Goal: Information Seeking & Learning: Find specific page/section

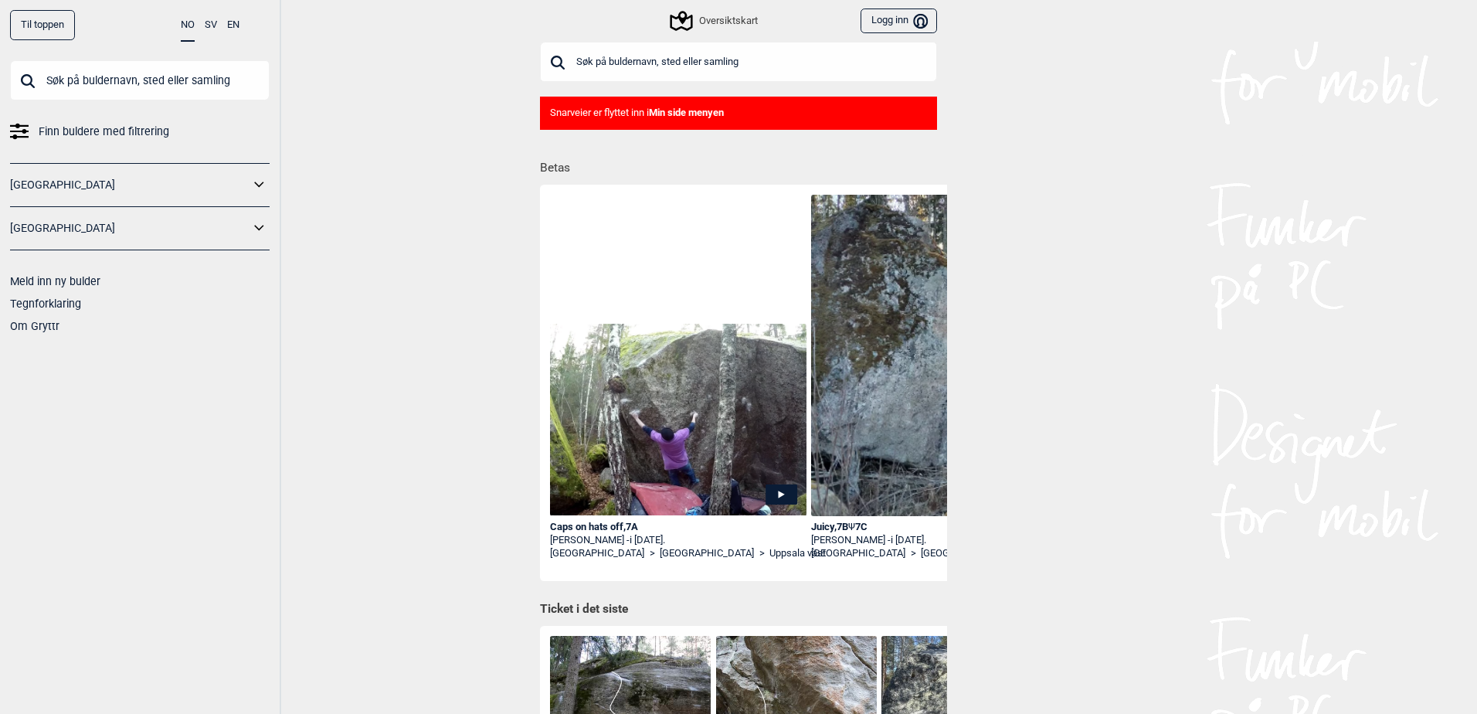
click at [86, 134] on span "Finn buldere med filtrering" at bounding box center [104, 132] width 131 height 22
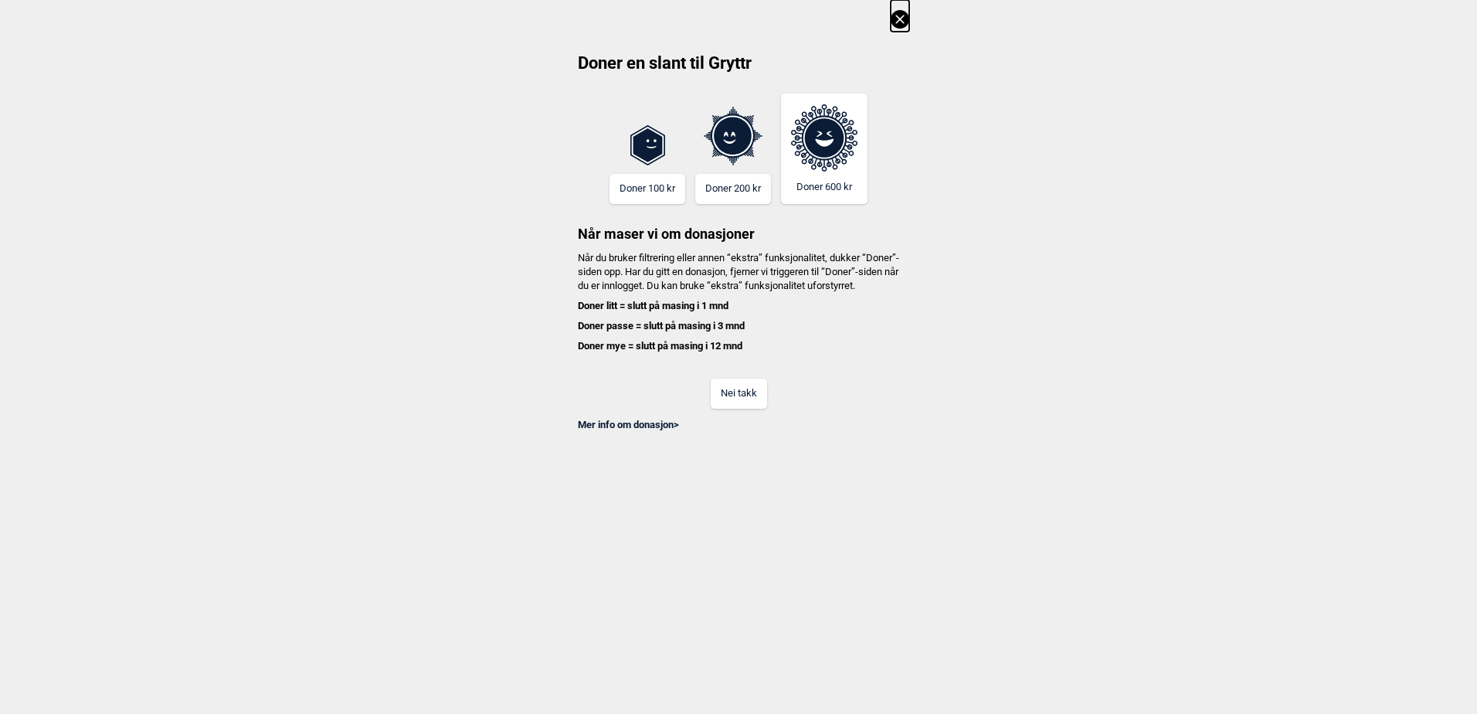
click at [731, 403] on button "Nei takk" at bounding box center [739, 394] width 56 height 30
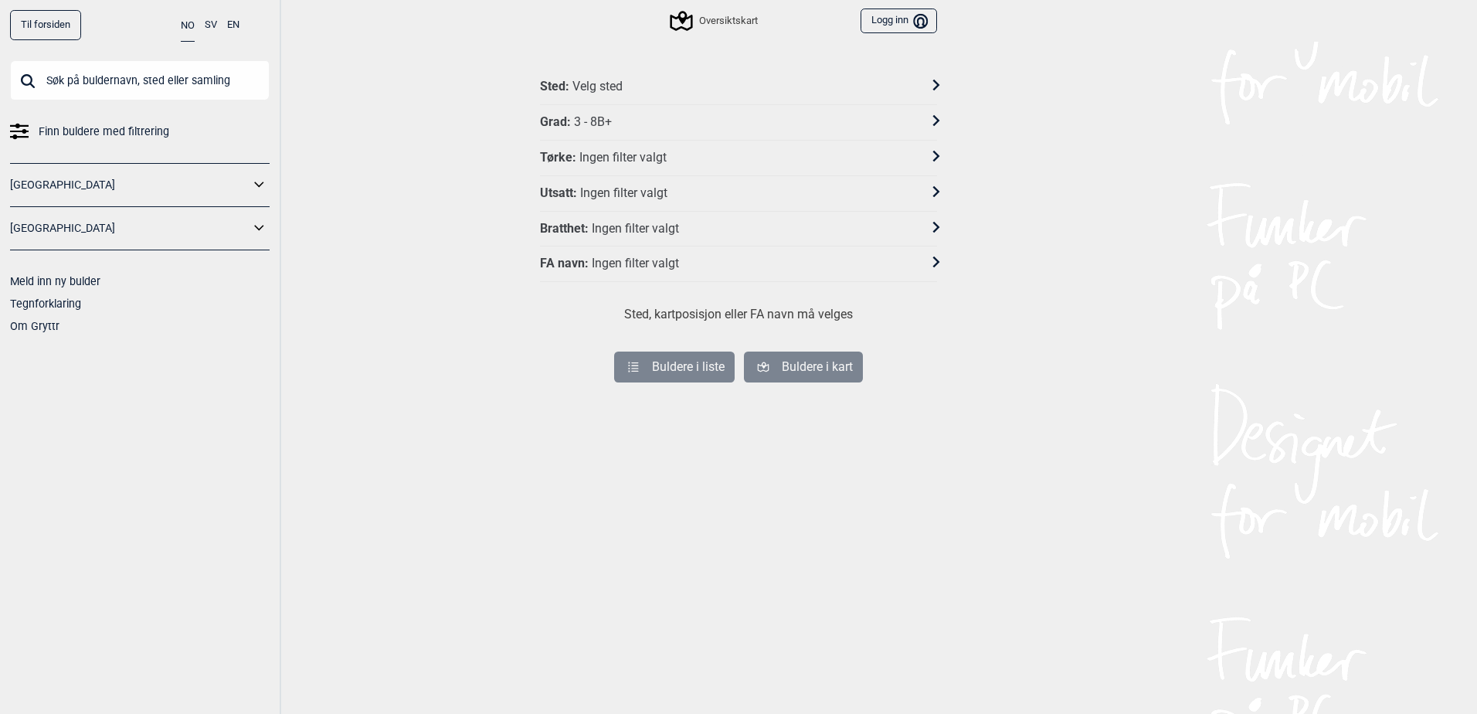
click at [133, 189] on link "[GEOGRAPHIC_DATA]" at bounding box center [130, 185] width 240 height 22
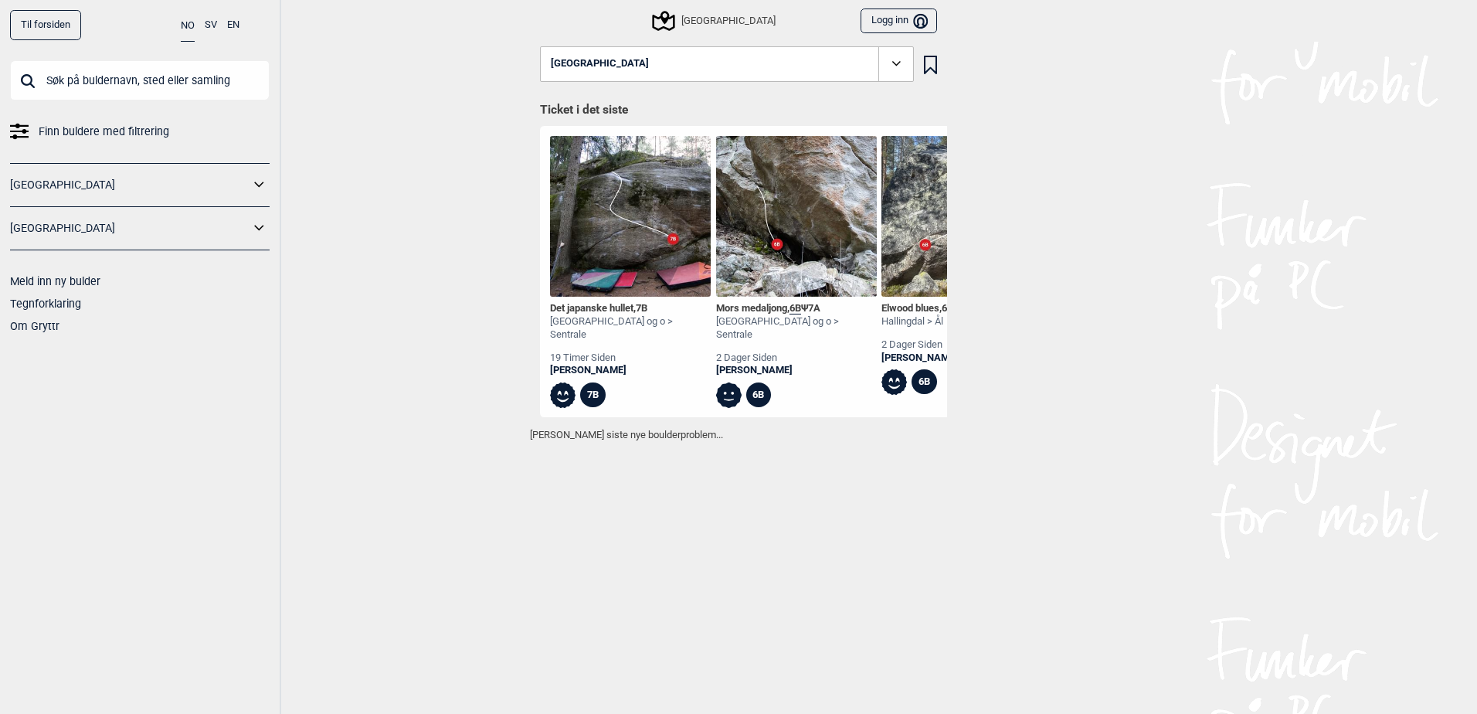
click at [75, 131] on span "Finn buldere med filtrering" at bounding box center [104, 132] width 131 height 22
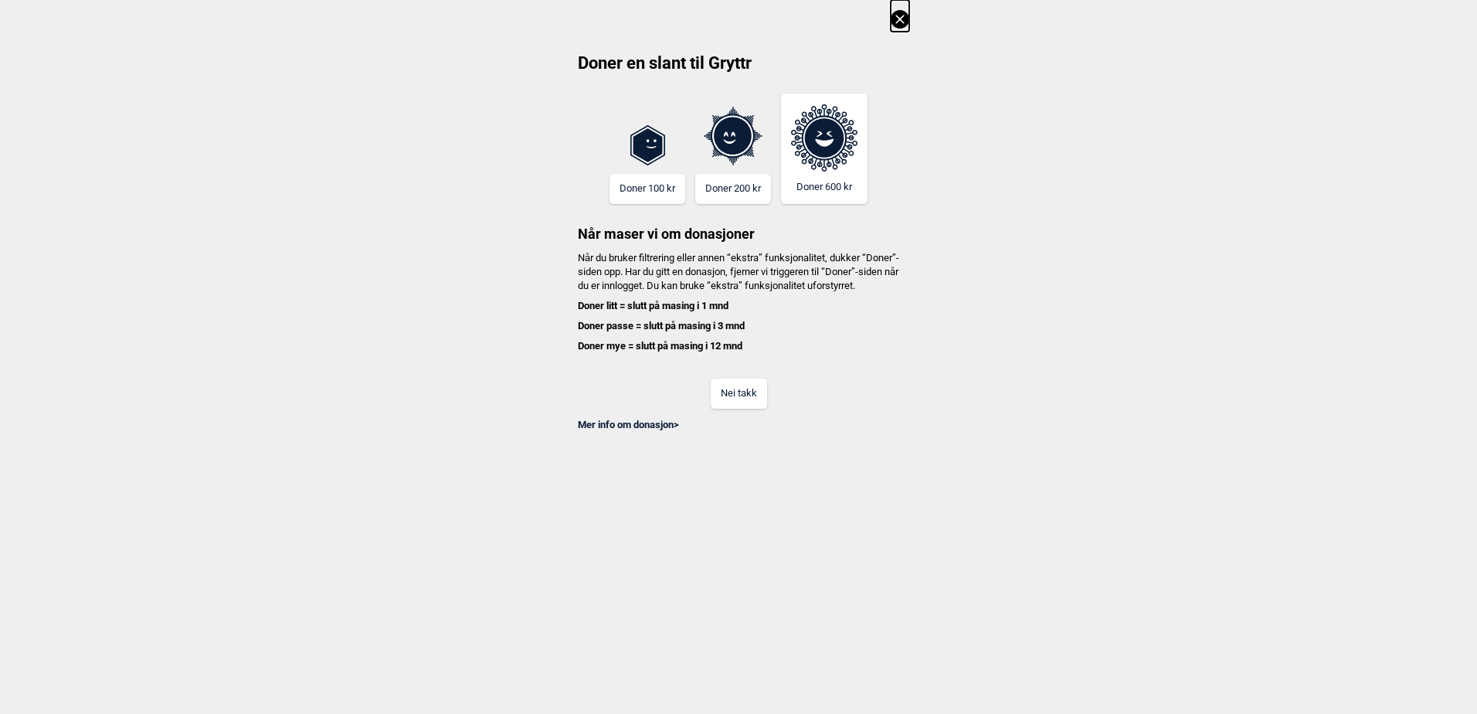
click at [729, 409] on button "Nei takk" at bounding box center [739, 394] width 56 height 30
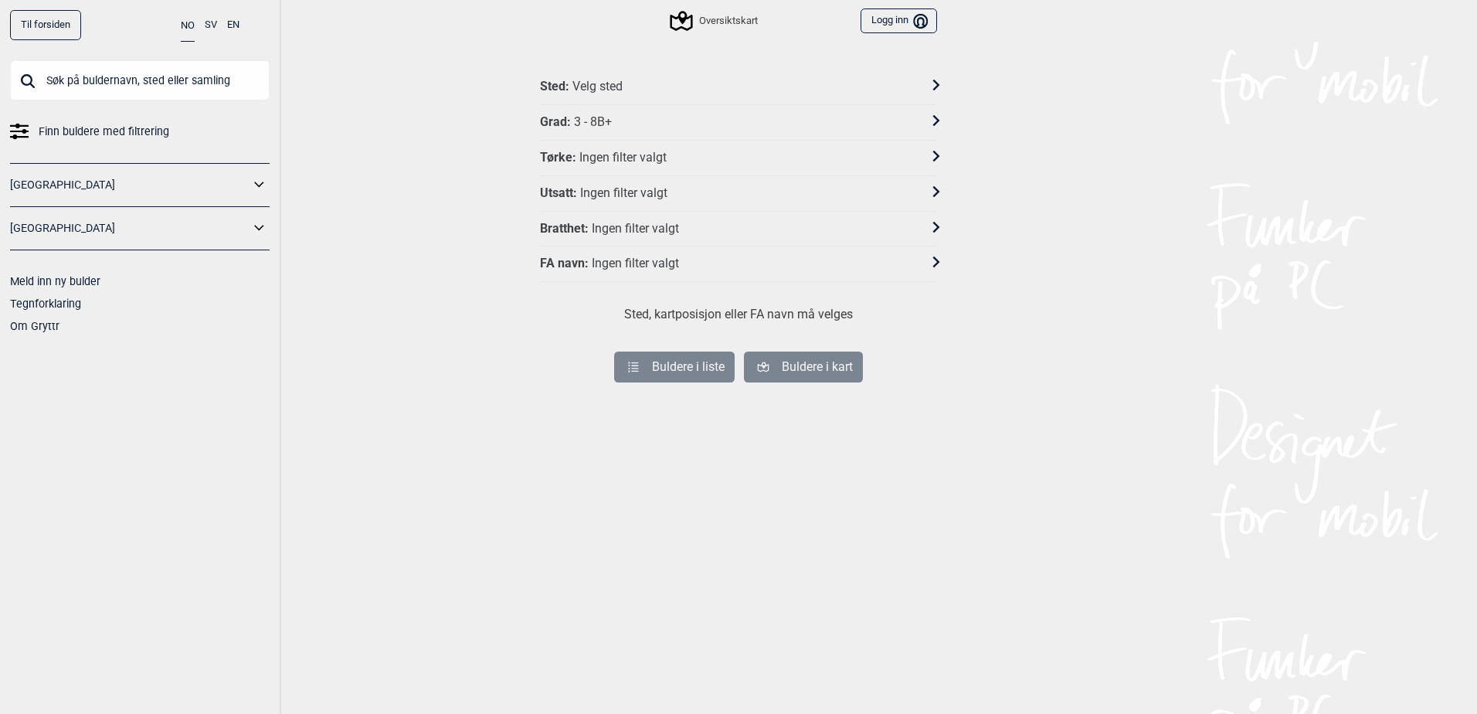
click at [599, 120] on div "3 - 8B+" at bounding box center [593, 122] width 38 height 16
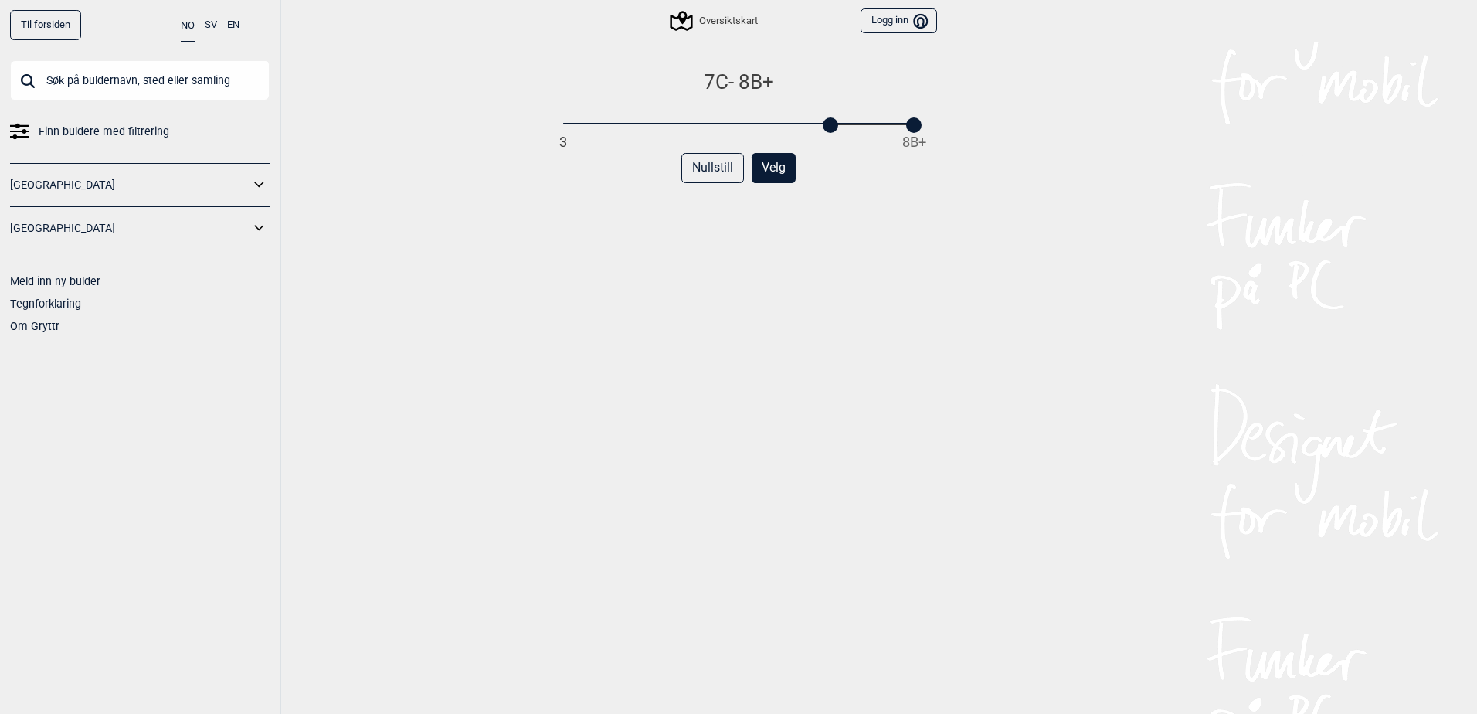
drag, startPoint x: 560, startPoint y: 127, endPoint x: 822, endPoint y: 155, distance: 263.5
click at [822, 155] on div "7C - 8B+ 3 8B+ Nullstill Velg" at bounding box center [738, 408] width 397 height 676
click at [867, 251] on div "7C - 8B+ 3 8B+ Nullstill Velg" at bounding box center [738, 408] width 397 height 676
click at [840, 128] on div at bounding box center [847, 124] width 15 height 15
drag, startPoint x: 916, startPoint y: 123, endPoint x: 869, endPoint y: 127, distance: 47.3
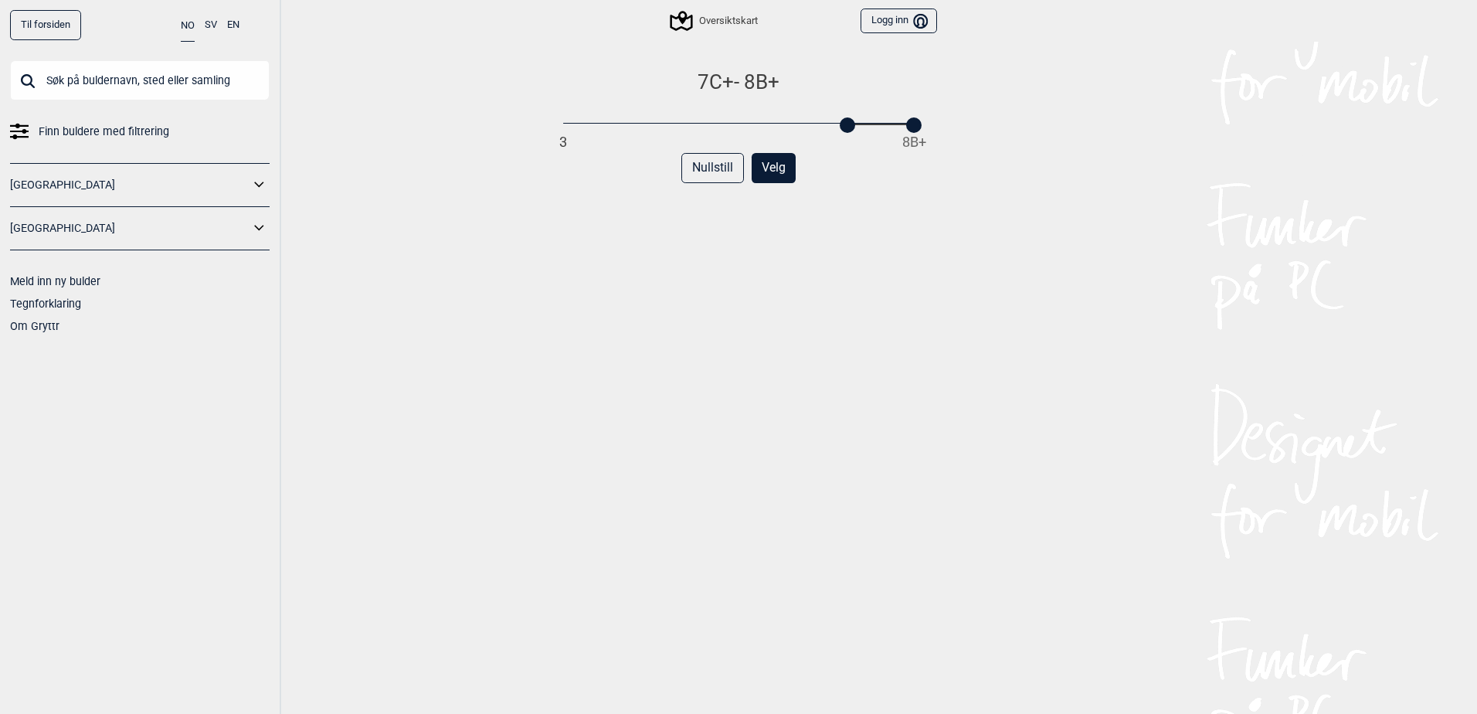
click at [869, 127] on div "7C+ - 8B+ 3 8B+" at bounding box center [738, 100] width 397 height 60
drag, startPoint x: 908, startPoint y: 127, endPoint x: 848, endPoint y: 131, distance: 60.4
click at [848, 131] on div "7C+ 3 8B+ Nullstill Velg" at bounding box center [738, 408] width 397 height 676
click at [804, 252] on div "7C+ 3 8B+ Nullstill Velg" at bounding box center [738, 408] width 397 height 676
click at [780, 172] on button "Velg" at bounding box center [774, 168] width 44 height 30
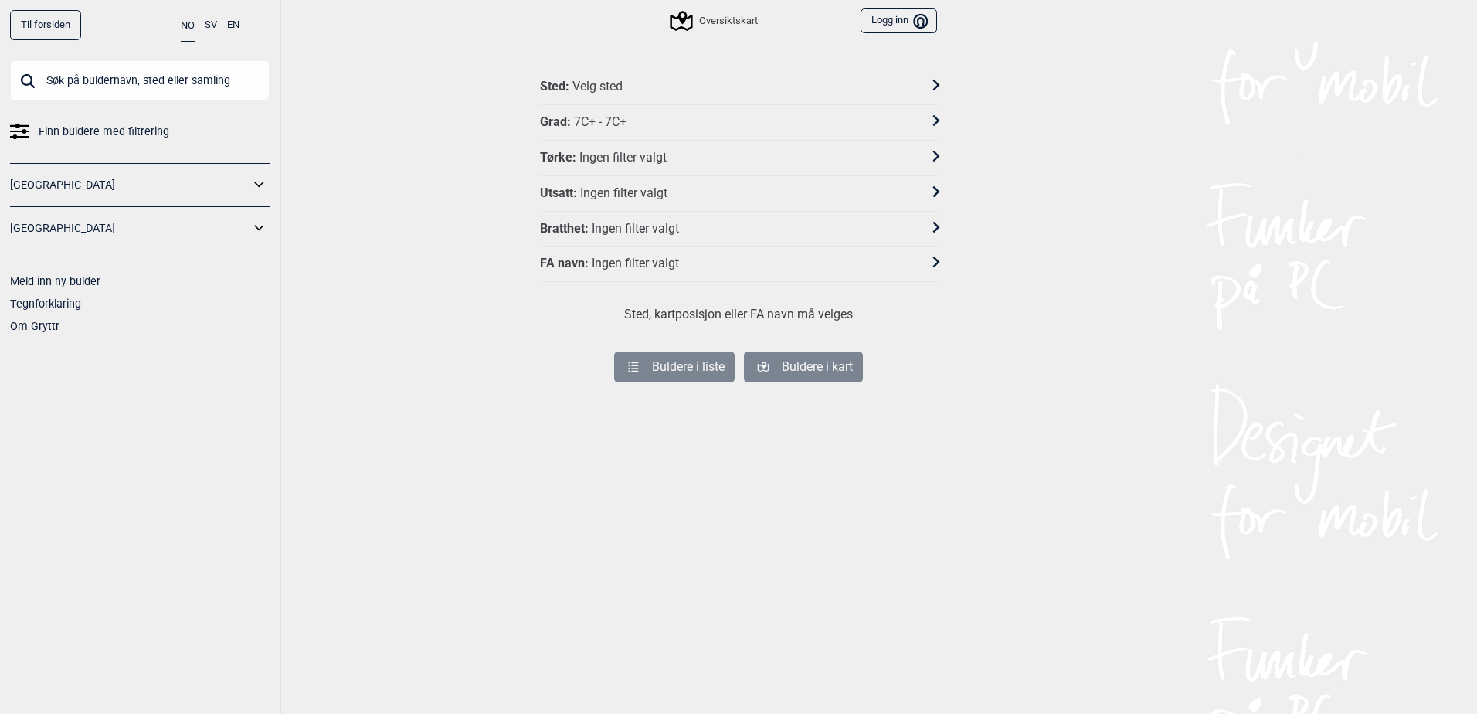
click at [678, 87] on div "Sted : Velg sted" at bounding box center [728, 87] width 377 height 16
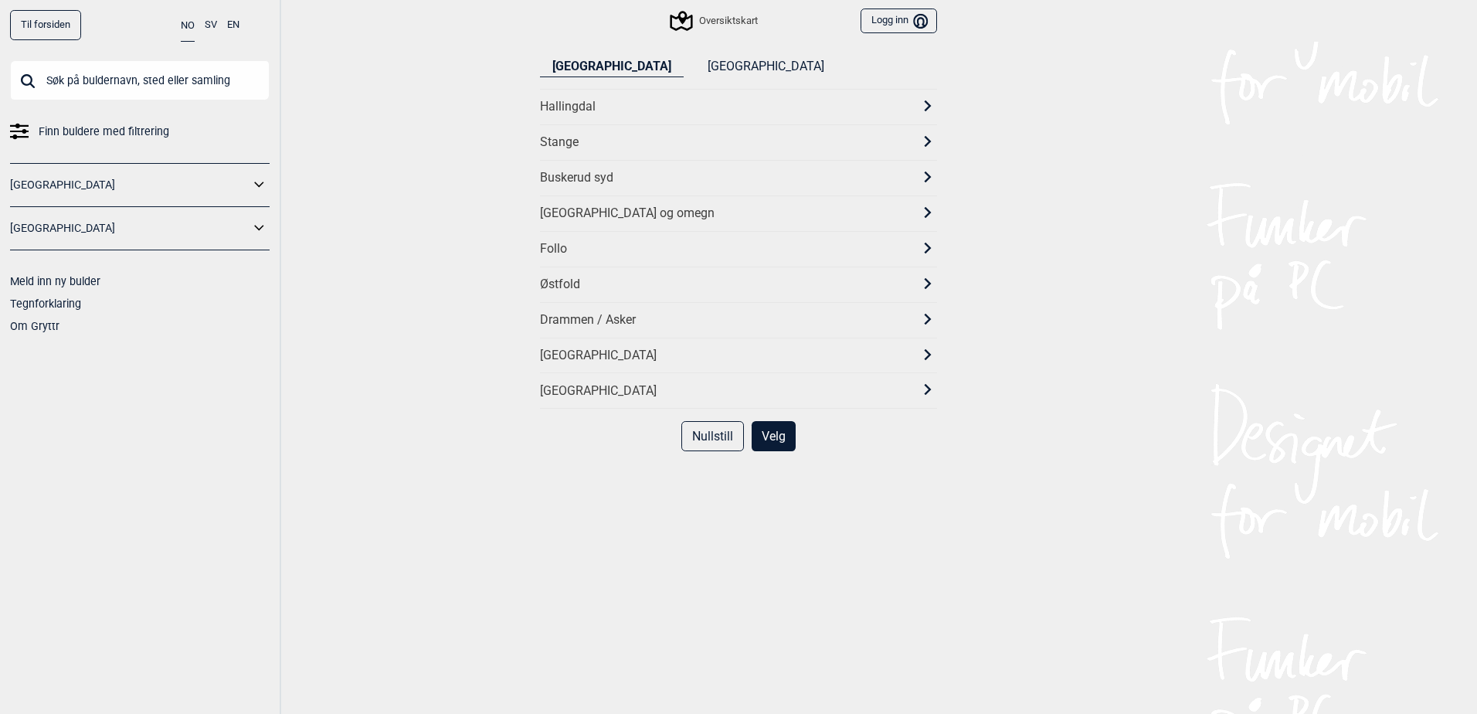
click at [596, 216] on div "[GEOGRAPHIC_DATA] og omegn" at bounding box center [724, 214] width 369 height 16
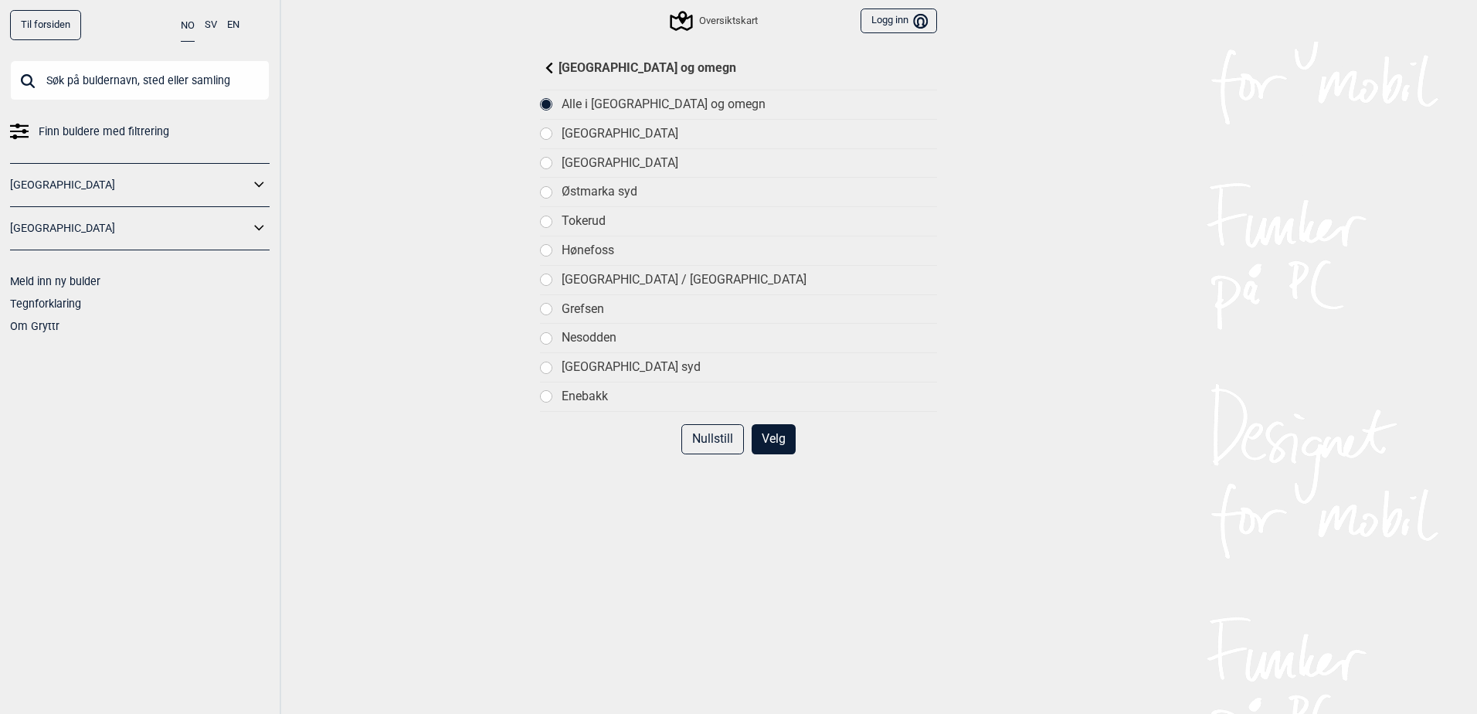
click at [783, 445] on button "Velg" at bounding box center [774, 439] width 44 height 30
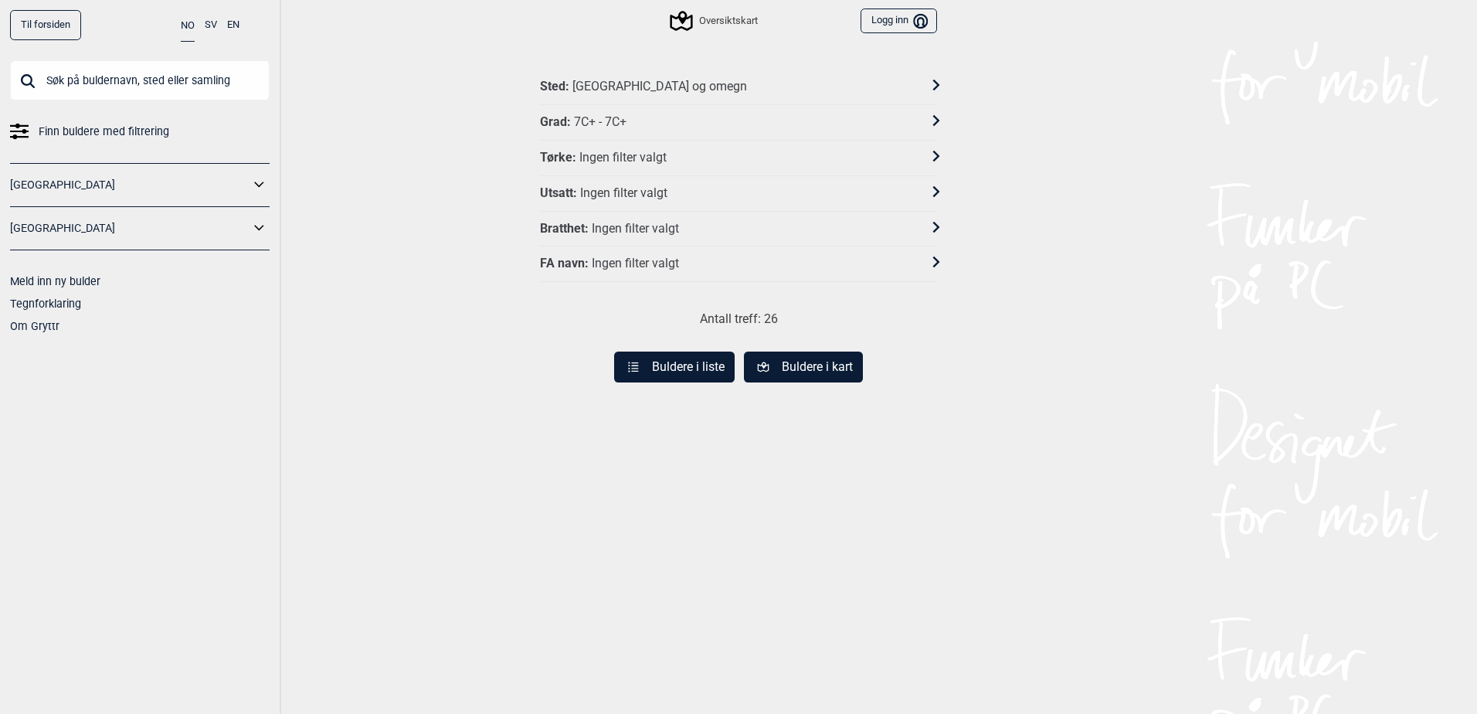
click at [683, 365] on button "Buldere i liste" at bounding box center [674, 367] width 121 height 31
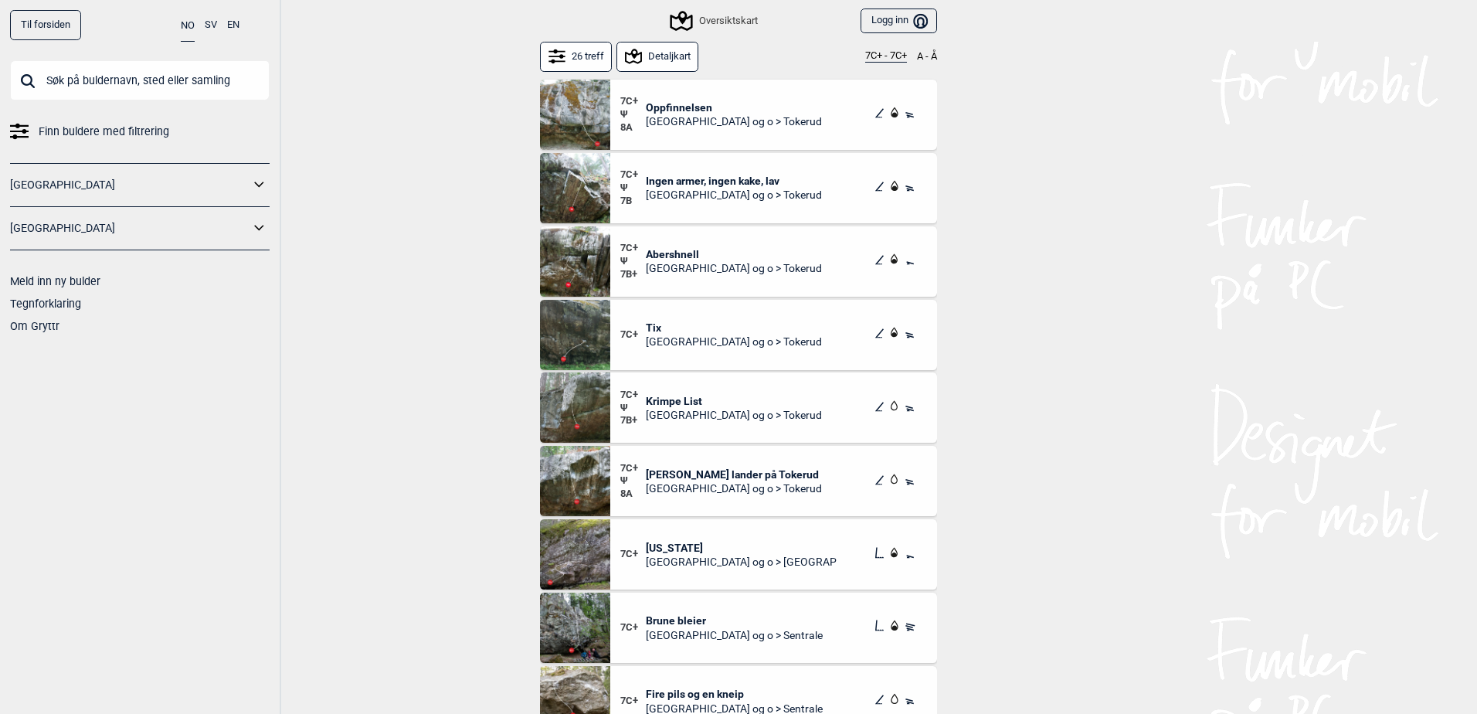
click at [591, 49] on button "26 treff" at bounding box center [576, 57] width 72 height 30
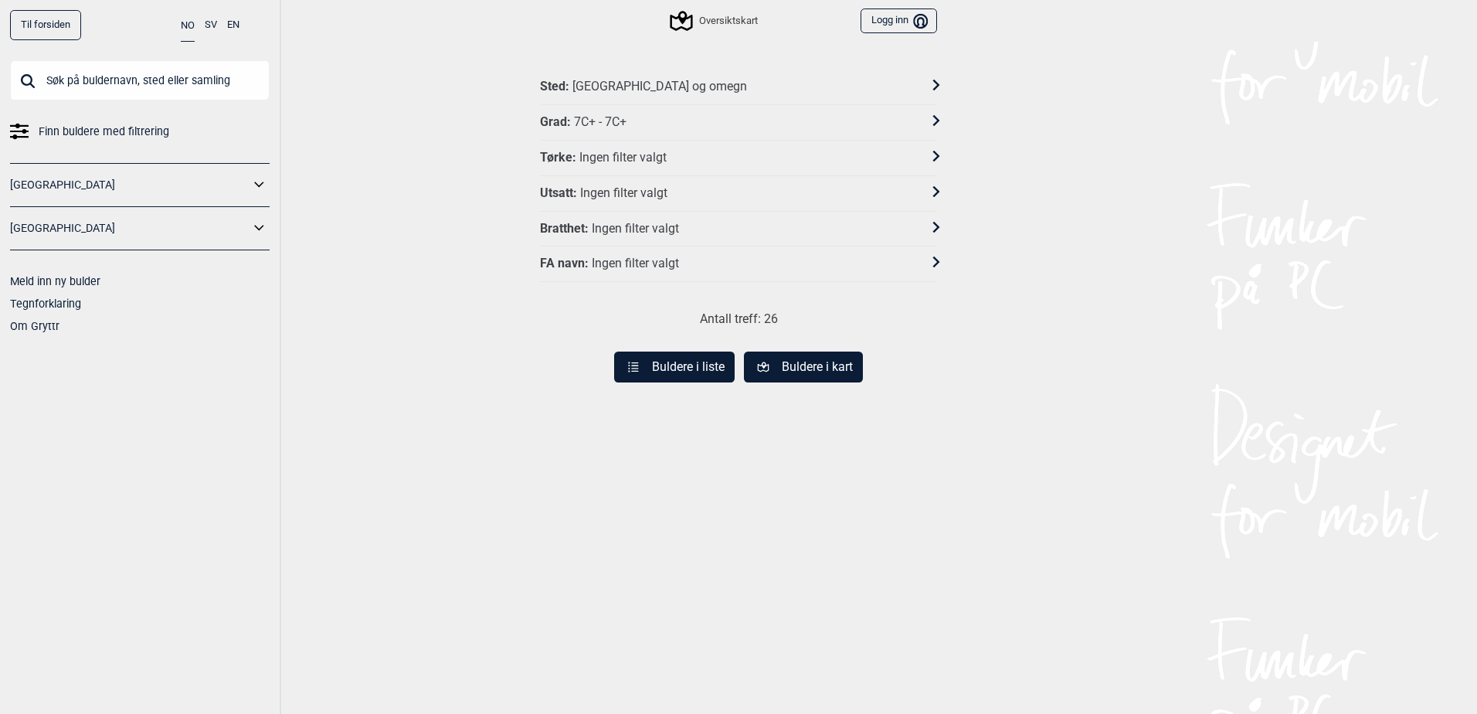
click at [627, 86] on div "[GEOGRAPHIC_DATA] og omegn" at bounding box center [660, 87] width 175 height 16
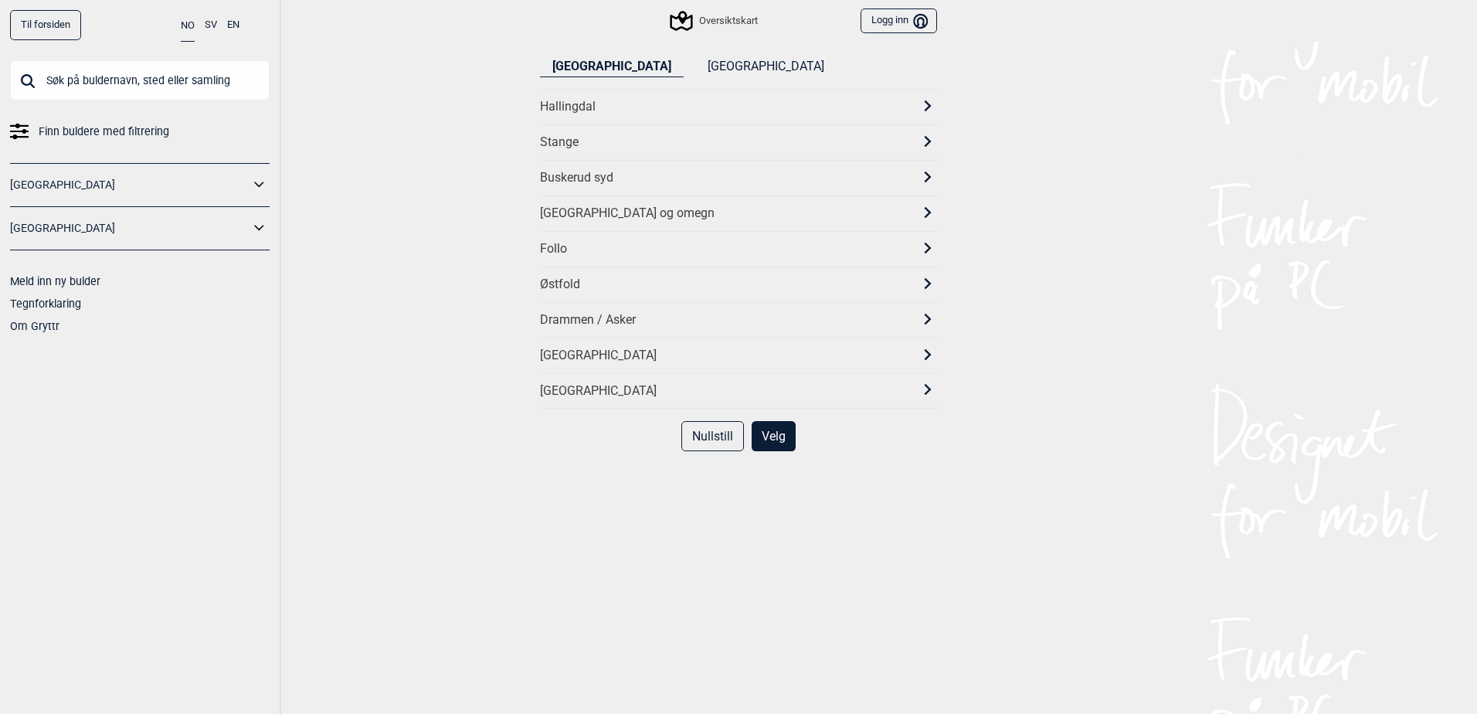
click at [631, 287] on div "Østfold" at bounding box center [724, 285] width 369 height 16
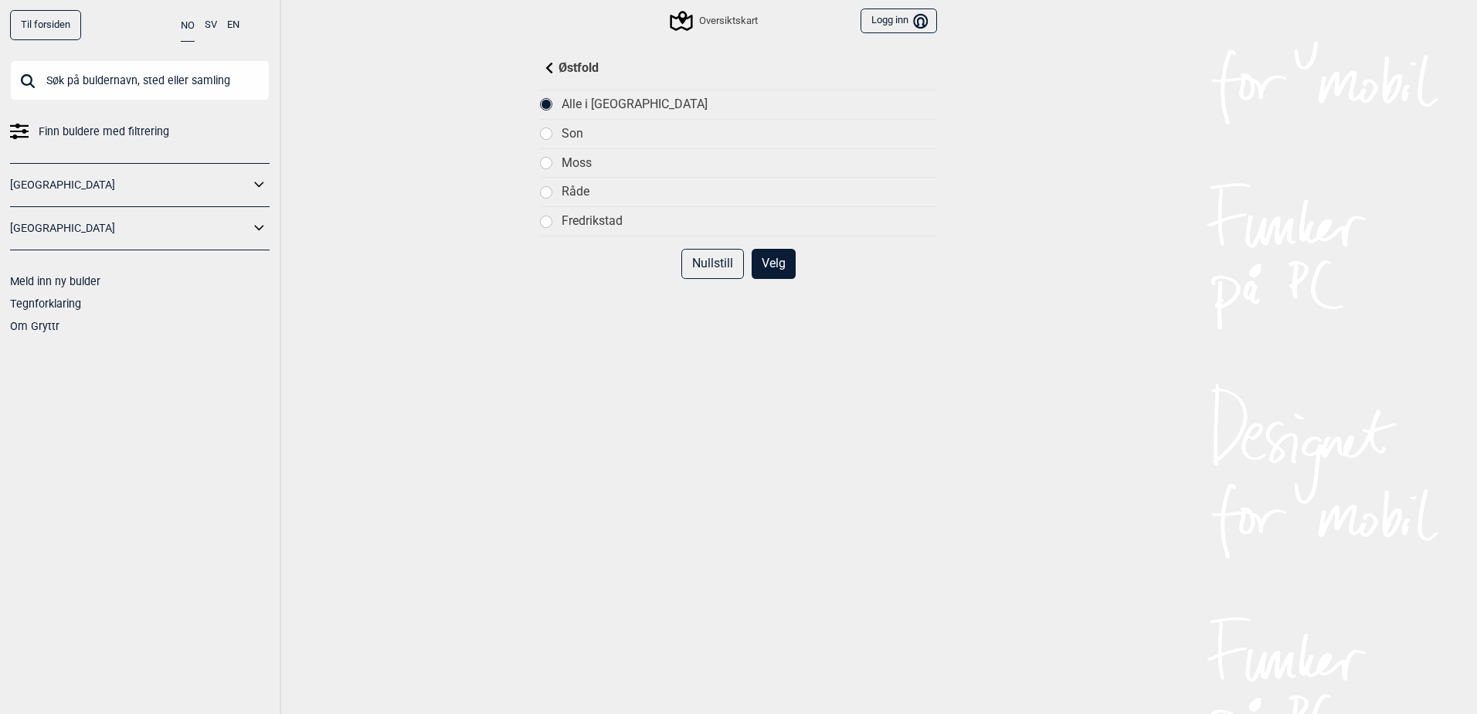
click at [780, 263] on button "Velg" at bounding box center [774, 264] width 44 height 30
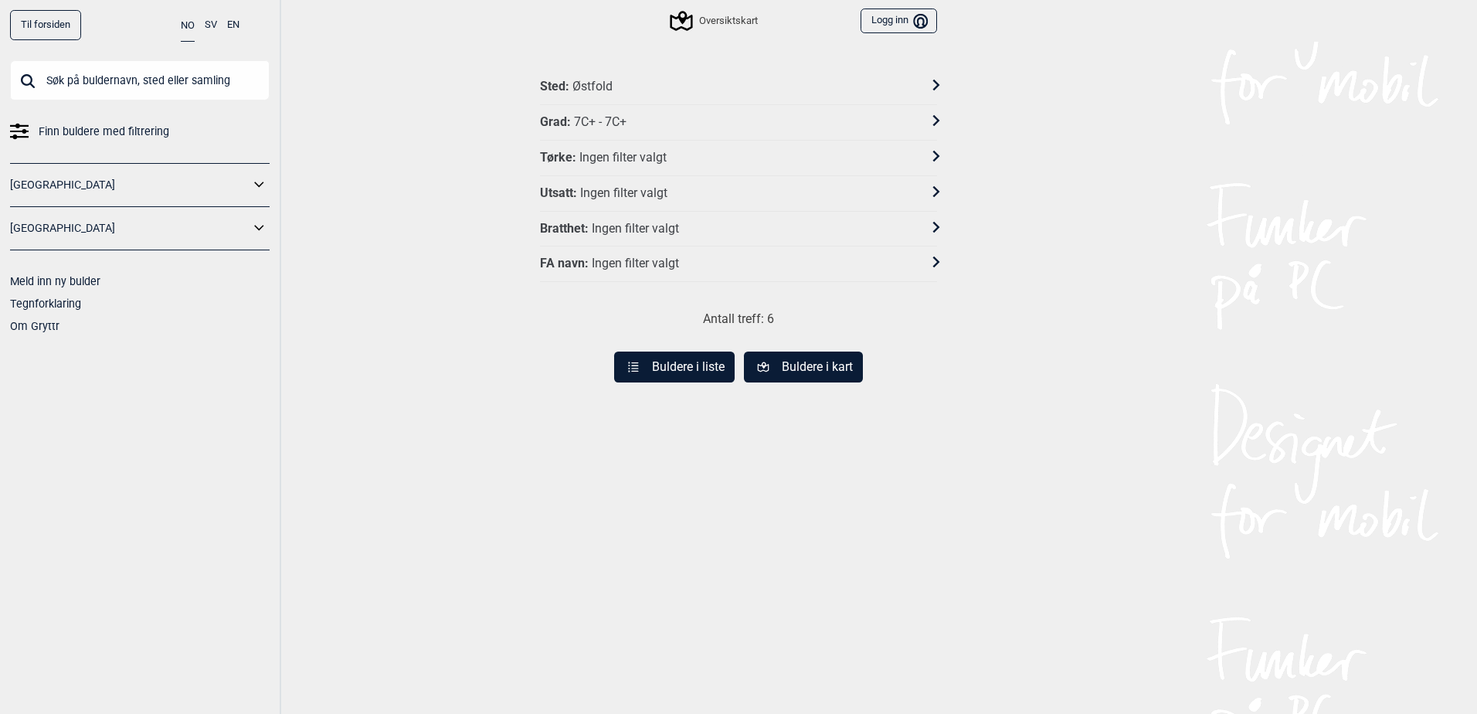
click at [689, 369] on button "Buldere i liste" at bounding box center [674, 367] width 121 height 31
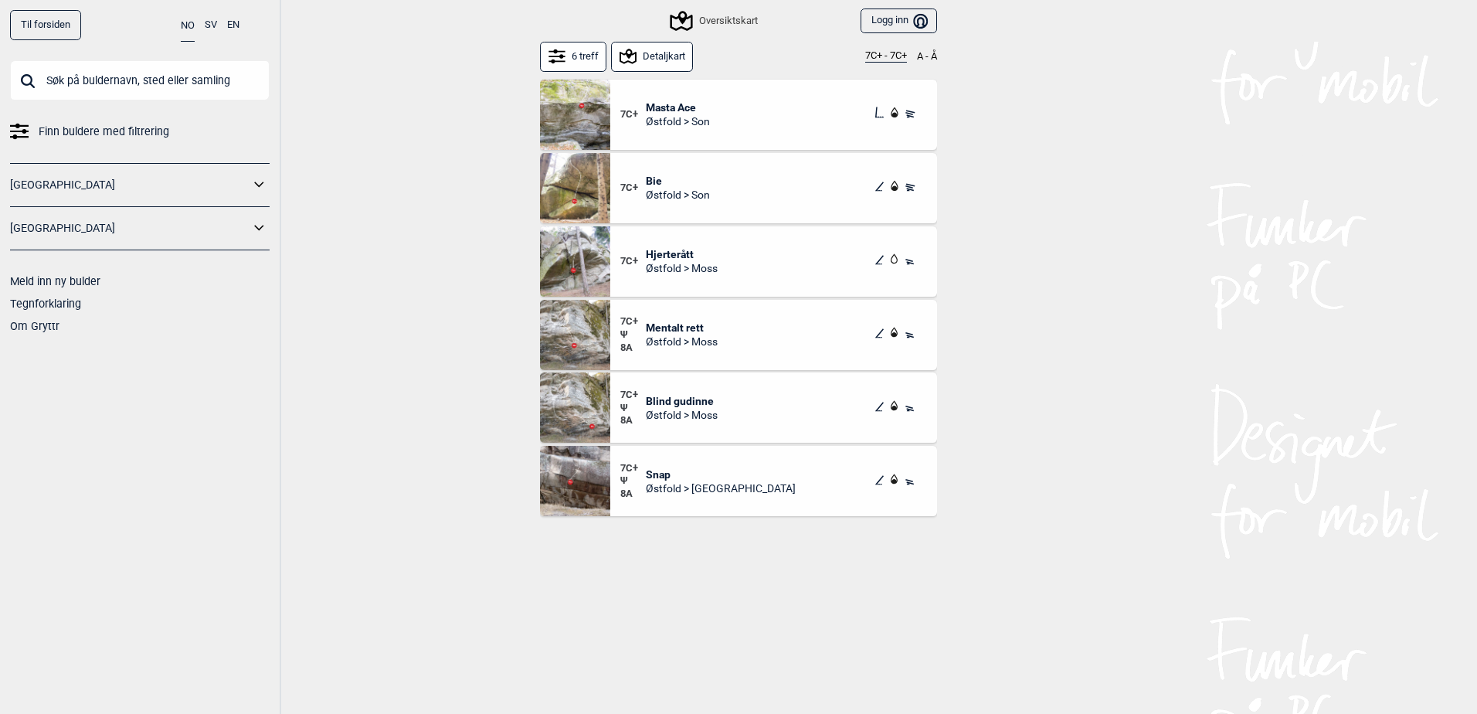
click at [582, 61] on button "6 treff" at bounding box center [573, 57] width 66 height 30
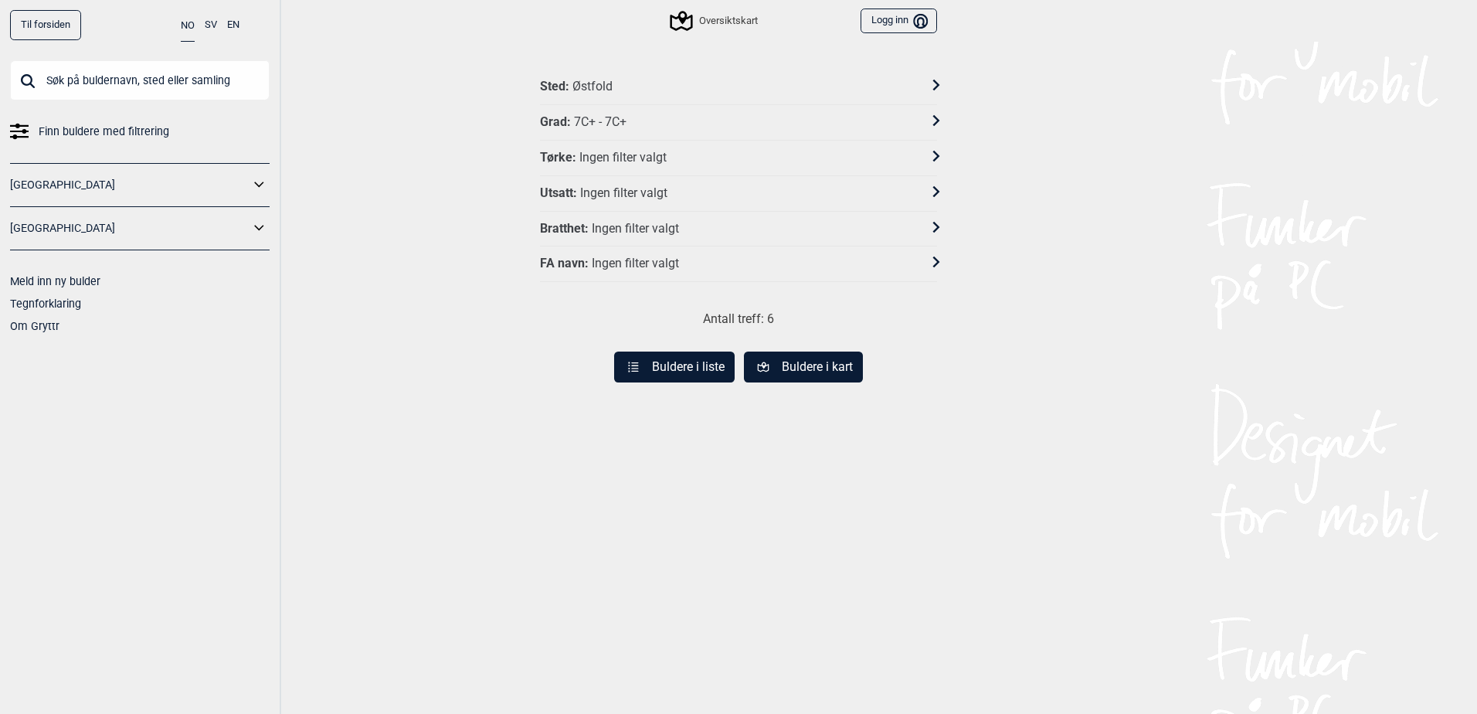
click at [615, 87] on div "Sted : Østfold" at bounding box center [728, 87] width 377 height 16
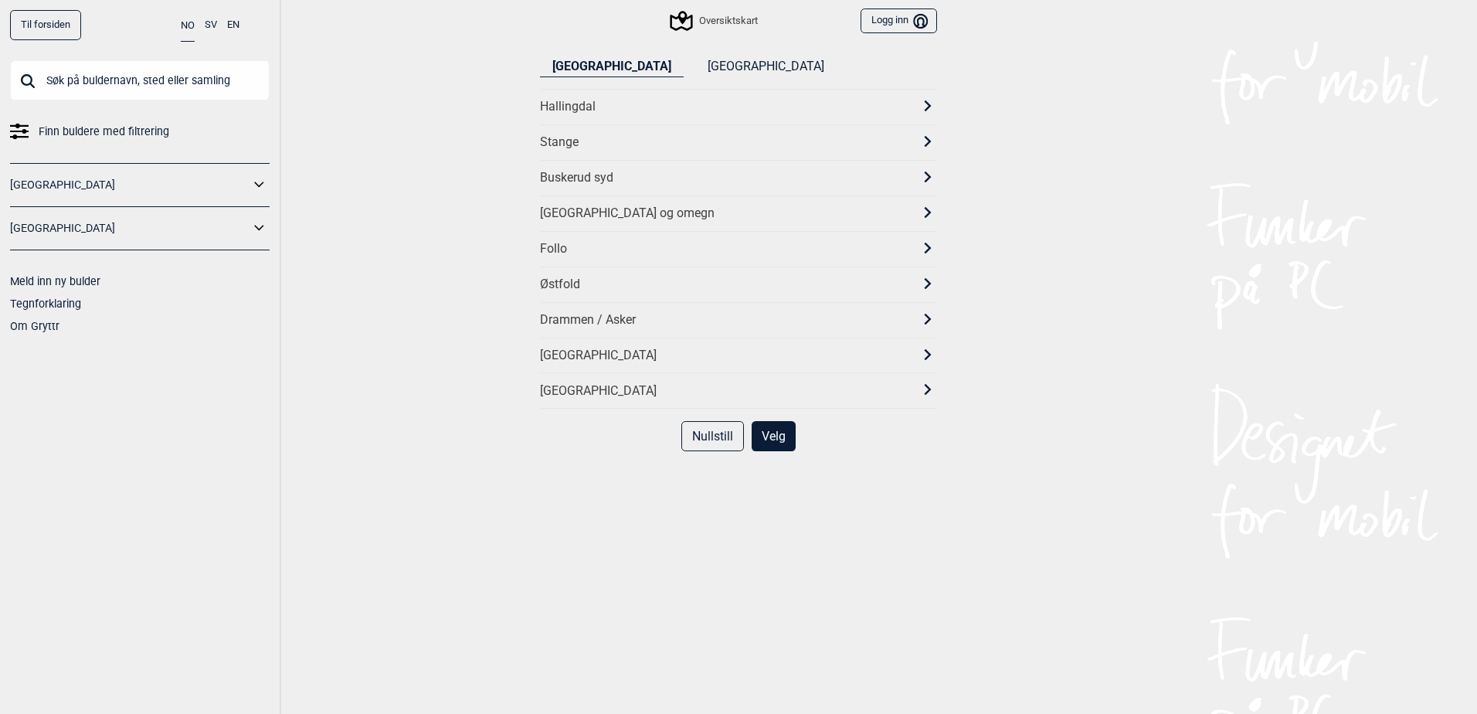
click at [611, 330] on div "Drammen / Asker" at bounding box center [738, 320] width 397 height 36
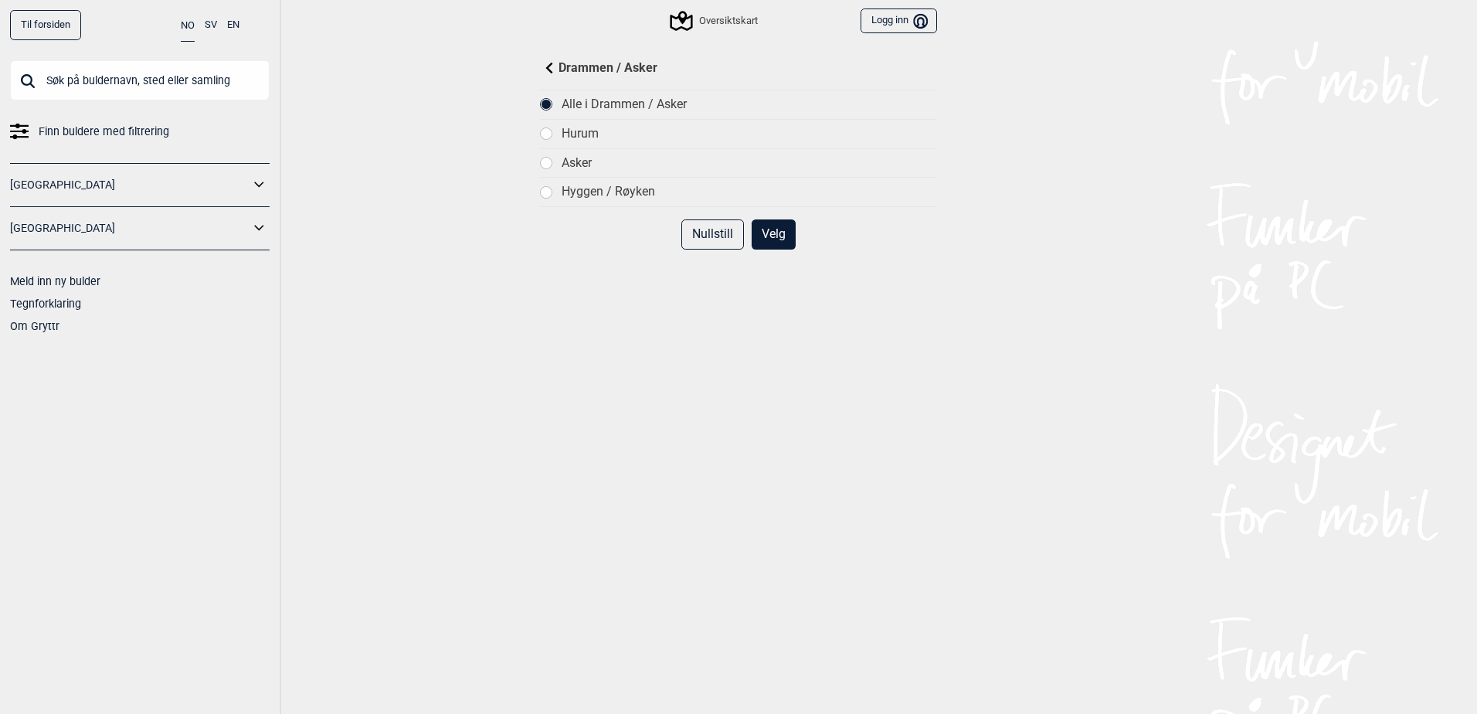
click at [755, 226] on button "Velg" at bounding box center [774, 234] width 44 height 30
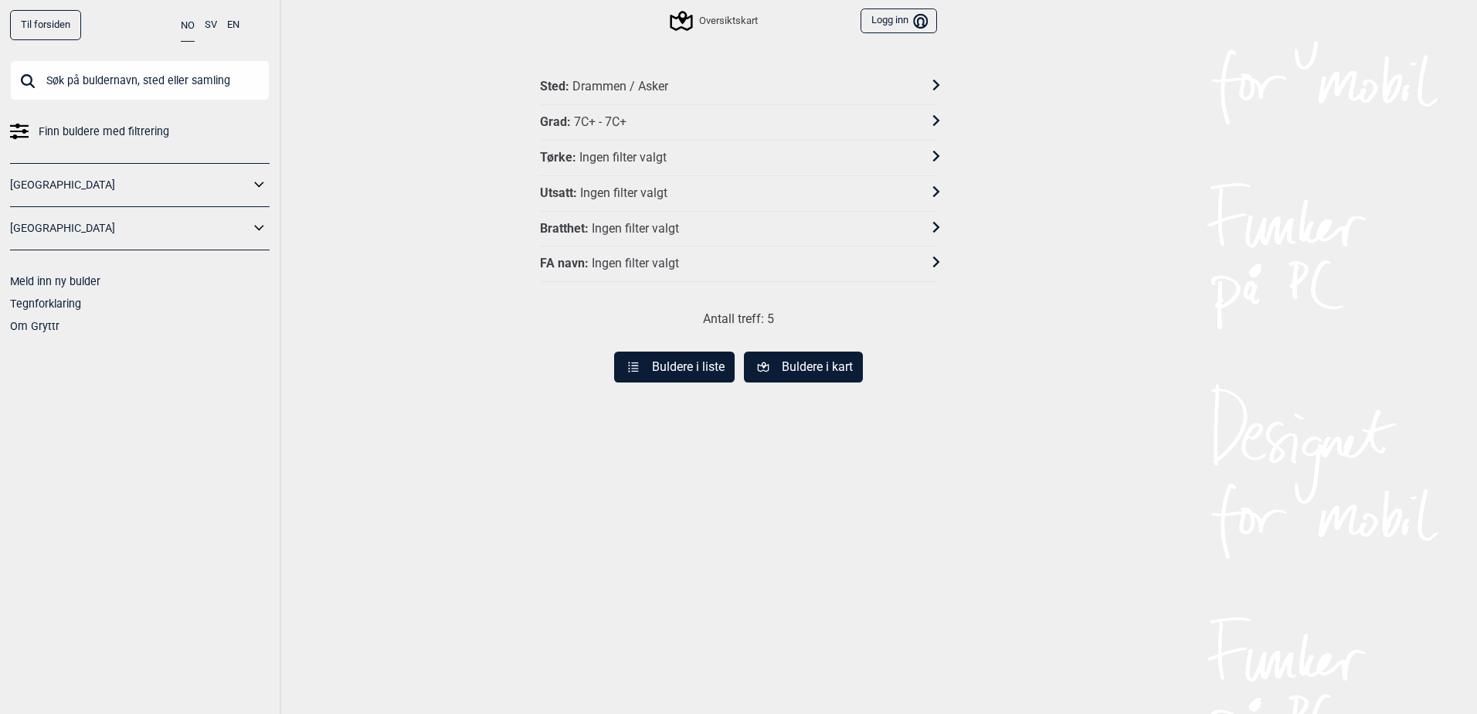
click at [705, 374] on button "Buldere i liste" at bounding box center [674, 367] width 121 height 31
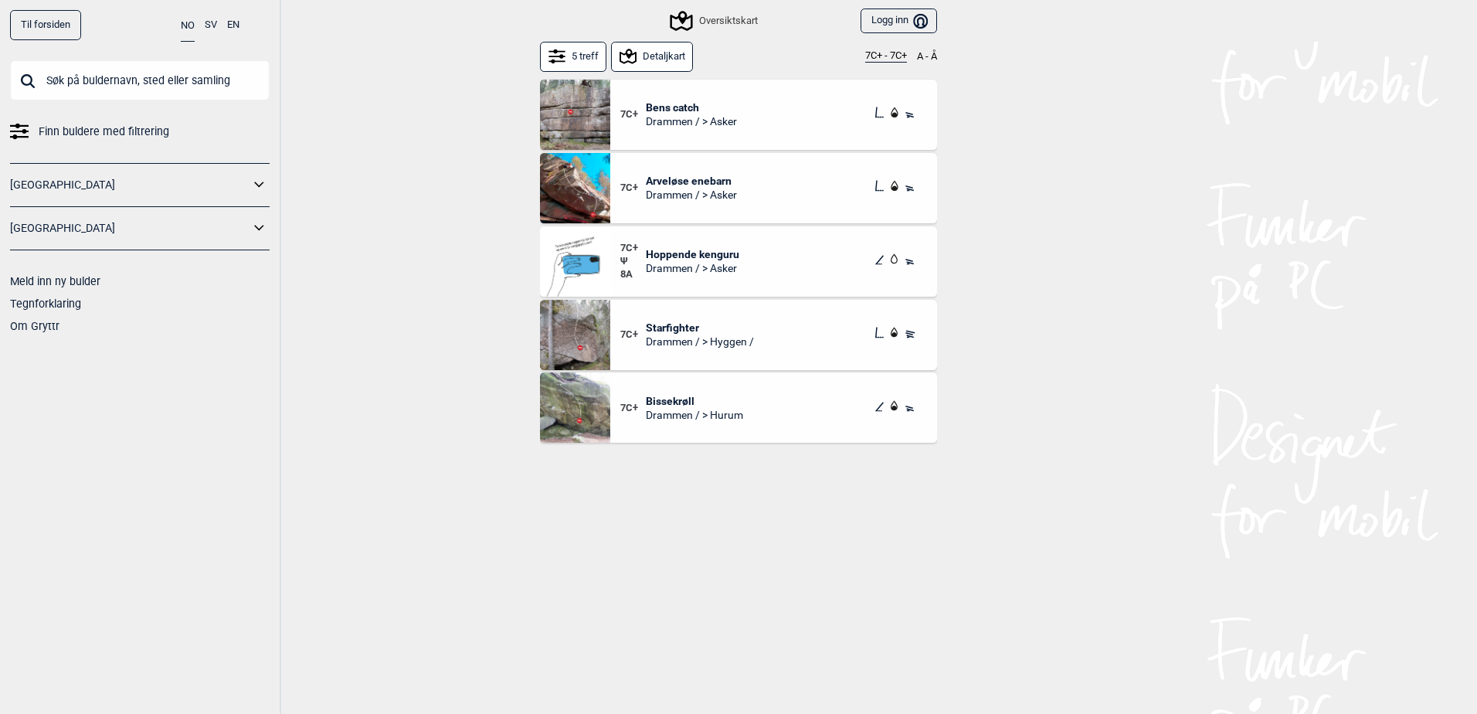
click at [589, 344] on img at bounding box center [575, 335] width 70 height 70
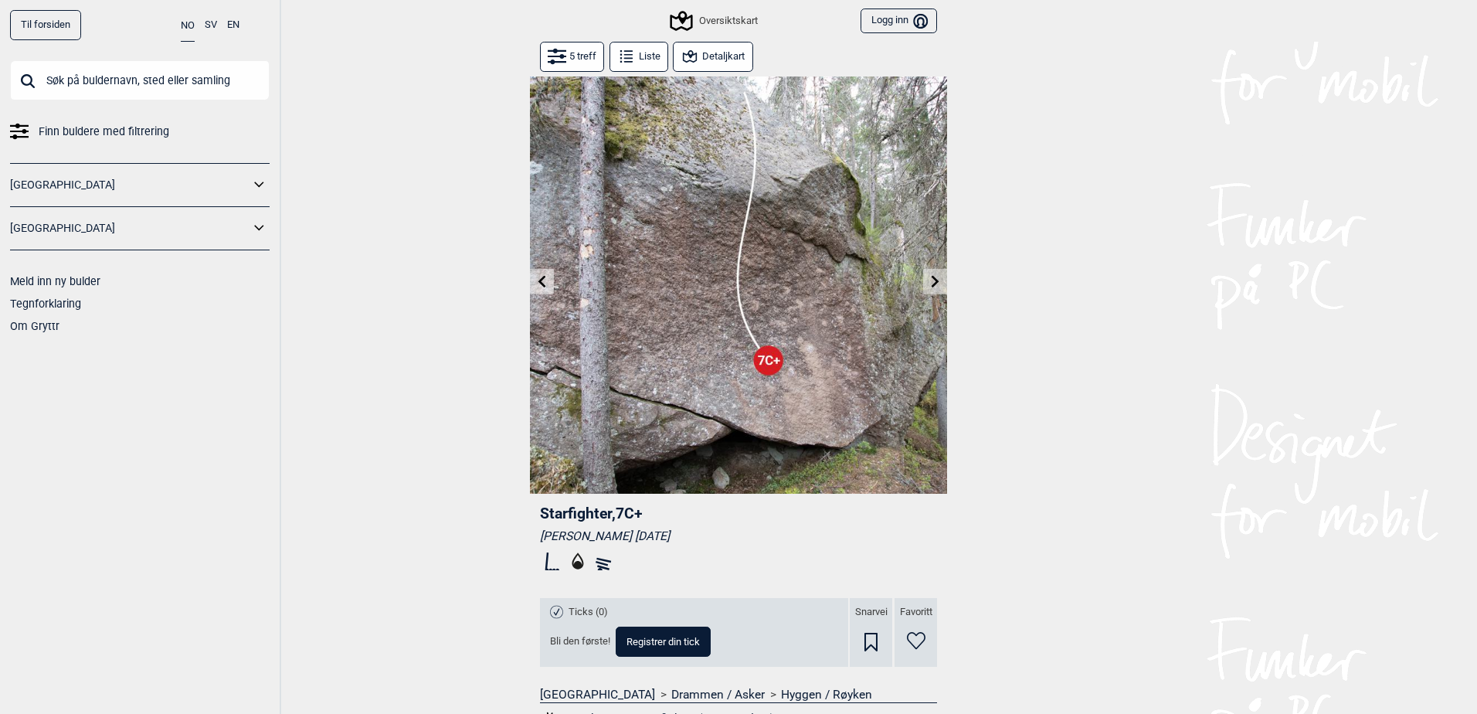
click at [569, 55] on button "5 treff" at bounding box center [572, 57] width 64 height 30
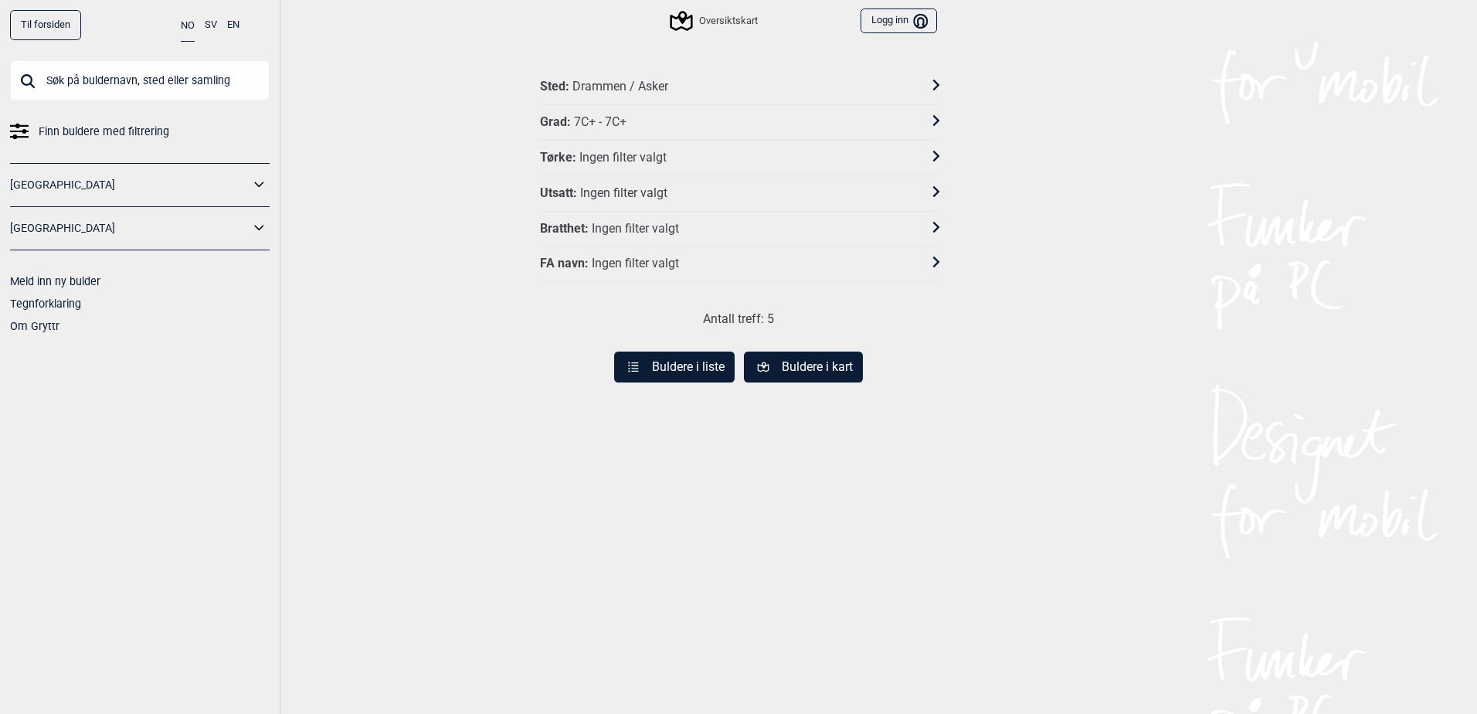
click at [620, 93] on div "Drammen / Asker" at bounding box center [621, 87] width 96 height 16
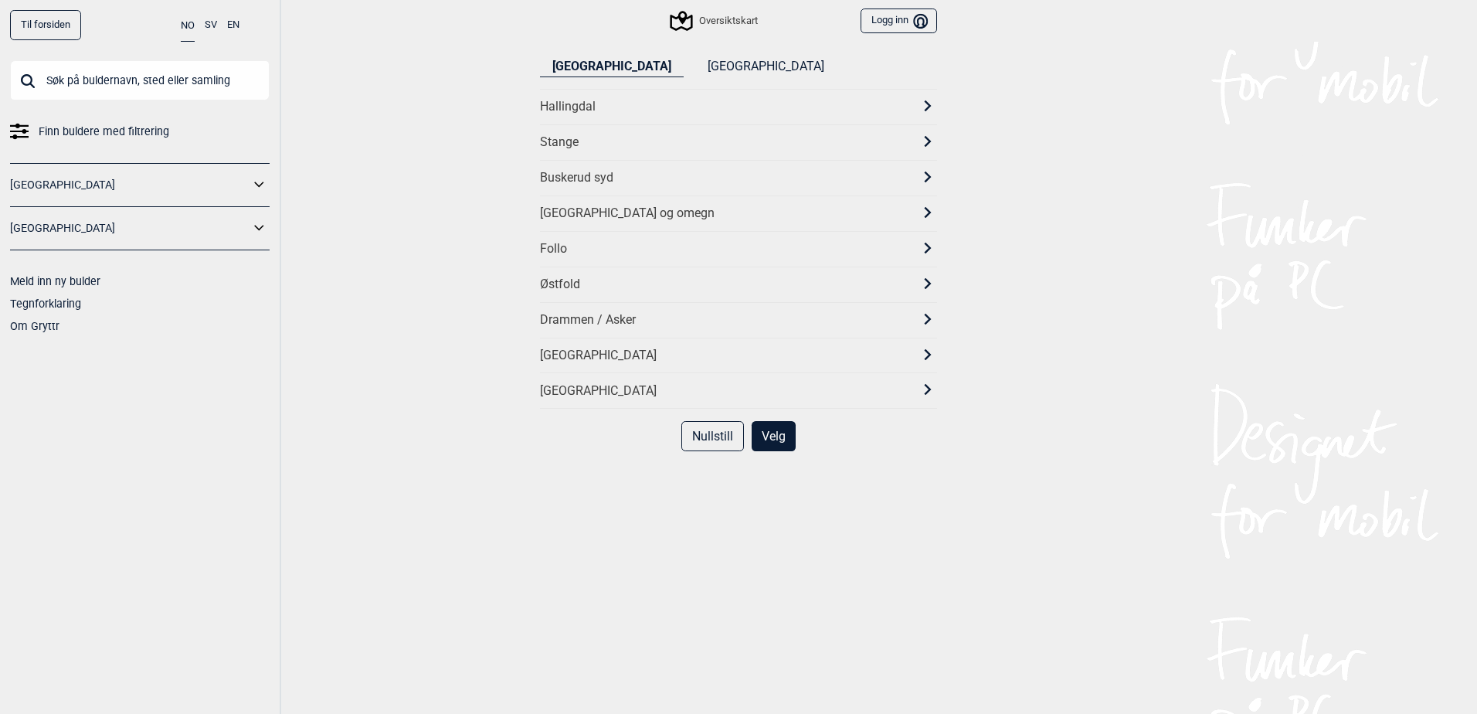
click at [565, 388] on div "Telemark" at bounding box center [724, 391] width 369 height 16
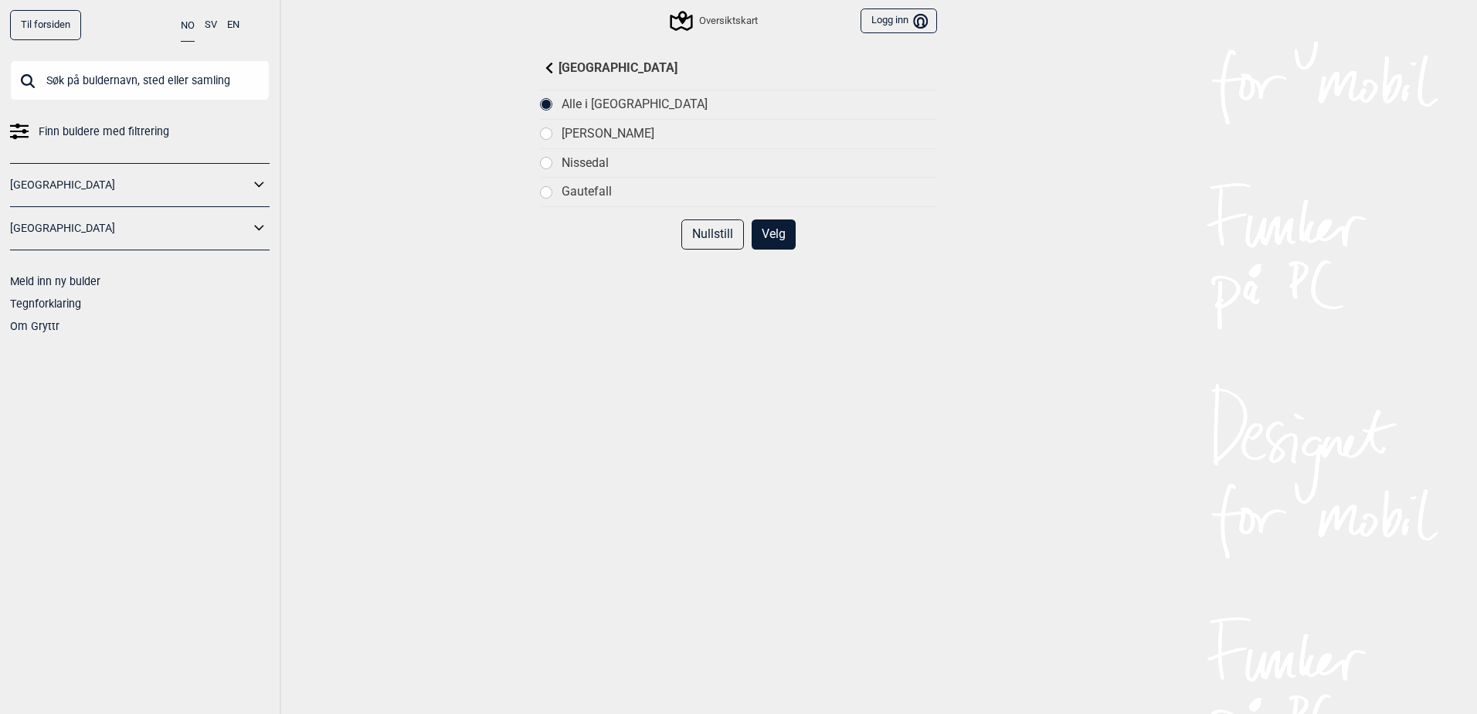
click at [766, 230] on button "Velg" at bounding box center [774, 234] width 44 height 30
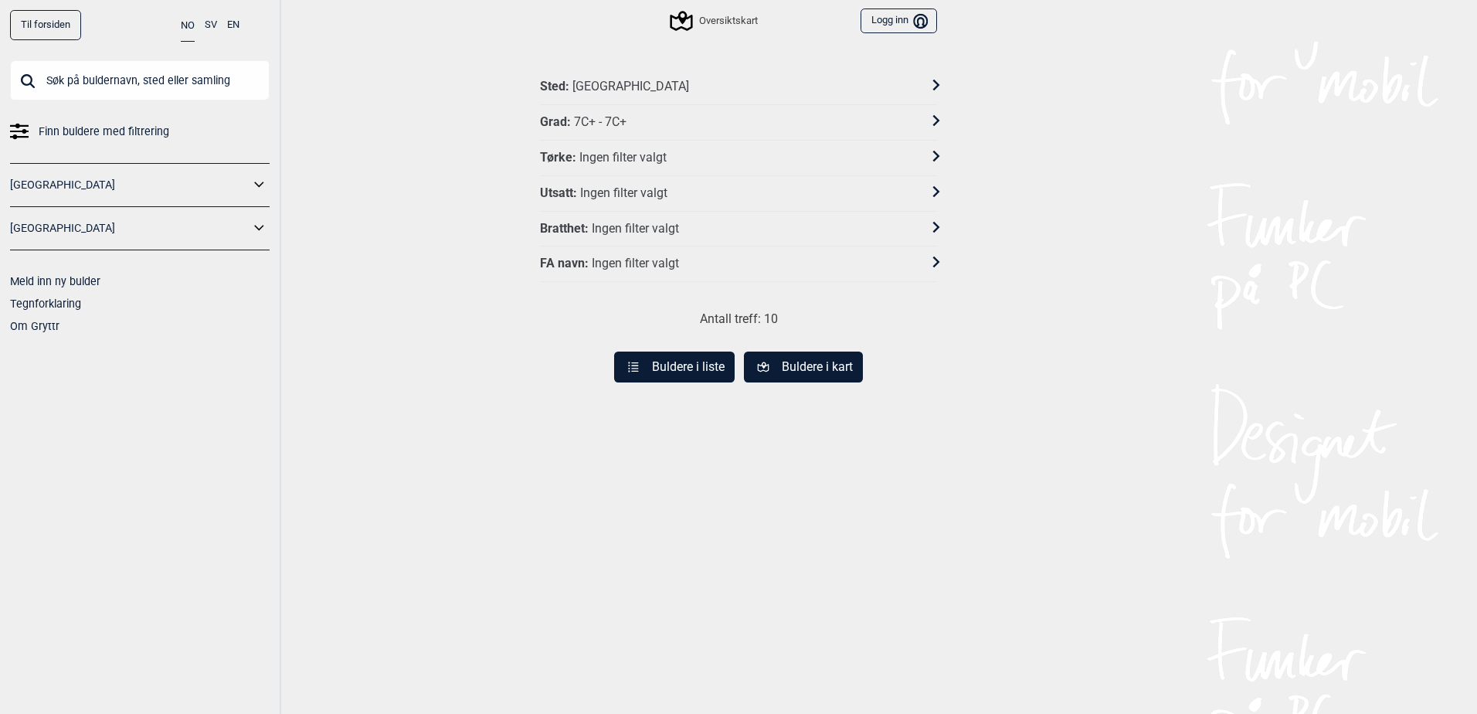
click at [700, 367] on button "Buldere i liste" at bounding box center [674, 367] width 121 height 31
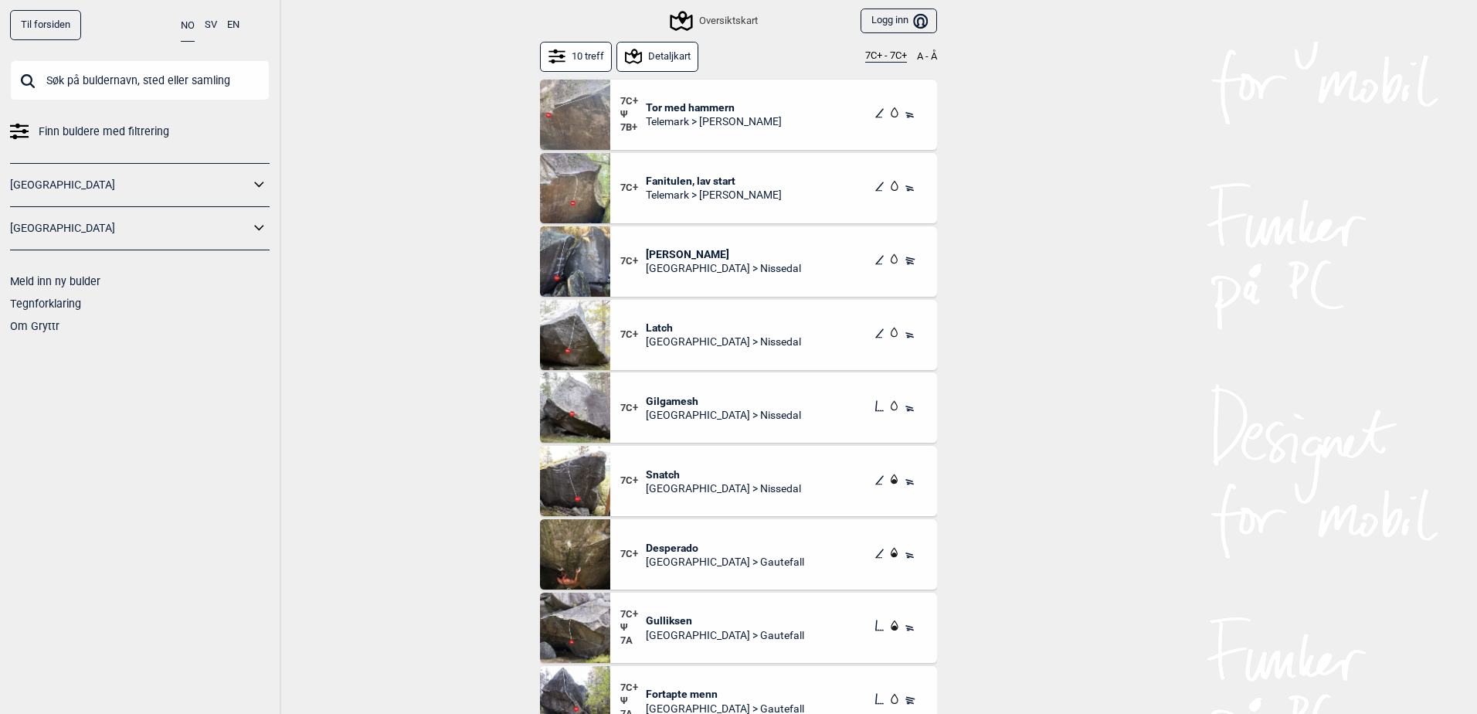
click at [577, 48] on button "10 treff" at bounding box center [576, 57] width 72 height 30
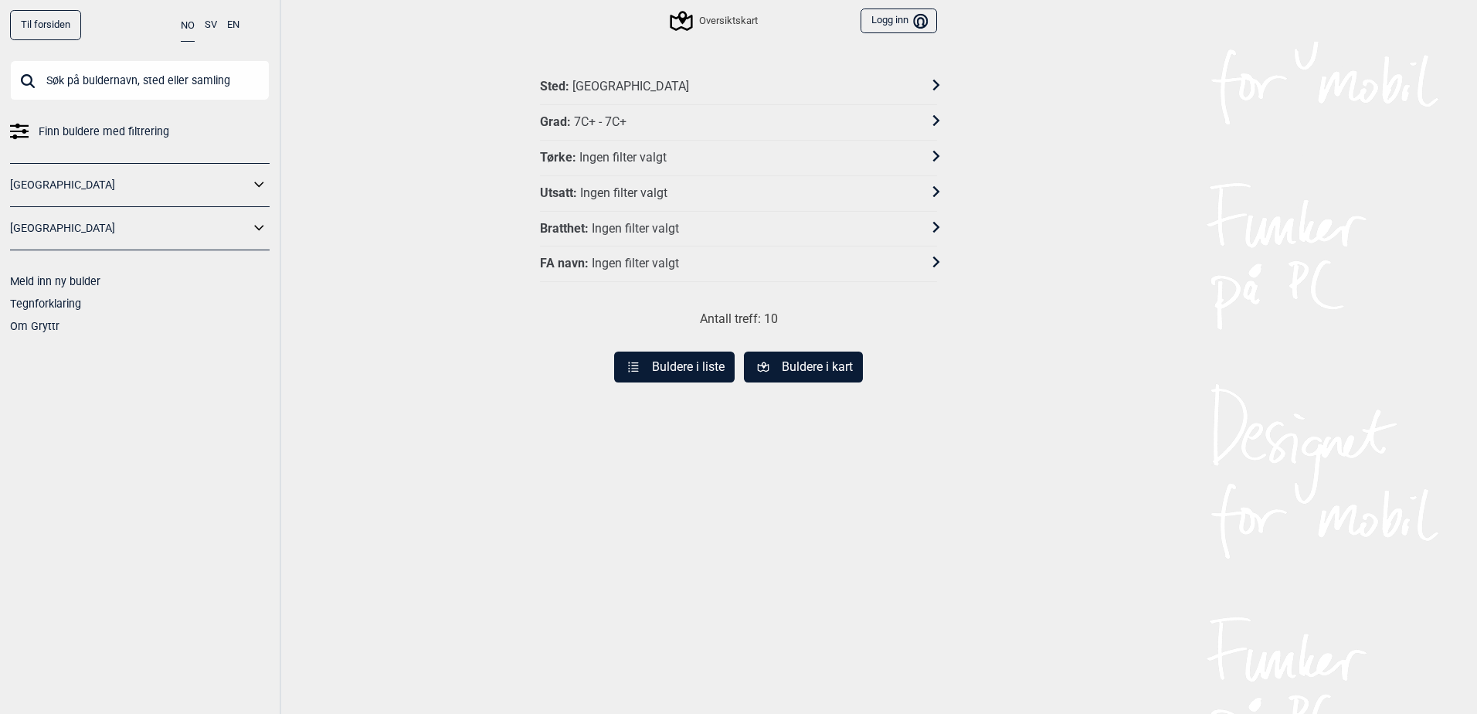
click at [622, 85] on div "Sted : Telemark" at bounding box center [728, 87] width 377 height 16
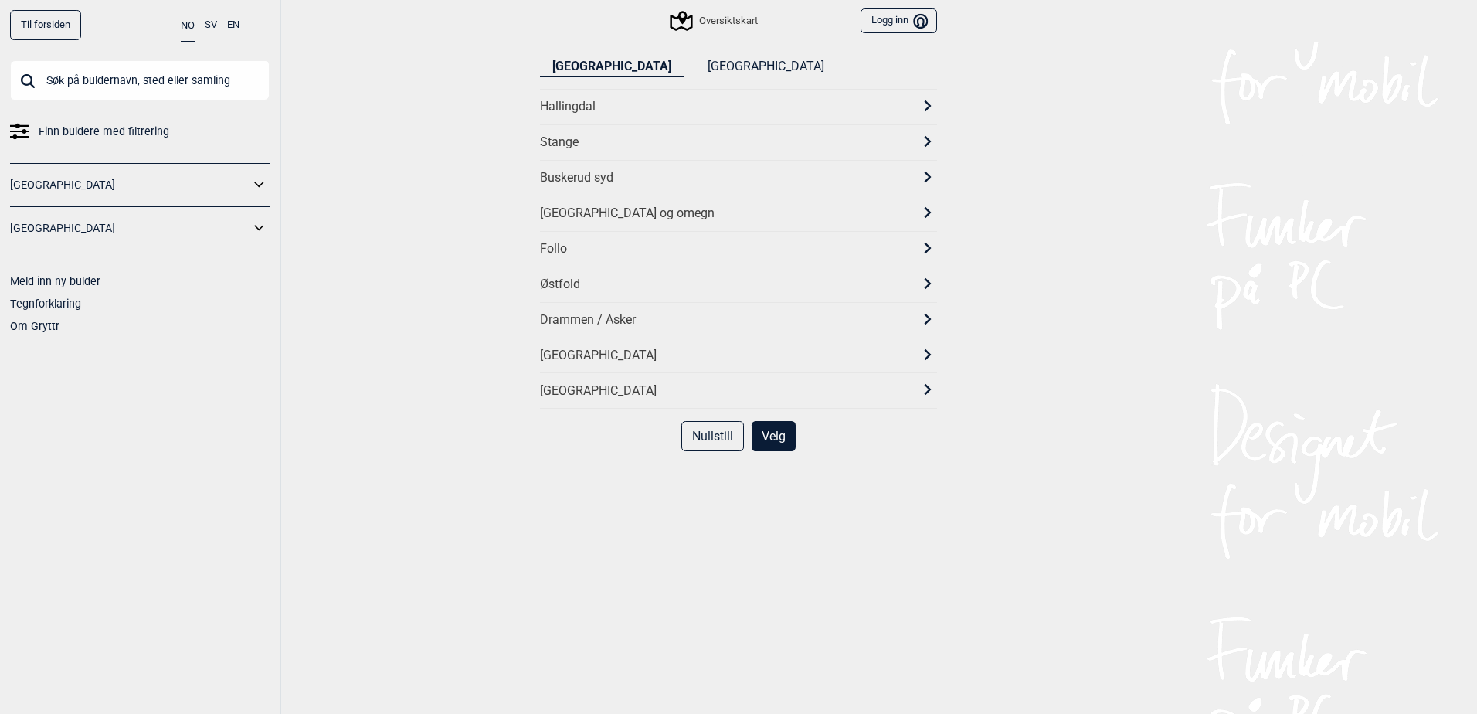
click at [609, 359] on div "Vestfold" at bounding box center [724, 356] width 369 height 16
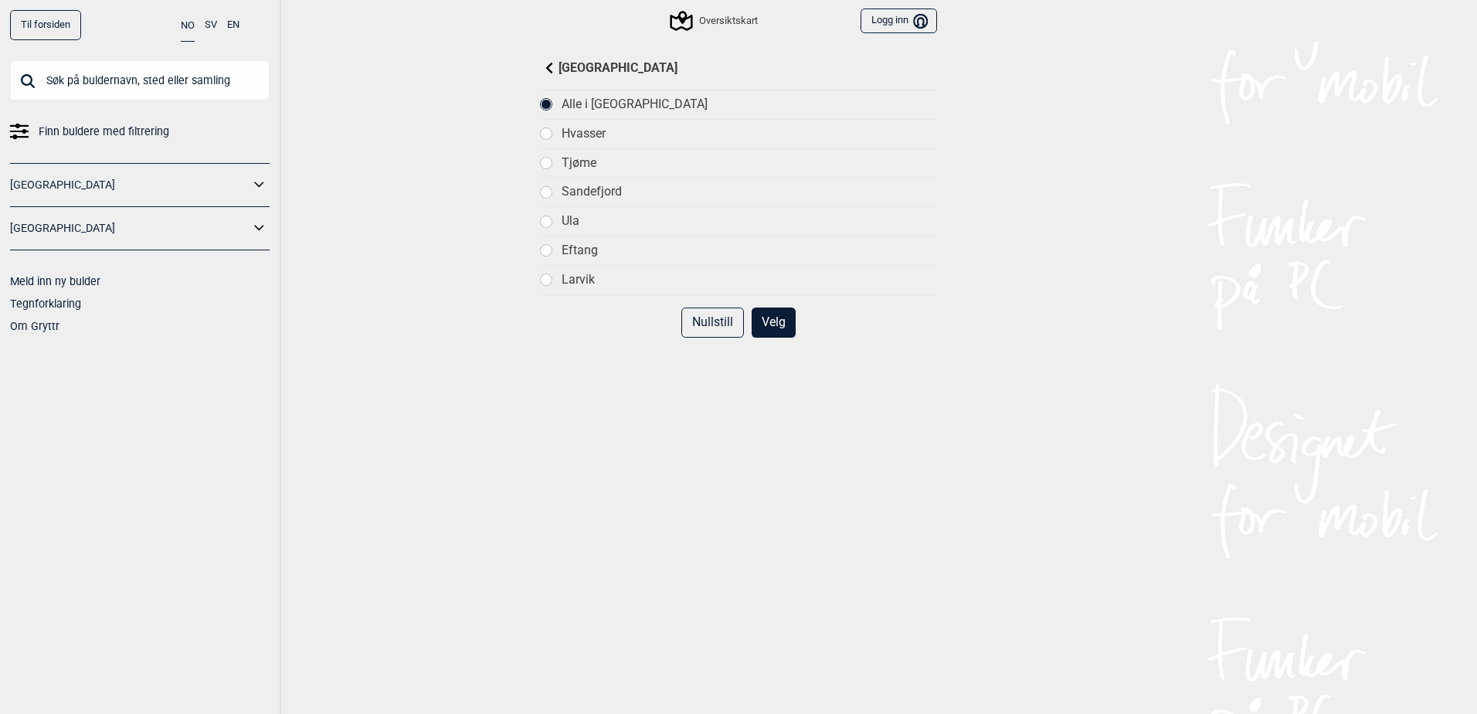
click at [772, 322] on button "Velg" at bounding box center [774, 323] width 44 height 30
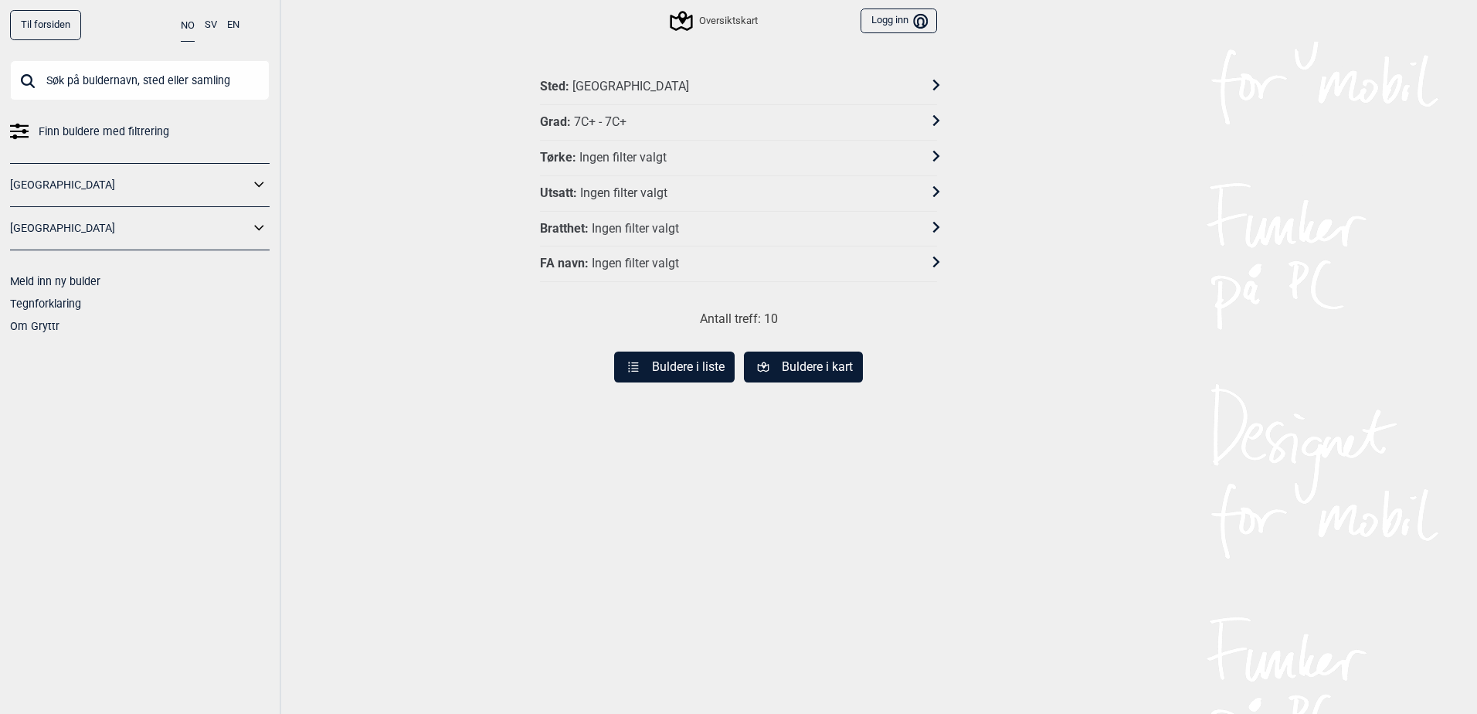
click at [694, 372] on button "Buldere i liste" at bounding box center [674, 367] width 121 height 31
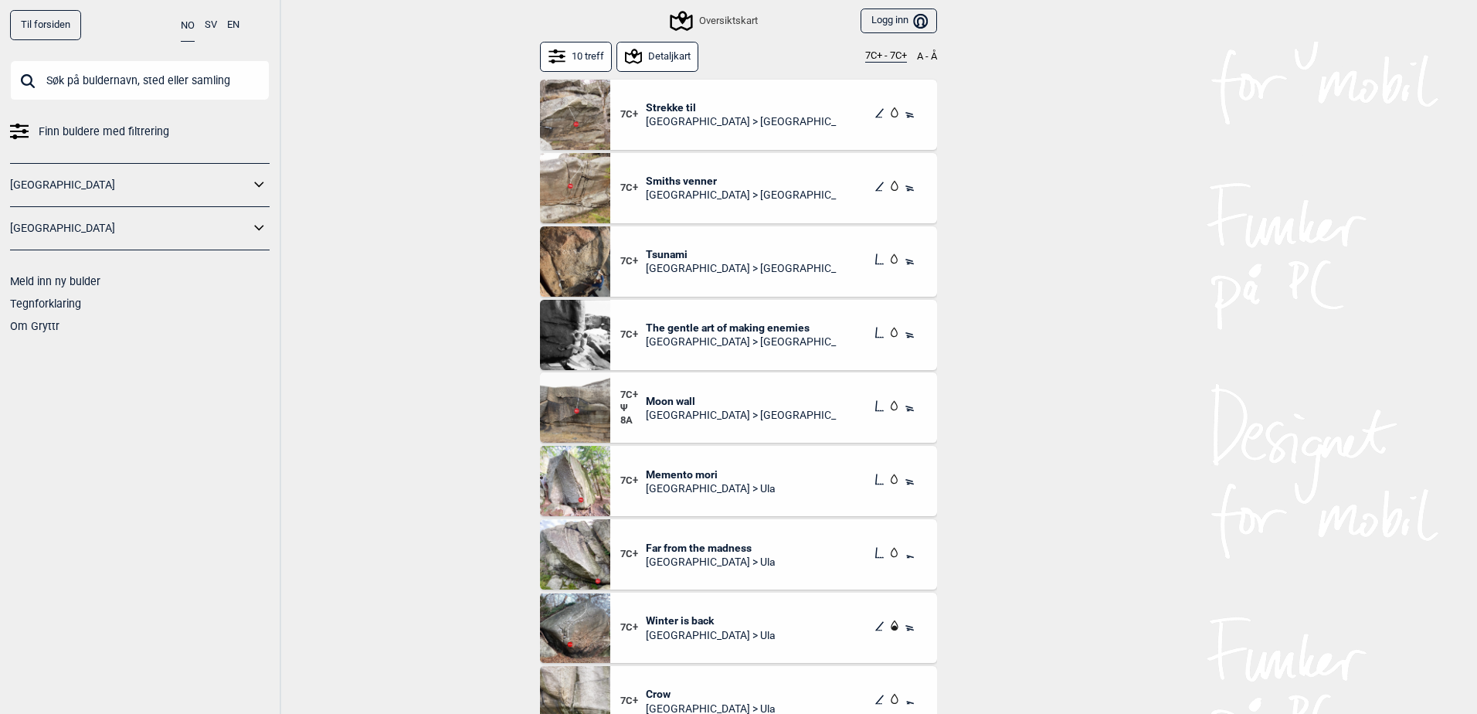
click at [578, 53] on button "10 treff" at bounding box center [576, 57] width 72 height 30
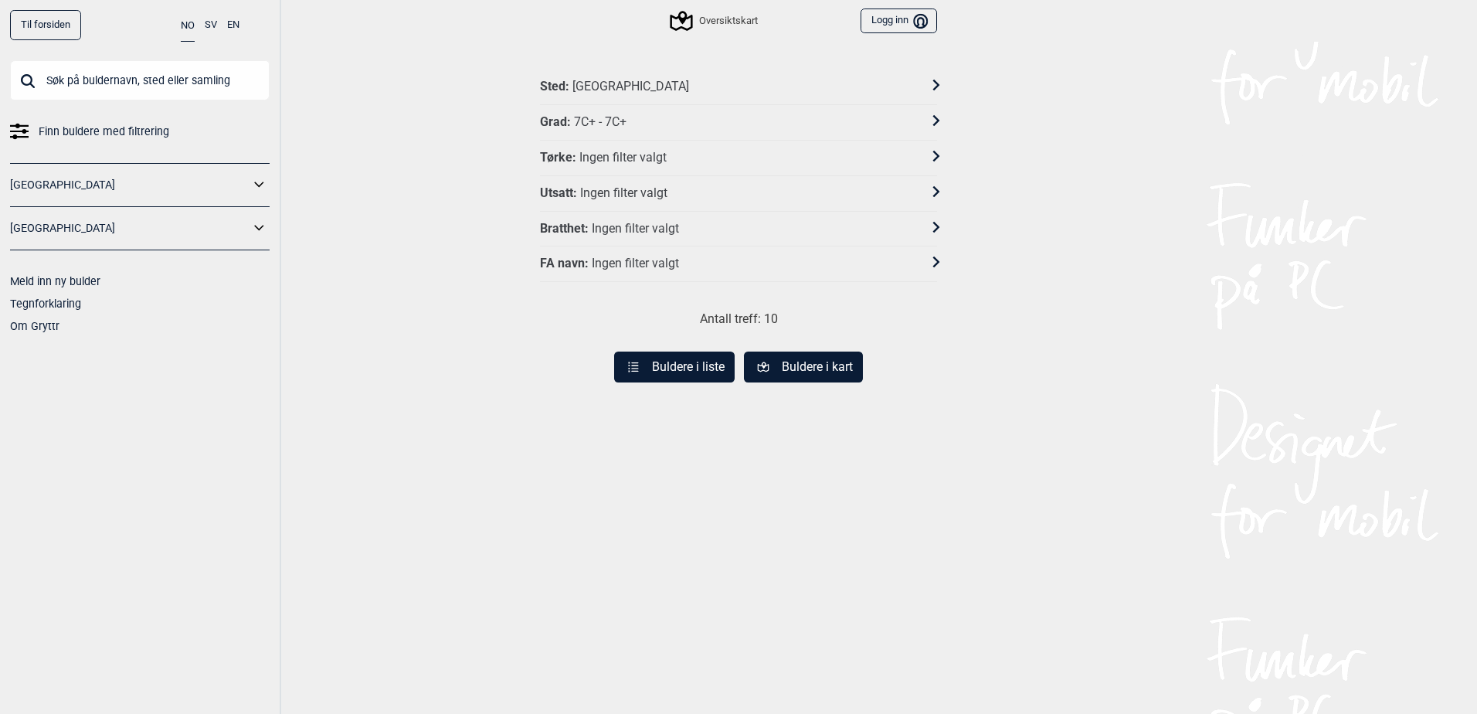
click at [635, 77] on div "Sted : Vestfold" at bounding box center [738, 88] width 397 height 36
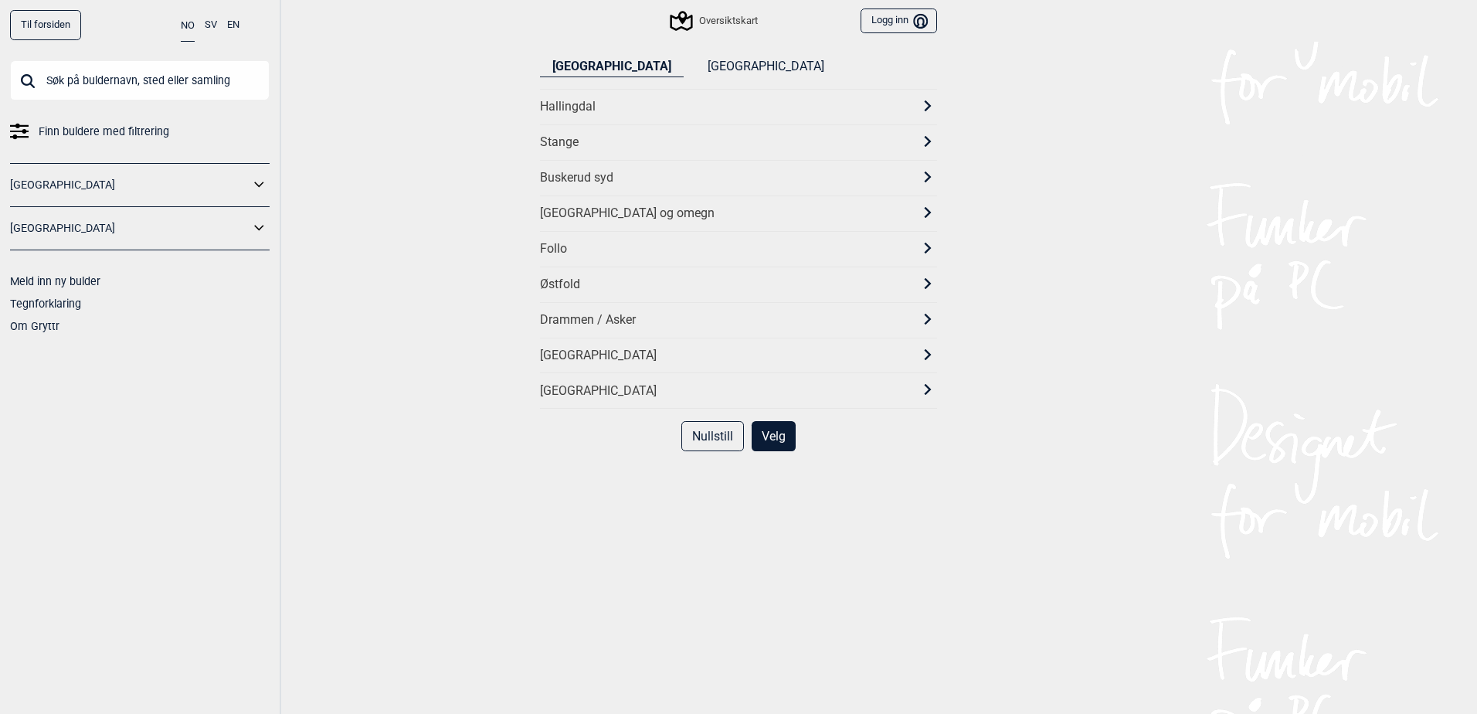
click at [614, 251] on div "Follo" at bounding box center [724, 249] width 369 height 16
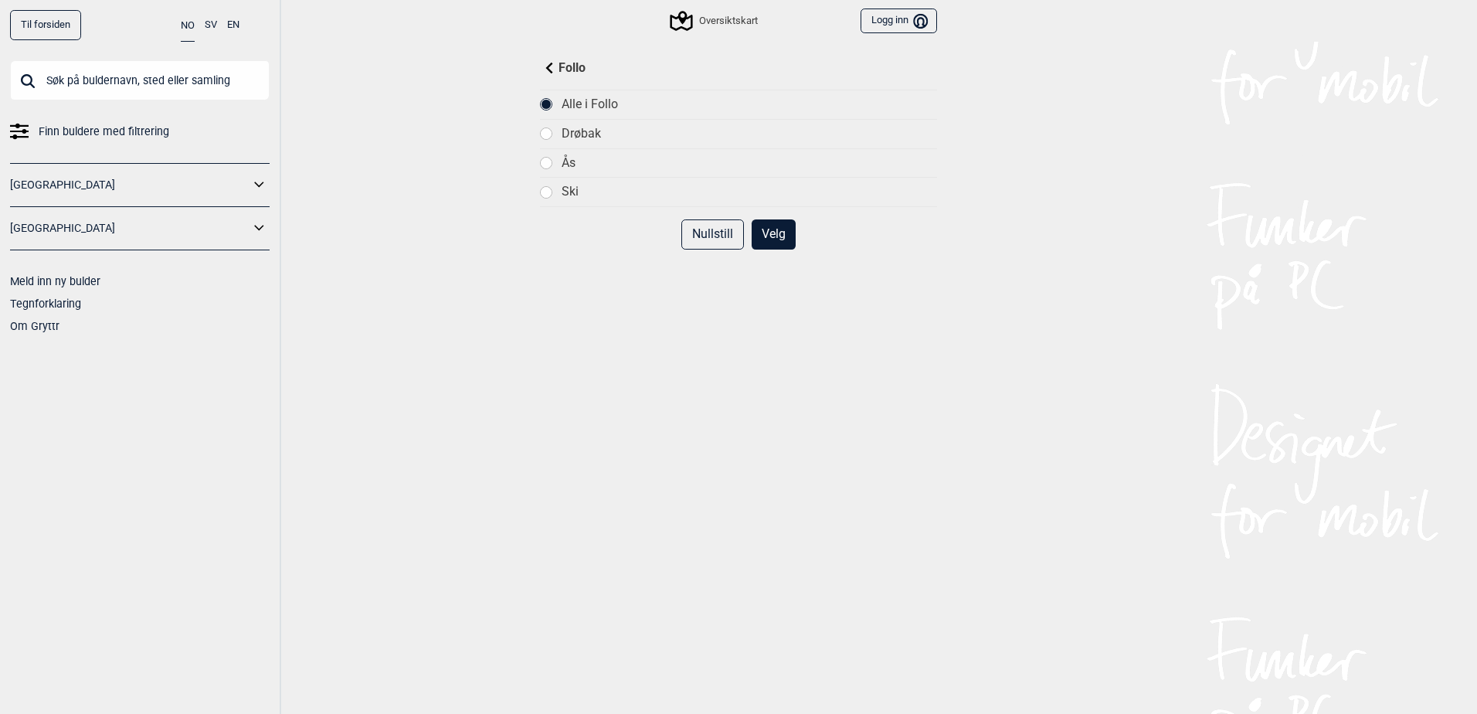
click at [772, 234] on button "Velg" at bounding box center [774, 234] width 44 height 30
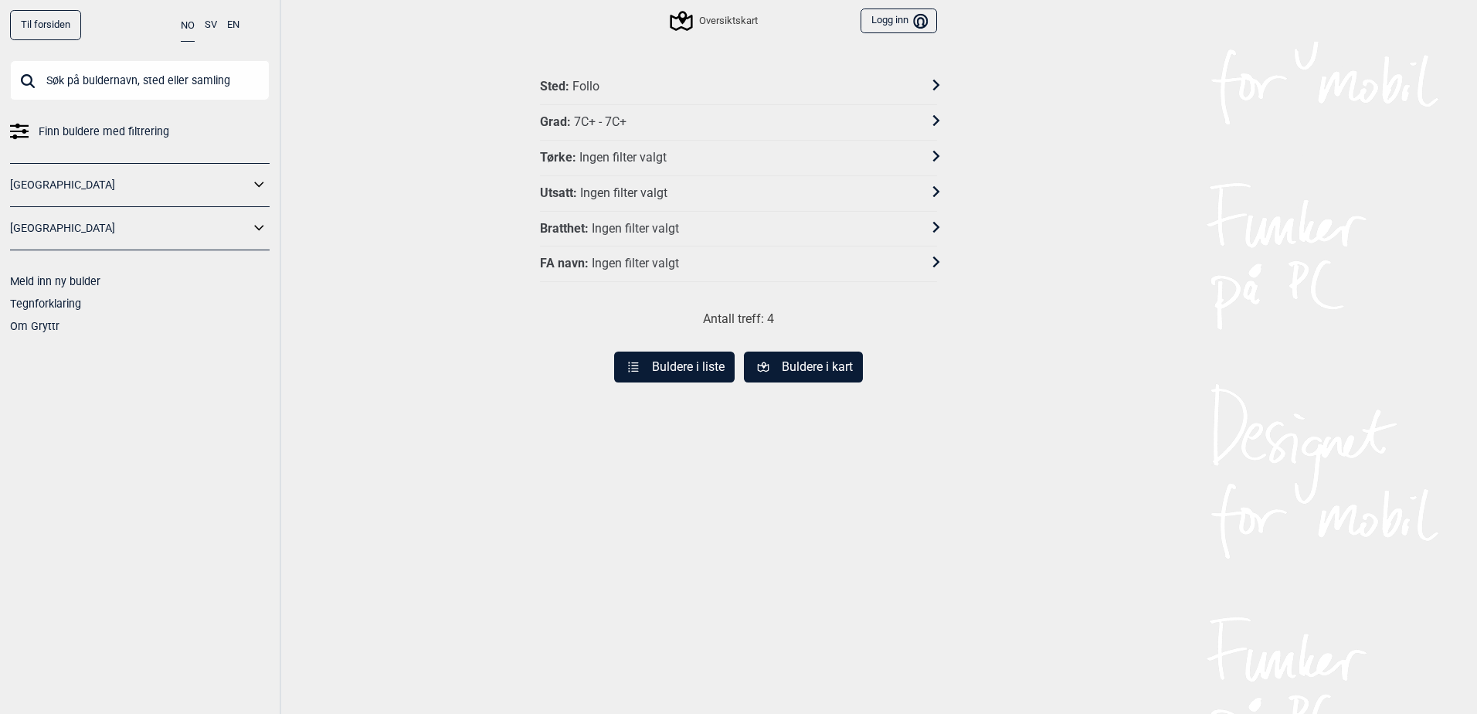
click at [678, 372] on button "Buldere i liste" at bounding box center [674, 367] width 121 height 31
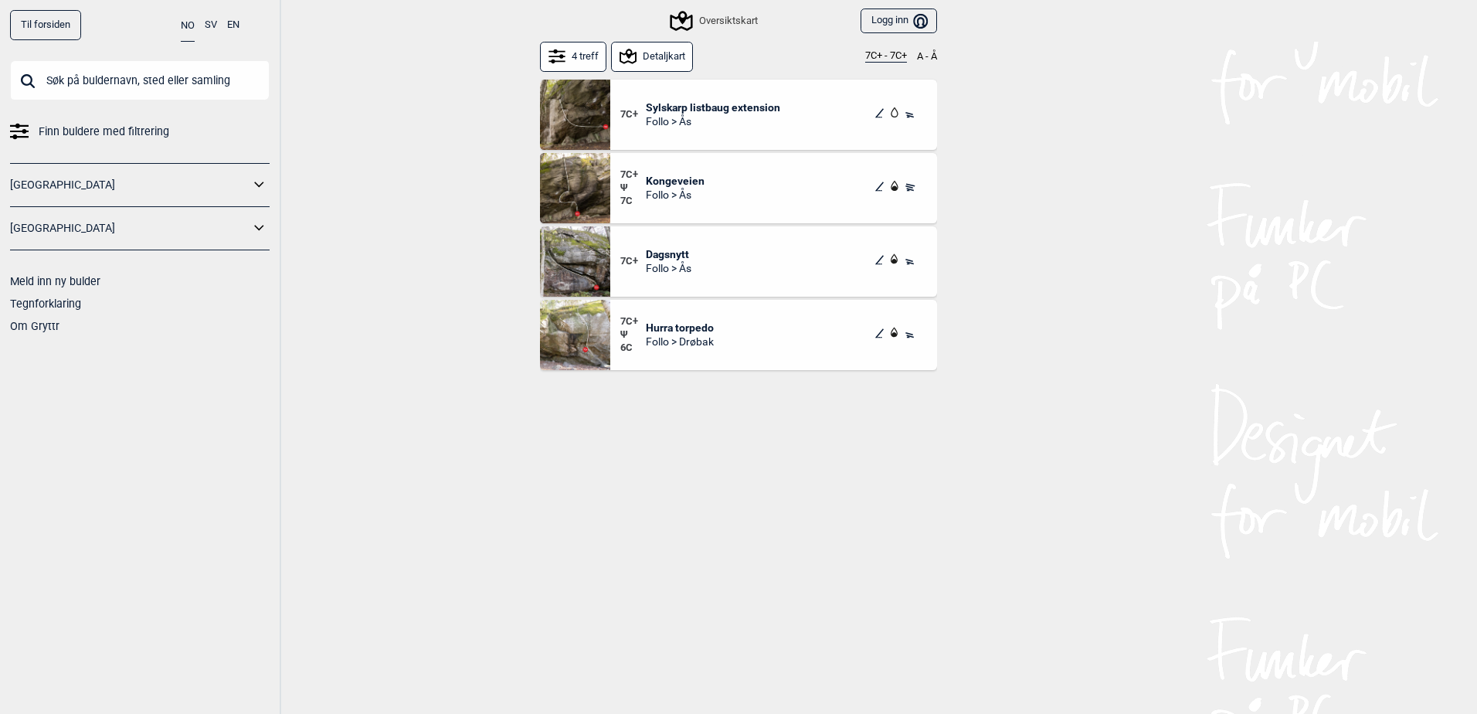
click at [666, 102] on span "Sylskarp listbaug extension" at bounding box center [713, 107] width 134 height 14
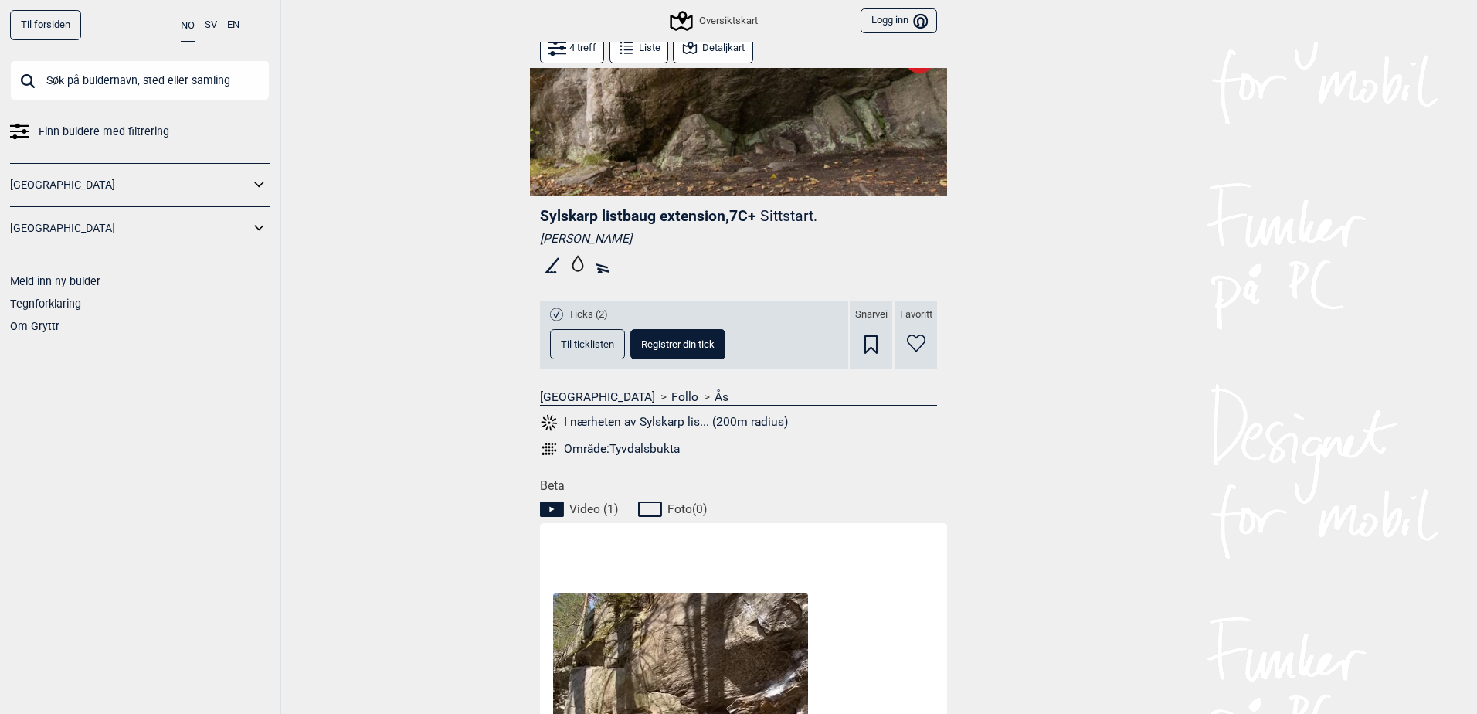
scroll to position [309, 0]
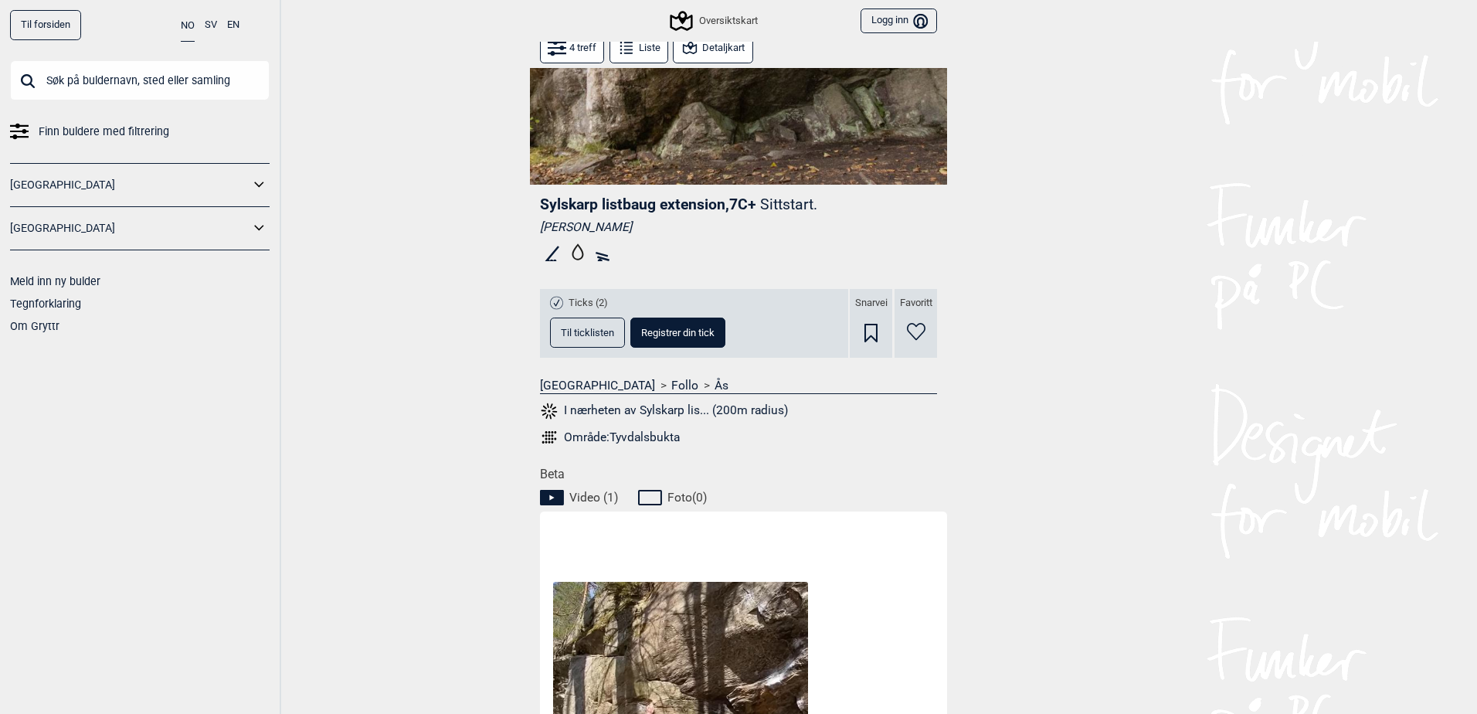
click at [571, 328] on span "Til ticklisten" at bounding box center [587, 333] width 53 height 10
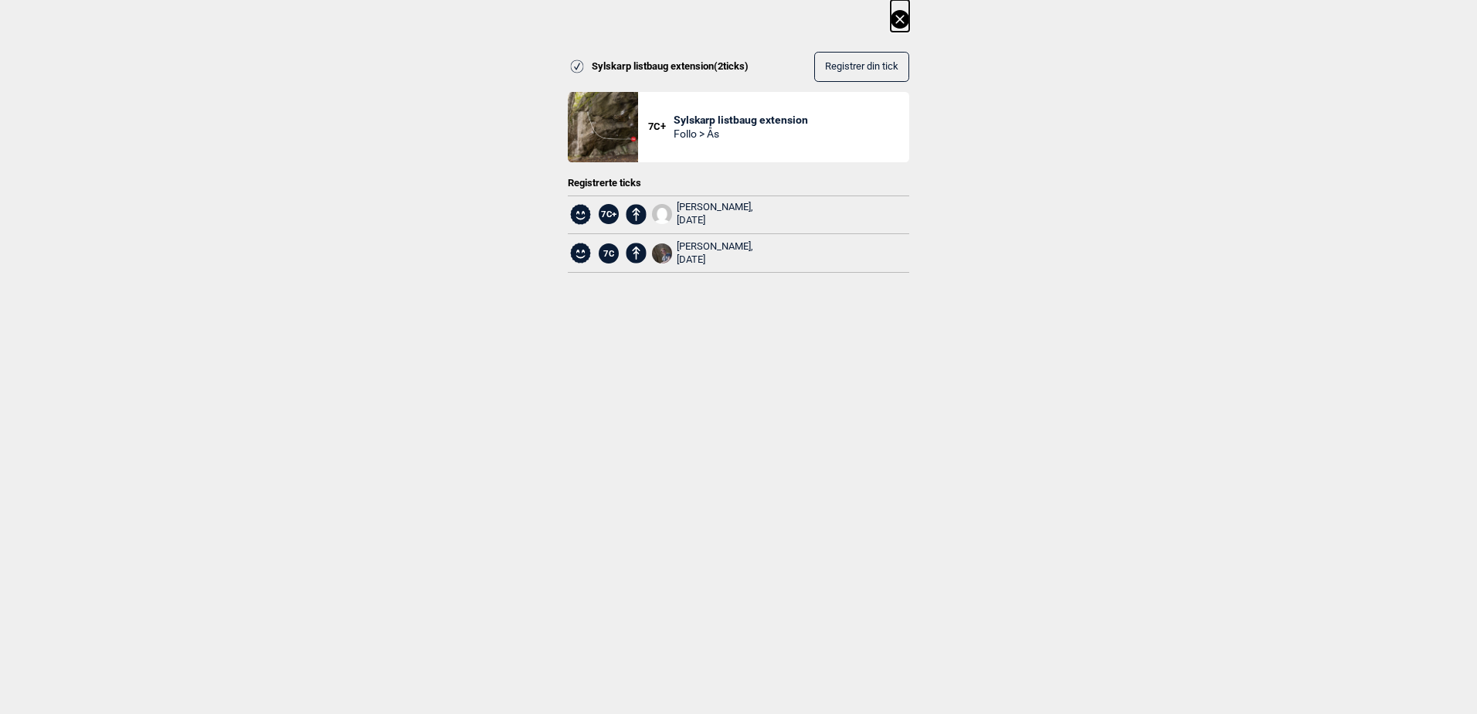
click at [893, 22] on icon at bounding box center [900, 19] width 19 height 19
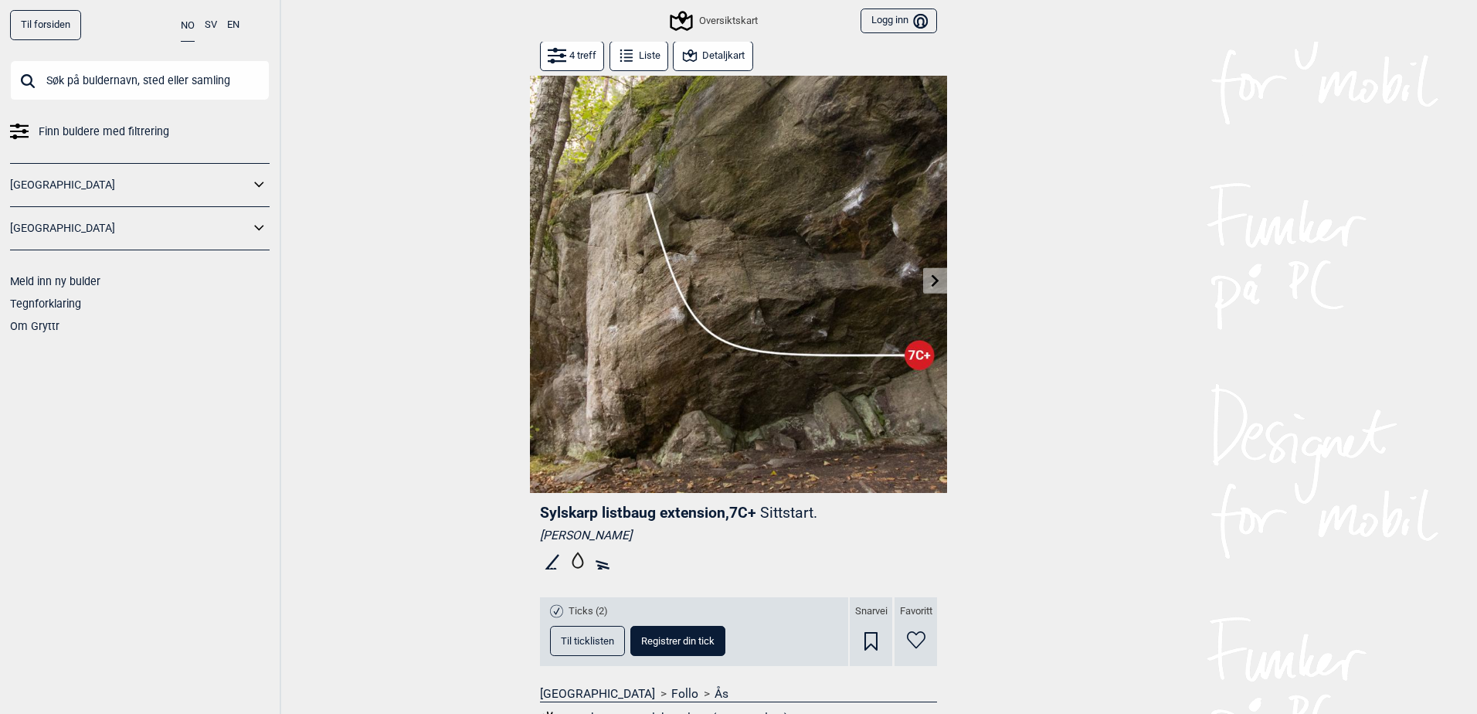
scroll to position [0, 0]
click at [697, 61] on button "Detaljkart" at bounding box center [713, 57] width 80 height 30
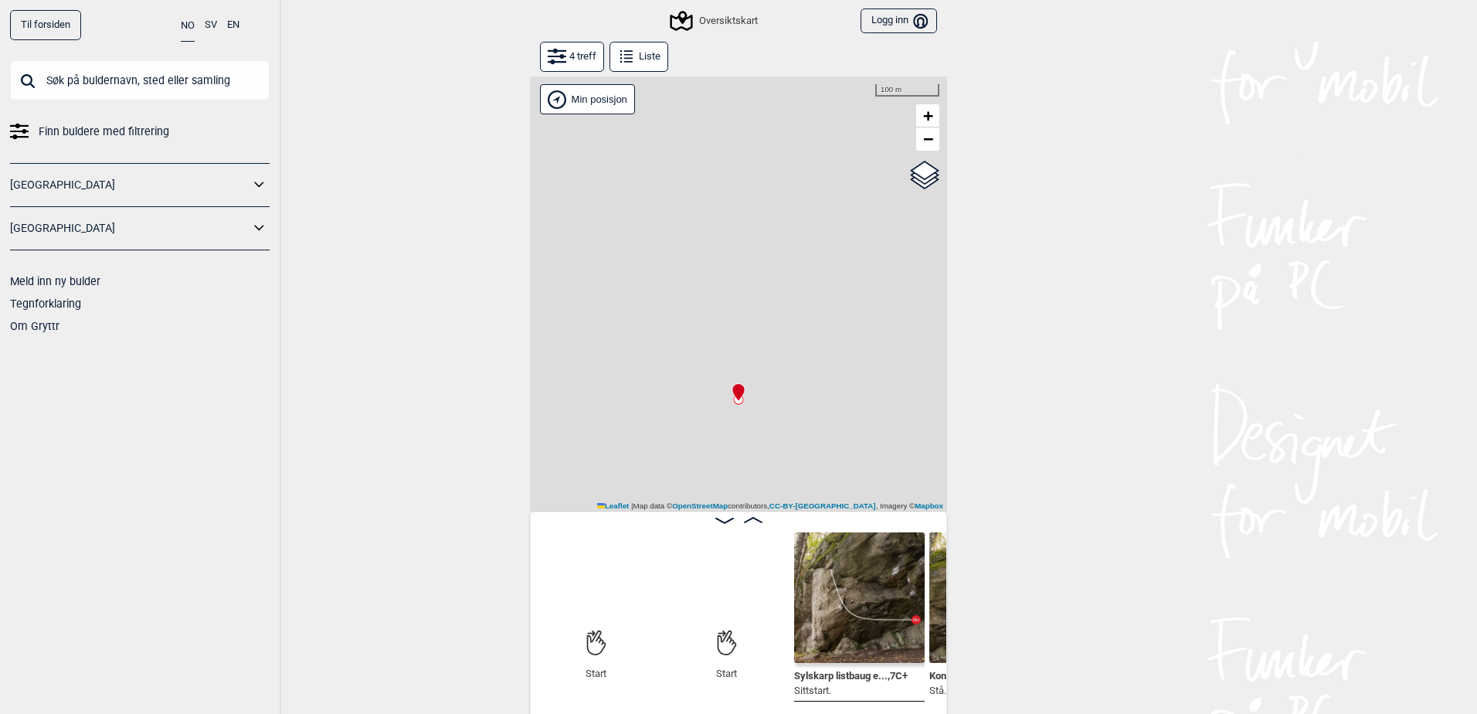
scroll to position [0, 121]
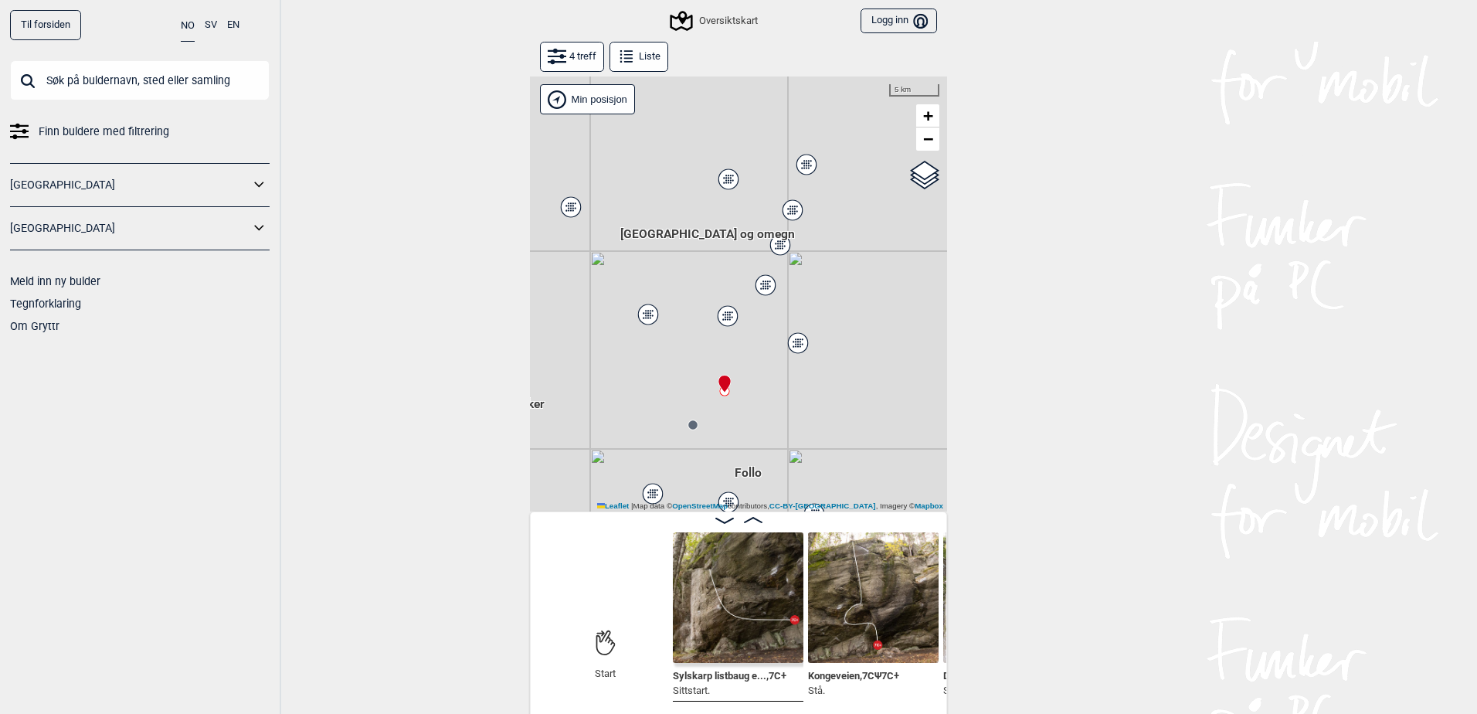
click at [581, 61] on button "4 treff" at bounding box center [572, 57] width 64 height 30
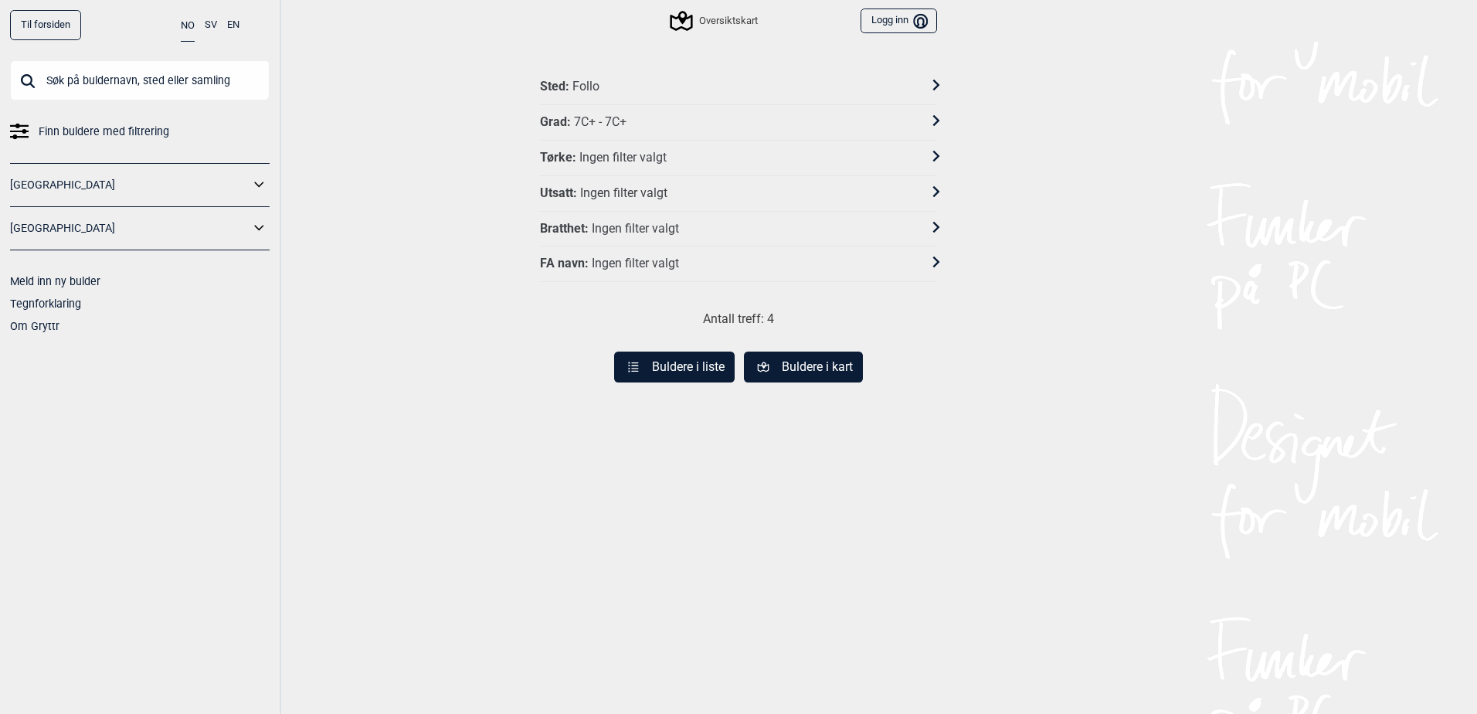
click at [654, 85] on div "Sted : Follo" at bounding box center [728, 87] width 377 height 16
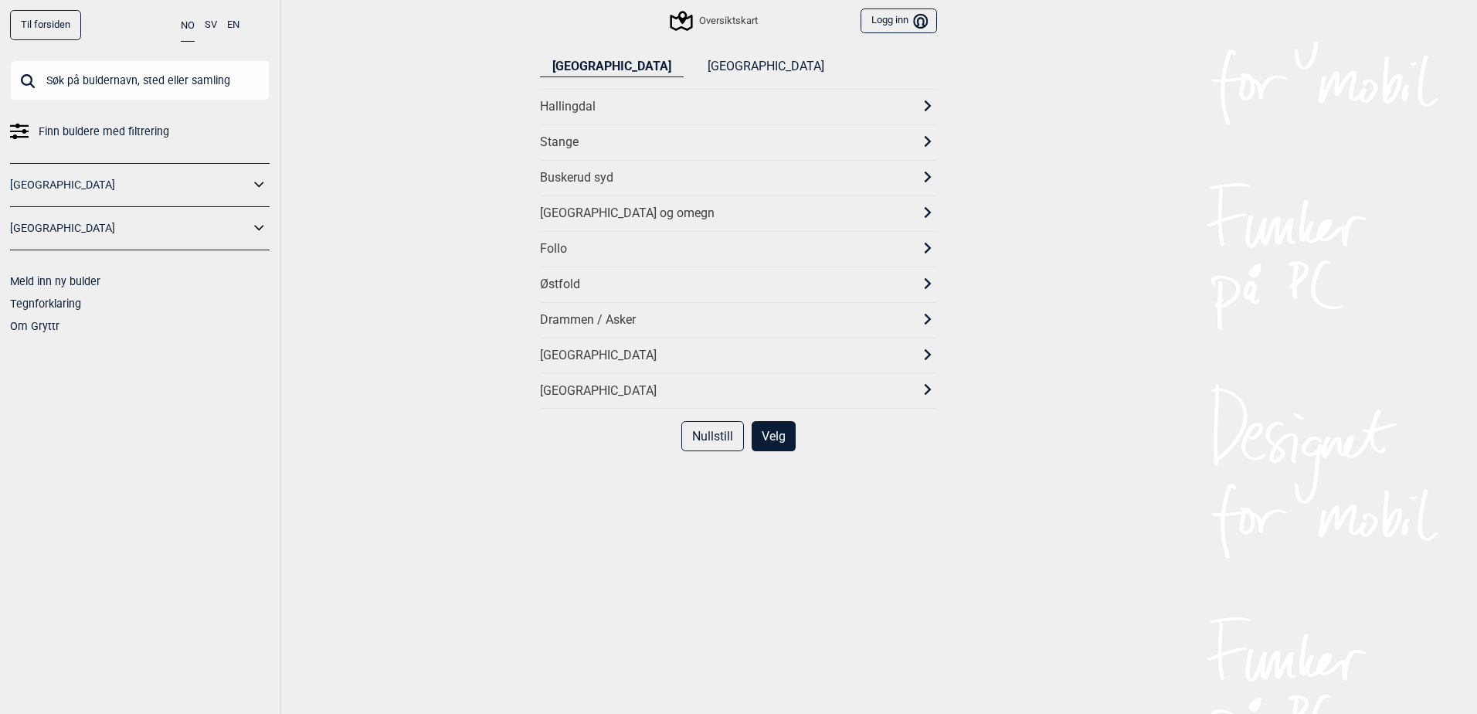
click at [686, 154] on div "Stange" at bounding box center [738, 142] width 397 height 36
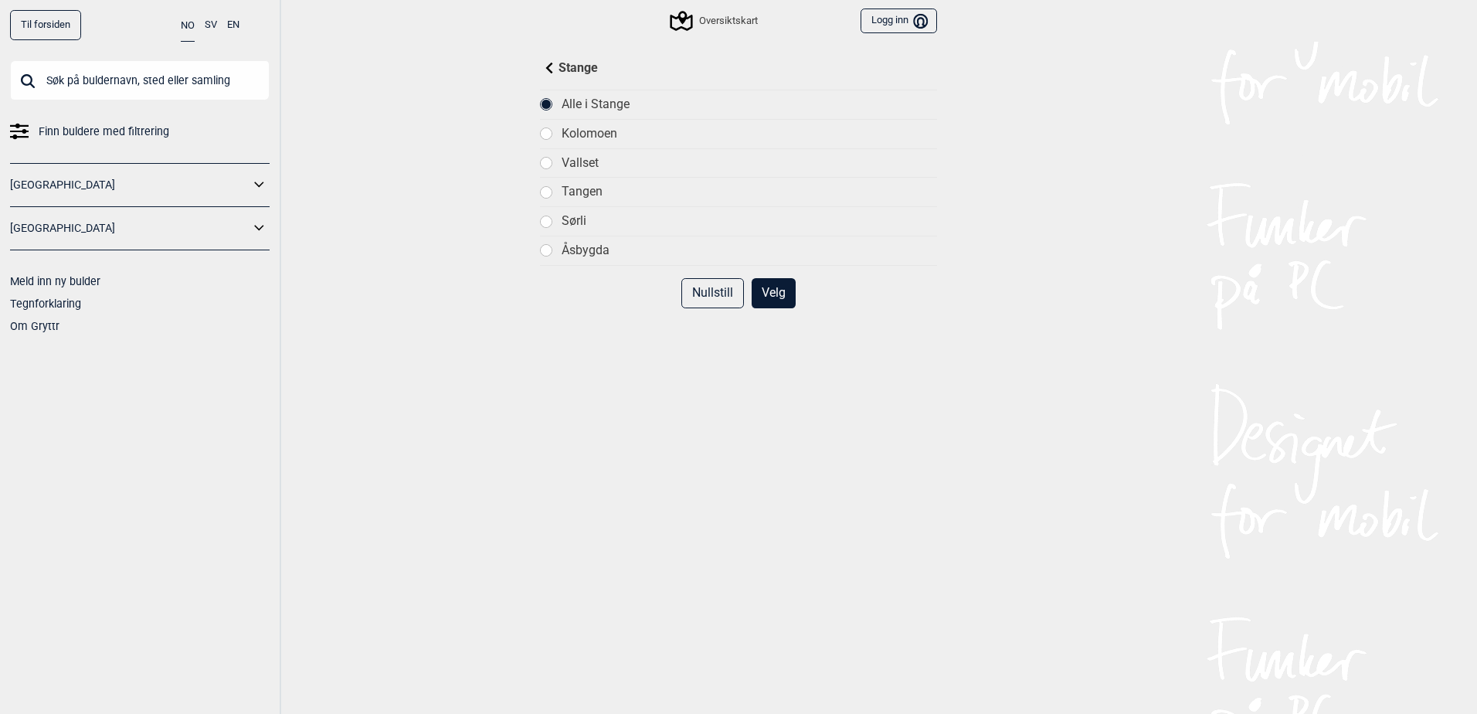
click at [766, 284] on button "Velg" at bounding box center [774, 293] width 44 height 30
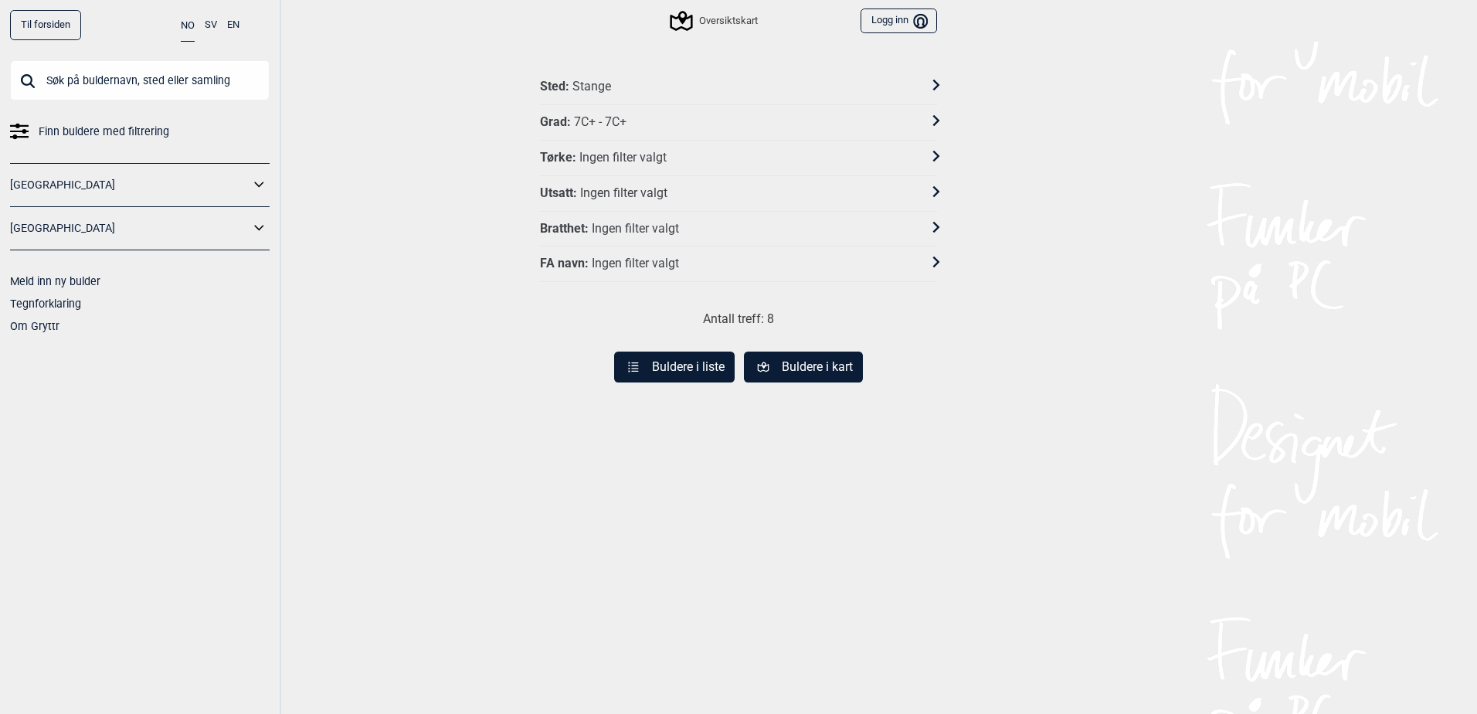
click at [673, 360] on button "Buldere i liste" at bounding box center [674, 367] width 121 height 31
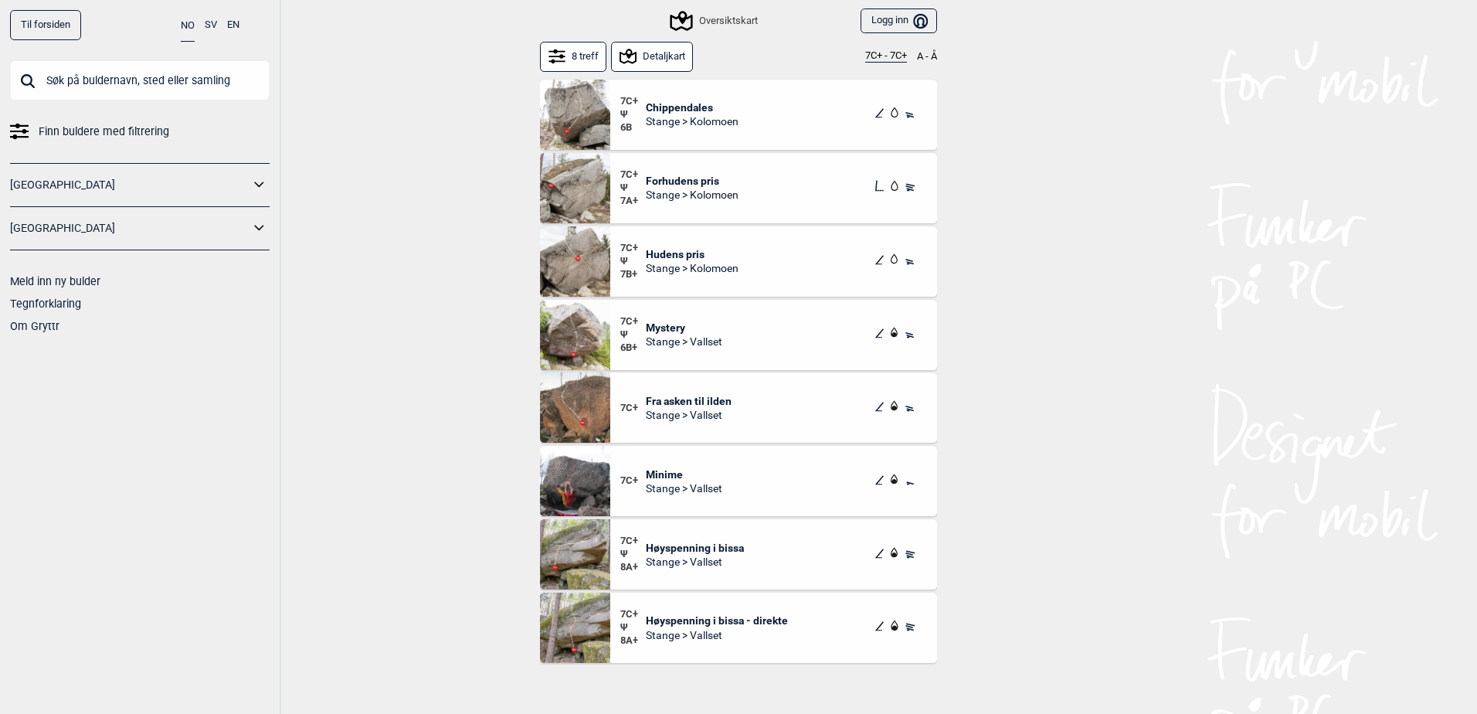
click at [656, 559] on span "Stange > Vallset" at bounding box center [695, 562] width 98 height 14
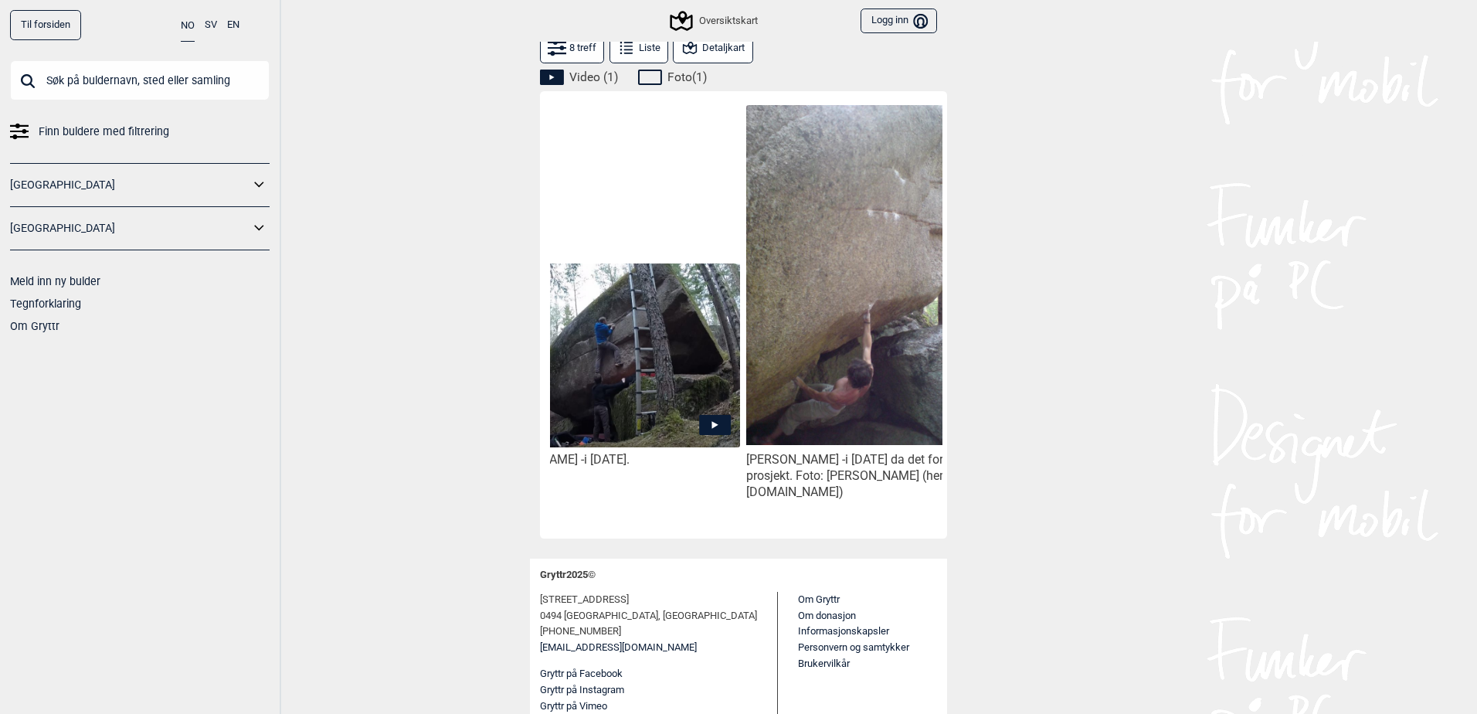
scroll to position [0, 83]
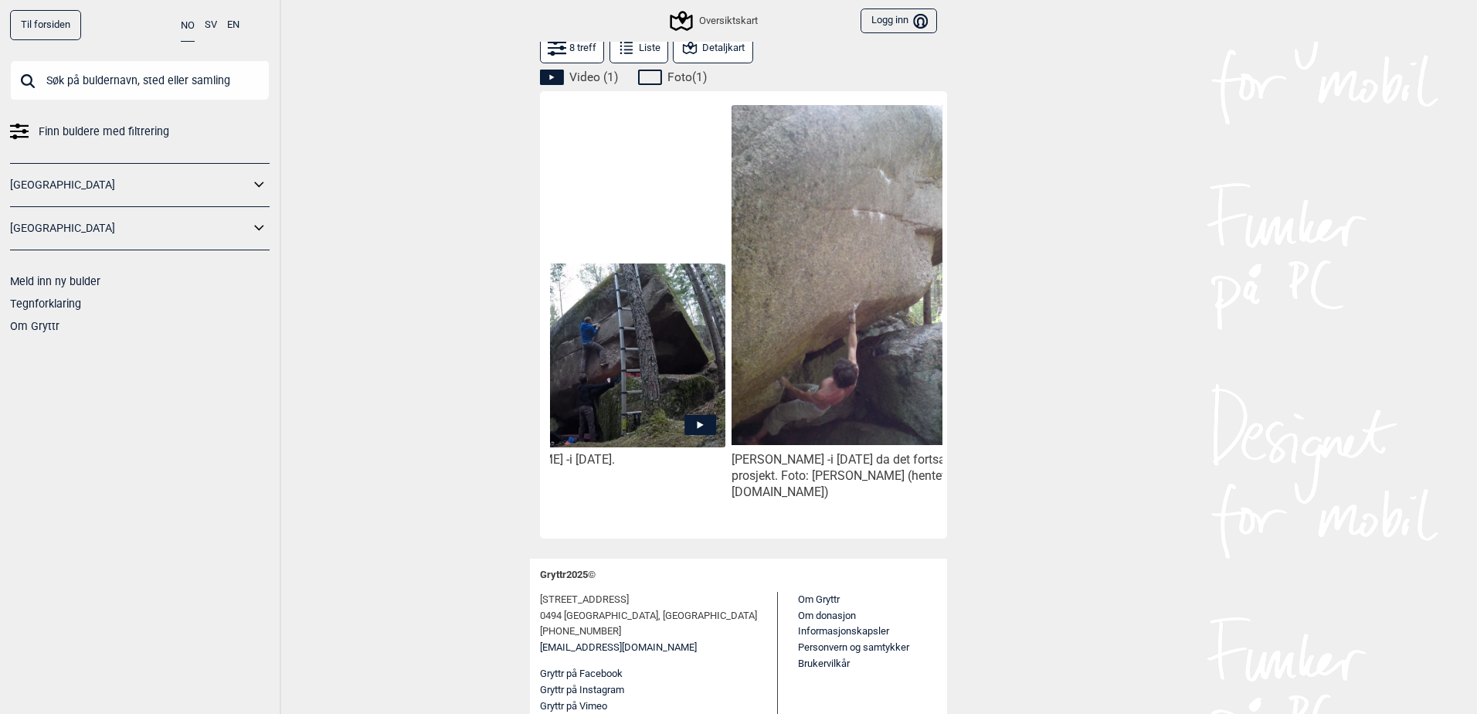
drag, startPoint x: 830, startPoint y: 535, endPoint x: 884, endPoint y: 532, distance: 54.2
click at [871, 534] on div "Morten Gulliksen - i mai 2015. Stian Christophersen - i mai 2008 da det fortsat…" at bounding box center [743, 314] width 407 height 447
drag, startPoint x: 882, startPoint y: 532, endPoint x: 913, endPoint y: 523, distance: 32.1
click at [913, 523] on div "Morten Gulliksen - i mai 2015. Stian Christophersen - i mai 2008 da det fortsat…" at bounding box center [743, 314] width 407 height 447
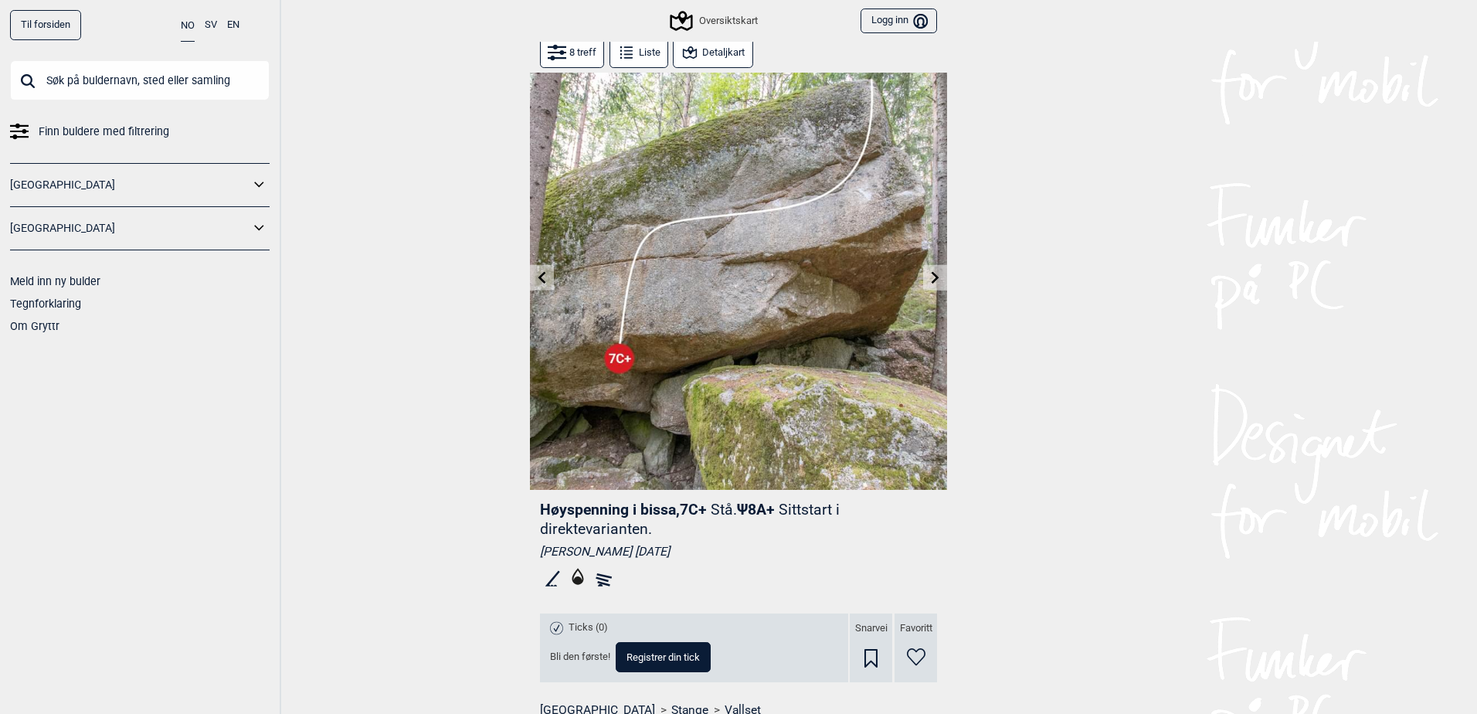
scroll to position [0, 0]
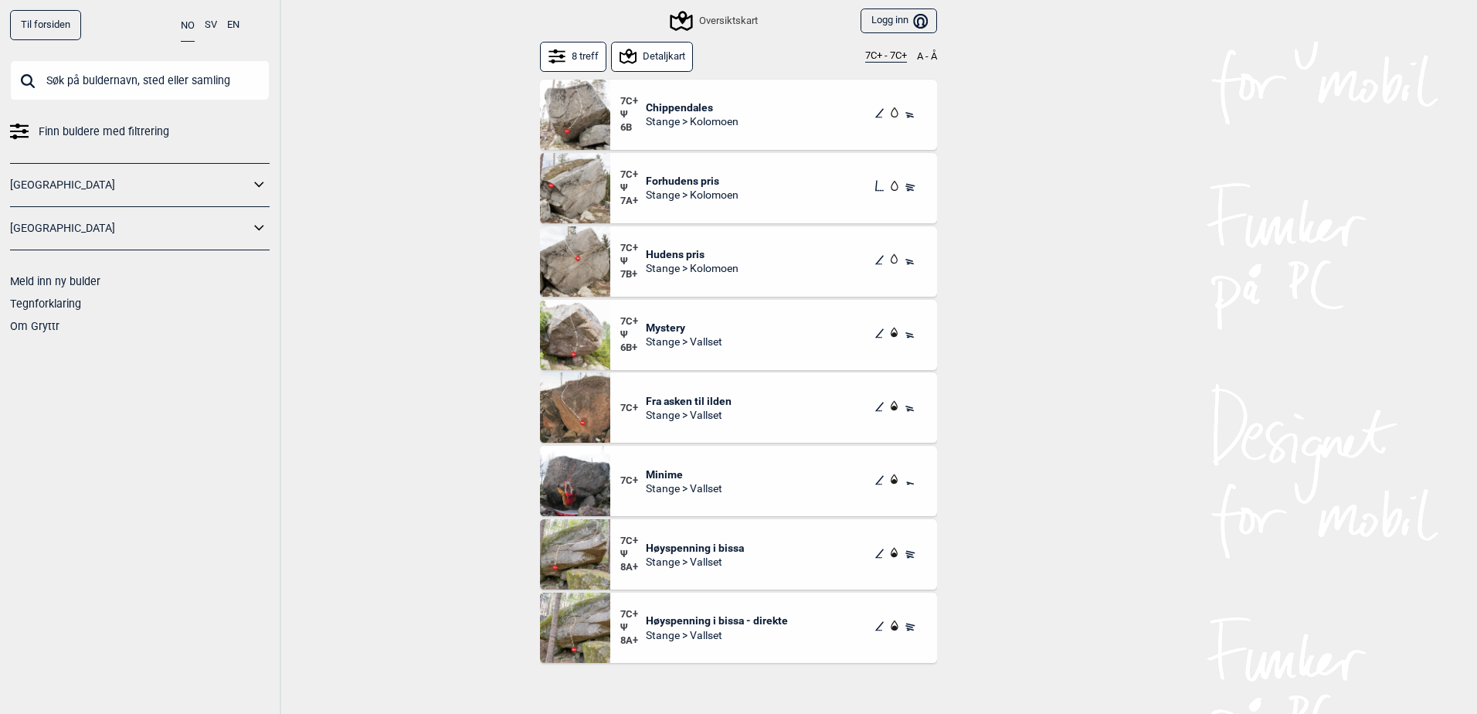
click at [692, 106] on span "Chippendales" at bounding box center [692, 107] width 93 height 14
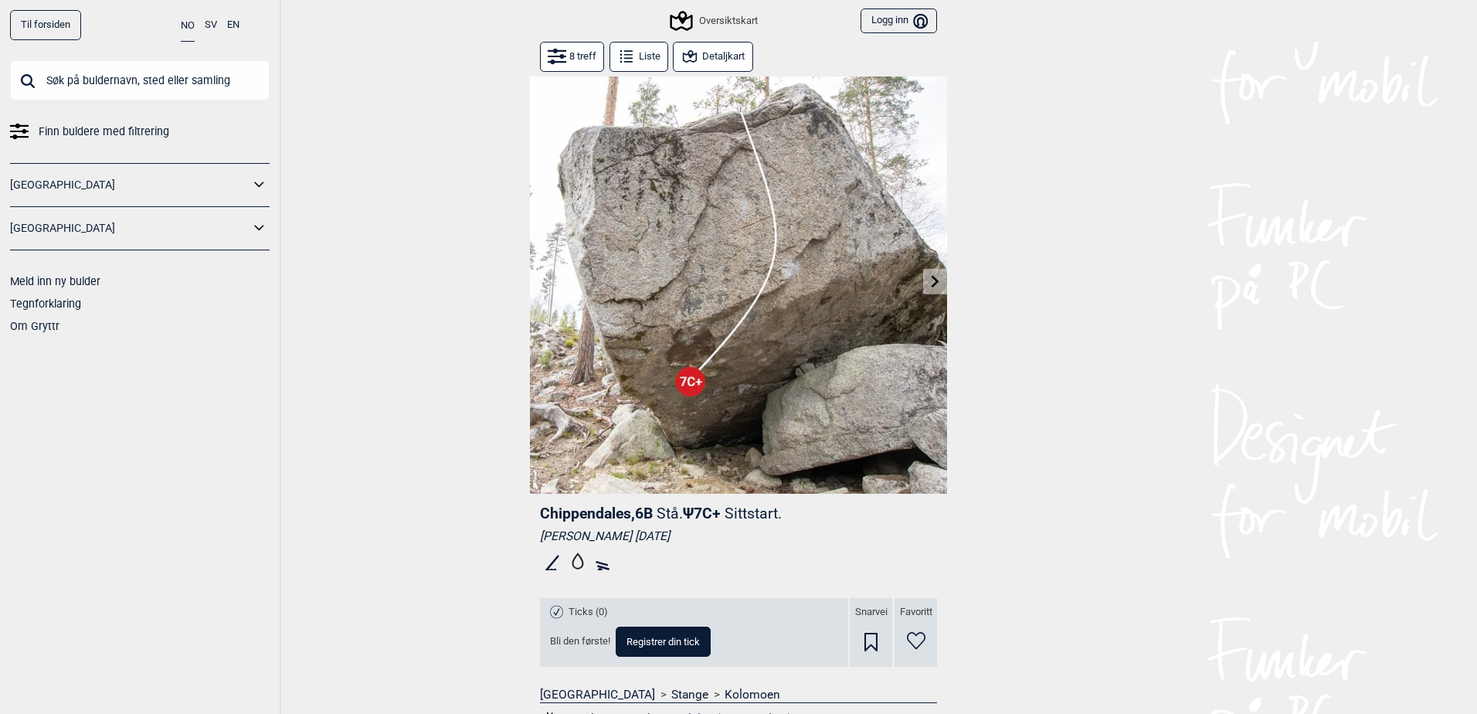
click at [52, 141] on span "Finn buldere med filtrering" at bounding box center [104, 132] width 131 height 22
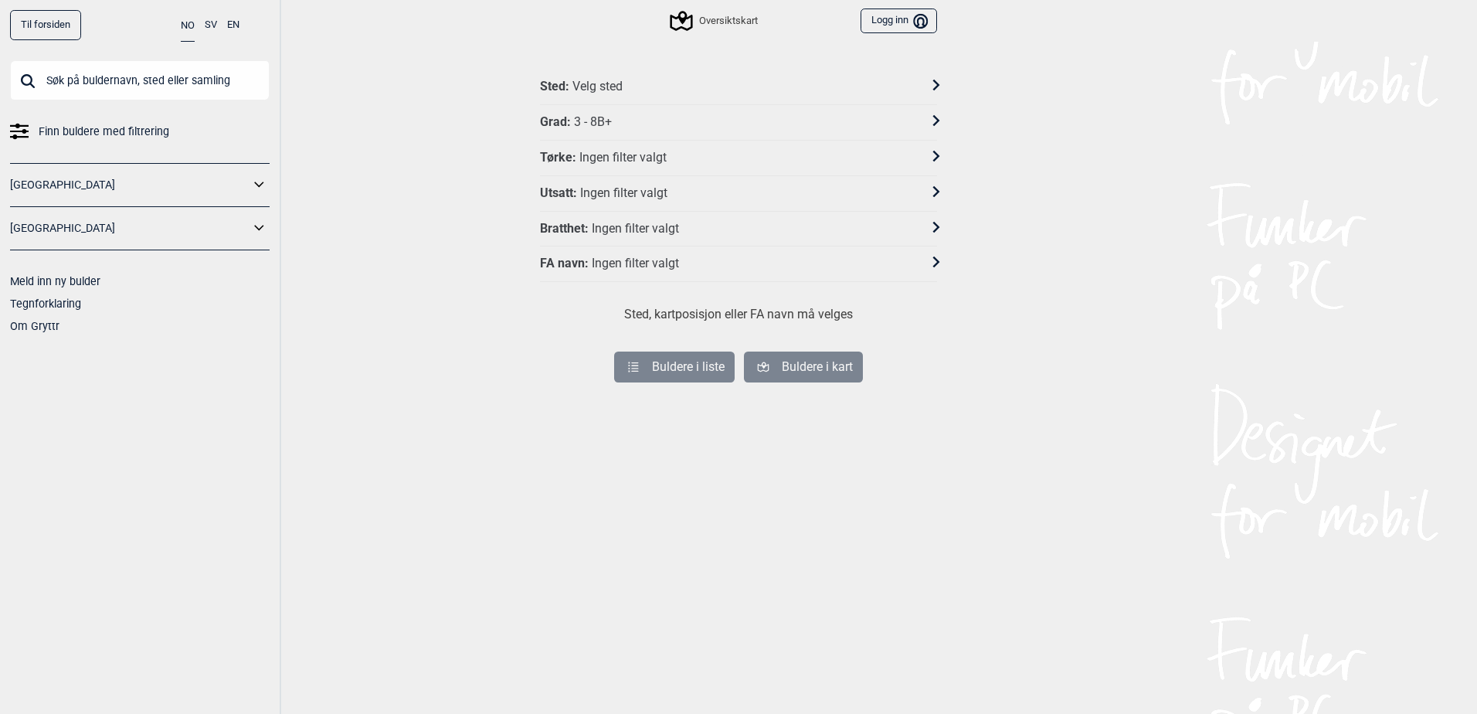
click at [811, 90] on div "Sted : Velg sted" at bounding box center [728, 87] width 377 height 16
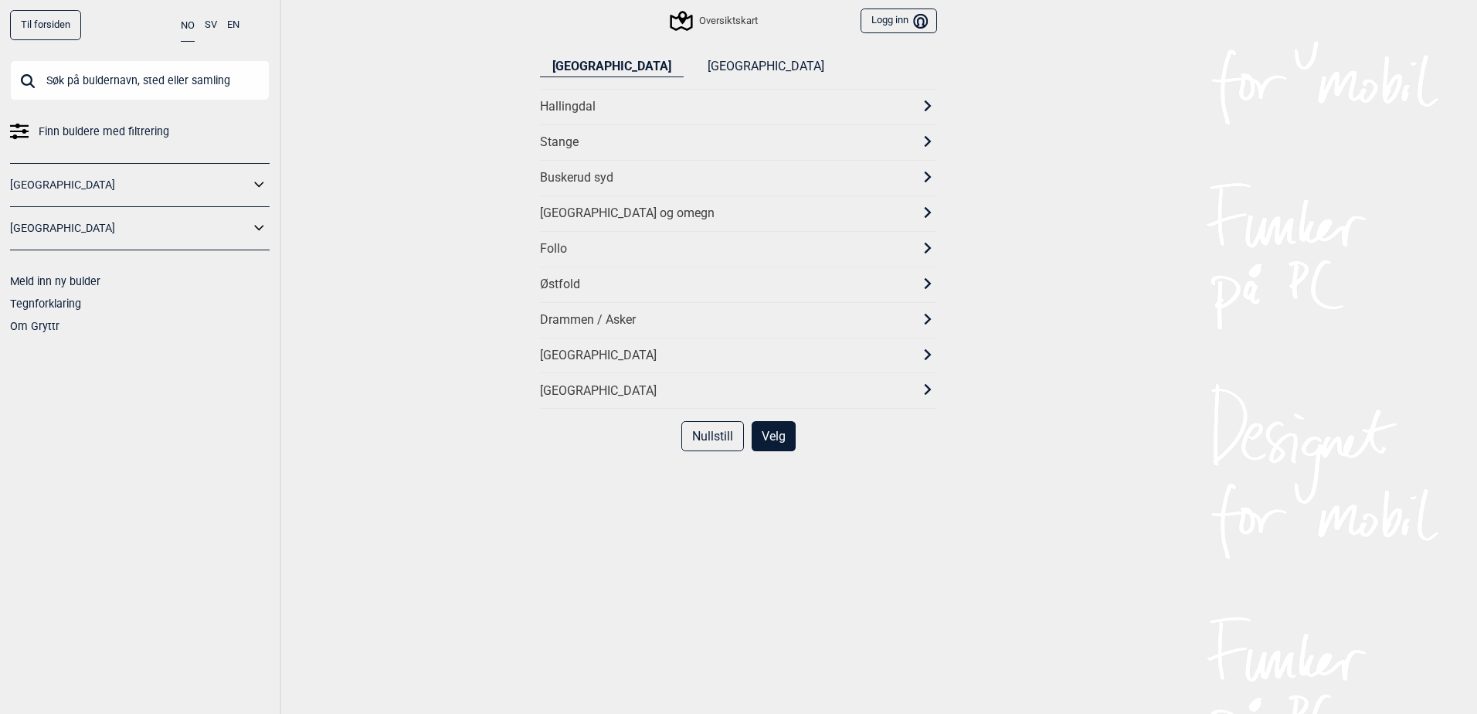
click at [570, 214] on div "[GEOGRAPHIC_DATA] og omegn" at bounding box center [724, 214] width 369 height 16
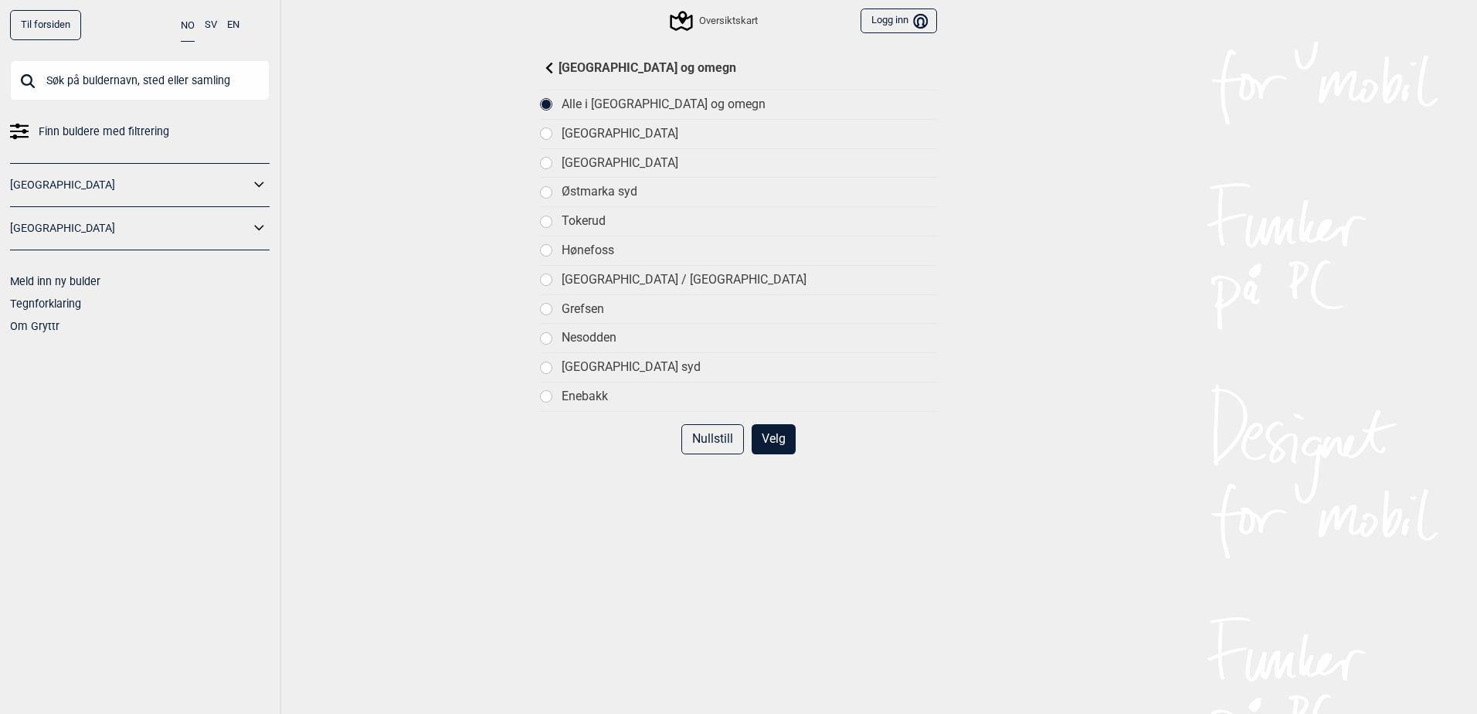
click at [753, 438] on button "Velg" at bounding box center [774, 439] width 44 height 30
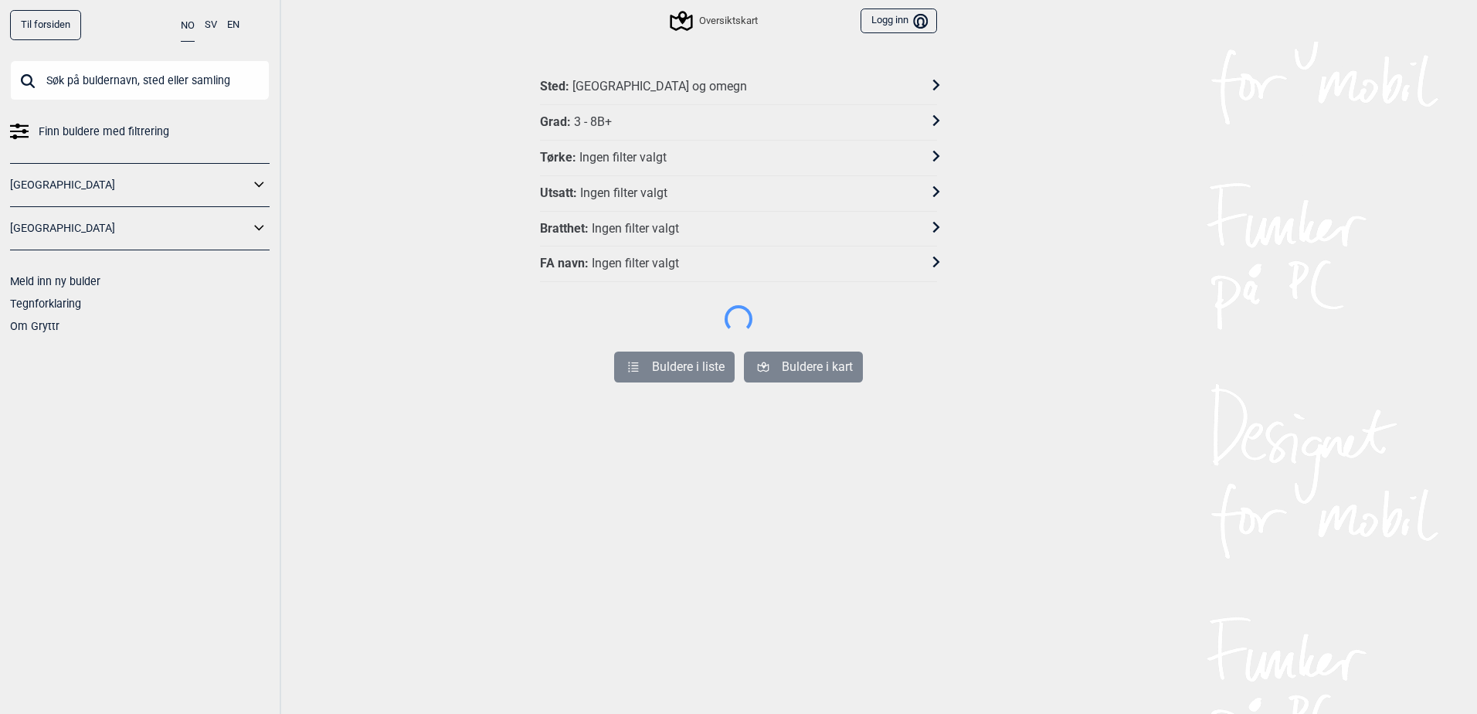
click at [696, 117] on div "Grad : 3 - 8B+" at bounding box center [728, 122] width 377 height 16
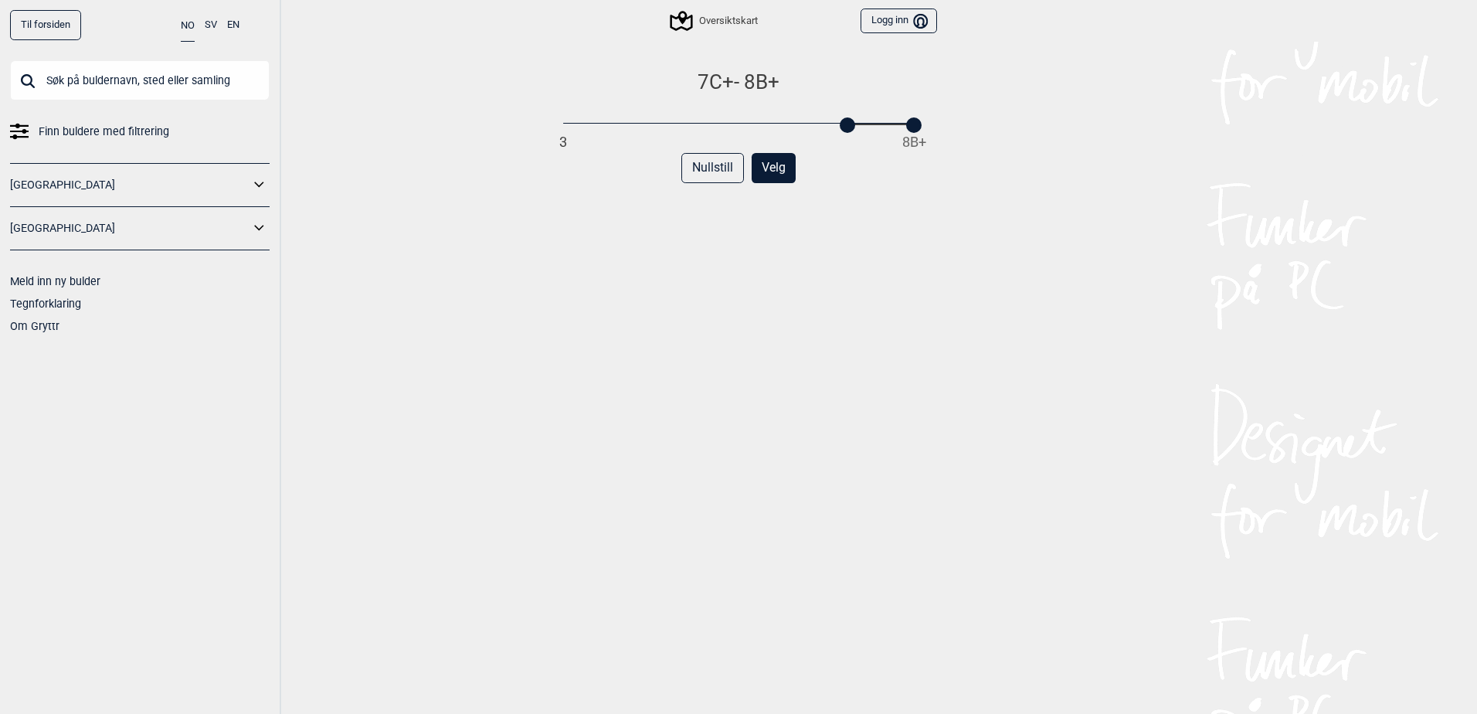
drag, startPoint x: 557, startPoint y: 128, endPoint x: 838, endPoint y: 128, distance: 280.5
click at [840, 128] on div at bounding box center [847, 124] width 15 height 15
click at [880, 276] on div "7C+ - 8B+ 3 8B+ Nullstill Velg" at bounding box center [738, 408] width 397 height 676
drag, startPoint x: 909, startPoint y: 127, endPoint x: 838, endPoint y: 132, distance: 71.3
click at [838, 132] on div "7C+ 3 8B+ Nullstill Velg" at bounding box center [738, 408] width 397 height 676
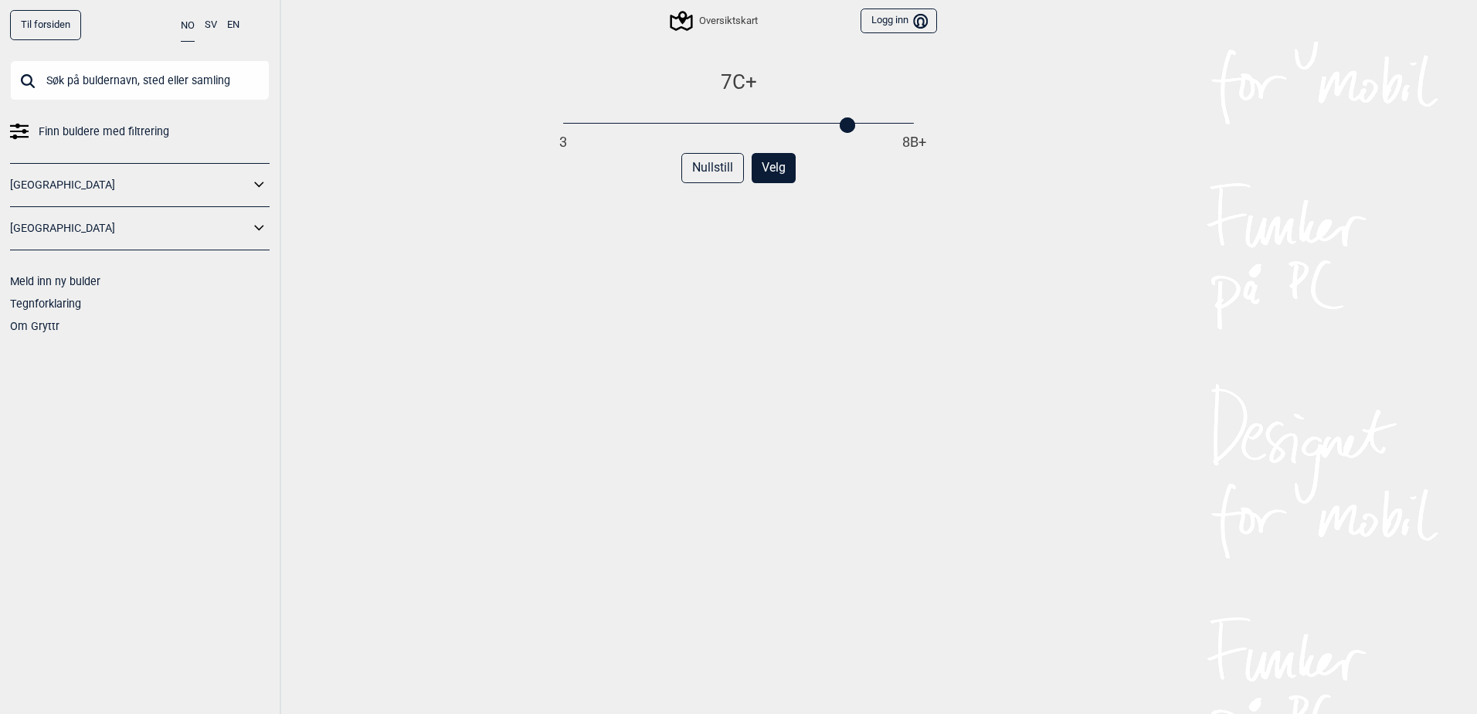
click at [804, 304] on div "7C+ 3 8B+ Nullstill Velg" at bounding box center [738, 408] width 397 height 676
click at [764, 179] on button "Velg" at bounding box center [774, 168] width 44 height 30
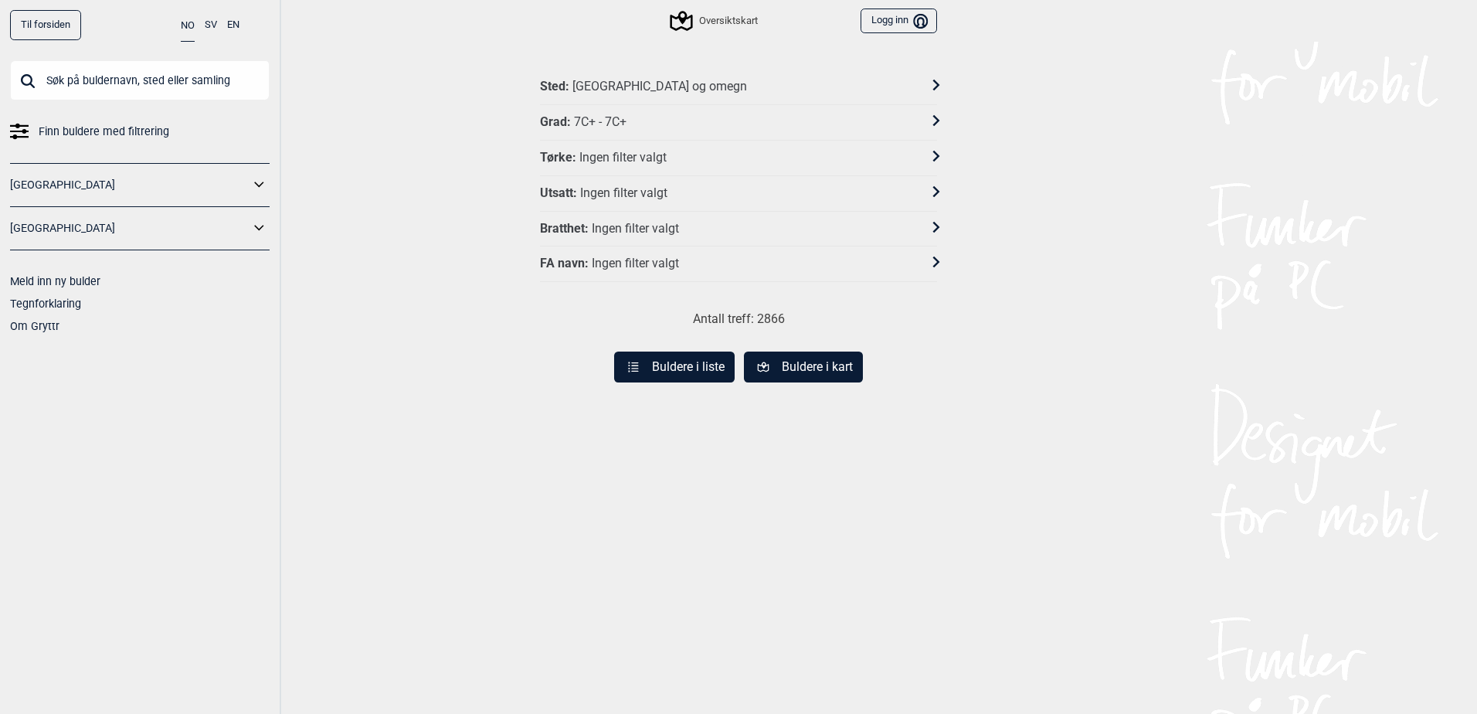
click at [650, 379] on button "Buldere i liste" at bounding box center [674, 367] width 121 height 31
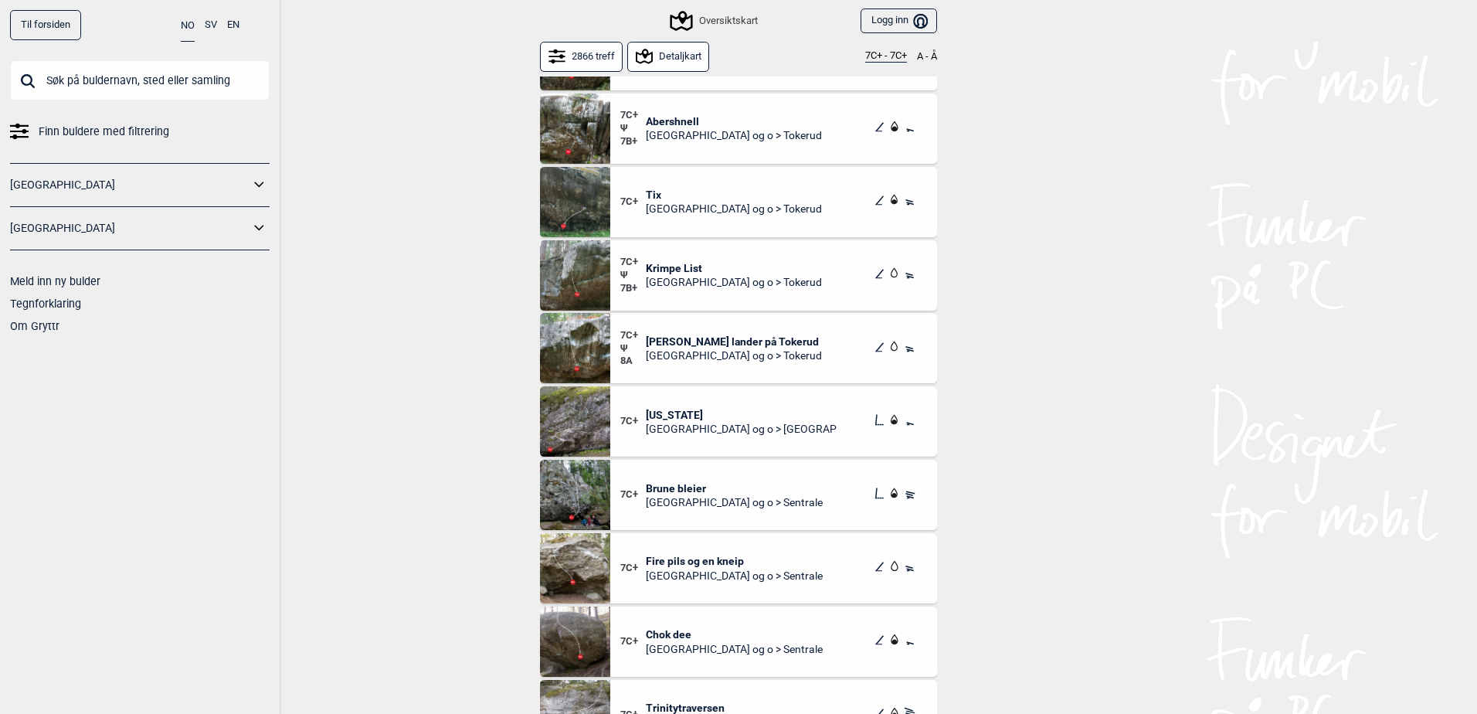
scroll to position [155, 0]
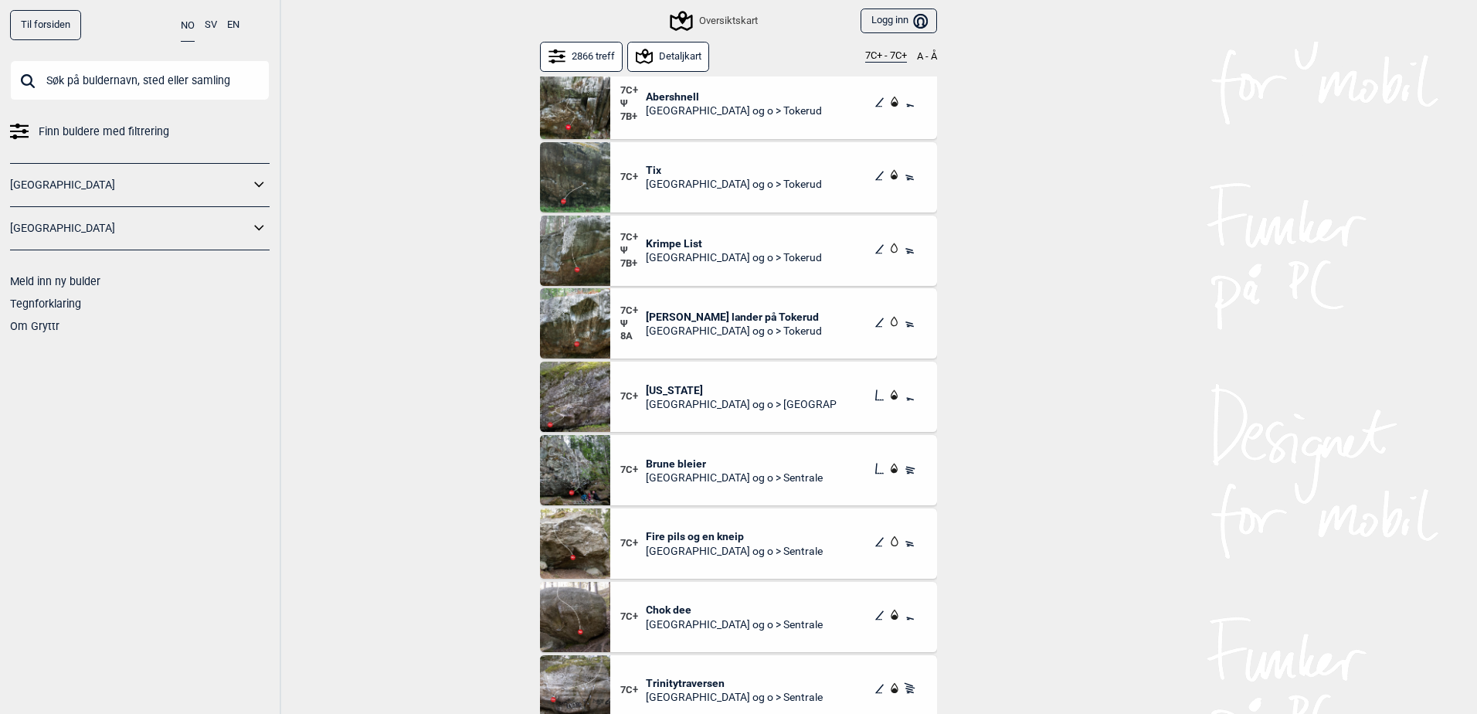
drag, startPoint x: 694, startPoint y: 248, endPoint x: 1137, endPoint y: 246, distance: 443.5
click at [1149, 240] on div "Til forsiden NO SV EN Finn buldere med filtrering Norge Sverige Meld inn ny bul…" at bounding box center [738, 357] width 1477 height 714
click at [651, 229] on div "7C+ Ψ 7B+ Krimpe List Oslo og o > Tokerud" at bounding box center [773, 251] width 327 height 70
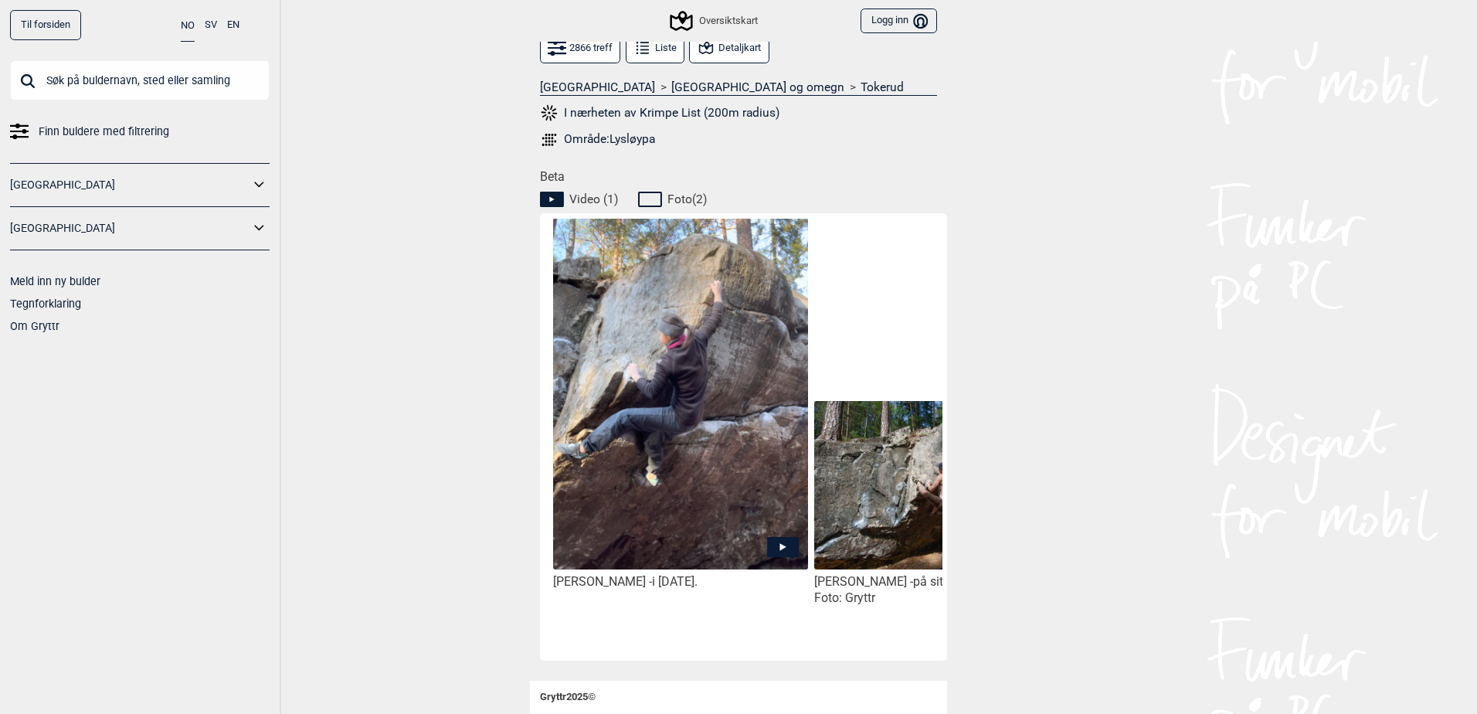
click at [777, 537] on icon at bounding box center [783, 547] width 32 height 20
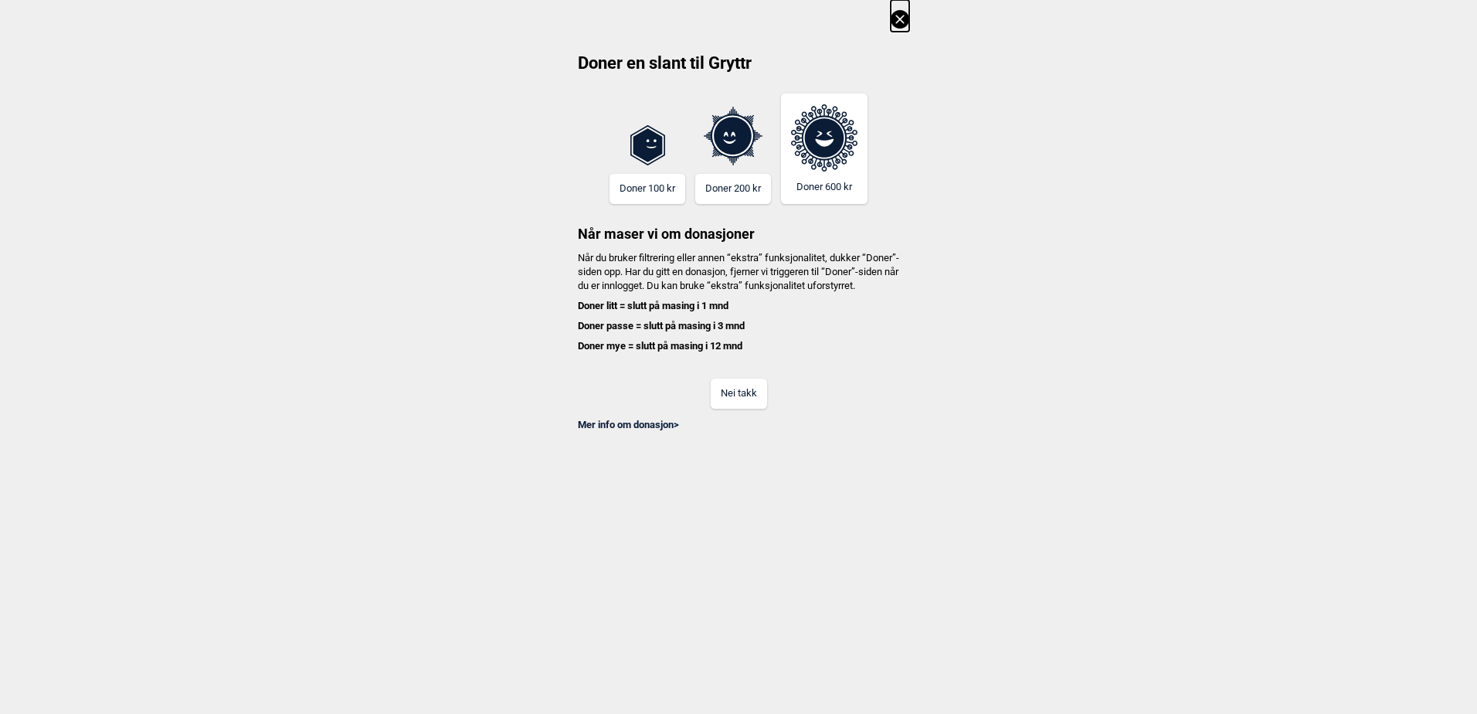
click at [732, 409] on button "Nei takk" at bounding box center [739, 394] width 56 height 30
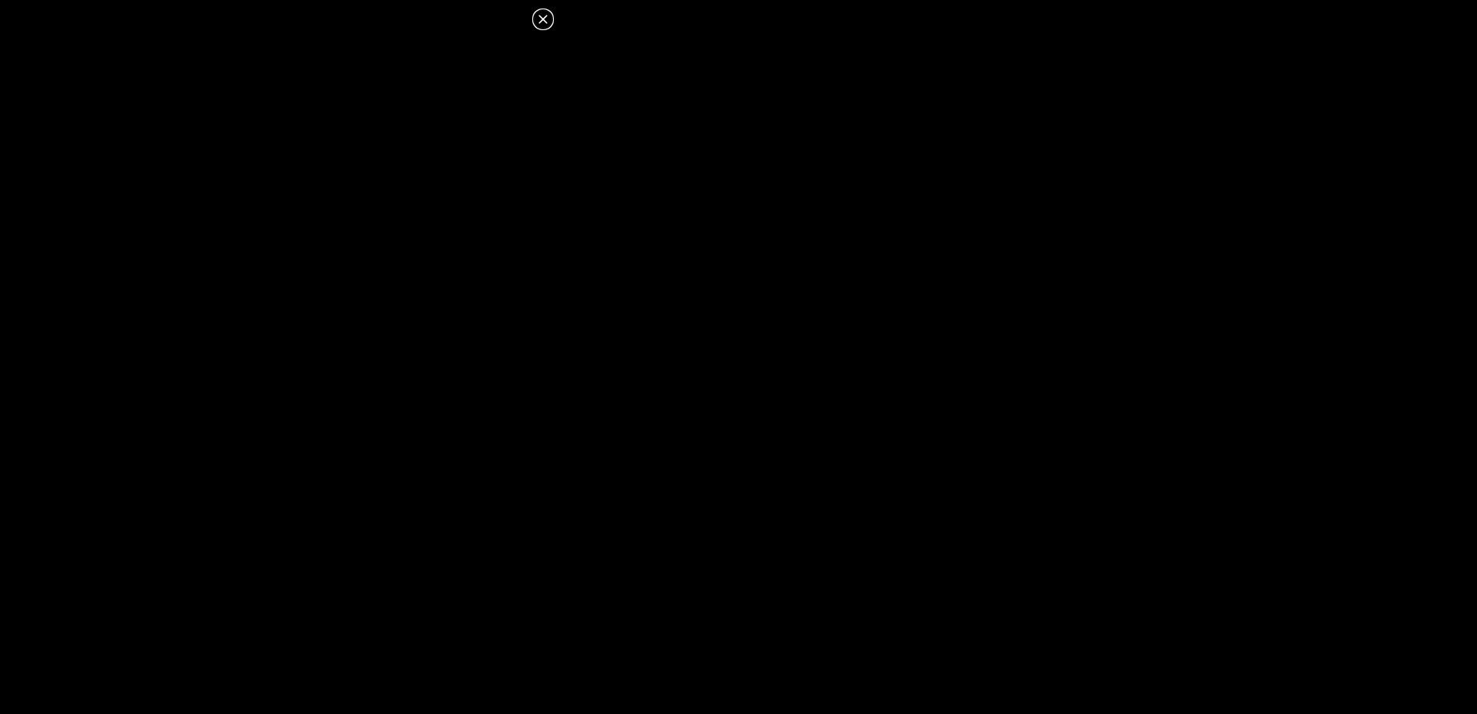
click at [547, 15] on icon at bounding box center [543, 19] width 8 height 8
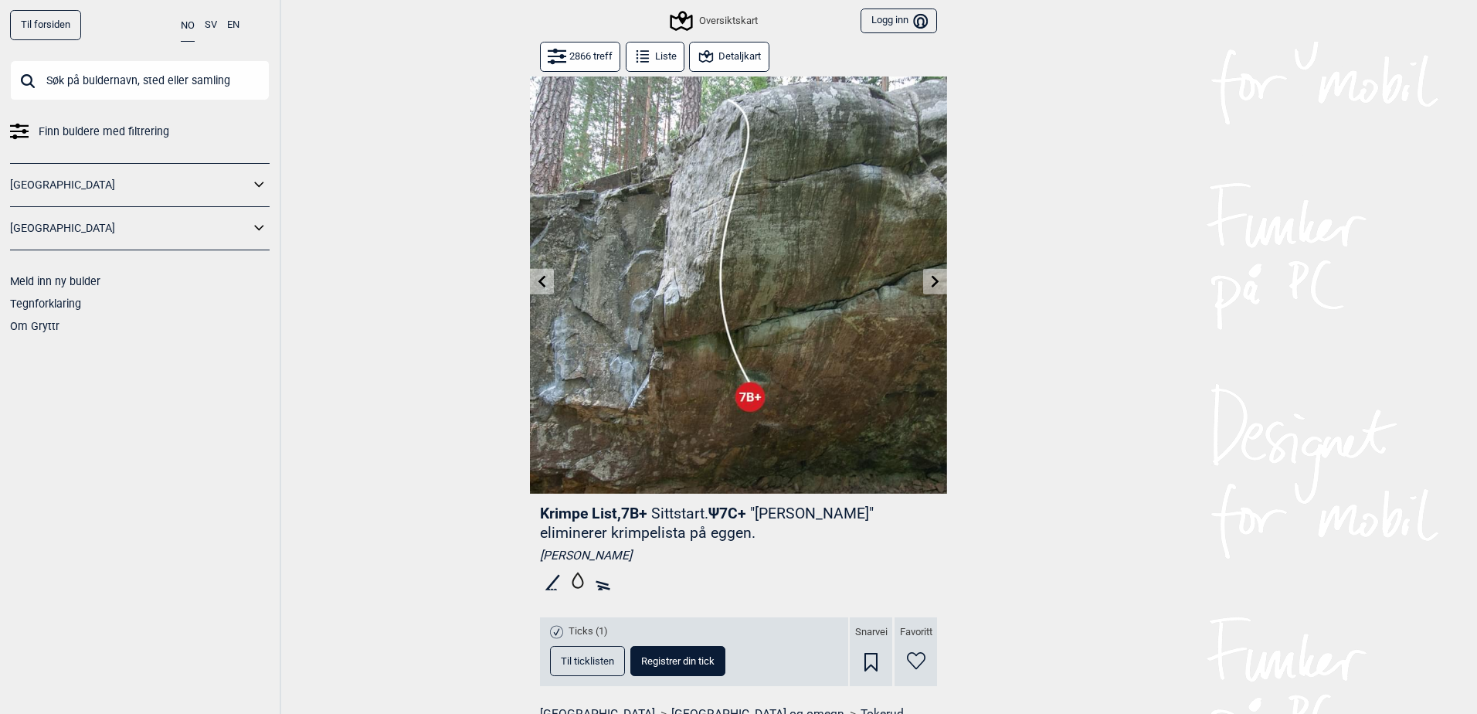
drag, startPoint x: 762, startPoint y: 513, endPoint x: 842, endPoint y: 517, distance: 80.5
click at [842, 517] on p ""Lempe Stein" eliminerer krimpelista på eggen." at bounding box center [707, 523] width 334 height 37
copy p "Lempe Stein"
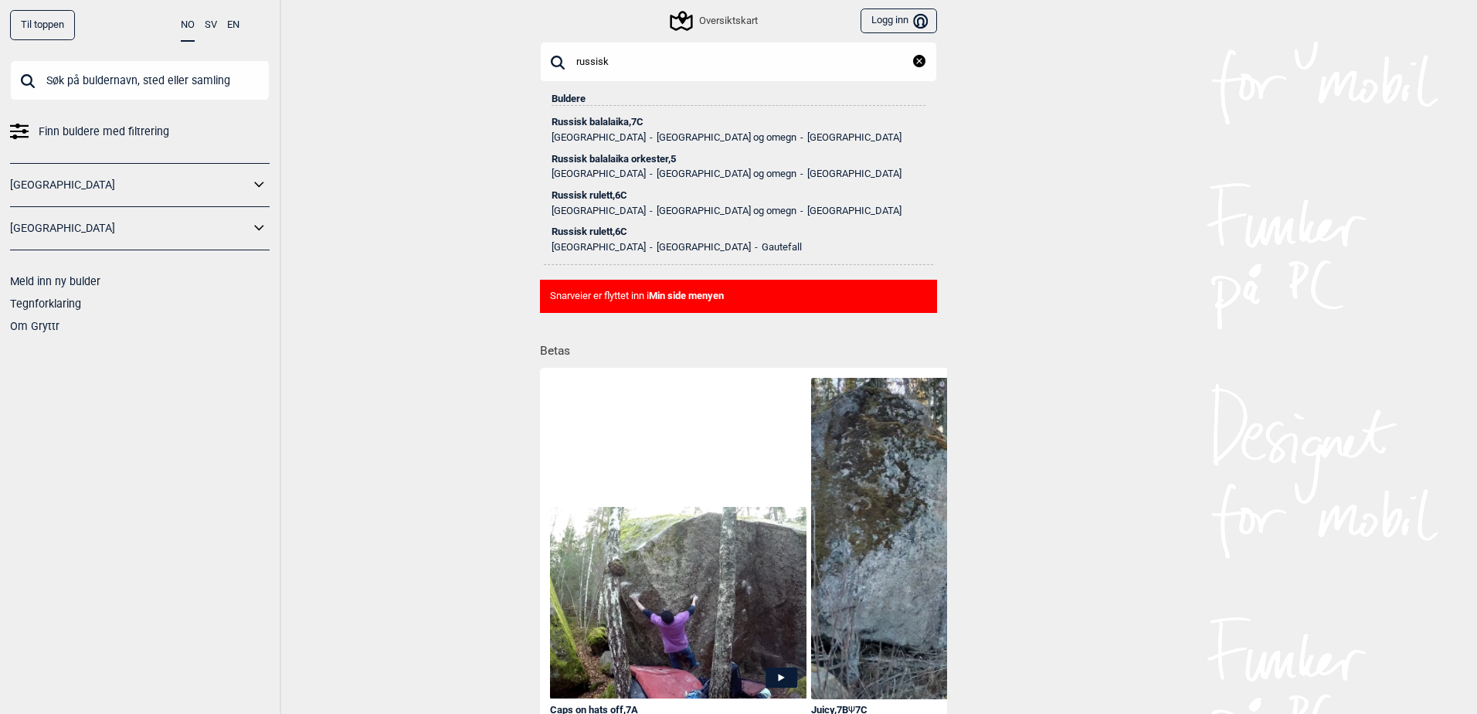
type input "russisk"
click at [604, 124] on div "Russisk balalaika , 7C" at bounding box center [739, 122] width 374 height 11
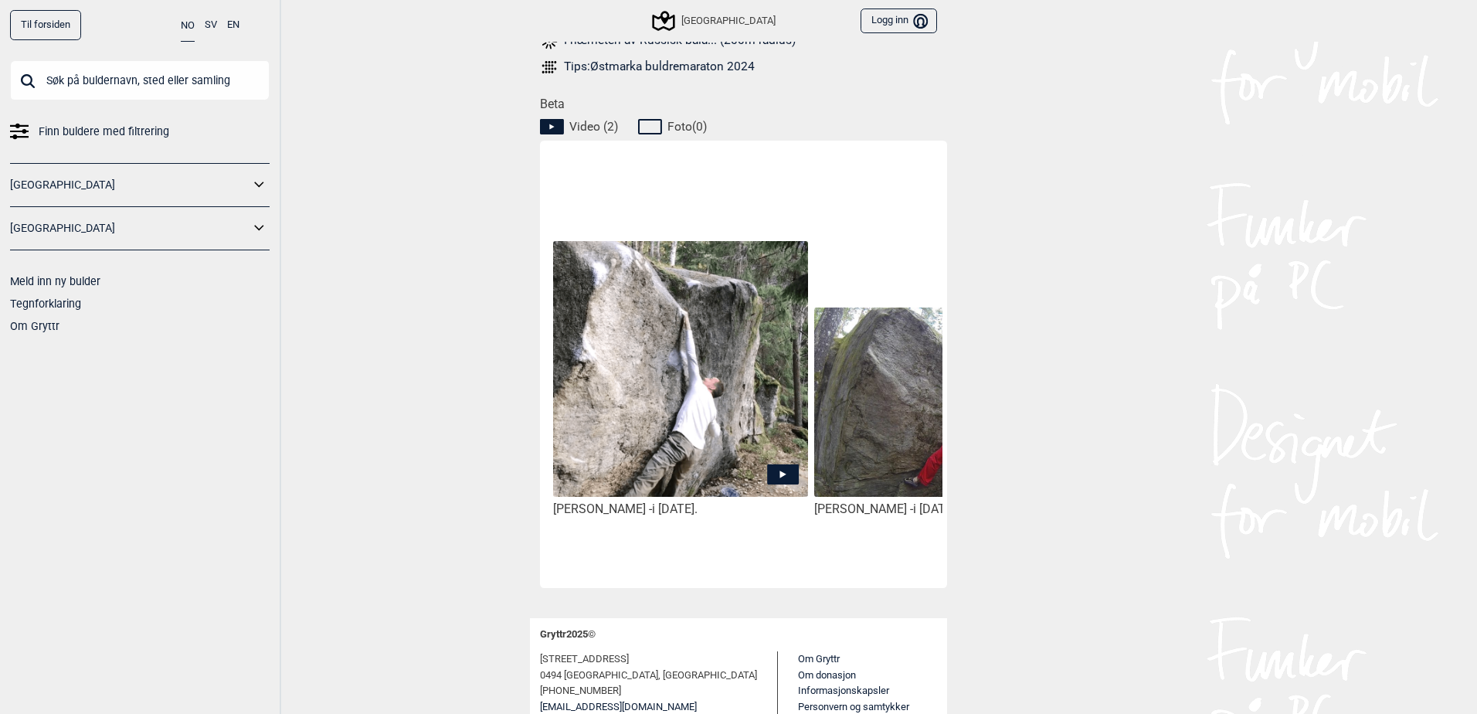
scroll to position [0, 130]
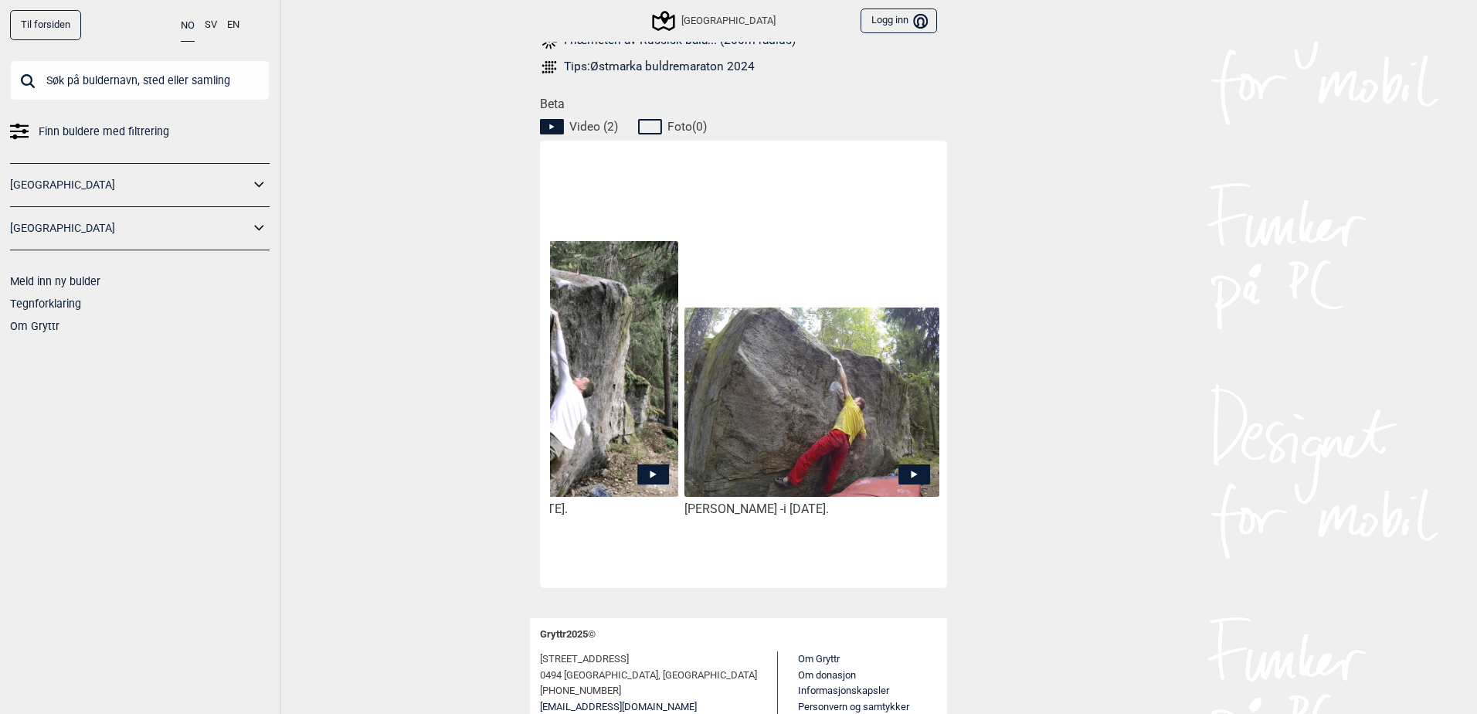
drag, startPoint x: 770, startPoint y: 546, endPoint x: 974, endPoint y: 561, distance: 203.7
click at [974, 561] on div "Til forsiden NO SV EN Finn buldere med filtrering Norge Sverige Meld inn ny bul…" at bounding box center [738, 357] width 1477 height 714
click at [763, 563] on div "Jørgen Bryn Henriksen - i oktober 2016. Thomas Madsen - i august 2014." at bounding box center [743, 364] width 407 height 447
click at [652, 464] on icon at bounding box center [653, 474] width 32 height 20
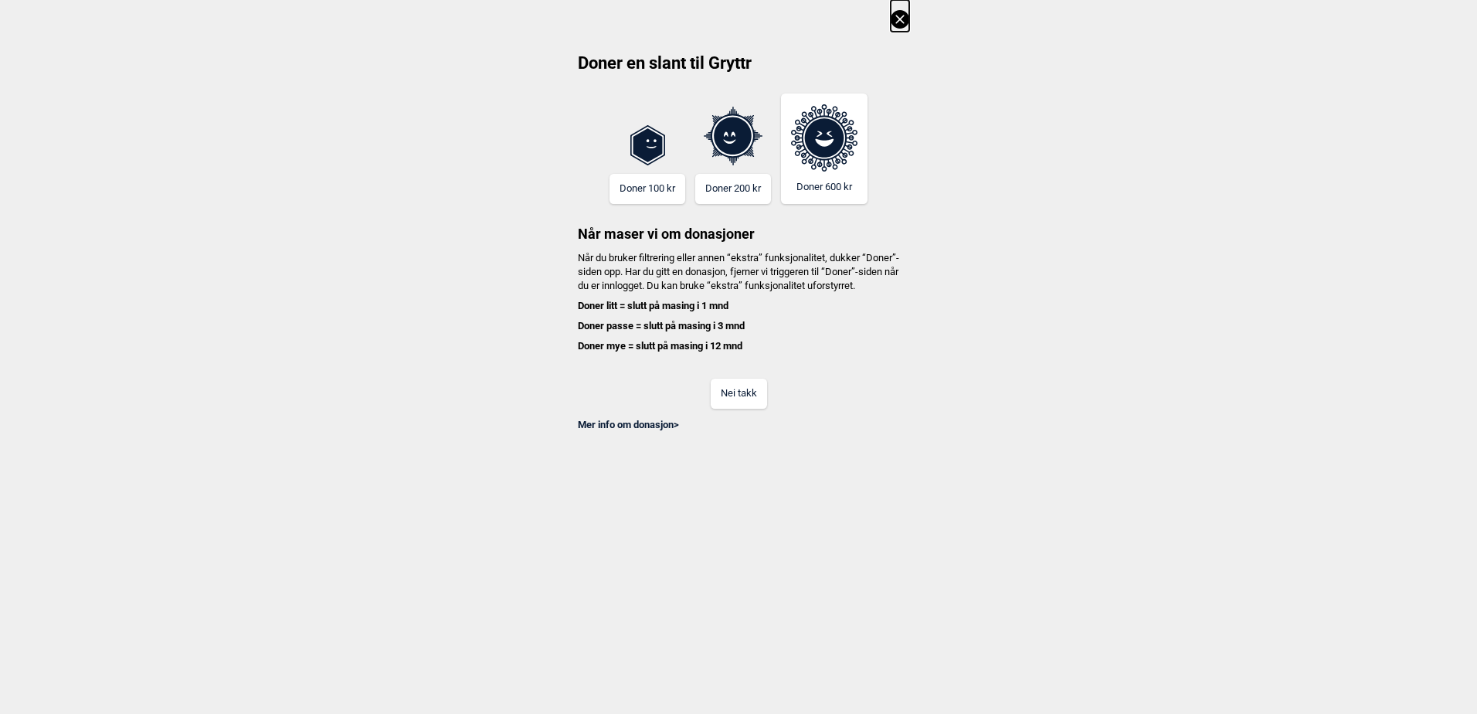
click at [727, 392] on div "Nei takk" at bounding box center [739, 384] width 342 height 50
click at [722, 409] on button "Nei takk" at bounding box center [739, 394] width 56 height 30
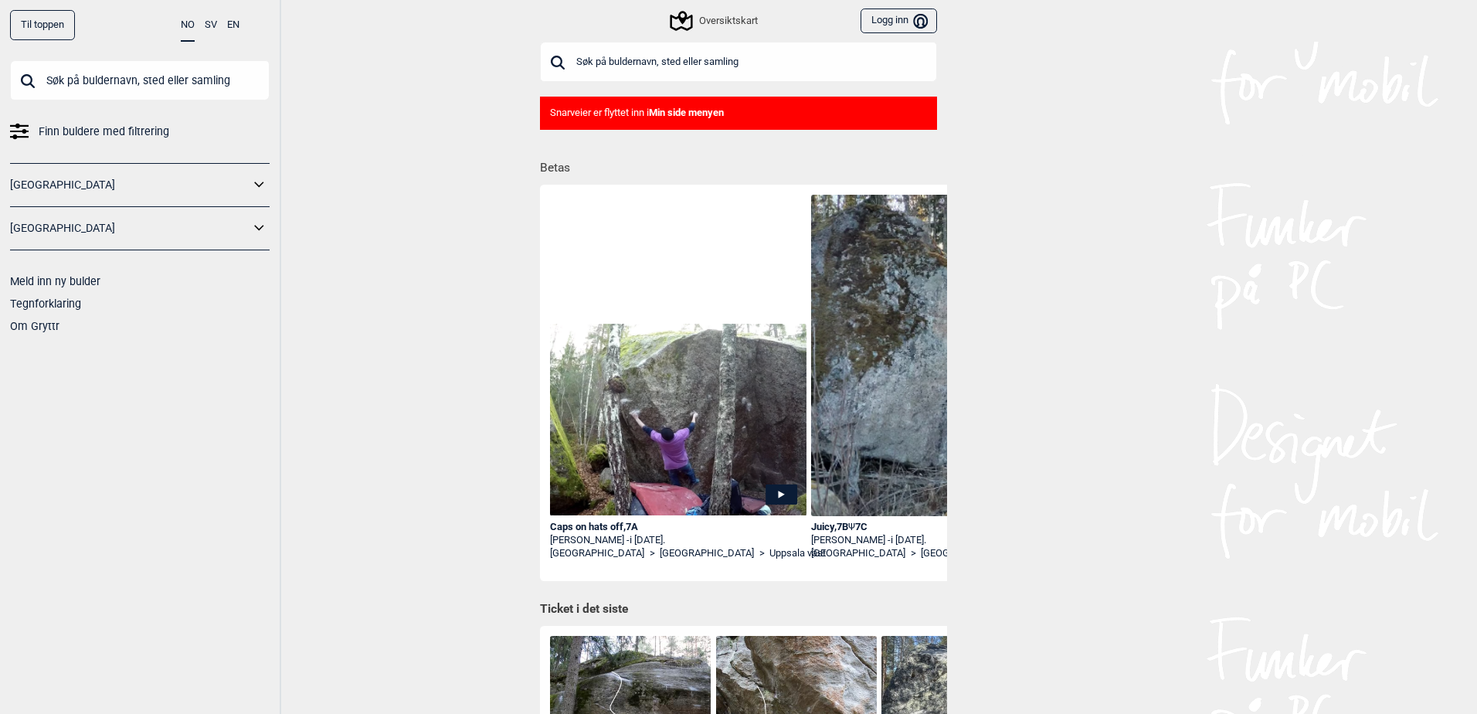
click at [736, 56] on input "text" at bounding box center [738, 62] width 397 height 40
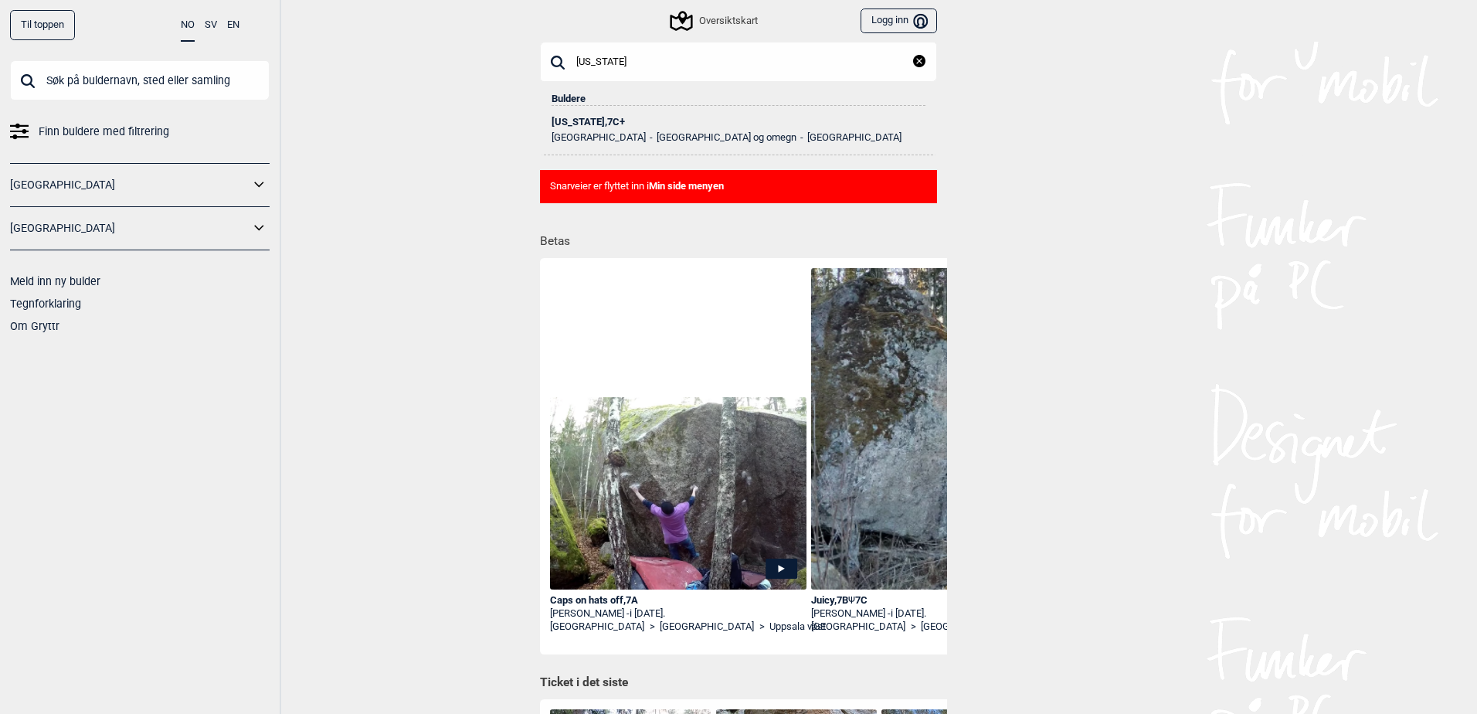
type input "utah"
click at [576, 123] on div "Utah , 7C+" at bounding box center [739, 122] width 374 height 11
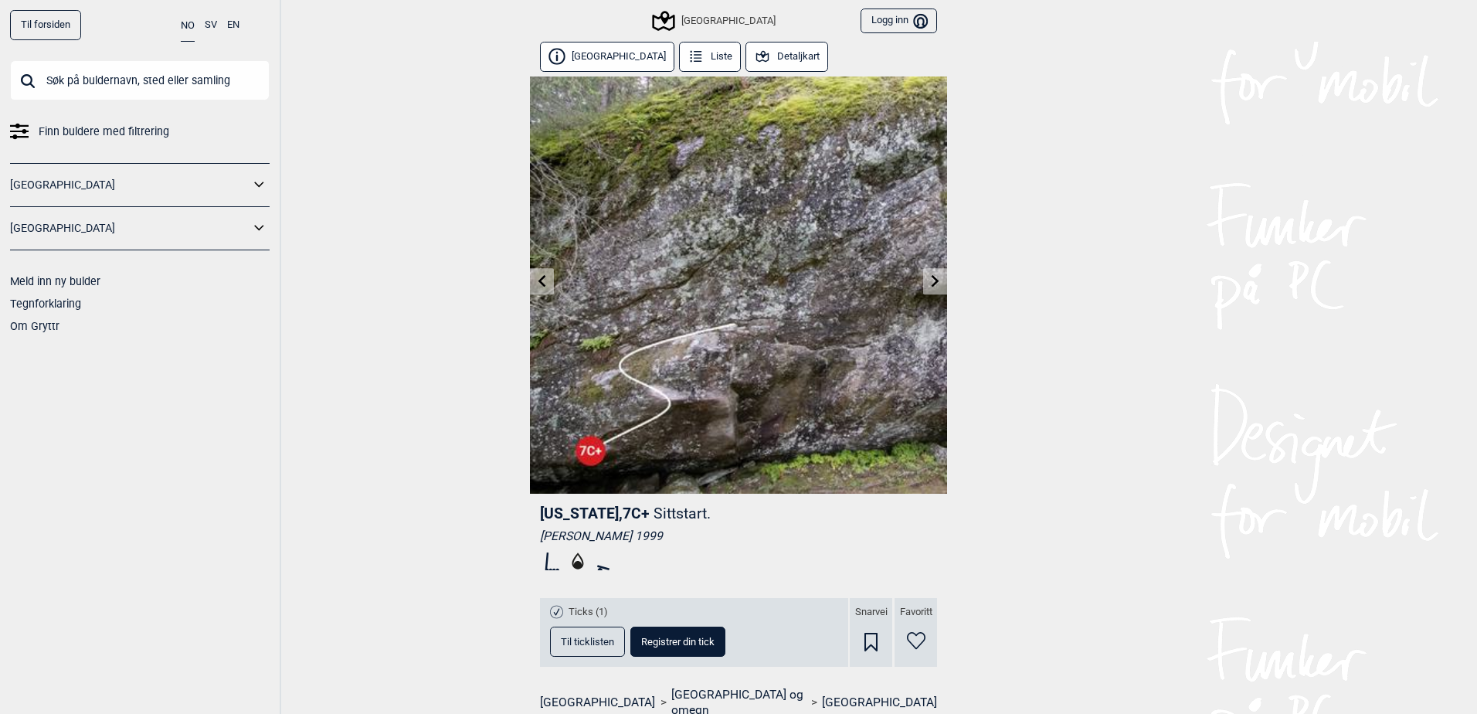
click at [763, 57] on button "Detaljkart" at bounding box center [787, 57] width 83 height 30
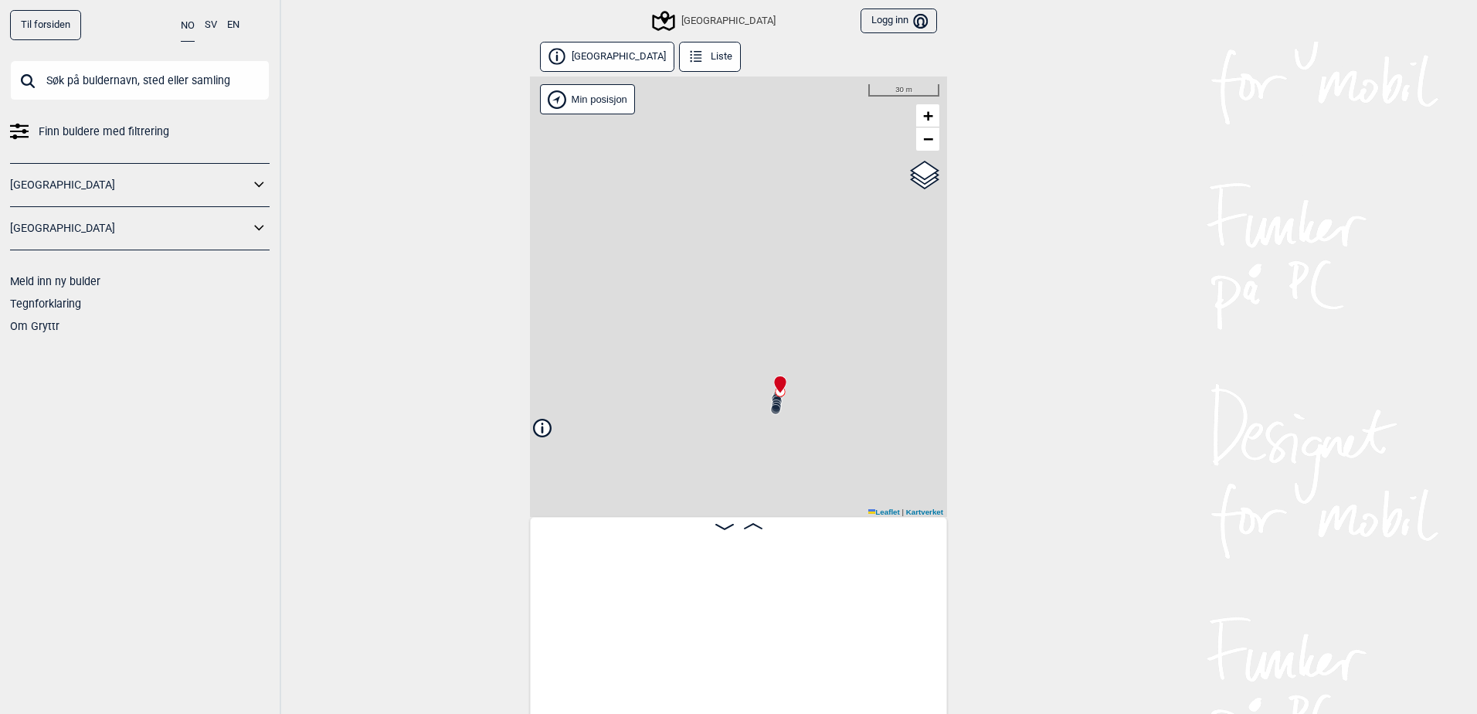
scroll to position [0, 2481]
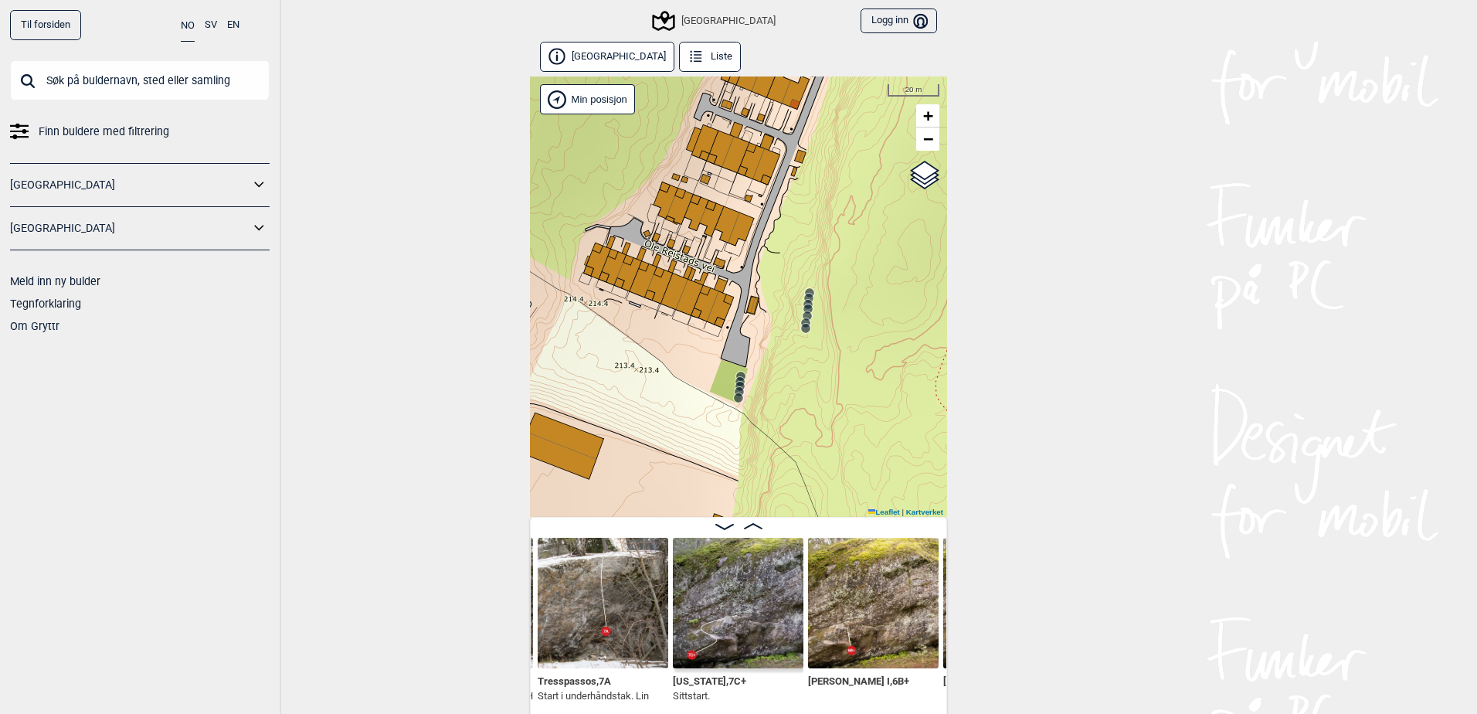
drag, startPoint x: 836, startPoint y: 382, endPoint x: 348, endPoint y: 399, distance: 487.9
click at [348, 399] on div "Til forsiden NO SV EN Finn buldere med filtrering Norge Sverige Meld inn ny bul…" at bounding box center [738, 357] width 1477 height 714
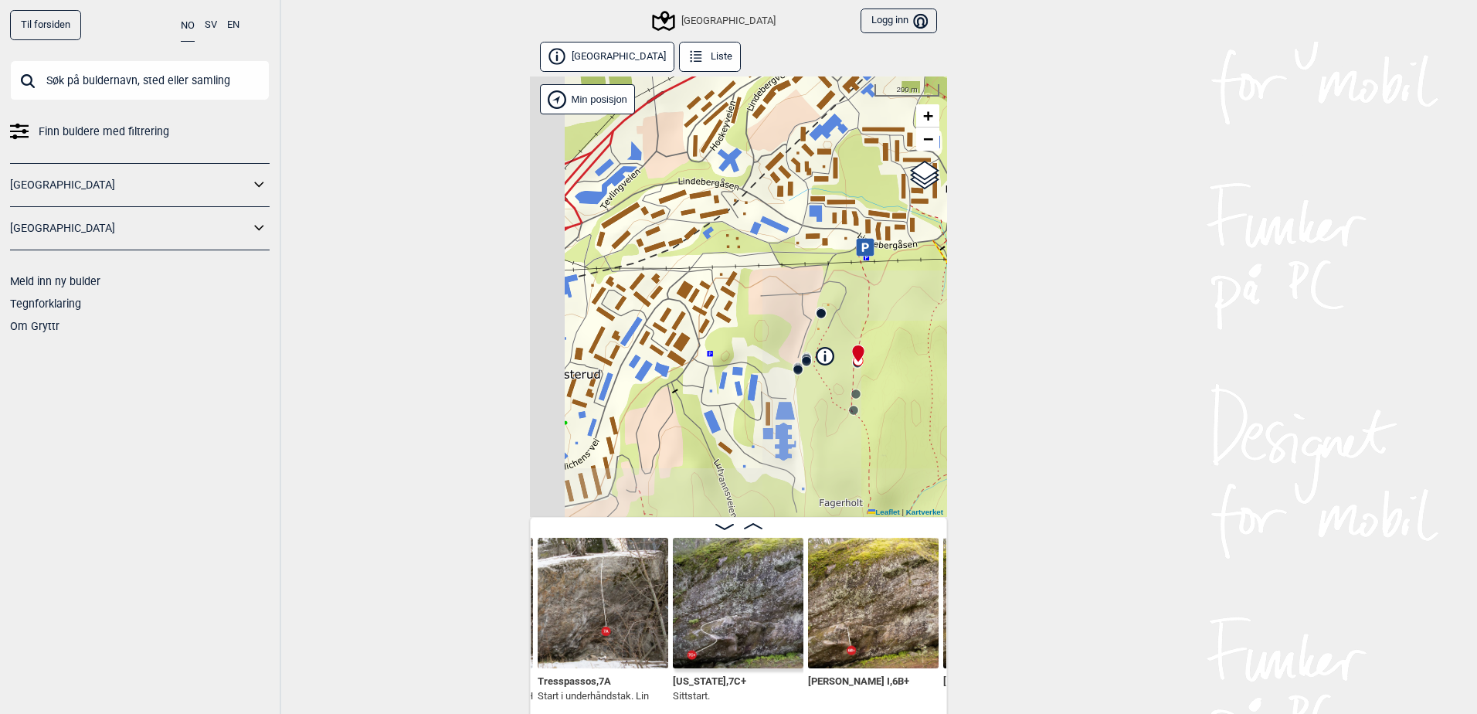
drag, startPoint x: 655, startPoint y: 374, endPoint x: 855, endPoint y: 352, distance: 200.5
click at [855, 352] on div "Østmarka nord Min posisjon 200 m + − Kartverket OpenStreetMap Google satellite …" at bounding box center [738, 296] width 417 height 440
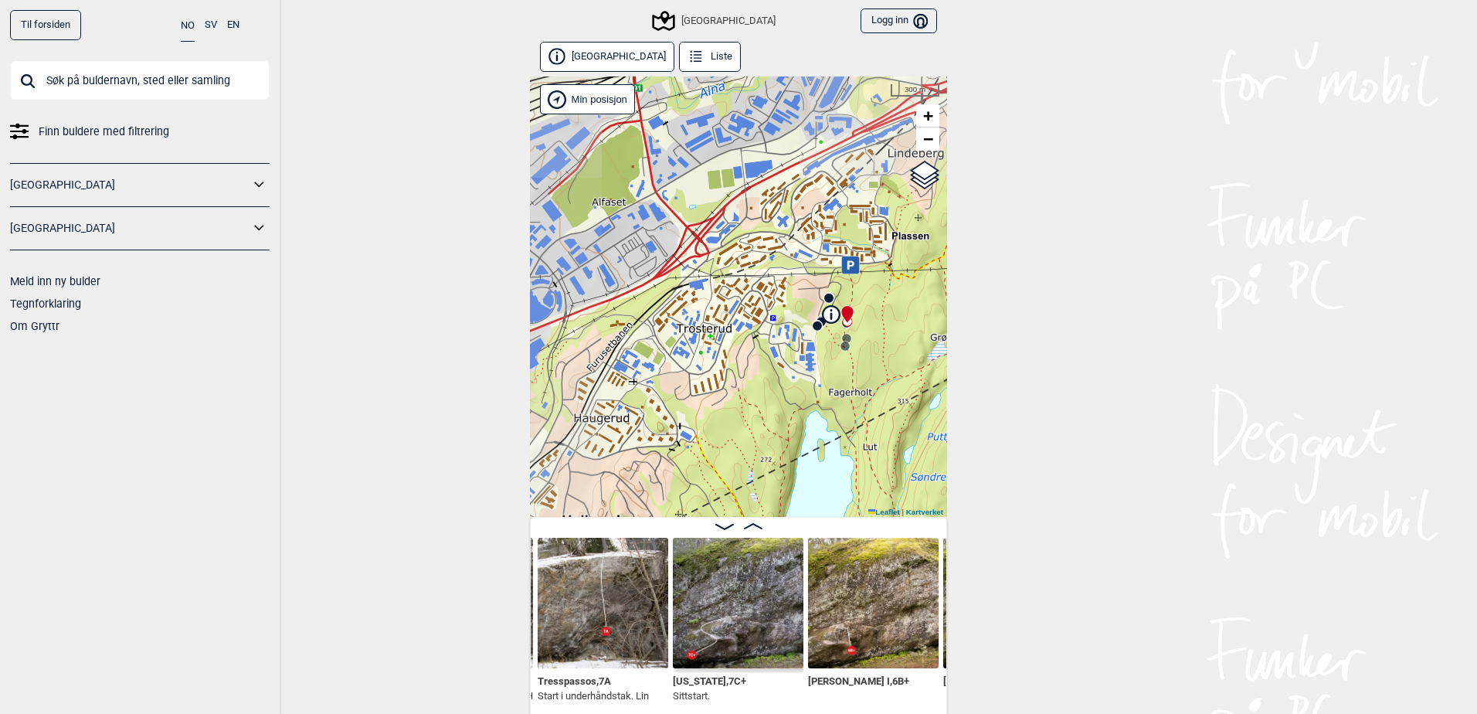
drag, startPoint x: 870, startPoint y: 401, endPoint x: 818, endPoint y: 321, distance: 96.0
click at [818, 321] on div "Østmarka nord Min posisjon 300 m + − Kartverket OpenStreetMap Google satellite …" at bounding box center [738, 296] width 417 height 440
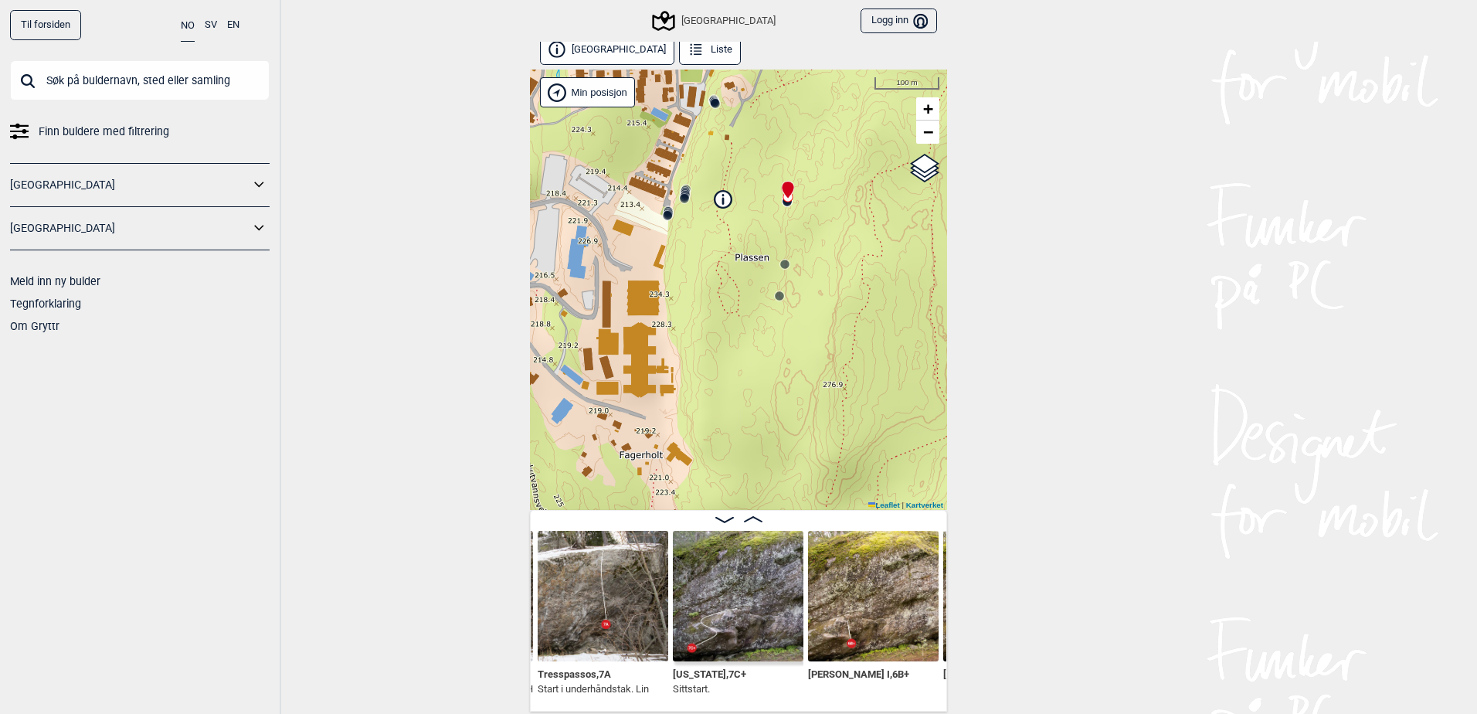
scroll to position [8, 0]
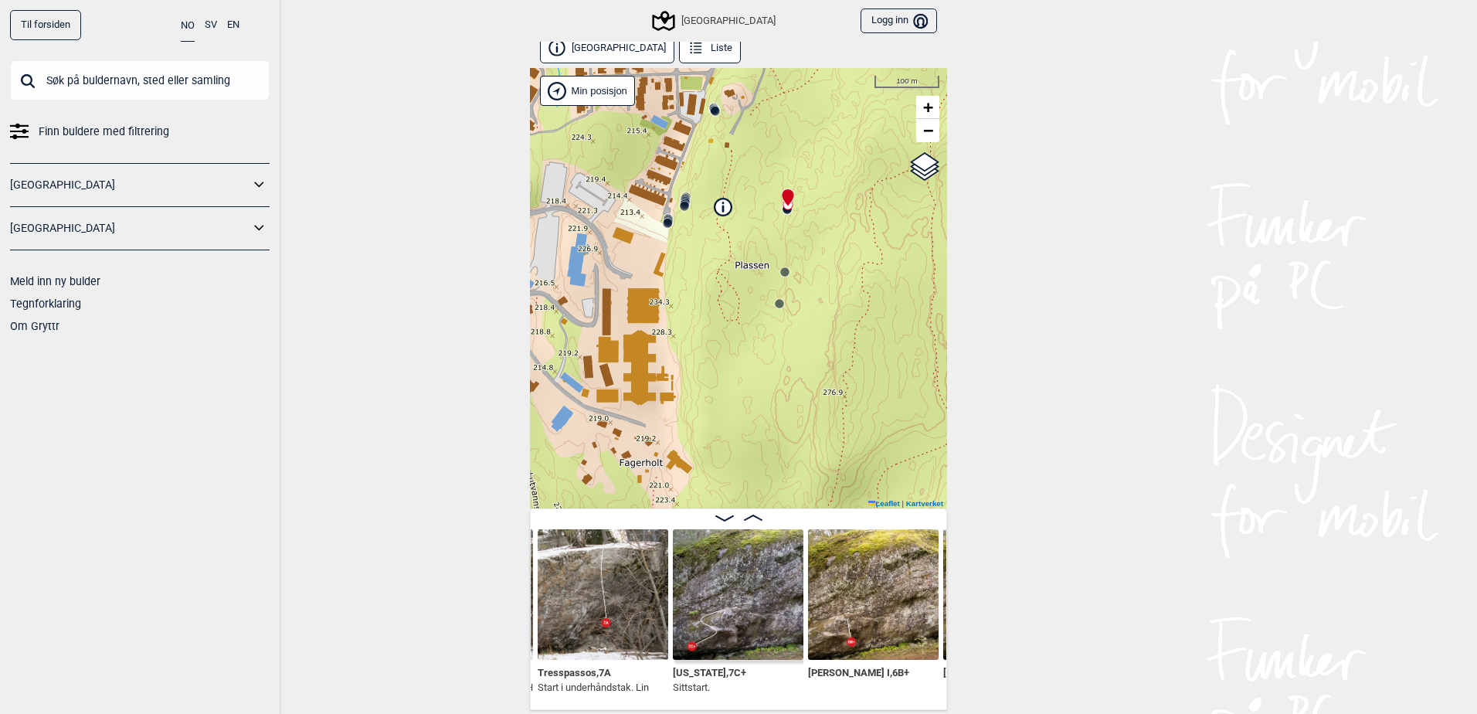
drag, startPoint x: 745, startPoint y: 185, endPoint x: 744, endPoint y: 239, distance: 53.3
click at [744, 239] on div "Østmarka nord Min posisjon 100 m + − Kartverket OpenStreetMap Google satellite …" at bounding box center [738, 288] width 417 height 440
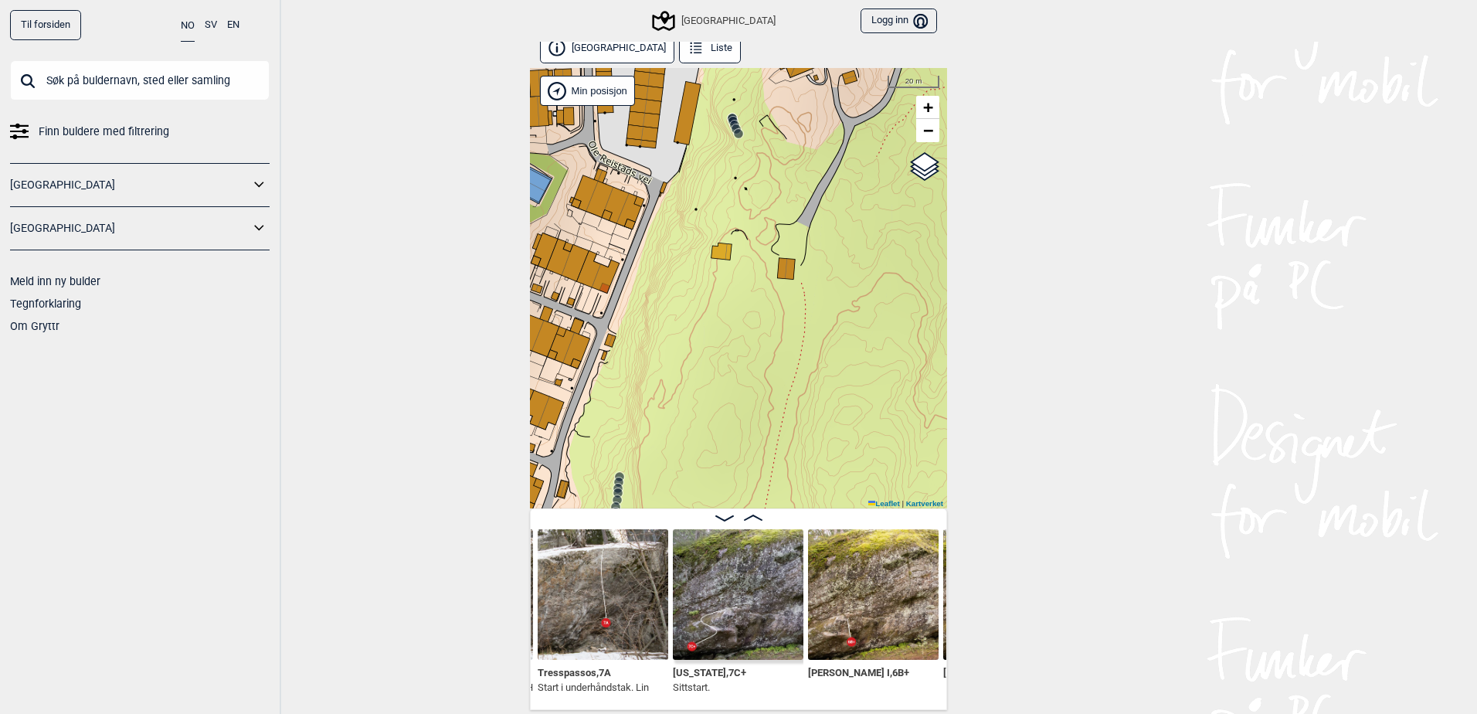
scroll to position [0, 0]
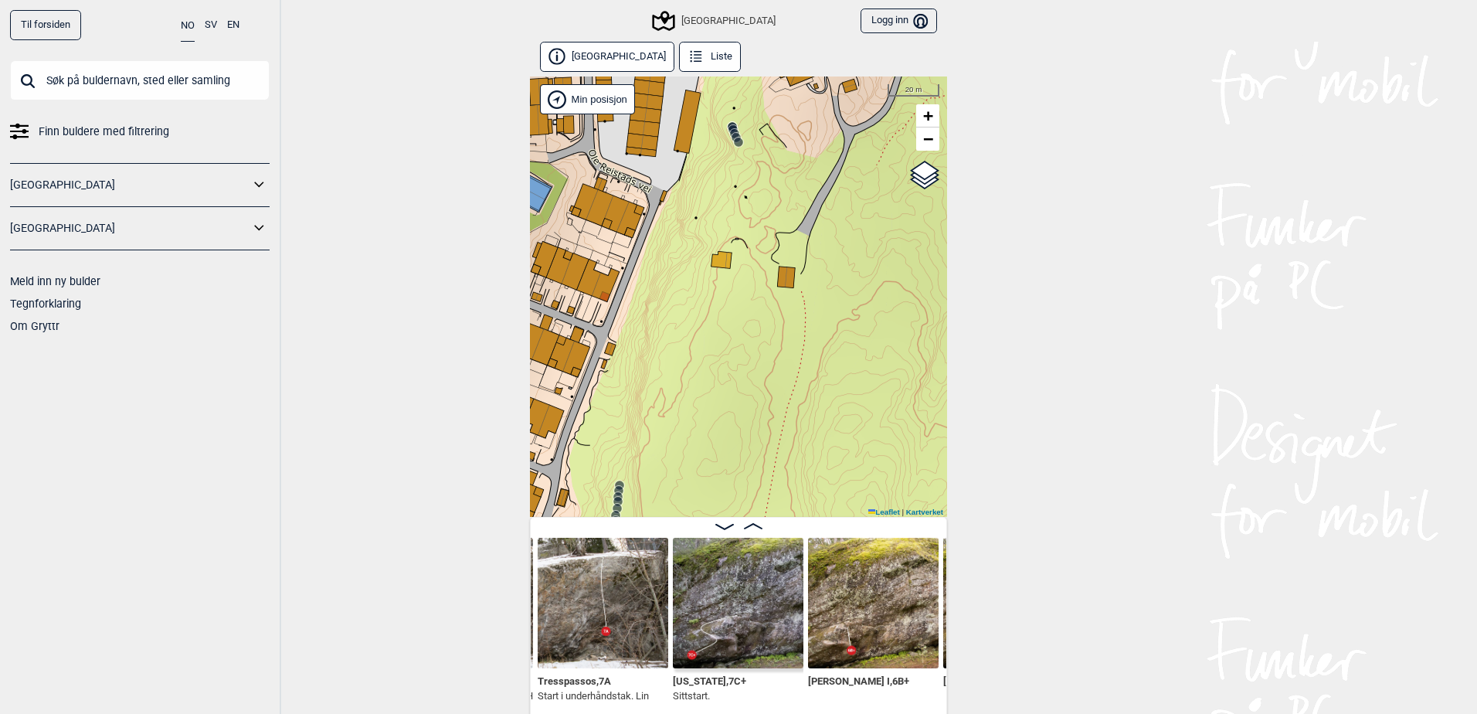
click at [86, 64] on input "text" at bounding box center [140, 80] width 260 height 40
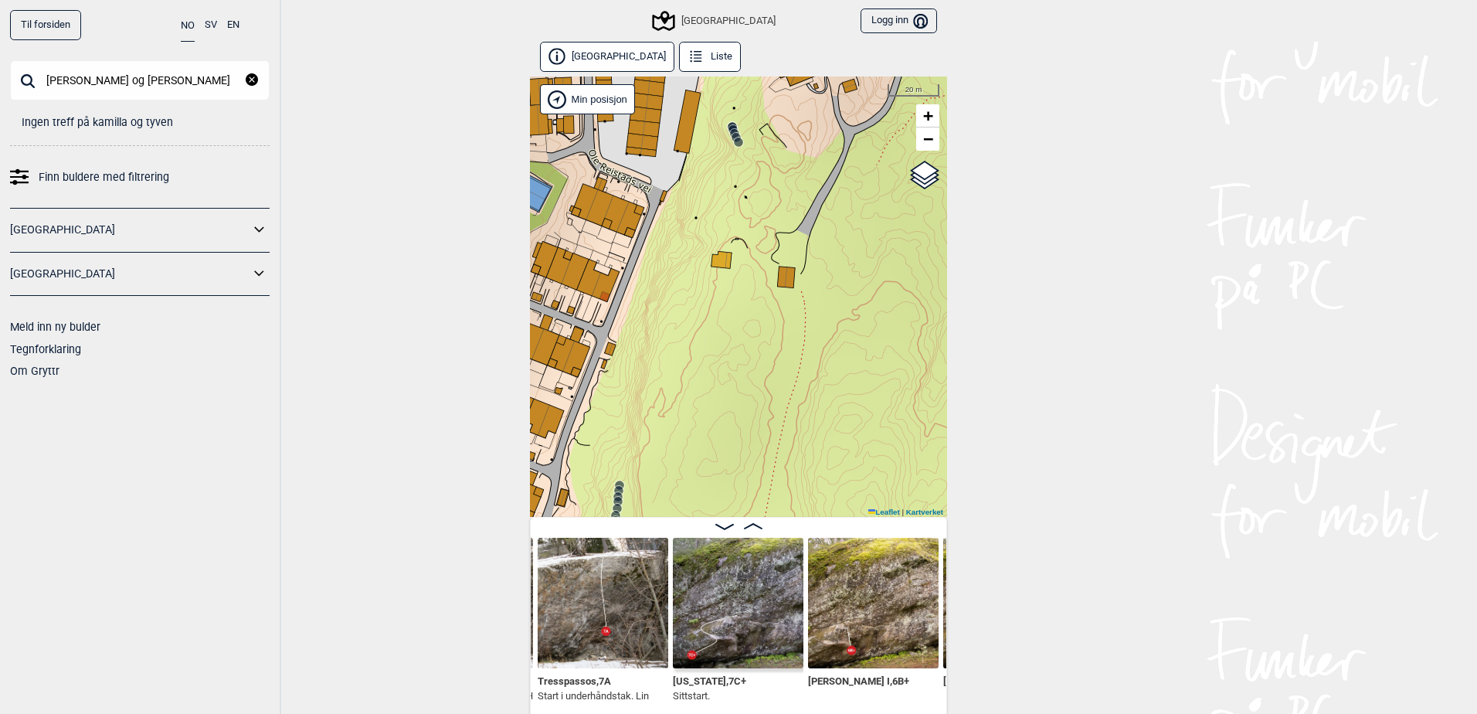
drag, startPoint x: 147, startPoint y: 75, endPoint x: -3, endPoint y: 50, distance: 151.9
click at [0, 50] on html "Til forsiden NO SV EN kamilla og tyven Lukk Ingen treff på kamilla og tyven Fin…" at bounding box center [738, 357] width 1477 height 714
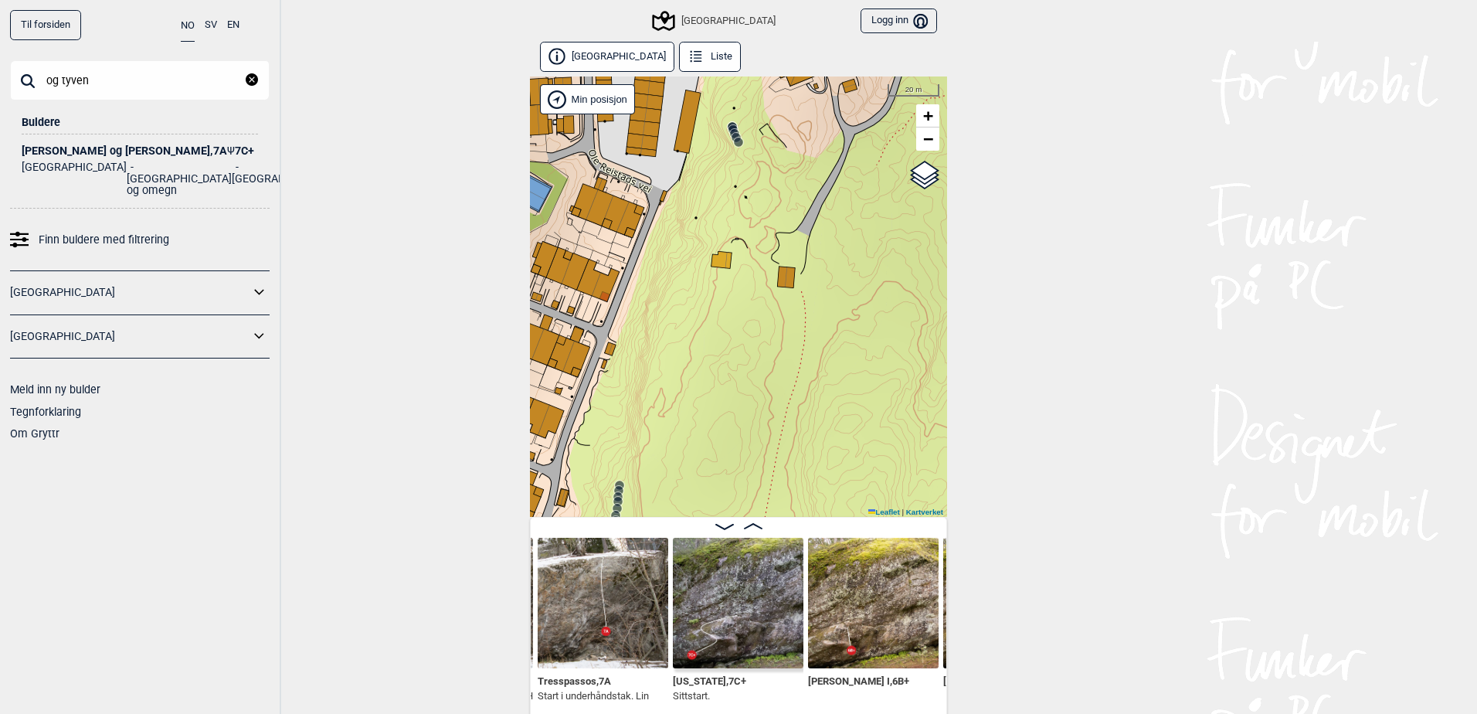
type input "og tyven"
click at [137, 148] on div "[PERSON_NAME] og tyven , 7A Ψ 7C+" at bounding box center [140, 151] width 236 height 12
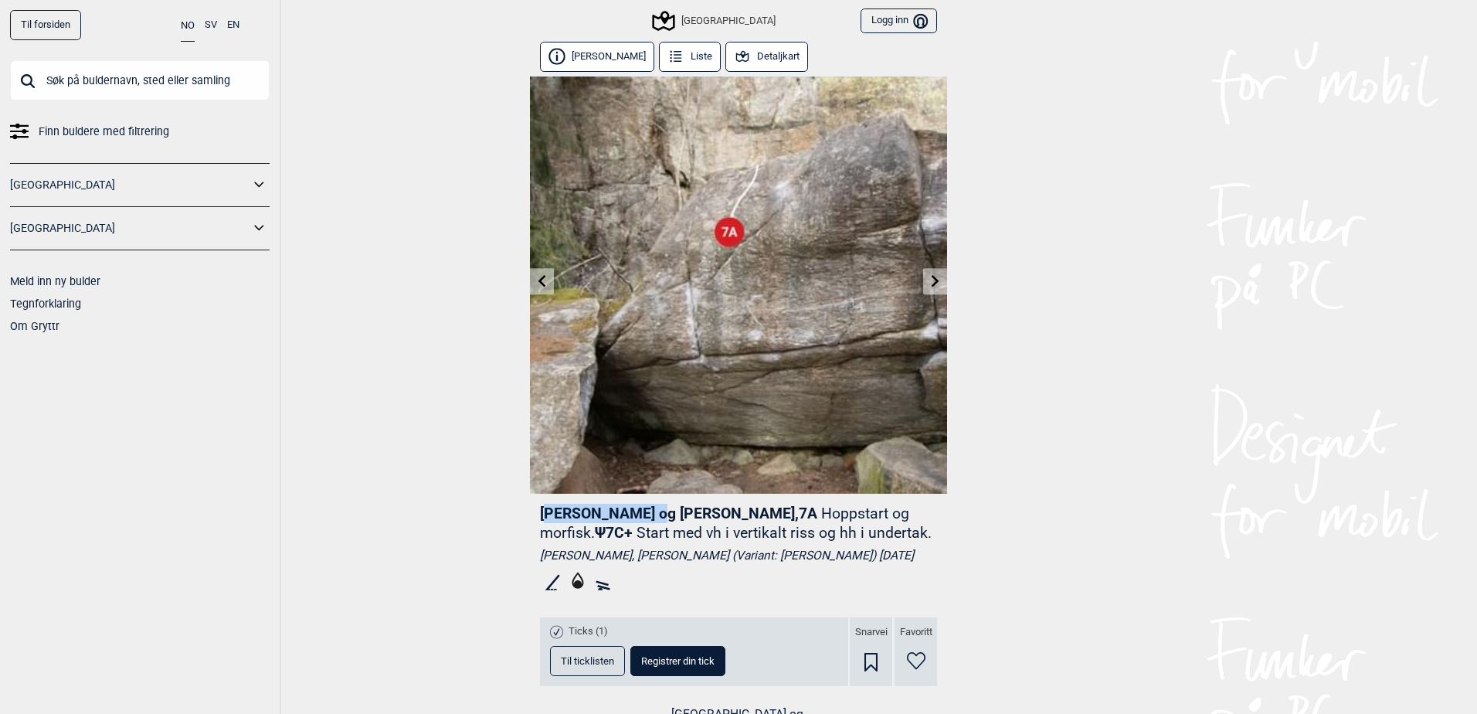
drag, startPoint x: 639, startPoint y: 514, endPoint x: 546, endPoint y: 515, distance: 92.7
click at [546, 515] on span "Camilla og tyven , 7A" at bounding box center [678, 514] width 277 height 18
drag, startPoint x: 546, startPoint y: 515, endPoint x: 508, endPoint y: 522, distance: 39.3
click at [508, 522] on div "Til forsiden NO SV EN Finn buldere med filtrering Norge Sverige Meld inn ny bul…" at bounding box center [738, 357] width 1477 height 714
copy span "[PERSON_NAME] og [PERSON_NAME]"
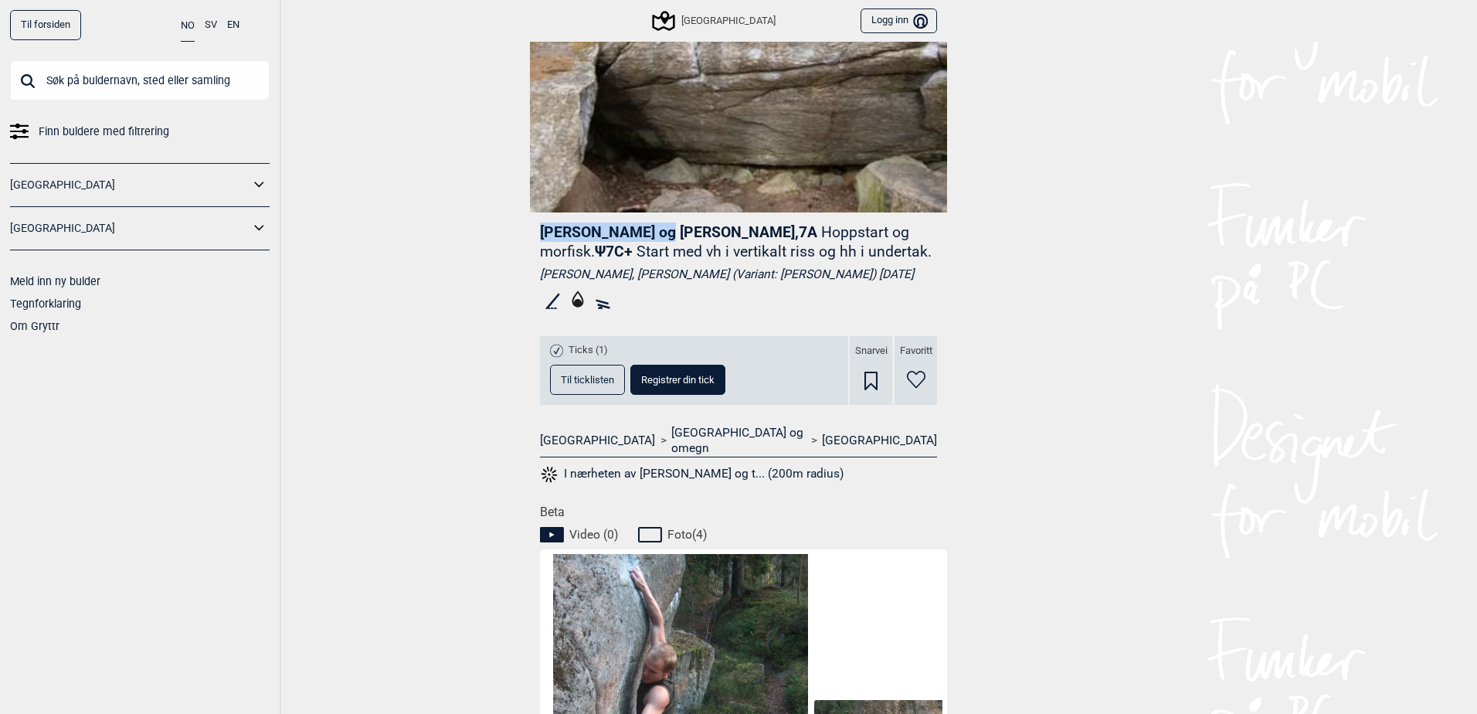
scroll to position [309, 0]
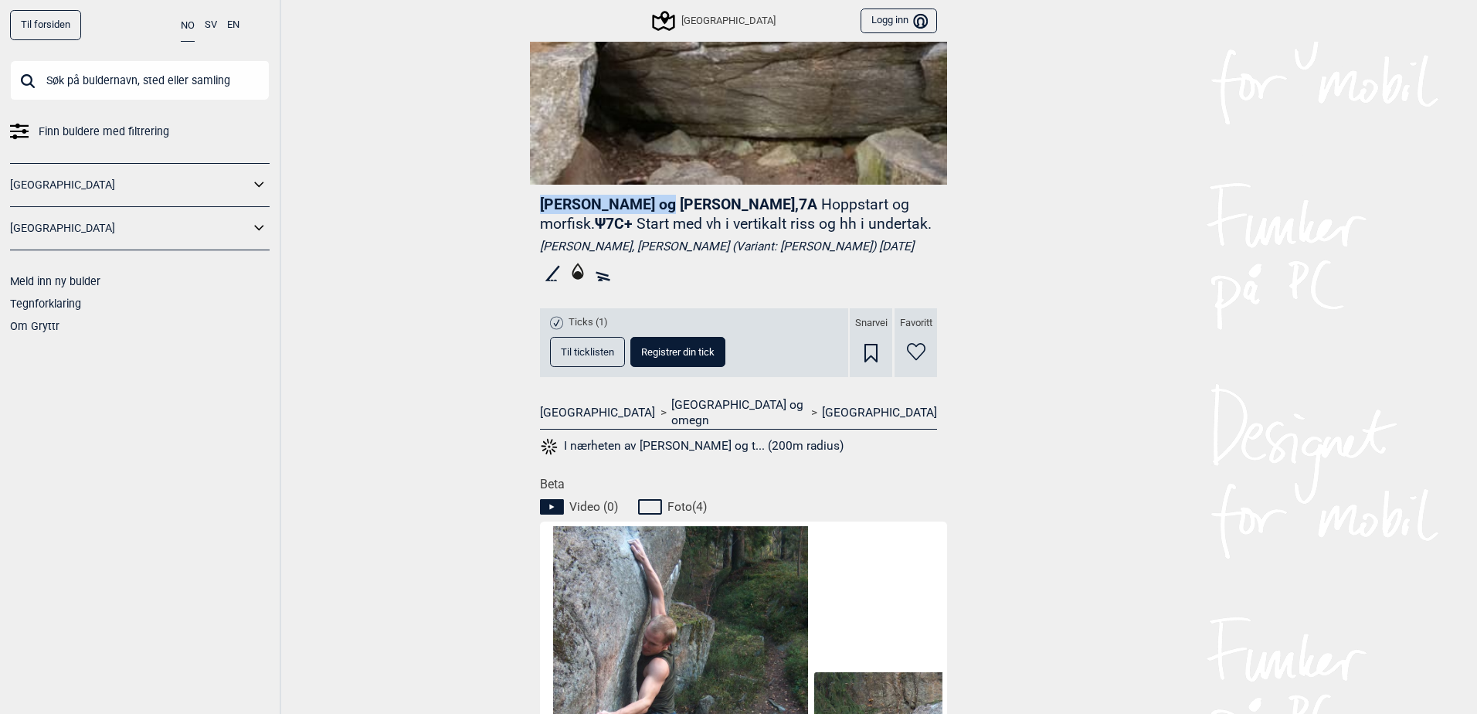
click at [592, 359] on button "Til ticklisten" at bounding box center [587, 352] width 75 height 30
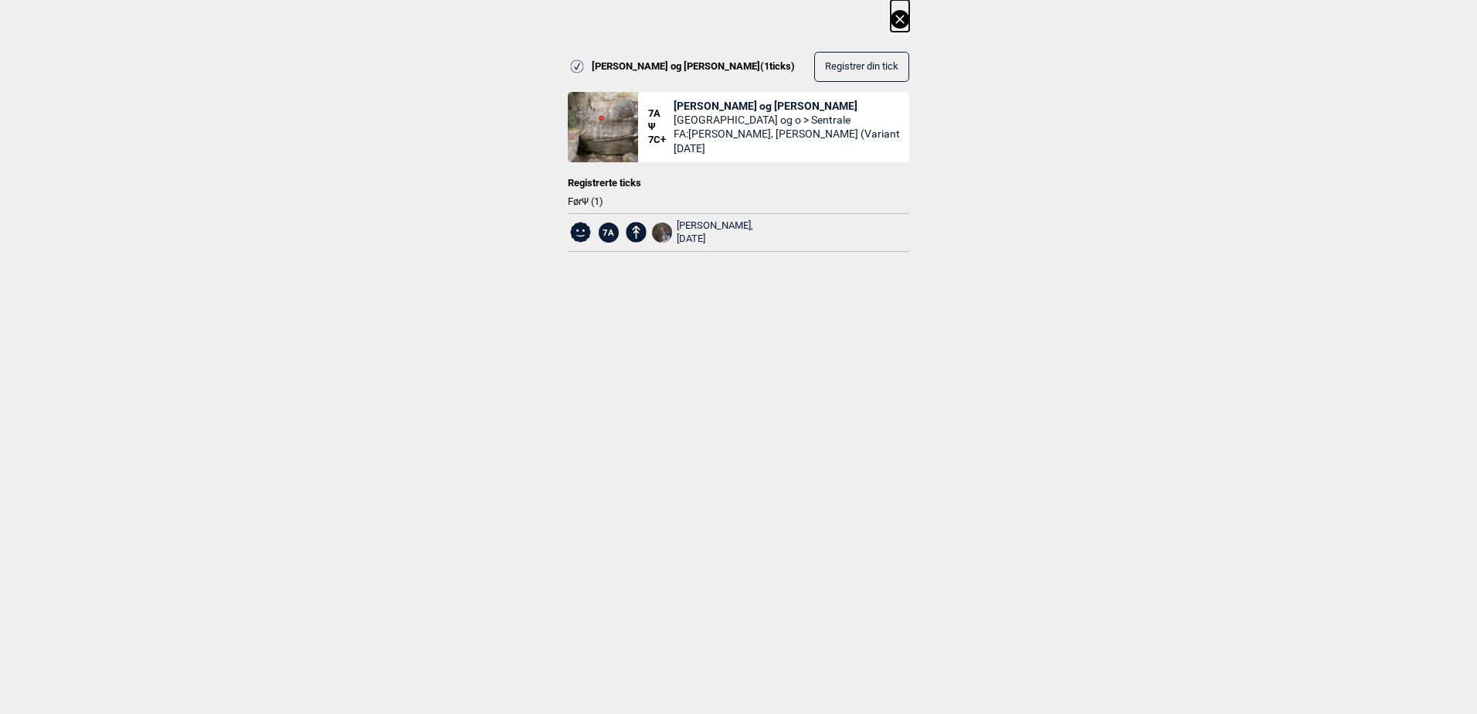
click at [908, 32] on div "Camilla og tyven ( 1 ticks) Registrer din tick 7A Ψ 7C+ Camilla og tyven Oslo o…" at bounding box center [738, 138] width 1477 height 277
click at [899, 20] on icon at bounding box center [900, 19] width 8 height 8
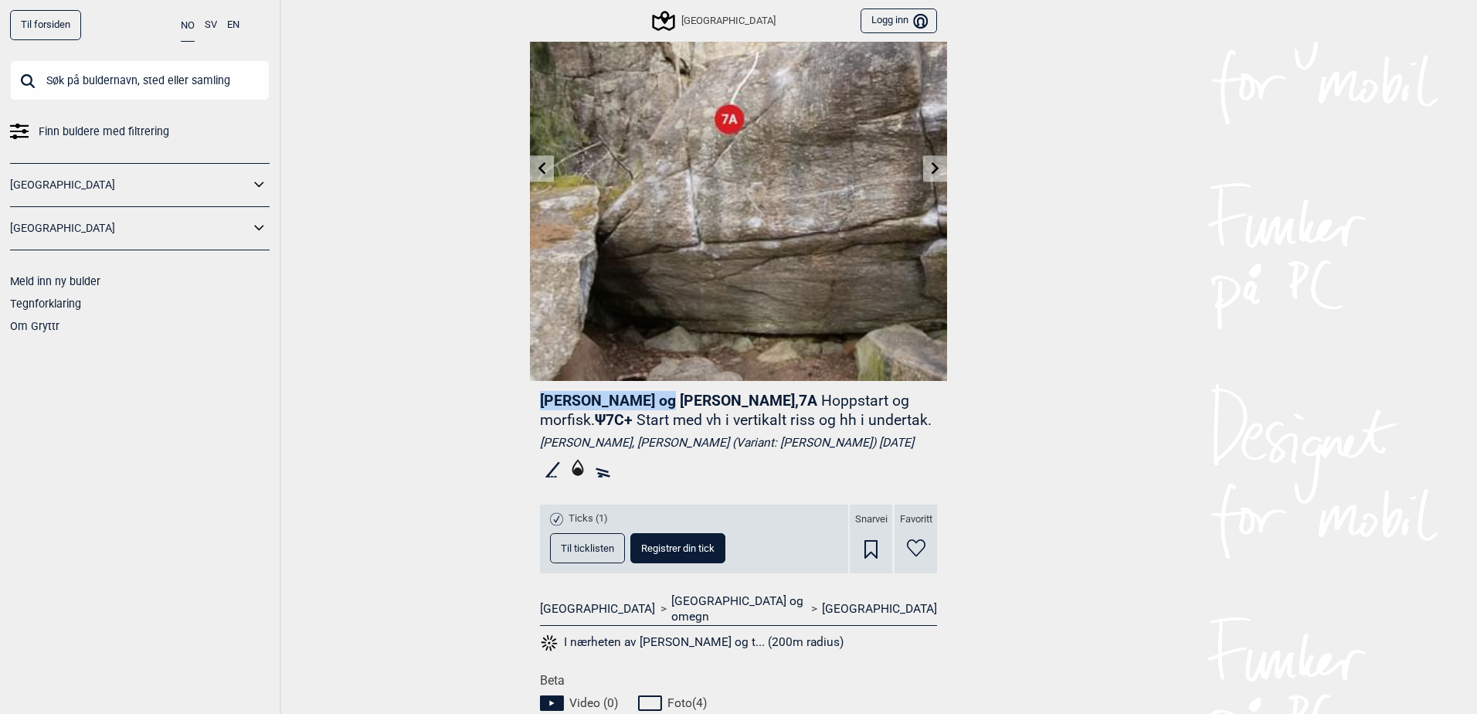
scroll to position [0, 0]
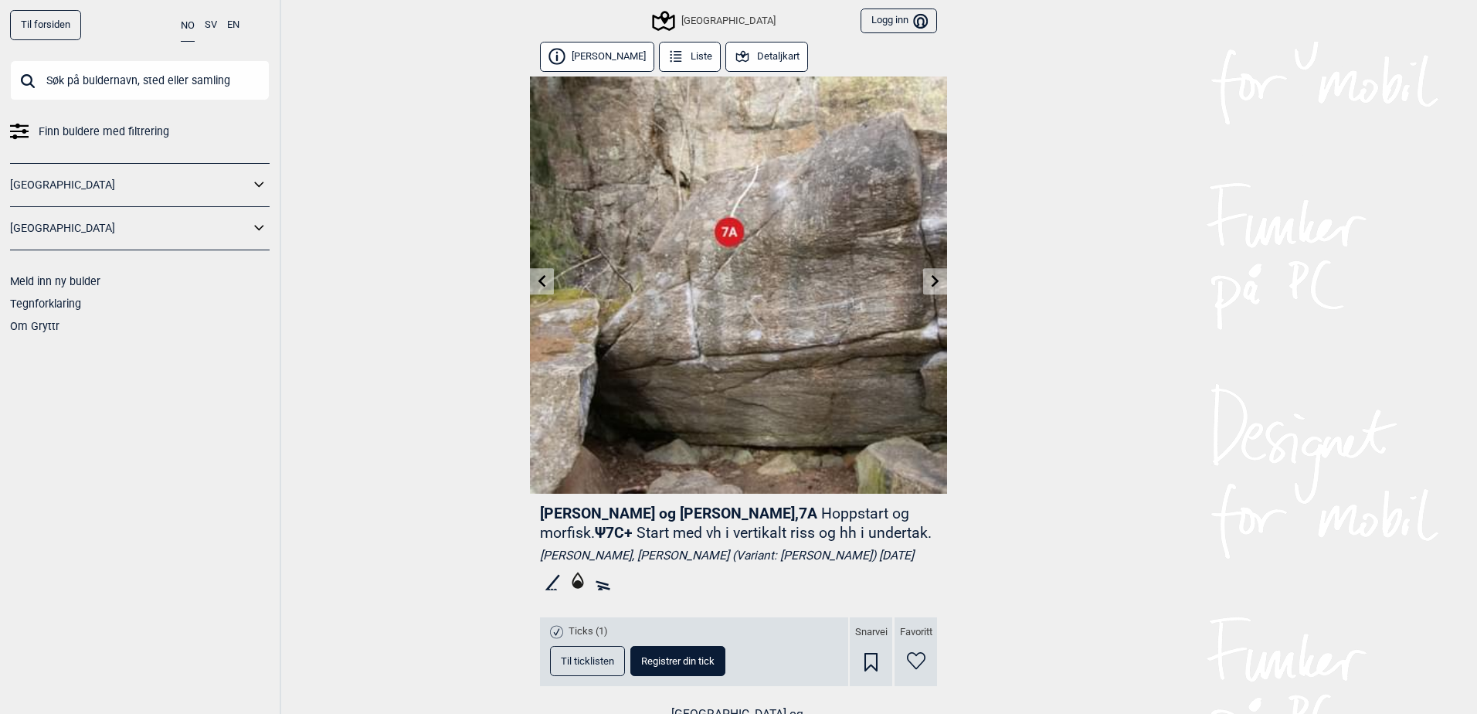
click at [1015, 294] on div "Til forsiden NO SV EN Finn buldere med filtrering Norge Sverige Meld inn ny bul…" at bounding box center [738, 357] width 1477 height 714
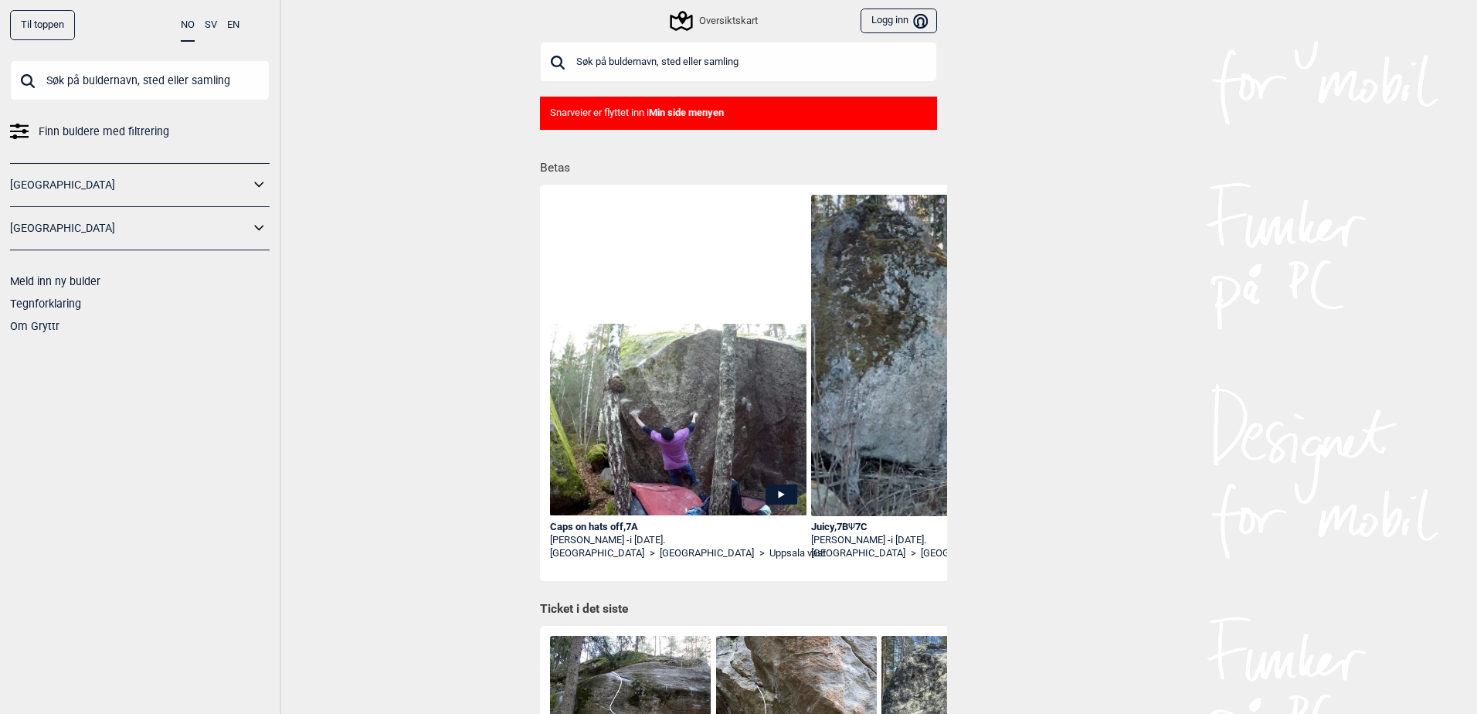
click at [70, 139] on span "Finn buldere med filtrering" at bounding box center [104, 132] width 131 height 22
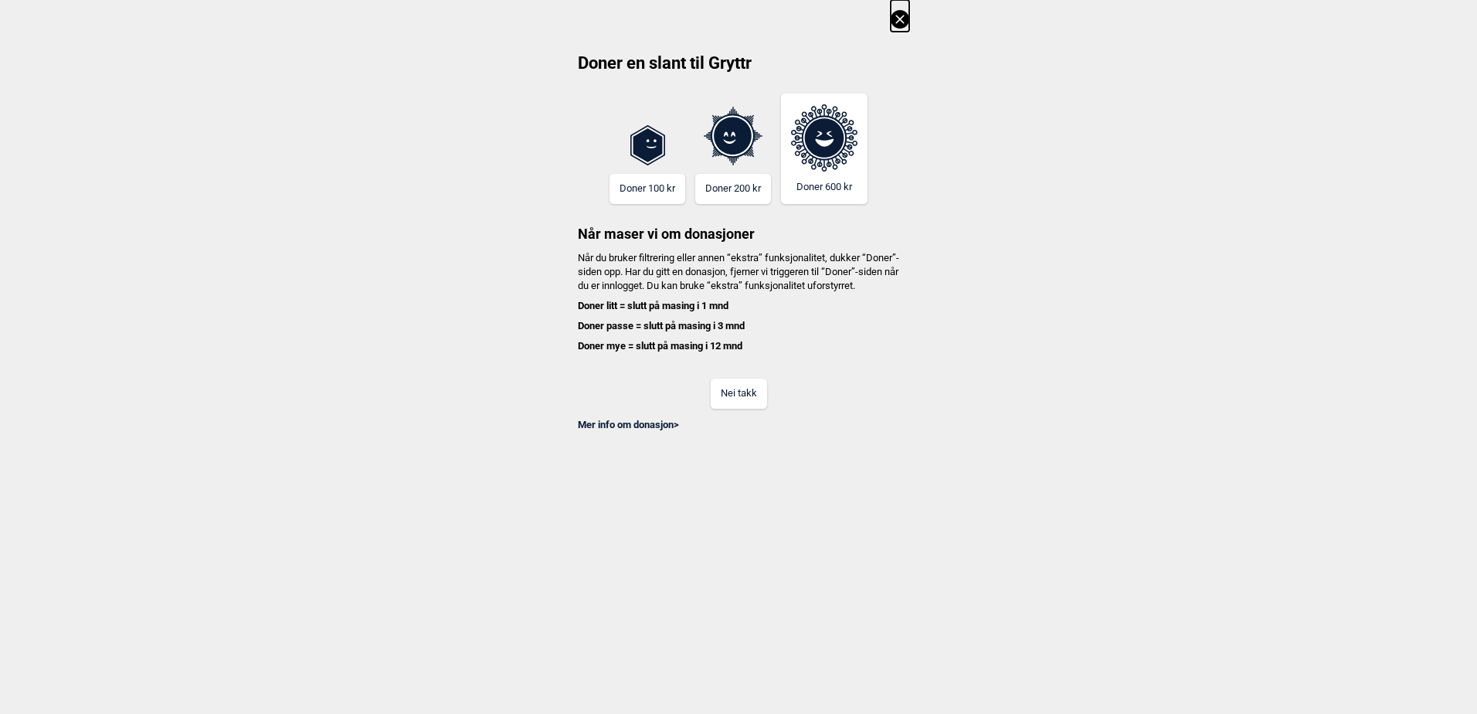
click at [744, 409] on button "Nei takk" at bounding box center [739, 394] width 56 height 30
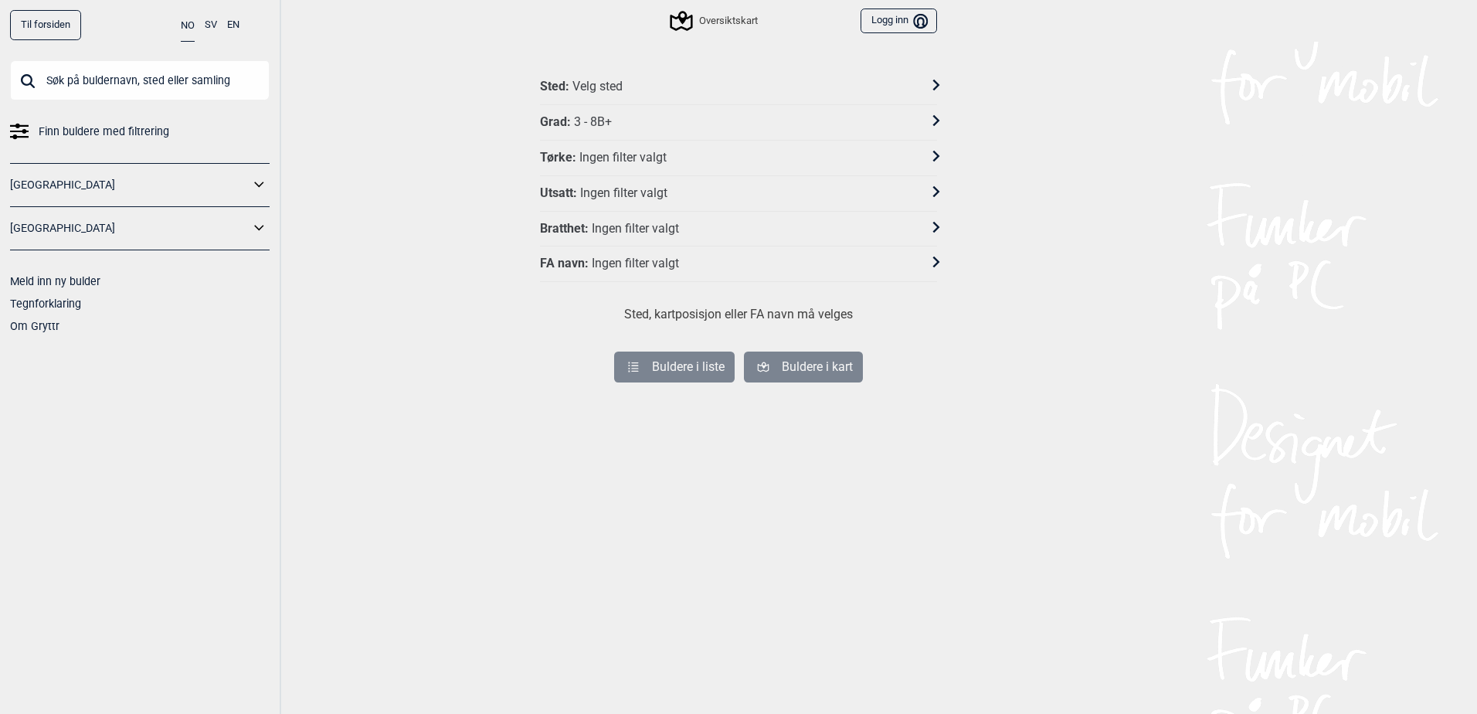
click at [694, 122] on div "Grad : 3 - 8B+" at bounding box center [728, 122] width 377 height 16
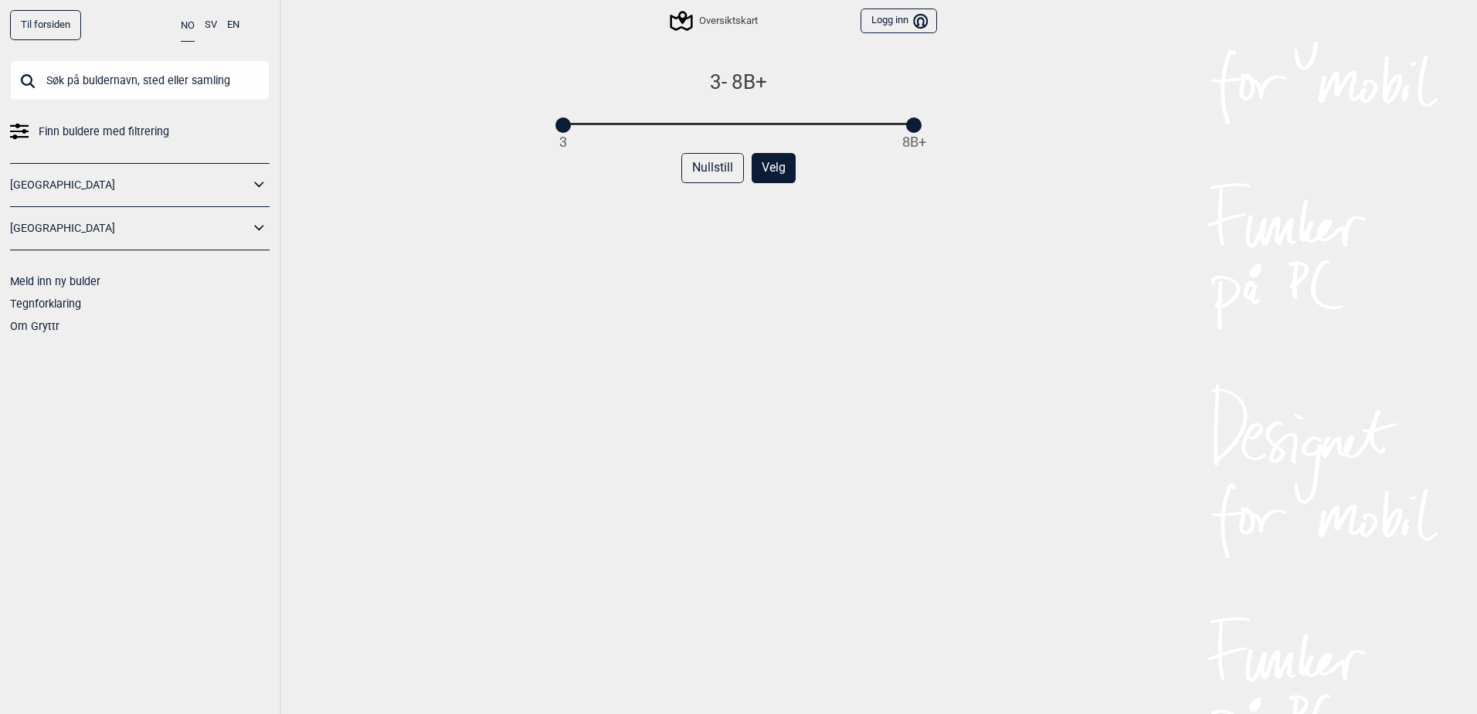
drag, startPoint x: 563, startPoint y: 131, endPoint x: 732, endPoint y: 121, distance: 168.8
click at [732, 121] on div "3 - 8B+ 3 8B+ Nullstill Velg" at bounding box center [738, 408] width 397 height 676
click at [628, 131] on div at bounding box center [629, 124] width 15 height 15
click at [790, 124] on div at bounding box center [797, 124] width 15 height 15
click at [893, 377] on div "7B - 8B+ 3 8B+ Nullstill Velg" at bounding box center [738, 408] width 397 height 676
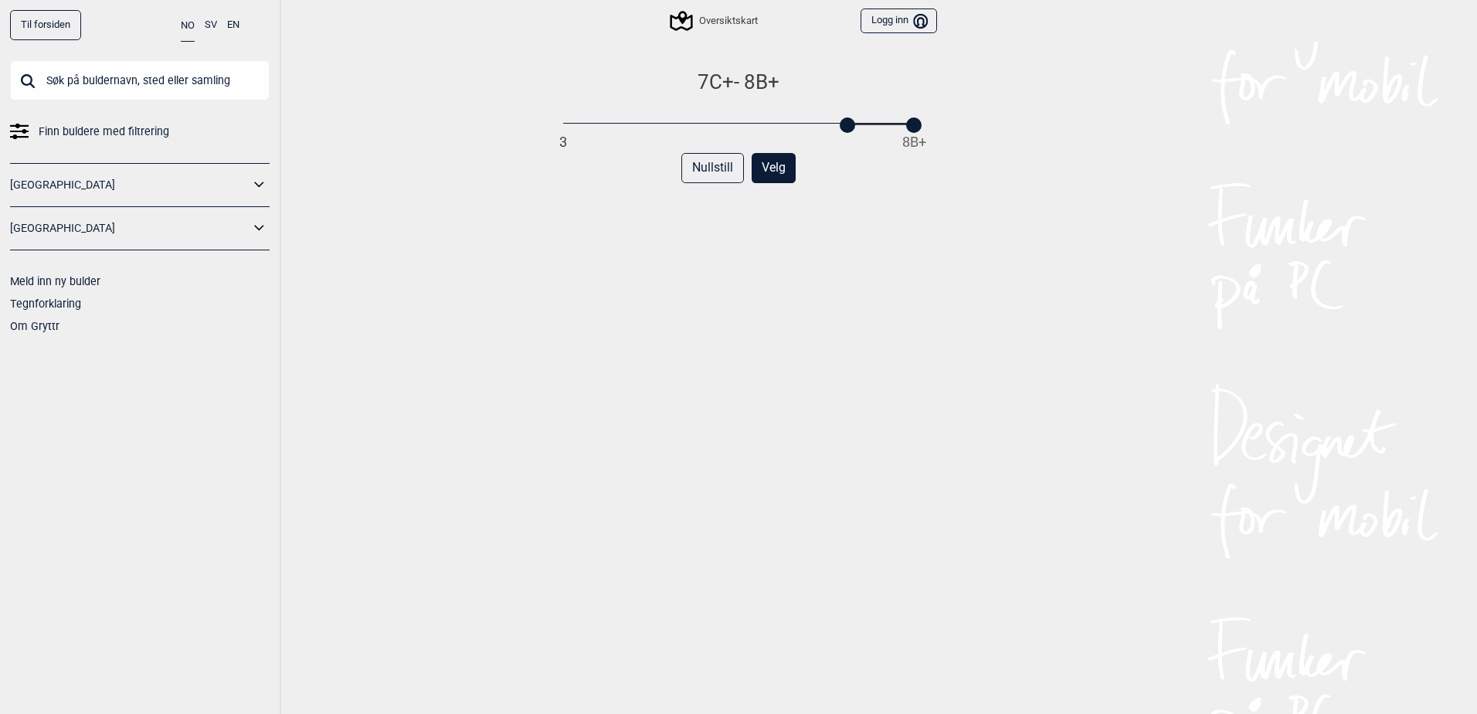
drag, startPoint x: 795, startPoint y: 121, endPoint x: 845, endPoint y: 129, distance: 50.8
click at [845, 129] on div at bounding box center [847, 124] width 15 height 15
drag, startPoint x: 906, startPoint y: 127, endPoint x: 844, endPoint y: 131, distance: 62.7
click at [844, 131] on div at bounding box center [847, 124] width 15 height 15
click at [776, 168] on button "Velg" at bounding box center [774, 168] width 44 height 30
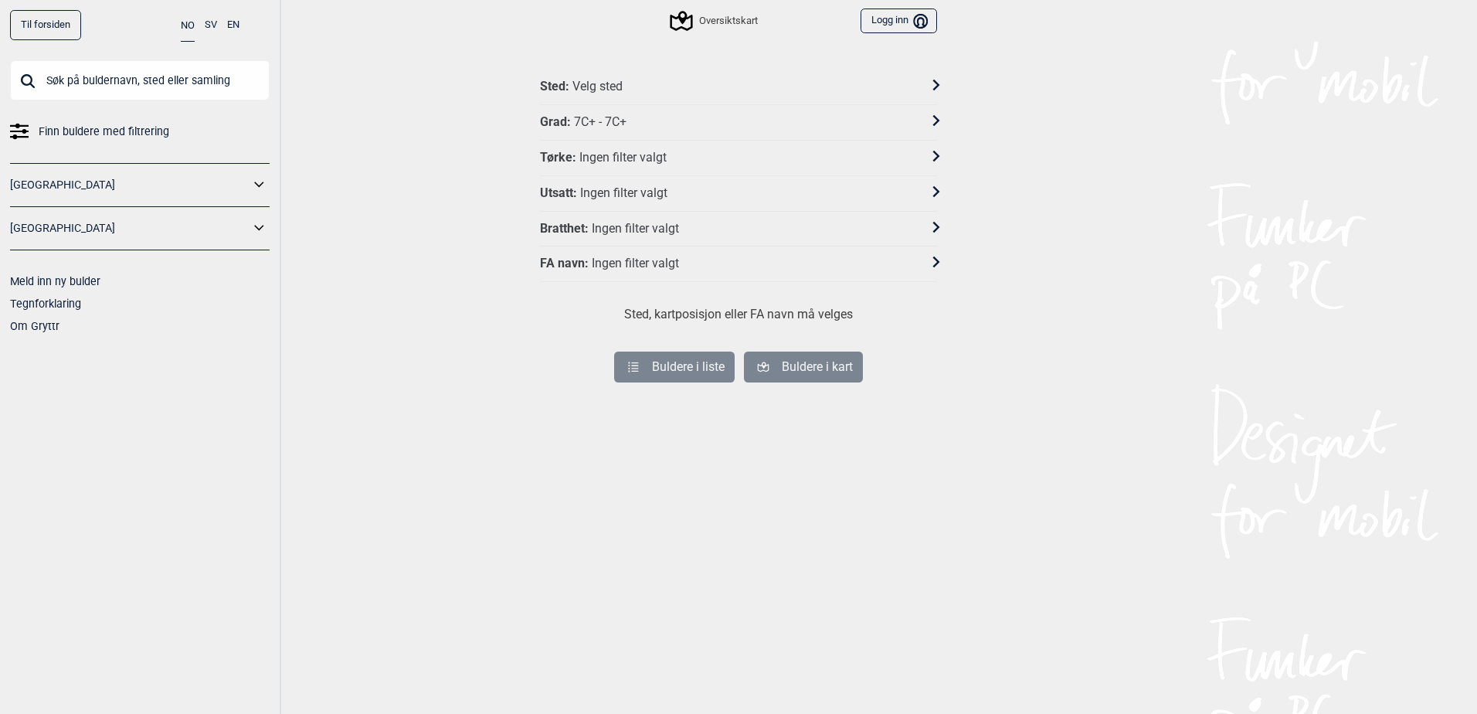
click at [678, 90] on div "Sted : Velg sted" at bounding box center [728, 87] width 377 height 16
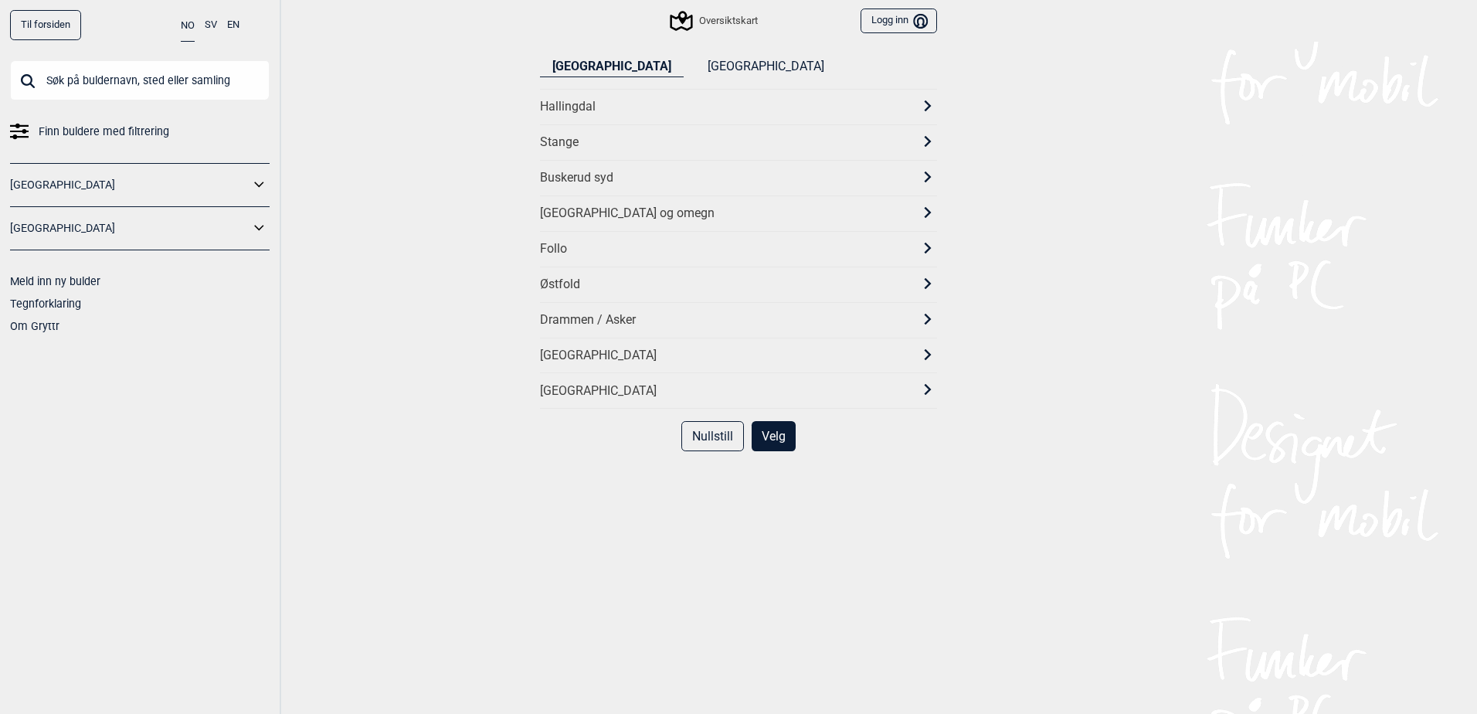
click at [602, 216] on div "[GEOGRAPHIC_DATA] og omegn" at bounding box center [724, 214] width 369 height 16
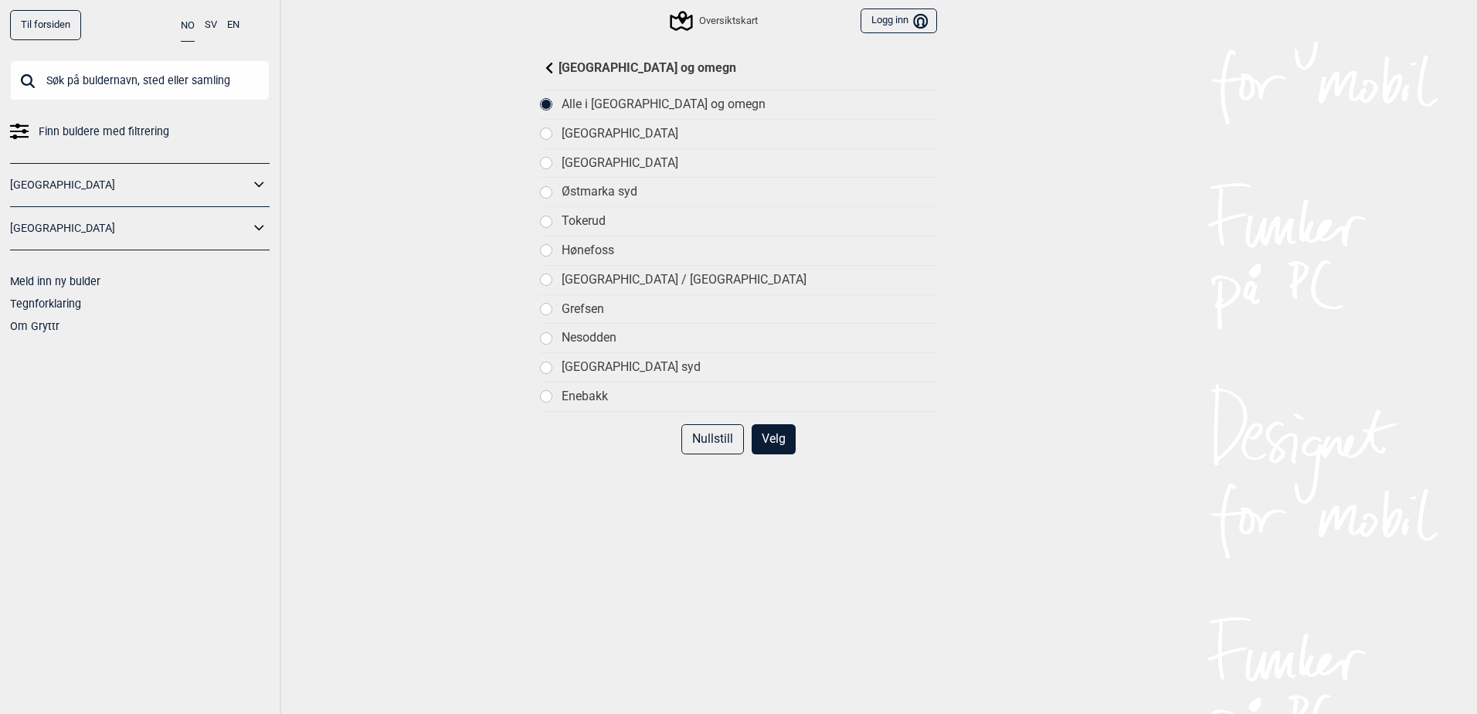
click at [773, 444] on button "Velg" at bounding box center [774, 439] width 44 height 30
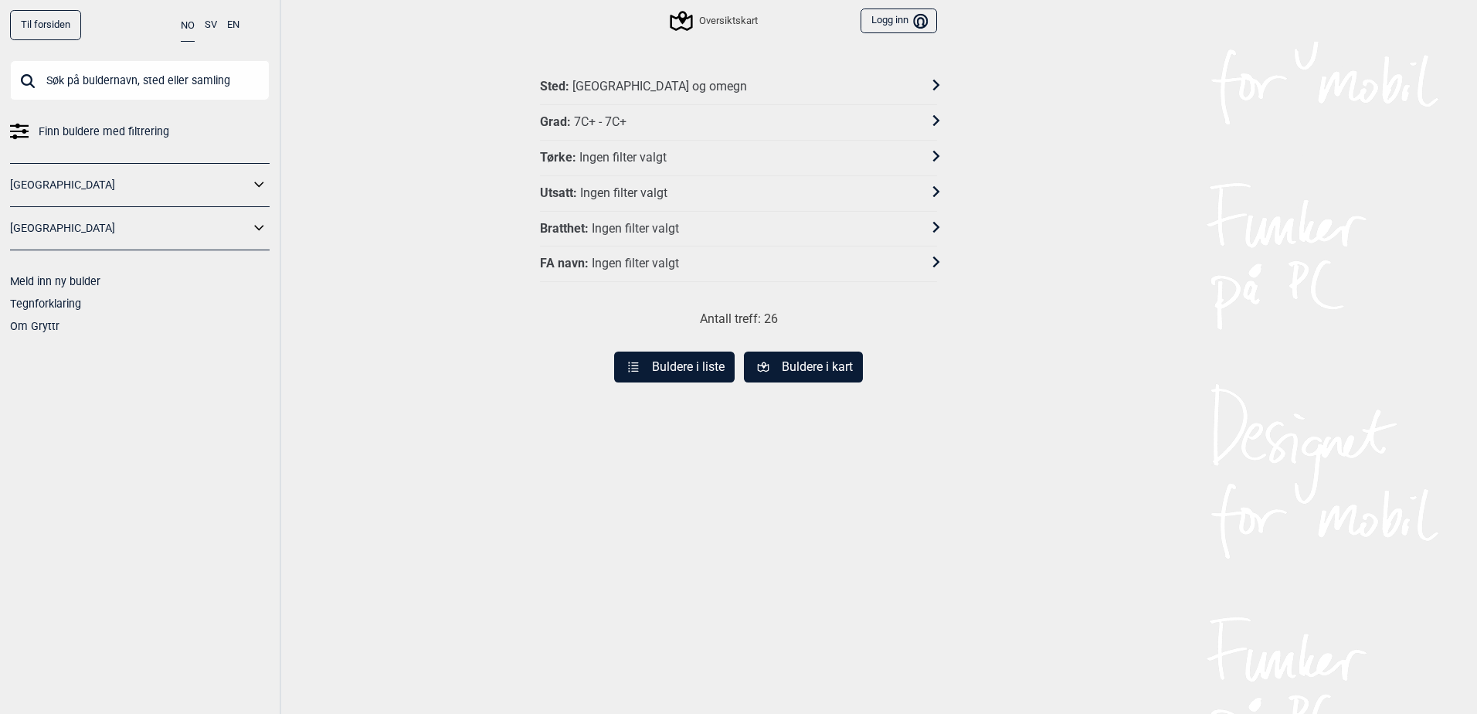
click at [683, 369] on button "Buldere i liste" at bounding box center [674, 367] width 121 height 31
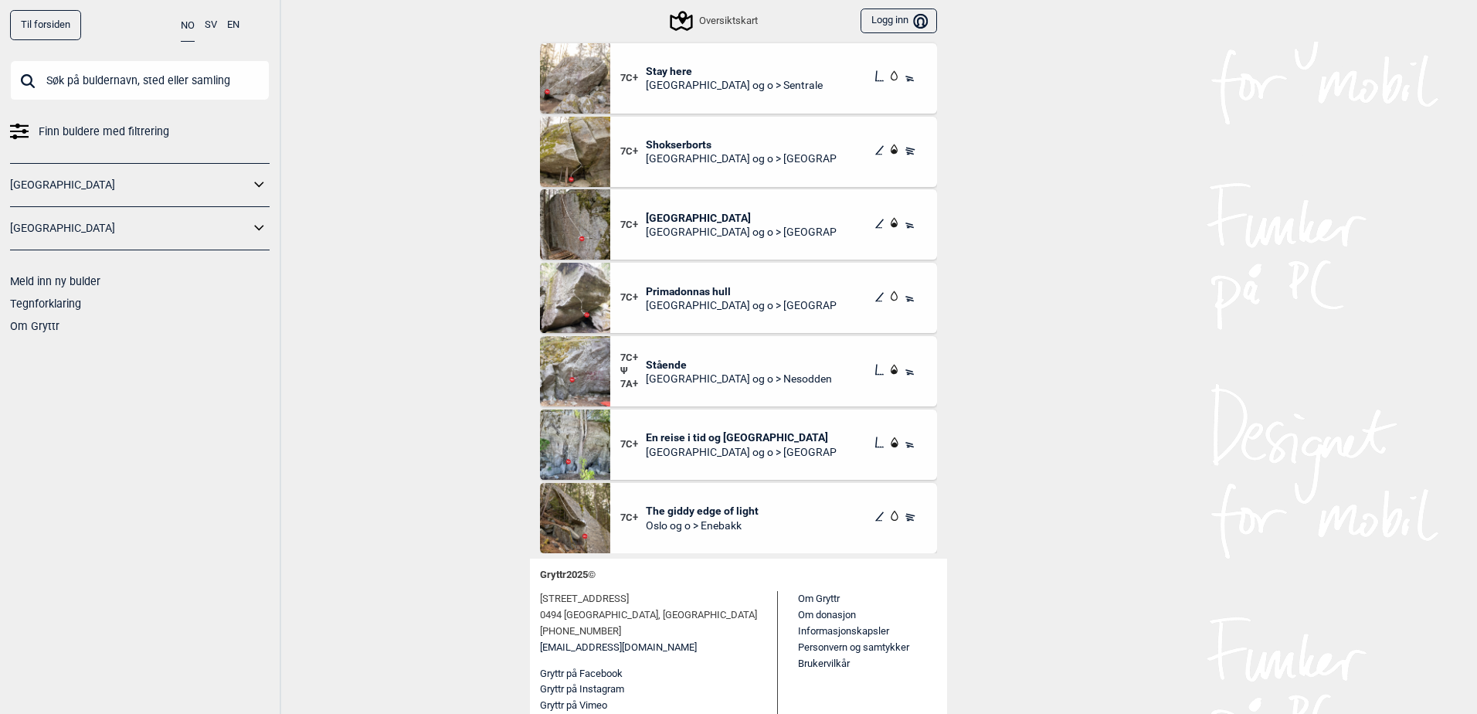
scroll to position [1127, 0]
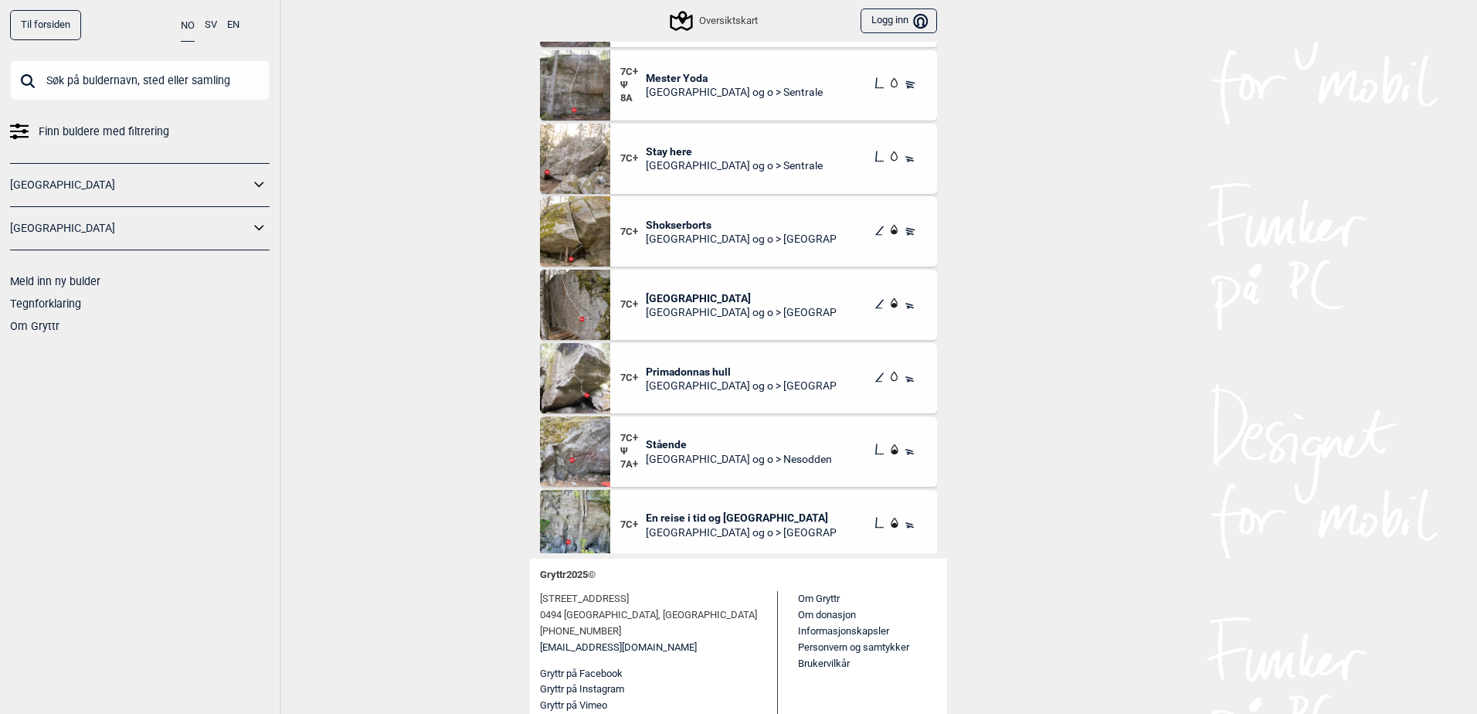
click at [549, 525] on img at bounding box center [575, 525] width 70 height 70
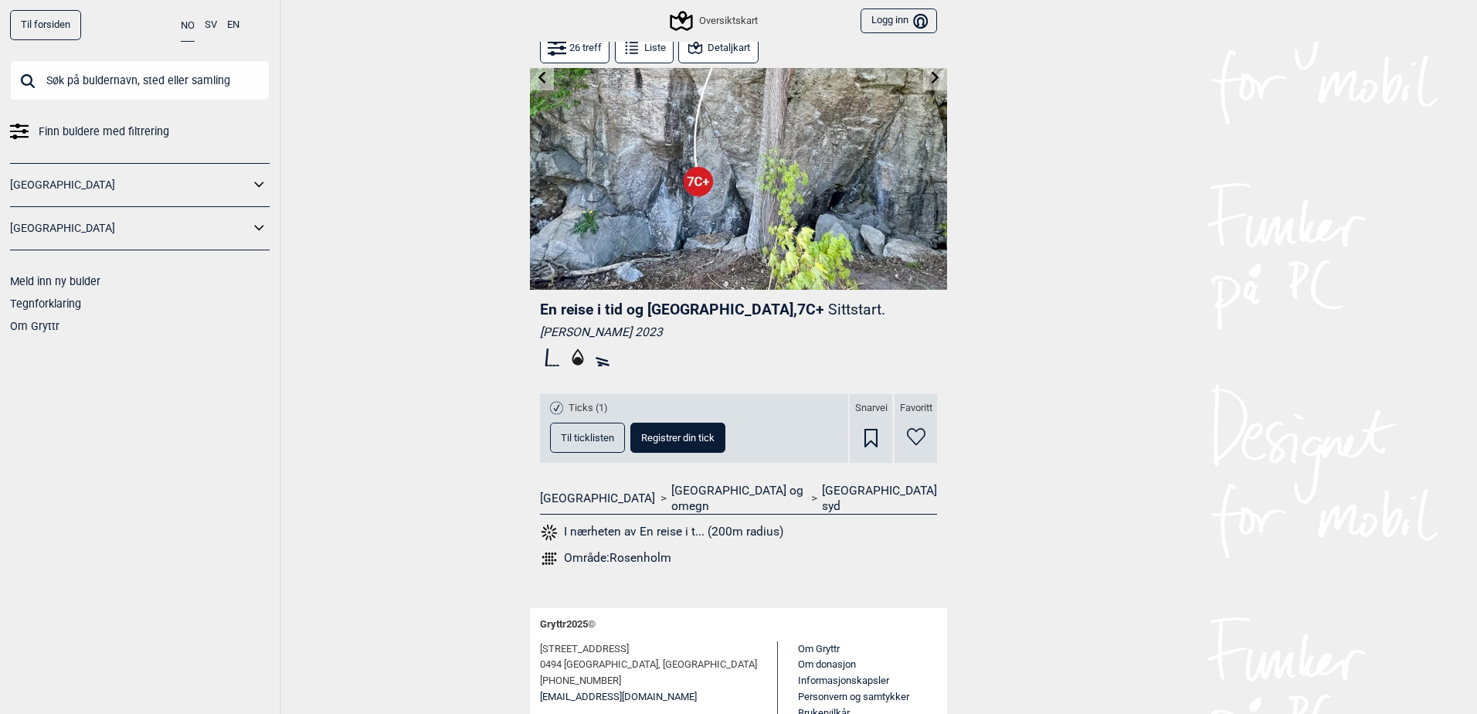
scroll to position [238, 0]
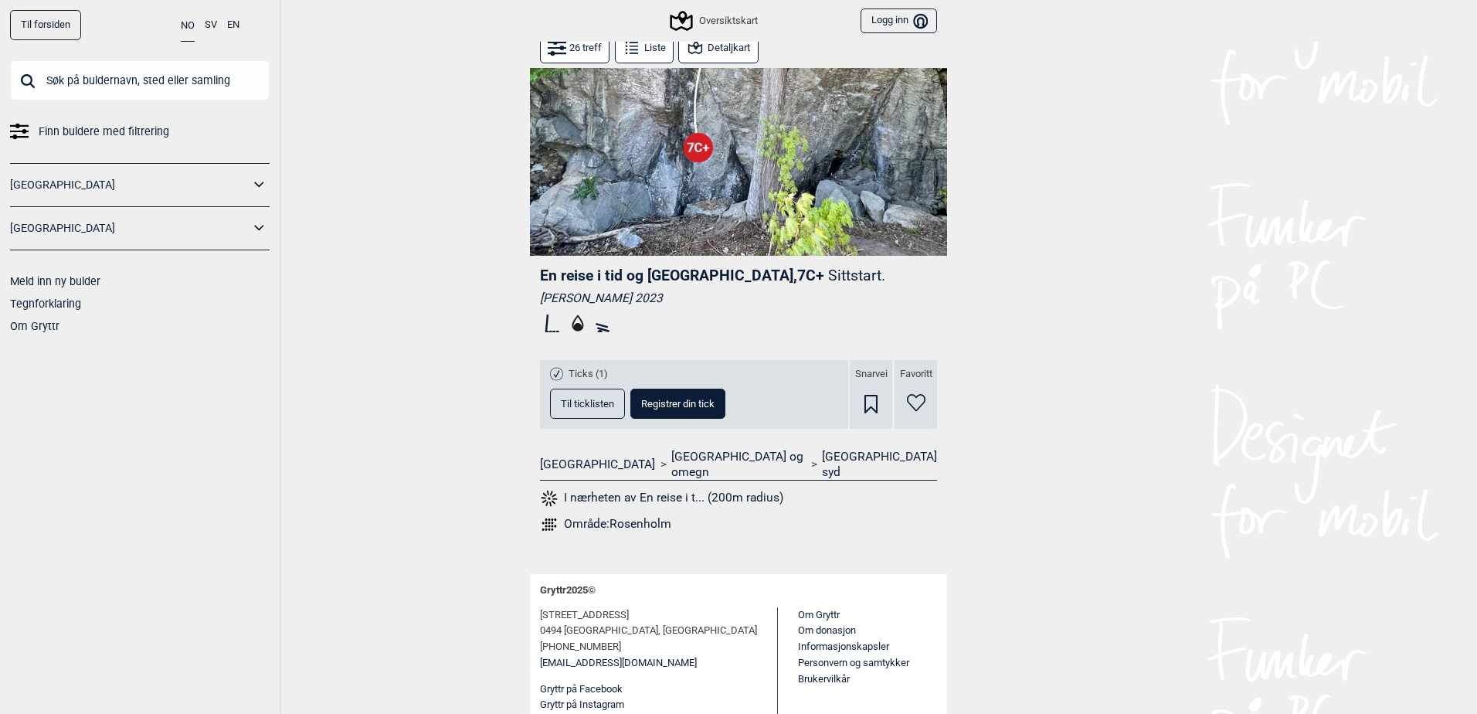
click at [642, 55] on button "Liste" at bounding box center [644, 48] width 59 height 30
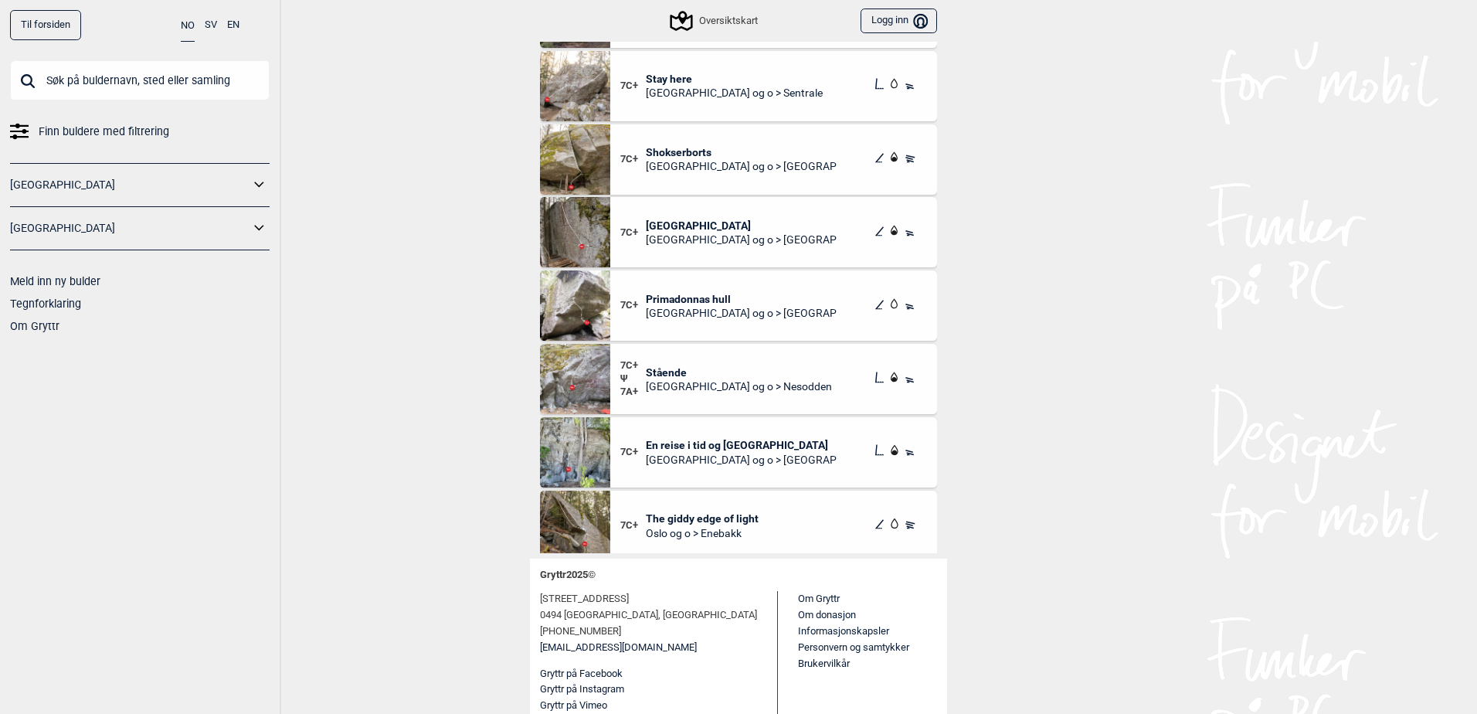
scroll to position [1205, 0]
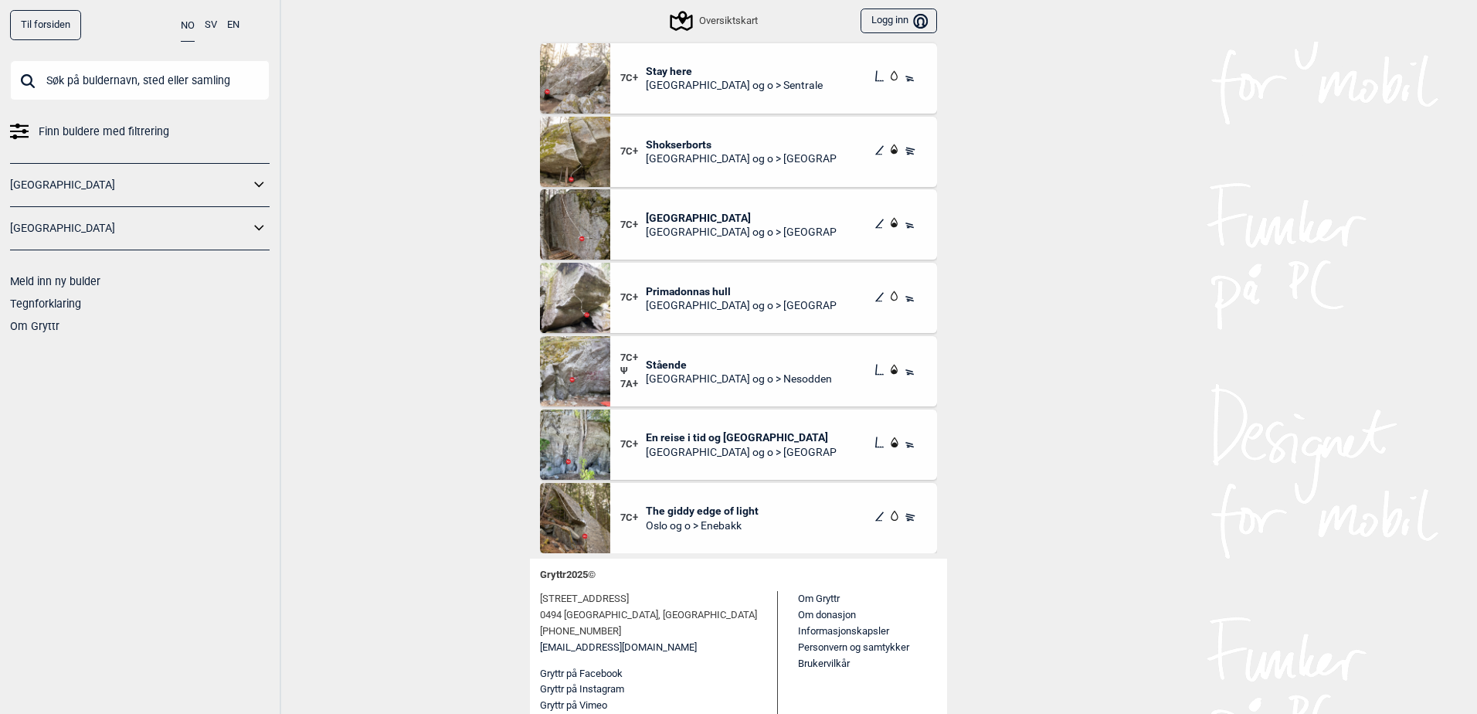
click at [706, 515] on span "The giddy edge of light" at bounding box center [702, 511] width 113 height 14
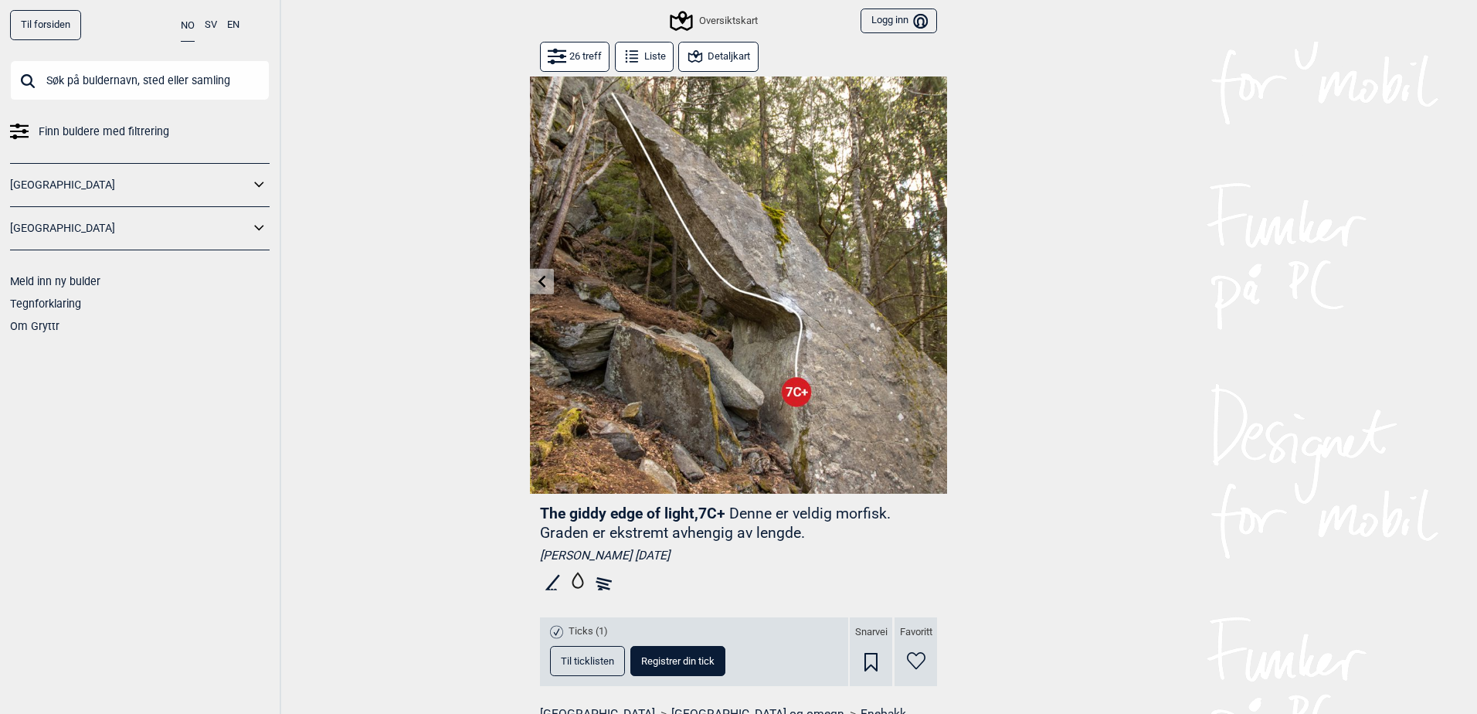
click at [712, 59] on button "Detaljkart" at bounding box center [718, 57] width 80 height 30
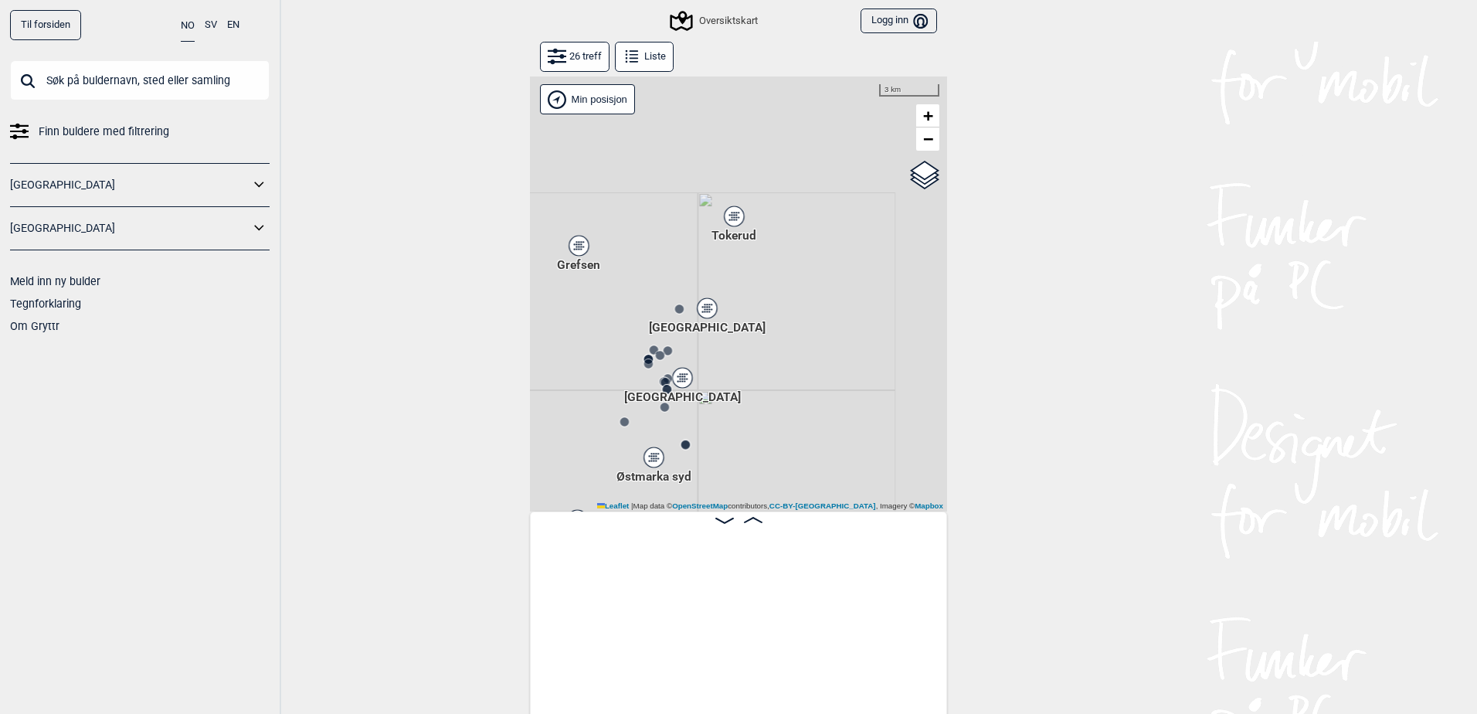
scroll to position [0, 3395]
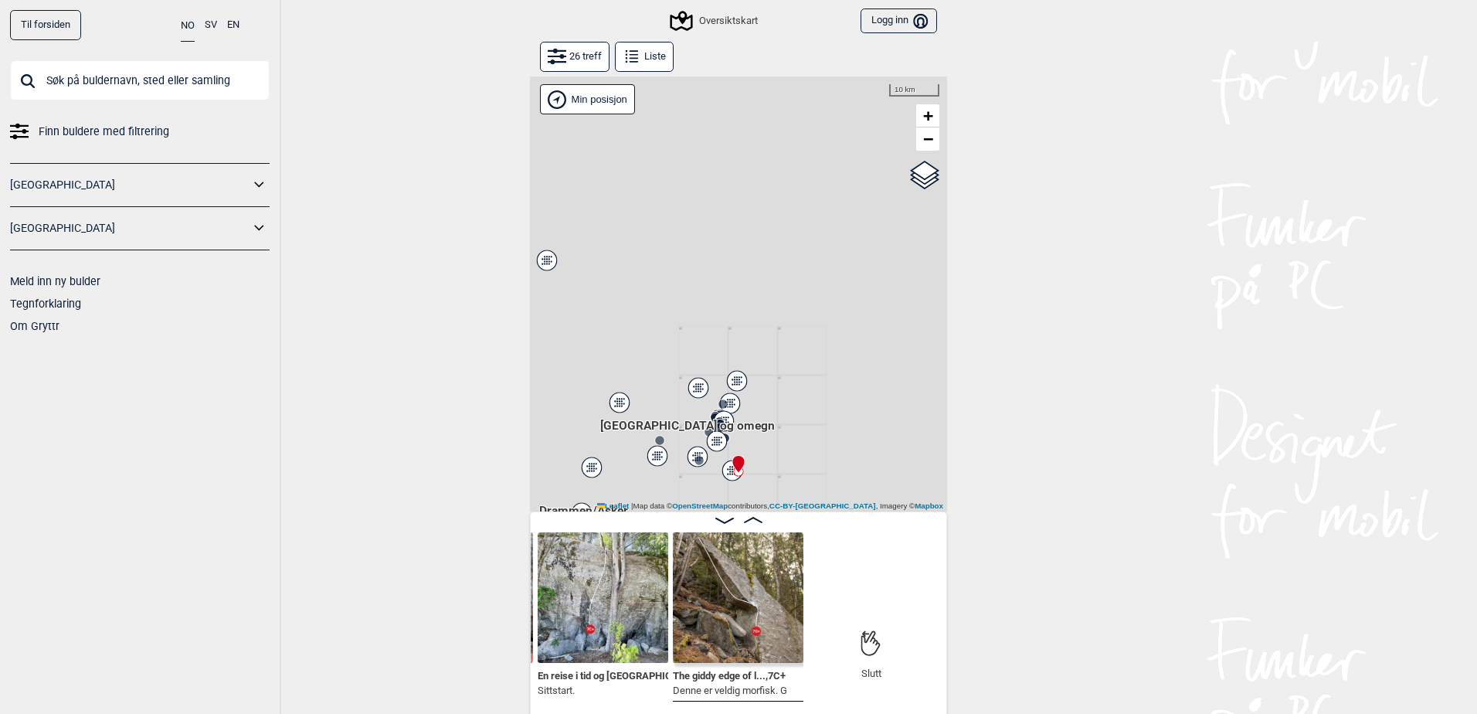
drag, startPoint x: 826, startPoint y: 421, endPoint x: 846, endPoint y: 277, distance: 145.9
click at [846, 277] on div "Hallingdal Stange Buskerud syd Oslo og omegn" at bounding box center [738, 293] width 417 height 435
drag, startPoint x: 767, startPoint y: 398, endPoint x: 840, endPoint y: 366, distance: 79.2
click at [840, 369] on div "Gol Ål Kolomoen Vallset Tangen Sørli Åsbygda Kongsberg Efteløt Østmarka nord Se…" at bounding box center [738, 293] width 417 height 435
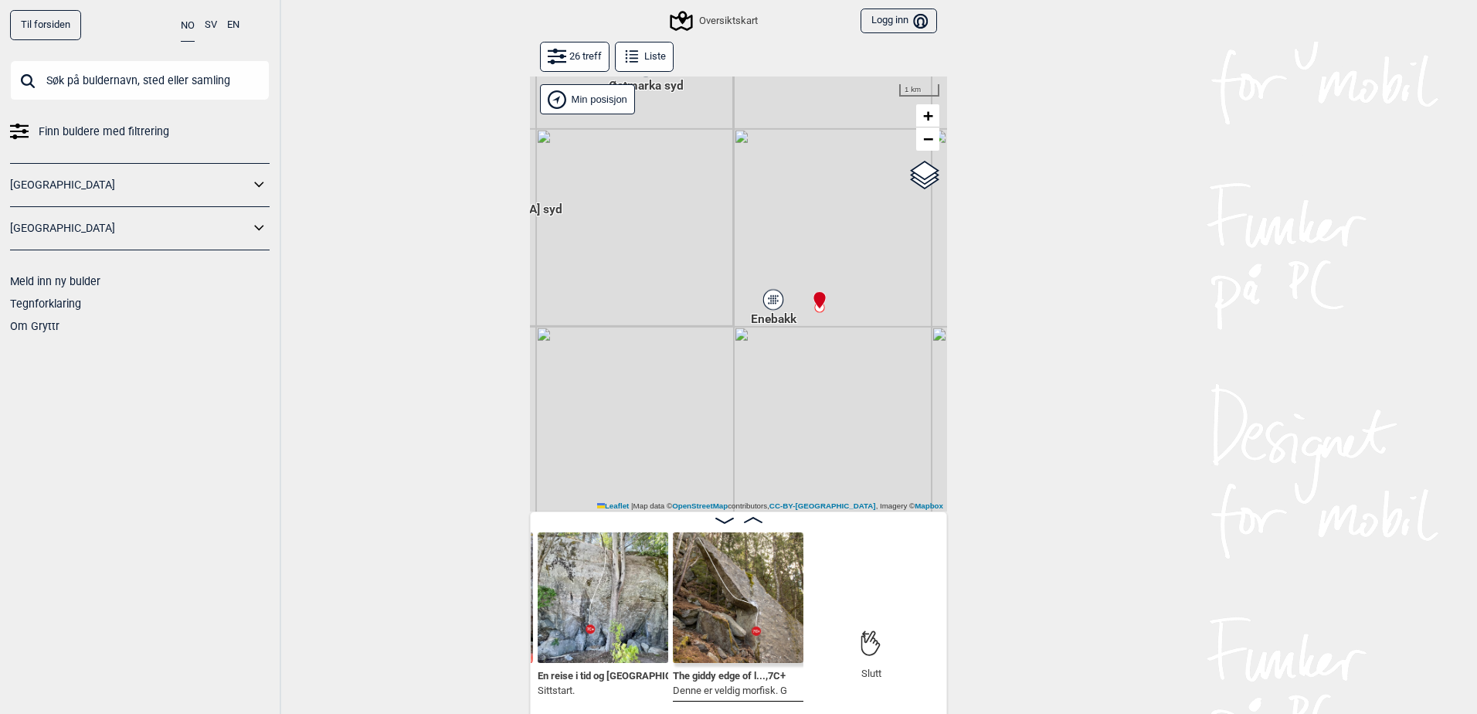
click at [586, 63] on button "26 treff" at bounding box center [575, 57] width 70 height 30
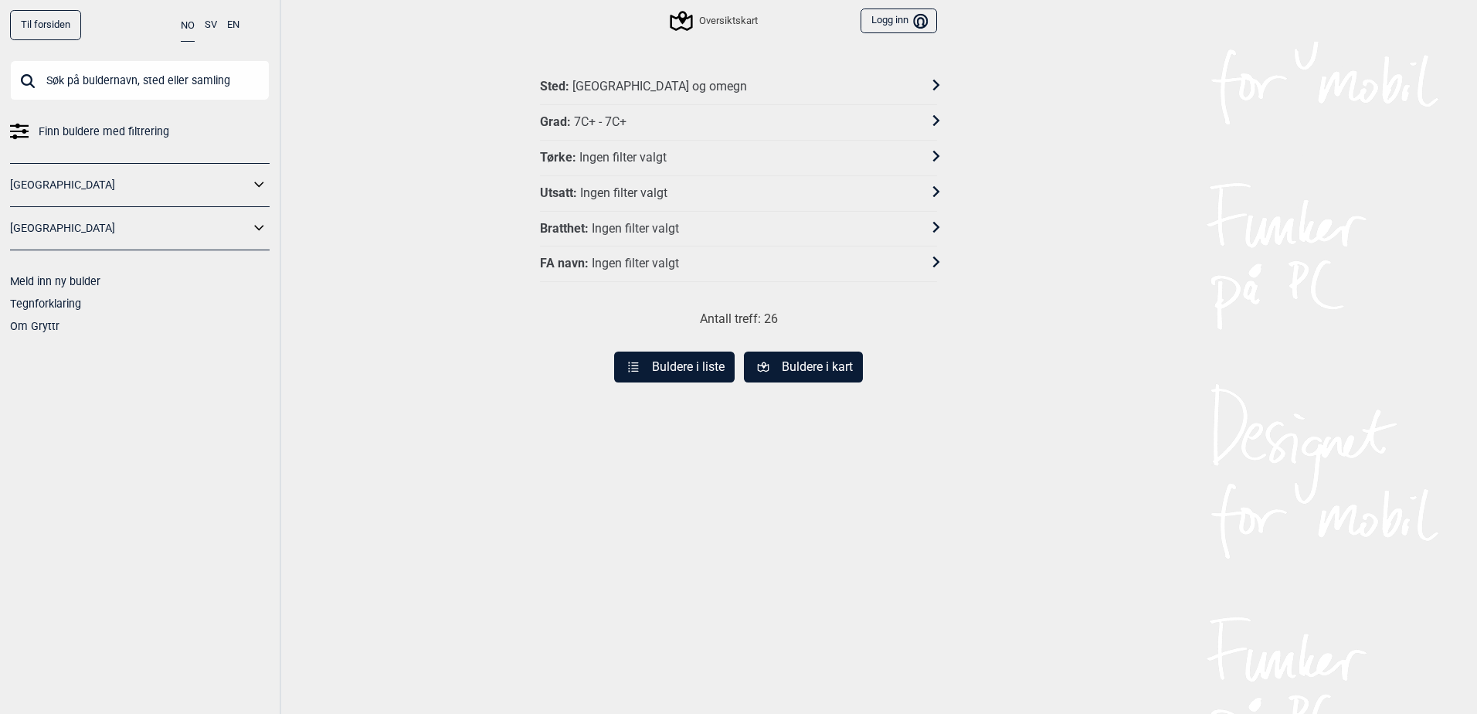
click at [701, 368] on button "Buldere i liste" at bounding box center [674, 367] width 121 height 31
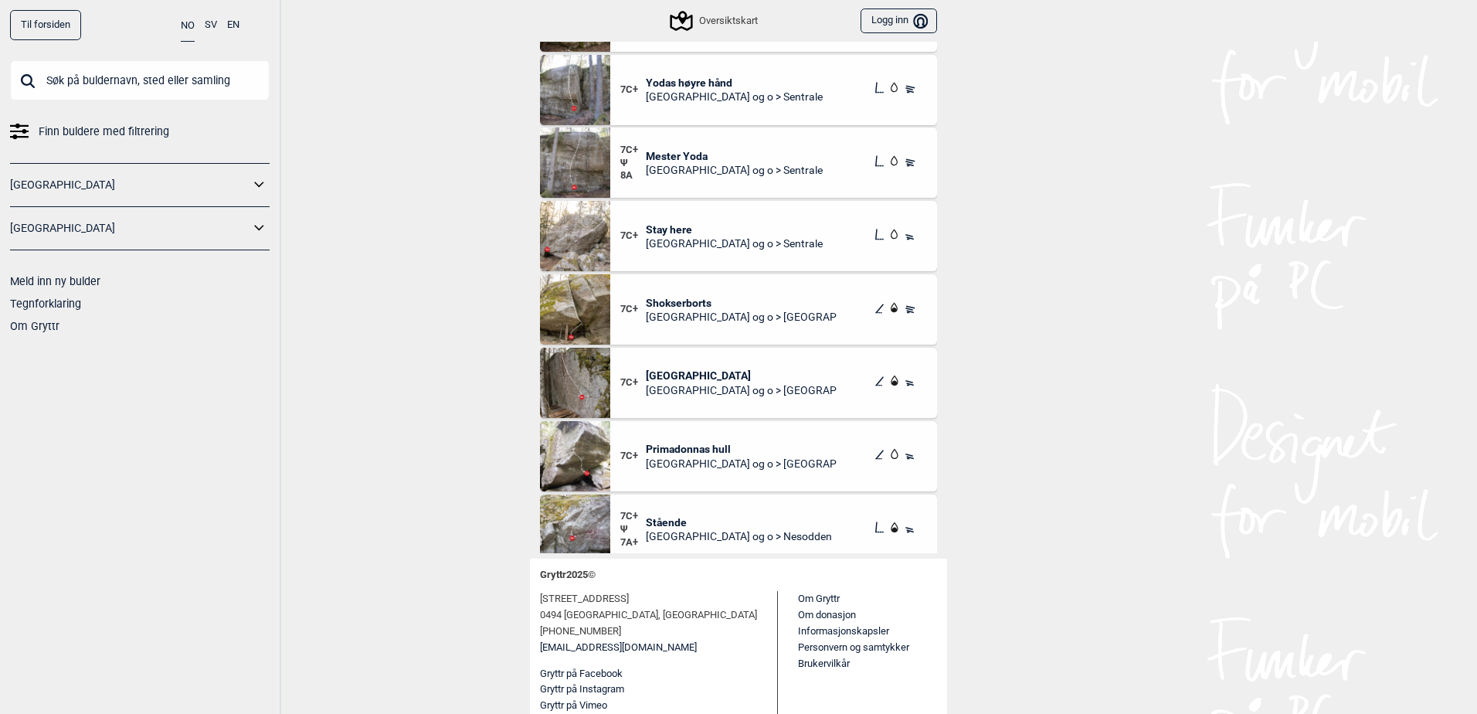
scroll to position [1050, 0]
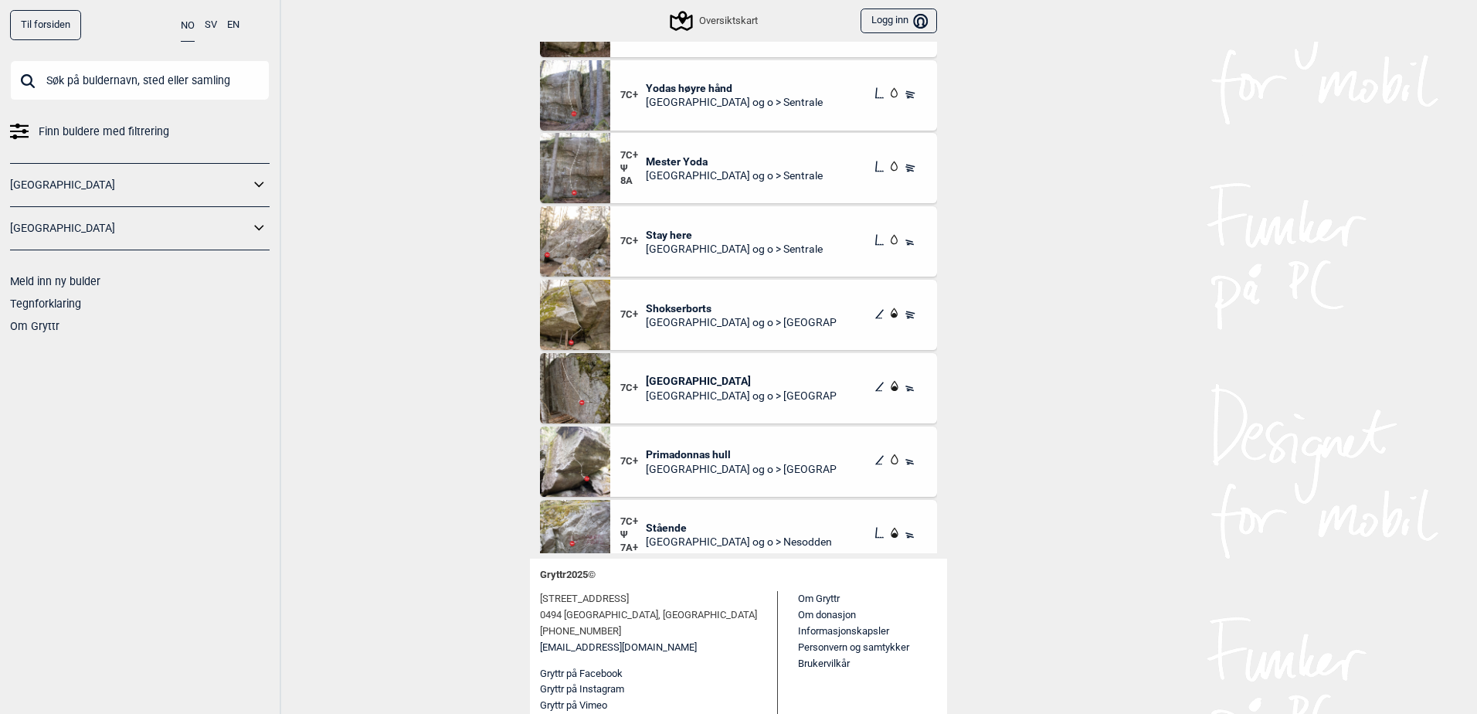
click at [693, 447] on div "7C+ Primadonnas hull Oslo og o > Østmarka" at bounding box center [773, 462] width 327 height 70
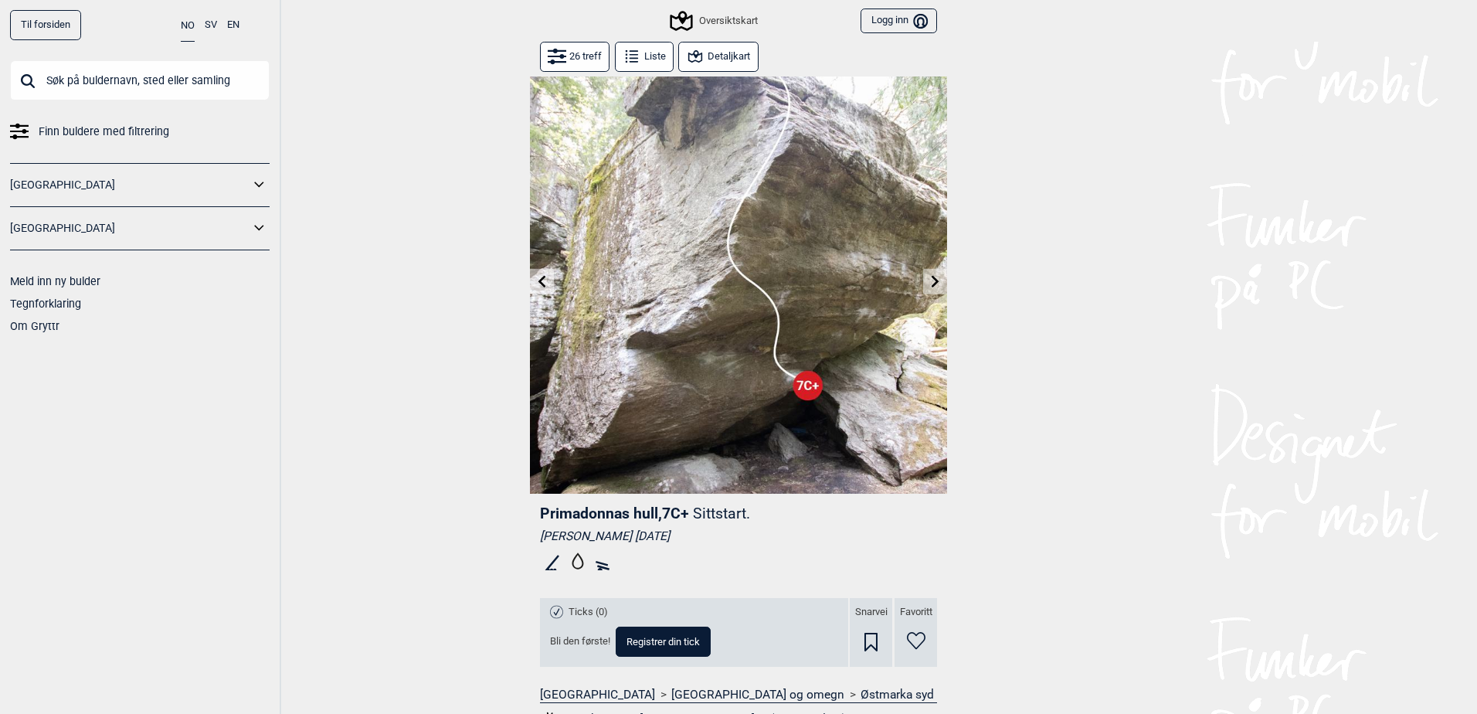
click at [713, 47] on button "Detaljkart" at bounding box center [718, 57] width 80 height 30
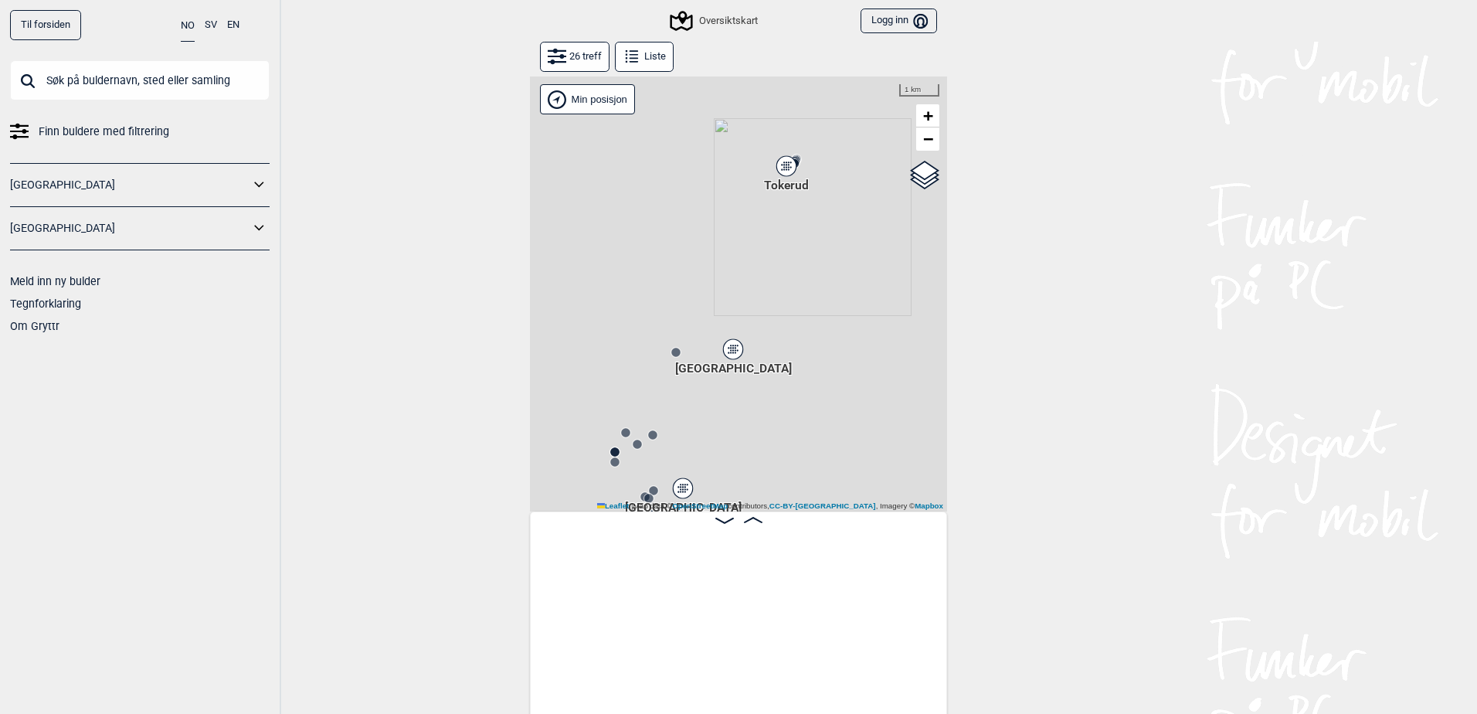
scroll to position [0, 3003]
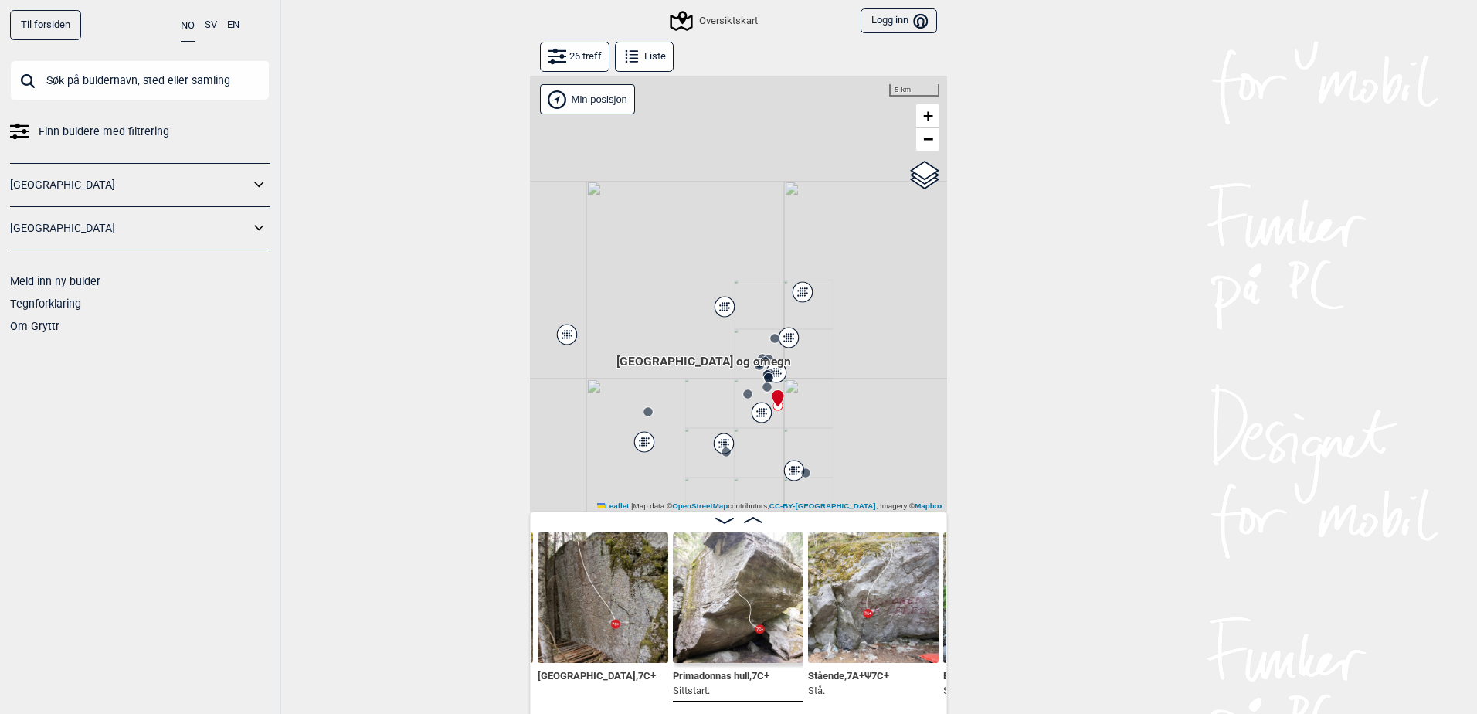
drag, startPoint x: 794, startPoint y: 403, endPoint x: 807, endPoint y: 301, distance: 102.0
click at [807, 301] on div "Hallingdal Stange Buskerud syd Oslo og omegn" at bounding box center [738, 293] width 417 height 435
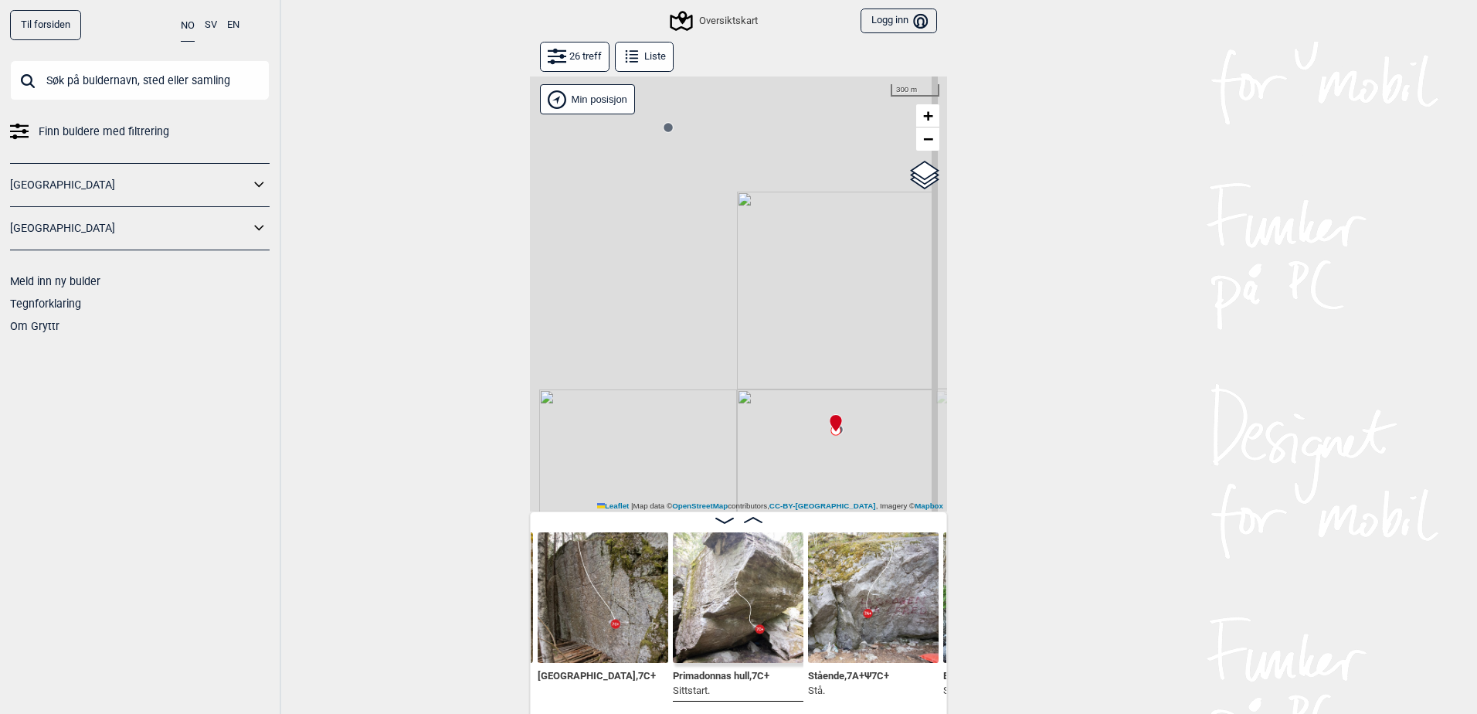
drag, startPoint x: 730, startPoint y: 221, endPoint x: 754, endPoint y: 354, distance: 135.0
click at [754, 354] on div "Gol Ål Kolomoen Vallset Tangen Sørli Åsbygda Kongsberg Efteløt Østmarka nord Se…" at bounding box center [738, 293] width 417 height 435
click at [897, 616] on img at bounding box center [873, 597] width 131 height 131
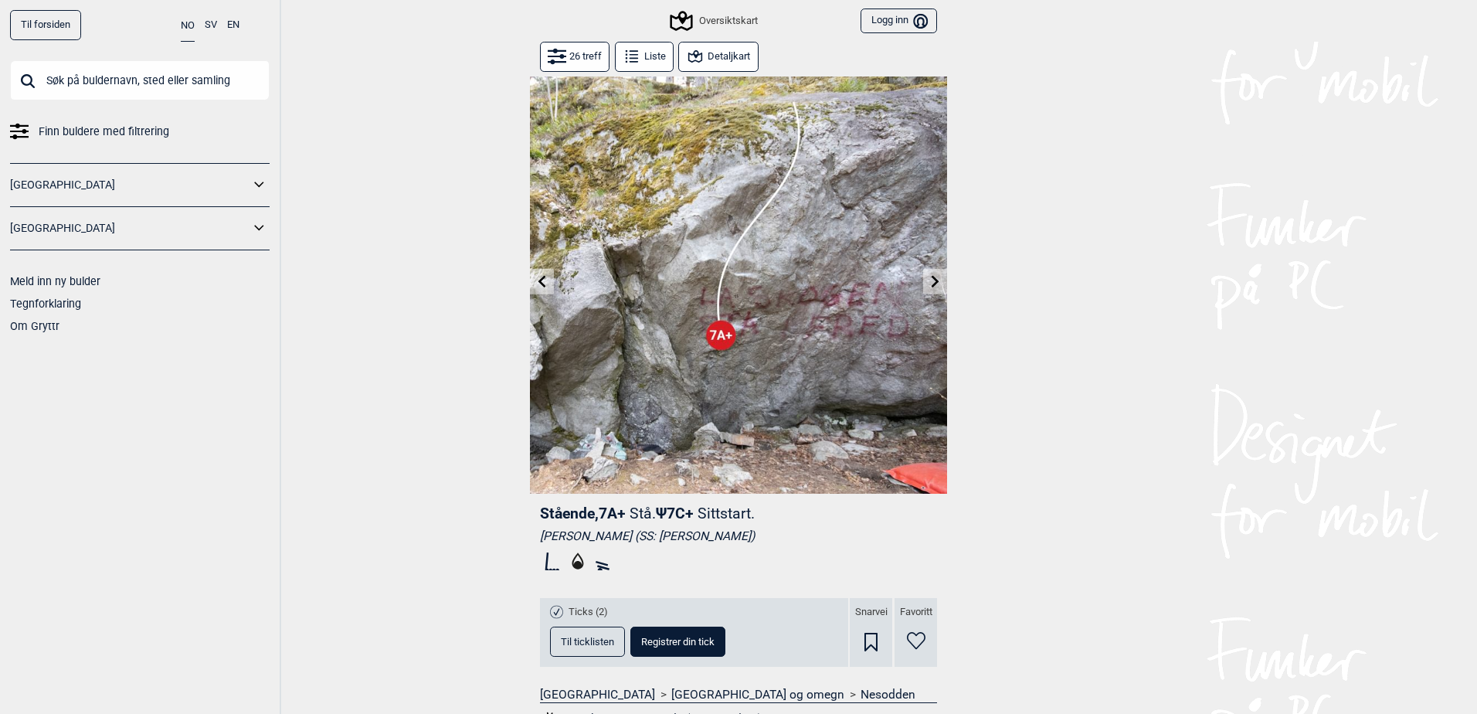
click at [714, 62] on button "Detaljkart" at bounding box center [718, 57] width 80 height 30
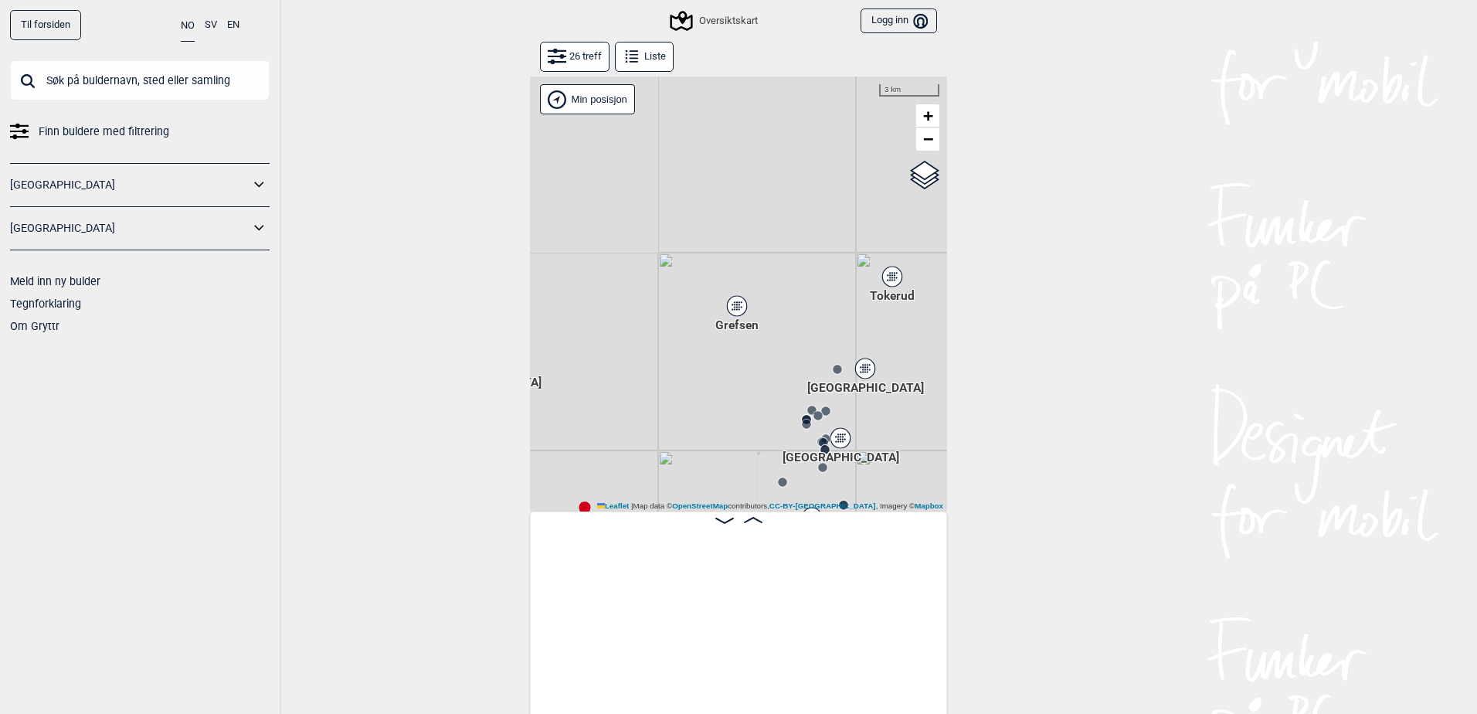
scroll to position [0, 3134]
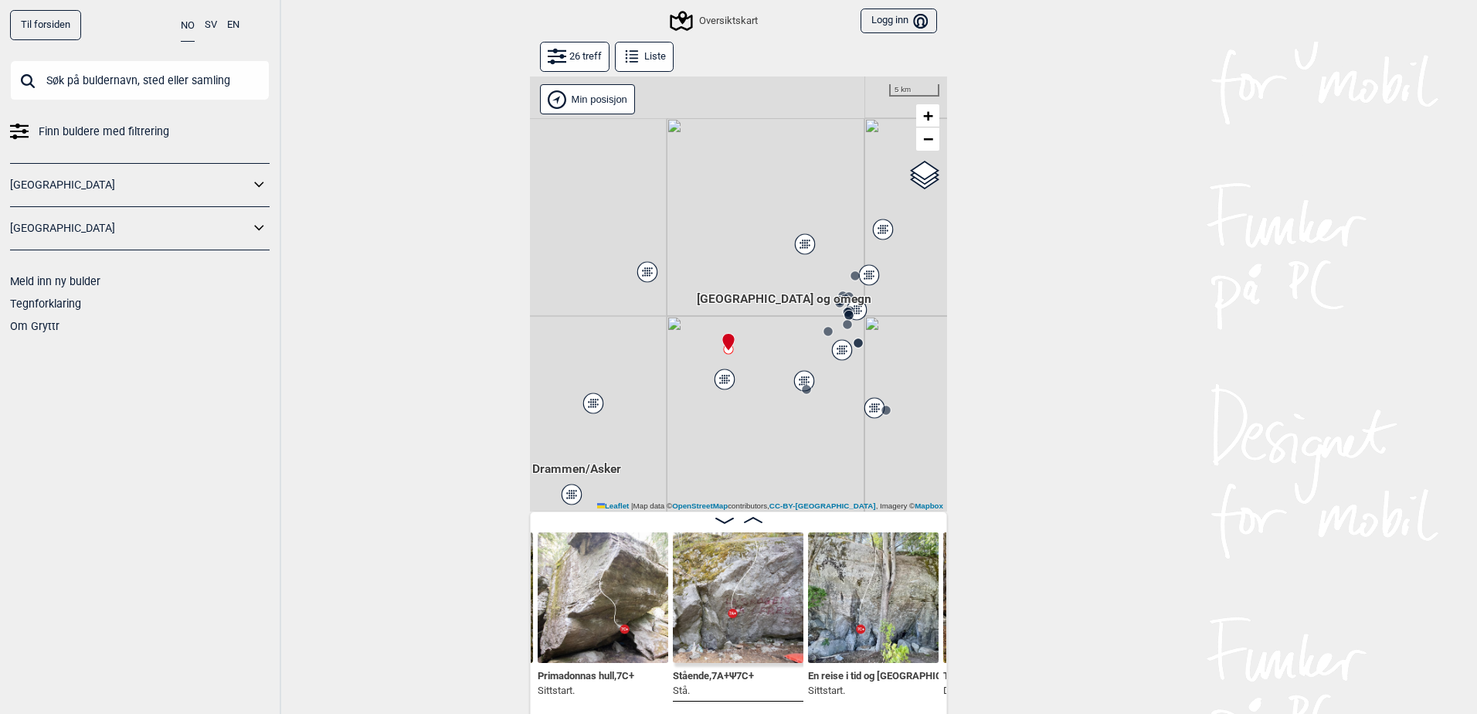
drag, startPoint x: 723, startPoint y: 357, endPoint x: 773, endPoint y: 276, distance: 95.4
click at [803, 254] on div "Hallingdal Stange Buskerud syd Oslo og omegn" at bounding box center [738, 293] width 417 height 435
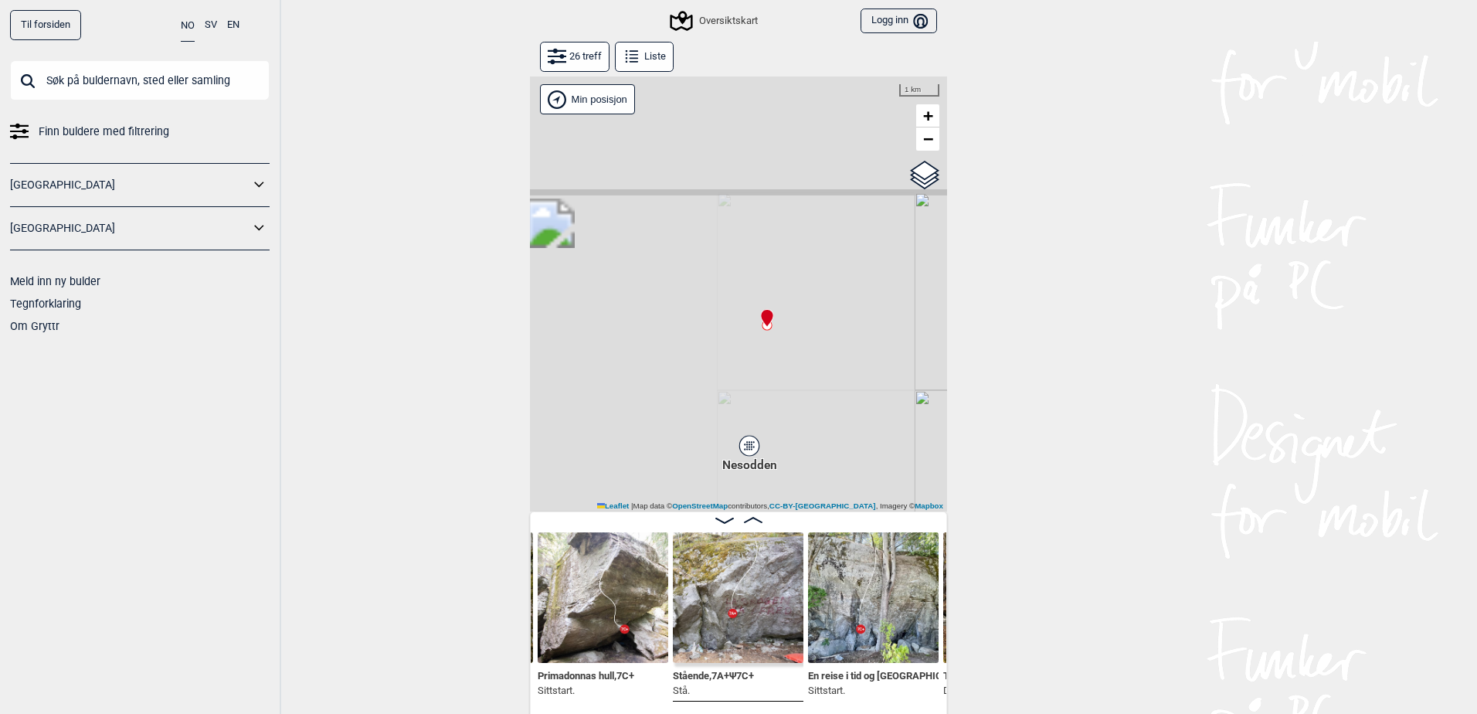
click at [624, 62] on icon at bounding box center [632, 56] width 19 height 19
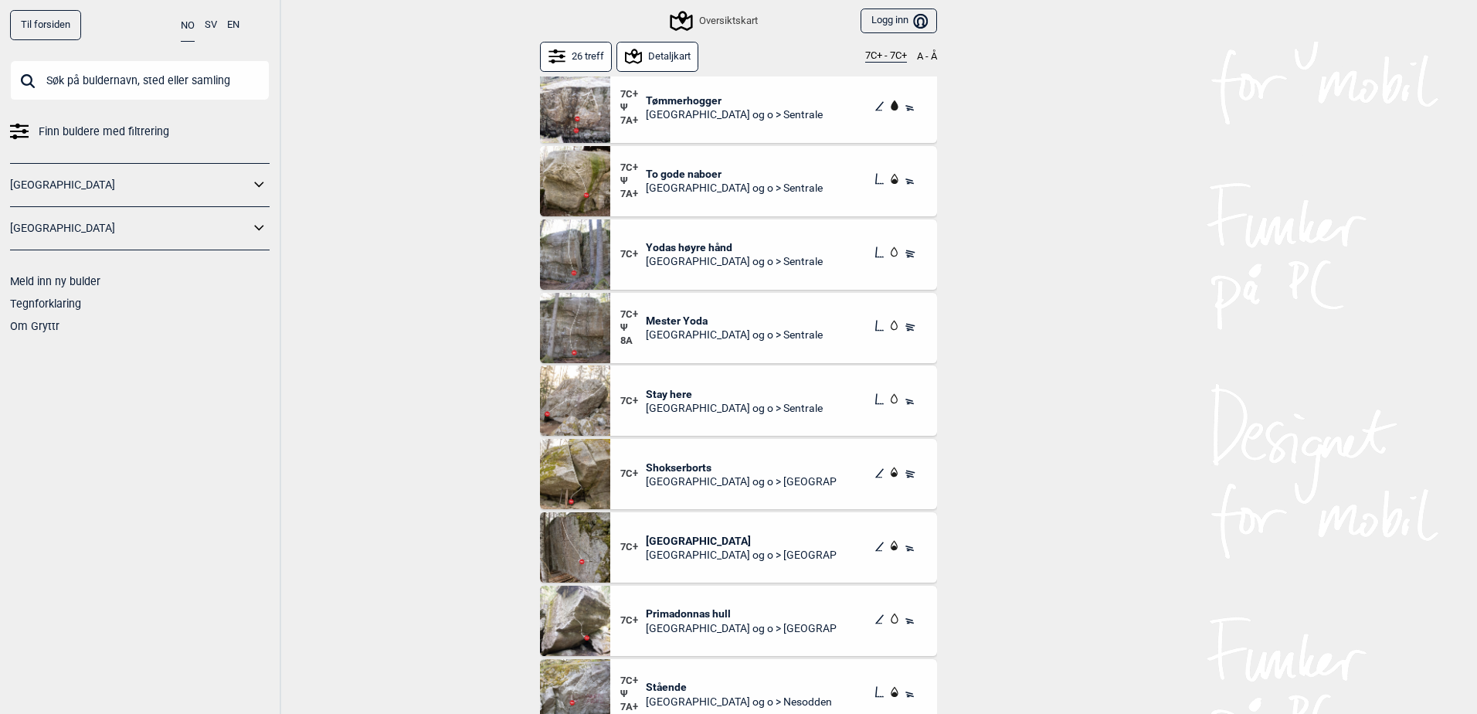
scroll to position [1050, 0]
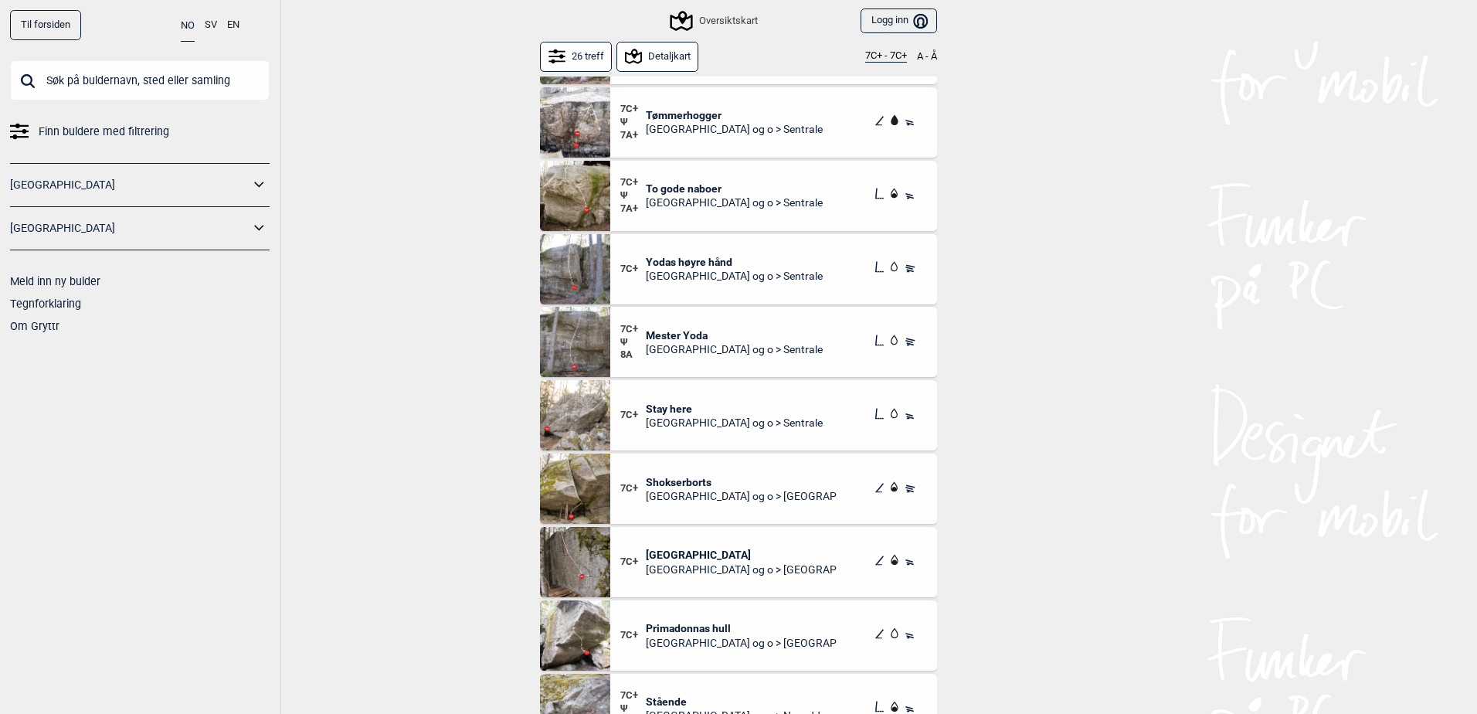
click at [592, 550] on img at bounding box center [575, 562] width 70 height 70
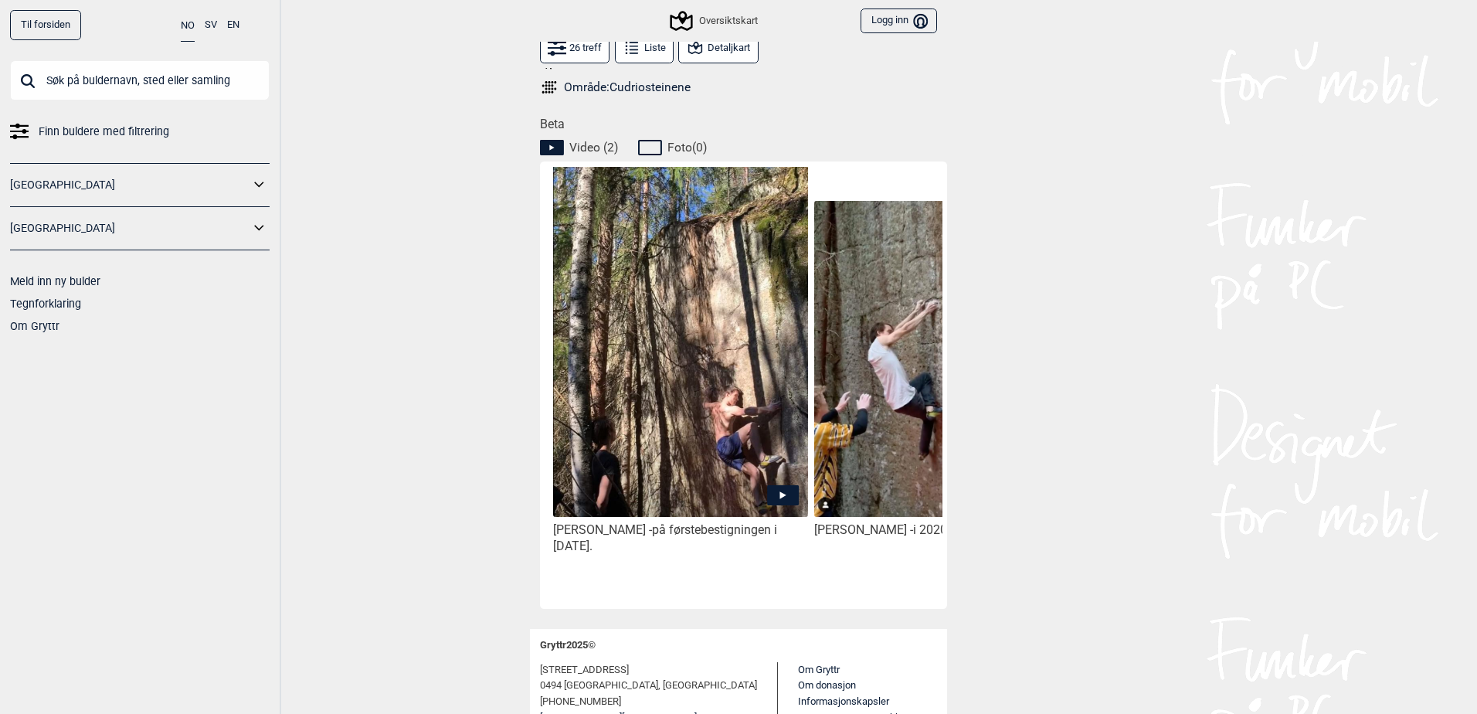
scroll to position [695, 0]
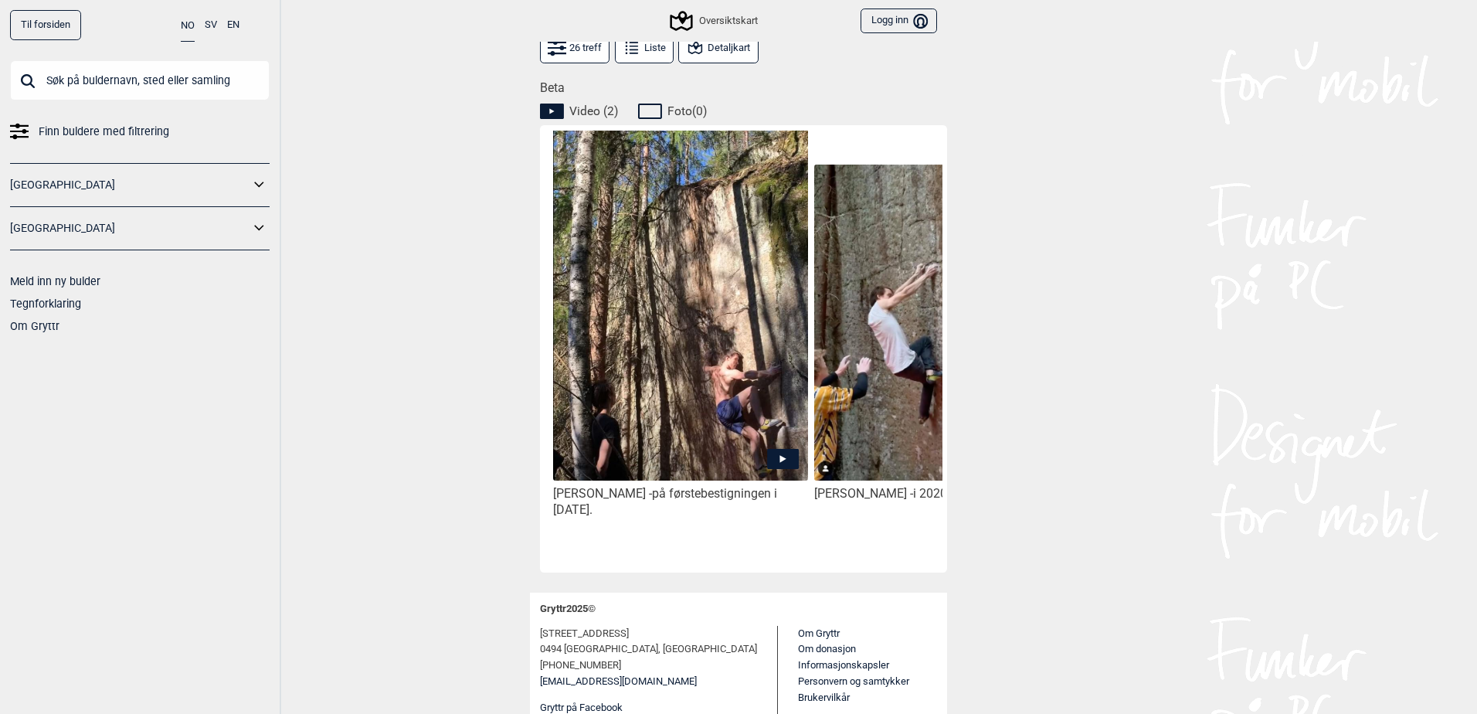
drag, startPoint x: 730, startPoint y: 563, endPoint x: 835, endPoint y: 563, distance: 104.3
click at [835, 563] on div "Thilo Schröter - på førstebestigningen i april 2020. Jon Pål Hamre - i 2020." at bounding box center [743, 348] width 407 height 447
drag, startPoint x: 810, startPoint y: 550, endPoint x: 898, endPoint y: 550, distance: 88.1
click at [898, 550] on div "Jon Pål Hamre - i 2020." at bounding box center [941, 347] width 261 height 432
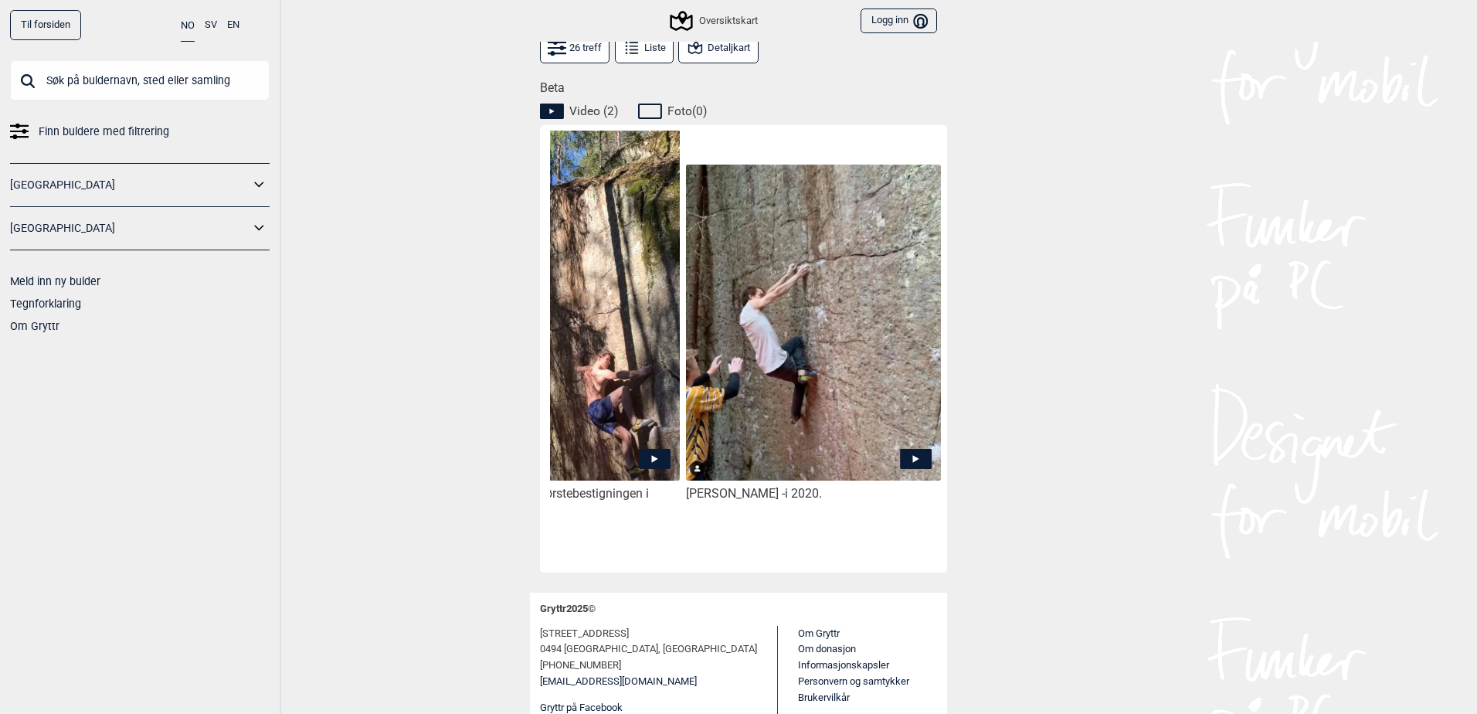
scroll to position [0, 130]
click at [1170, 509] on div "Til forsiden NO SV EN Finn buldere med filtrering Norge Sverige Meld inn ny bul…" at bounding box center [738, 357] width 1477 height 714
drag, startPoint x: 827, startPoint y: 566, endPoint x: 635, endPoint y: 554, distance: 192.0
click at [635, 554] on div "Thilo Schröter - på førstebestigningen i april 2020. Jon Pål Hamre - i 2020." at bounding box center [743, 348] width 407 height 447
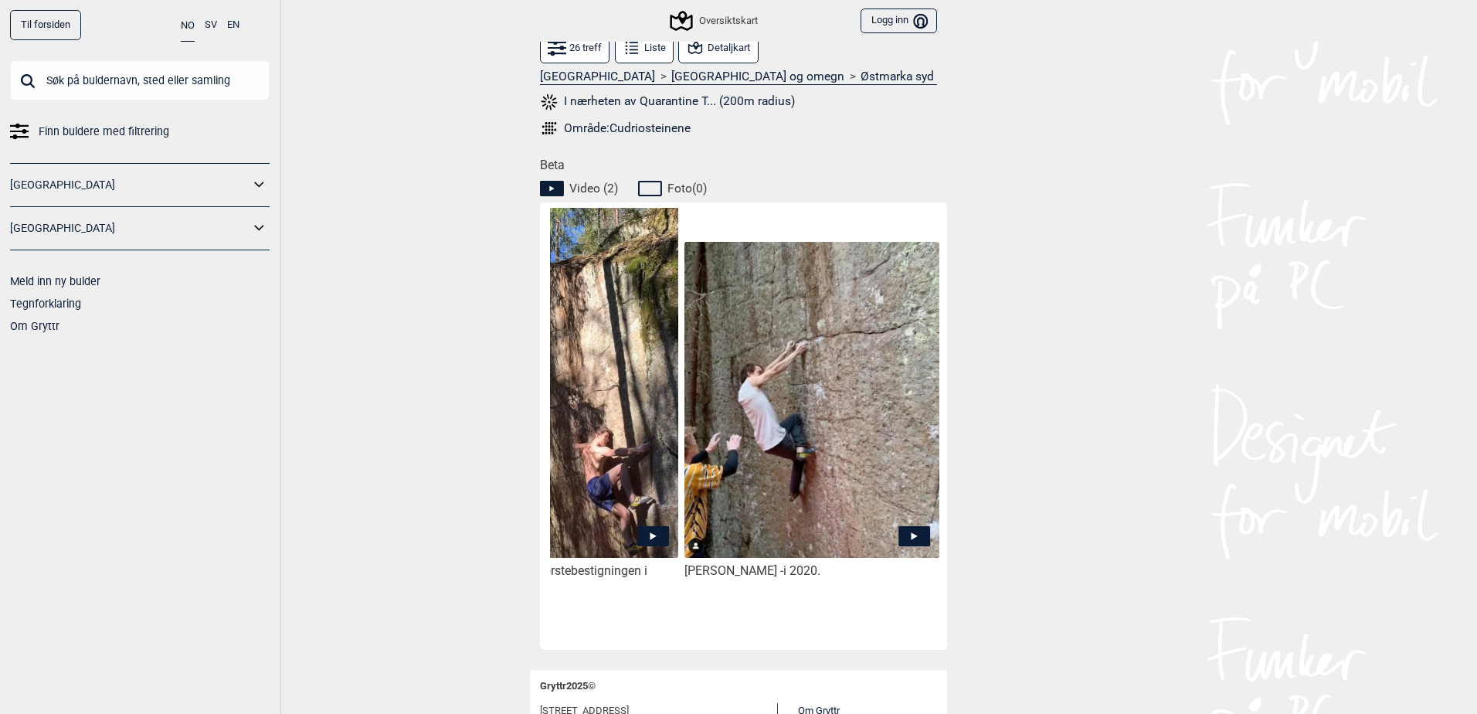
click at [624, 42] on icon at bounding box center [632, 48] width 19 height 19
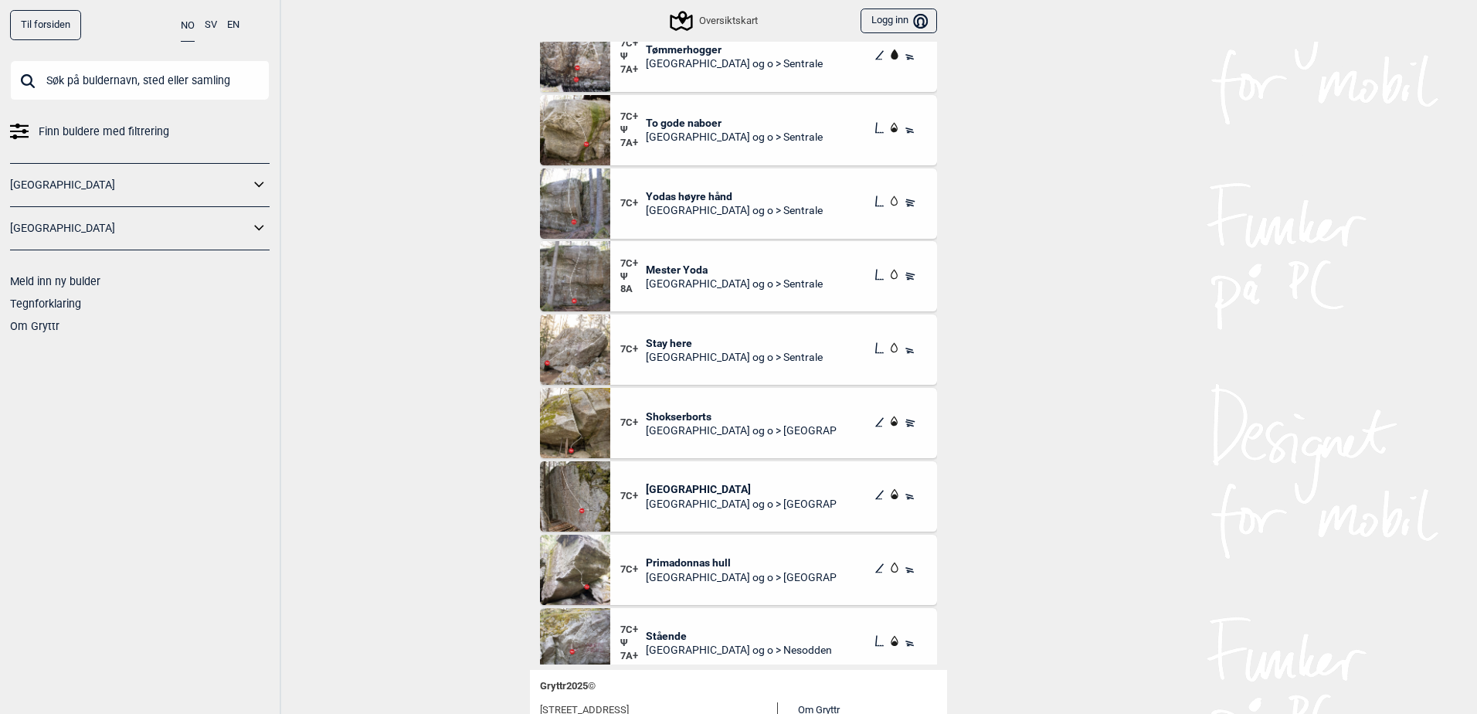
scroll to position [973, 0]
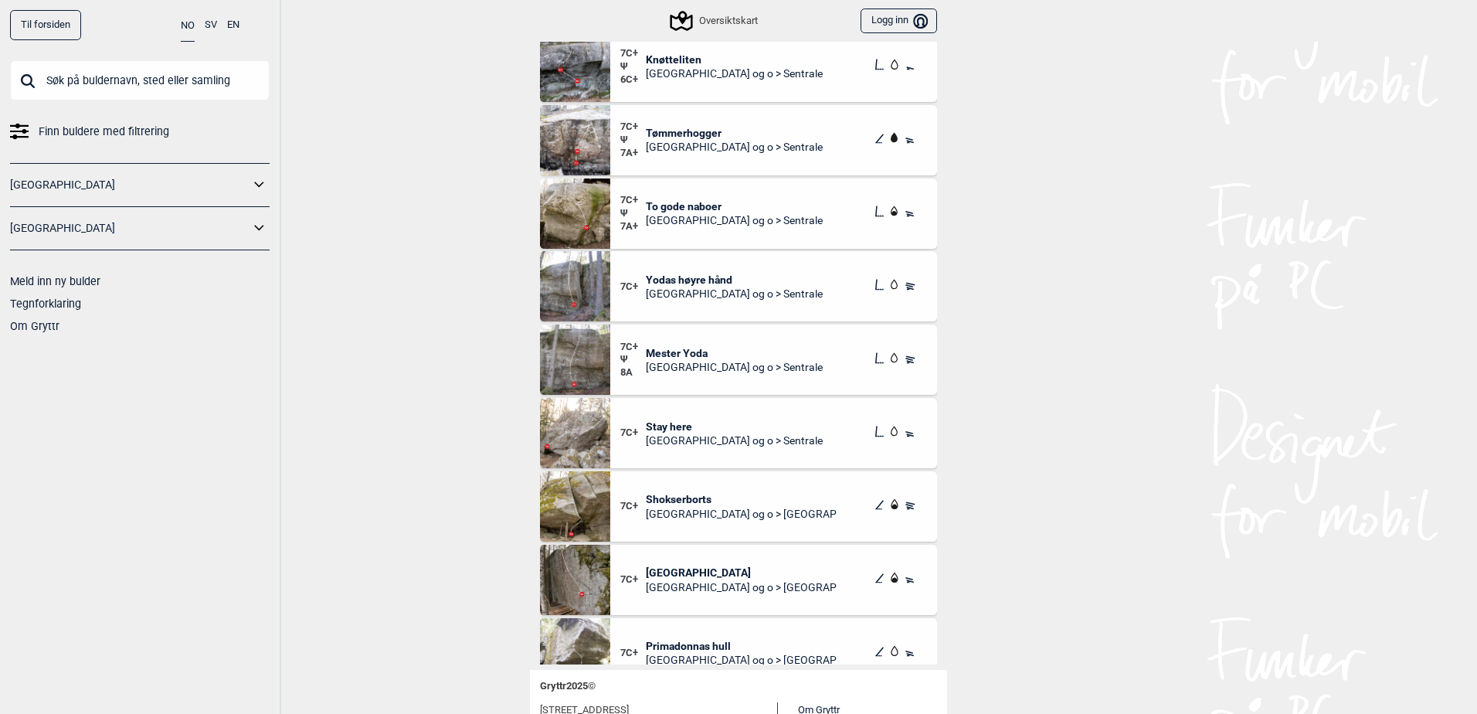
click at [558, 510] on img at bounding box center [575, 506] width 70 height 70
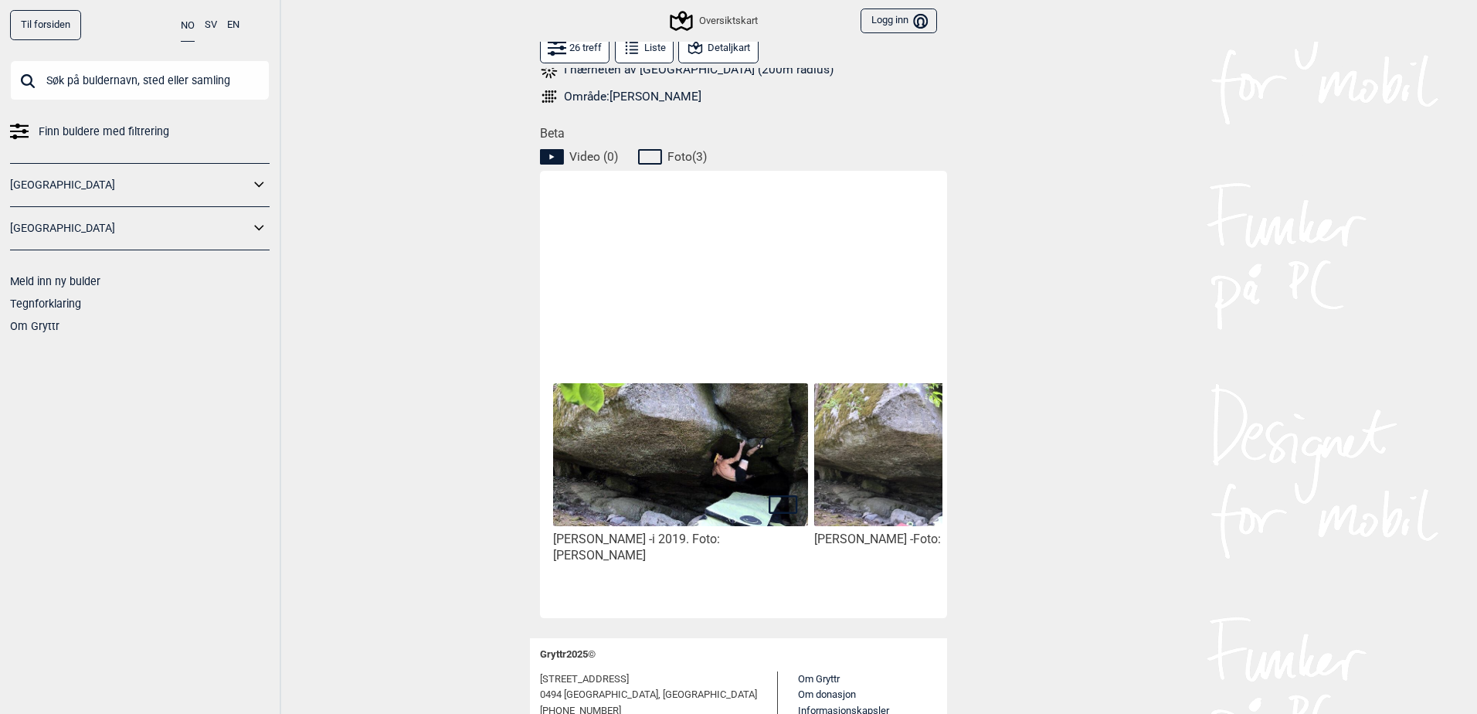
scroll to position [627, 0]
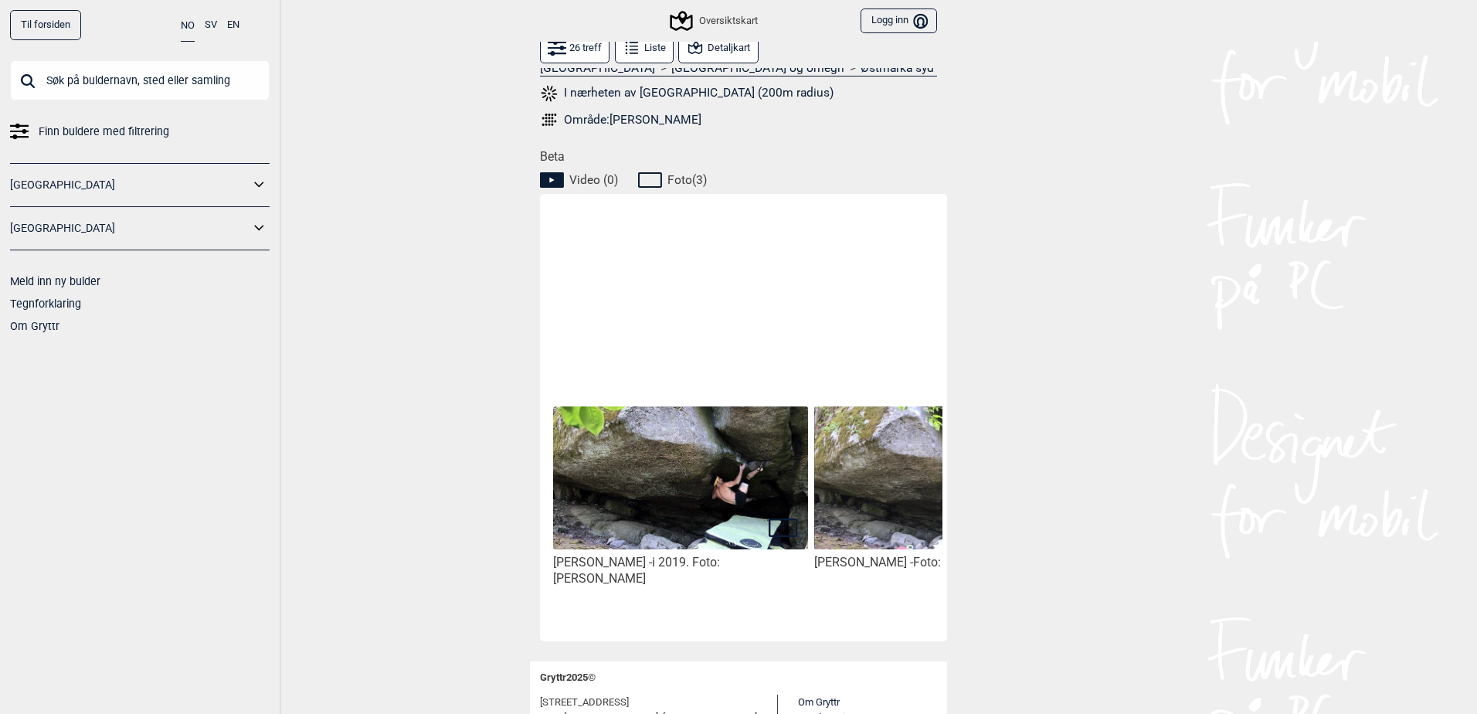
click at [697, 485] on img at bounding box center [680, 478] width 255 height 144
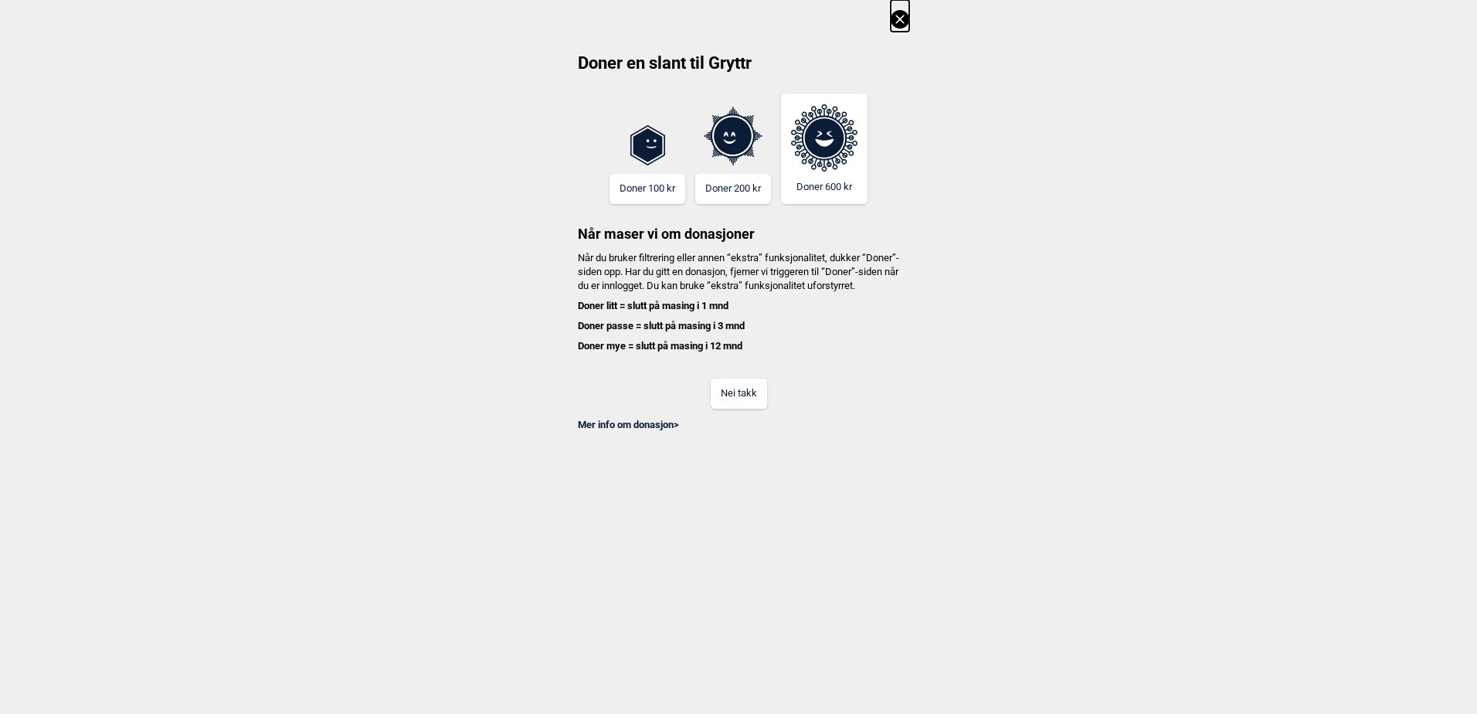
click at [717, 409] on button "Nei takk" at bounding box center [739, 394] width 56 height 30
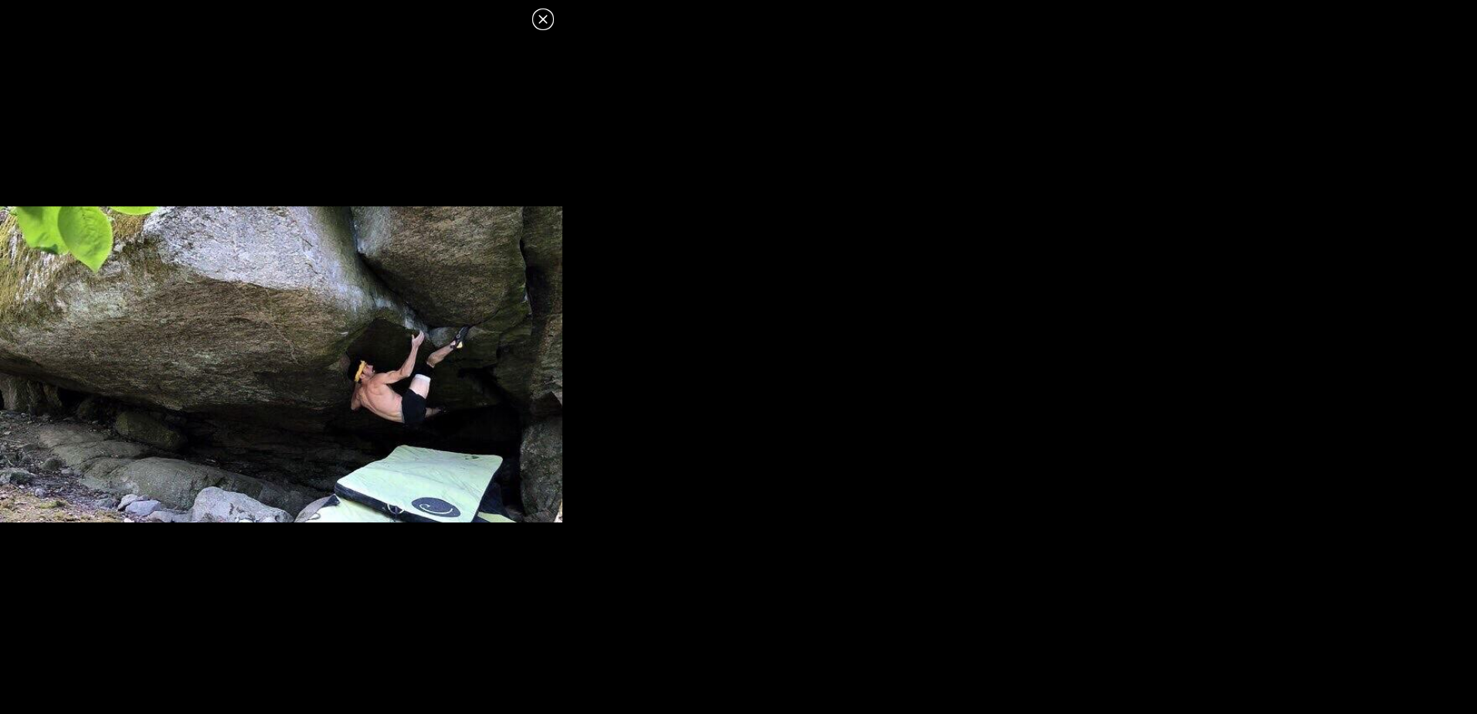
click at [549, 19] on icon at bounding box center [543, 19] width 19 height 19
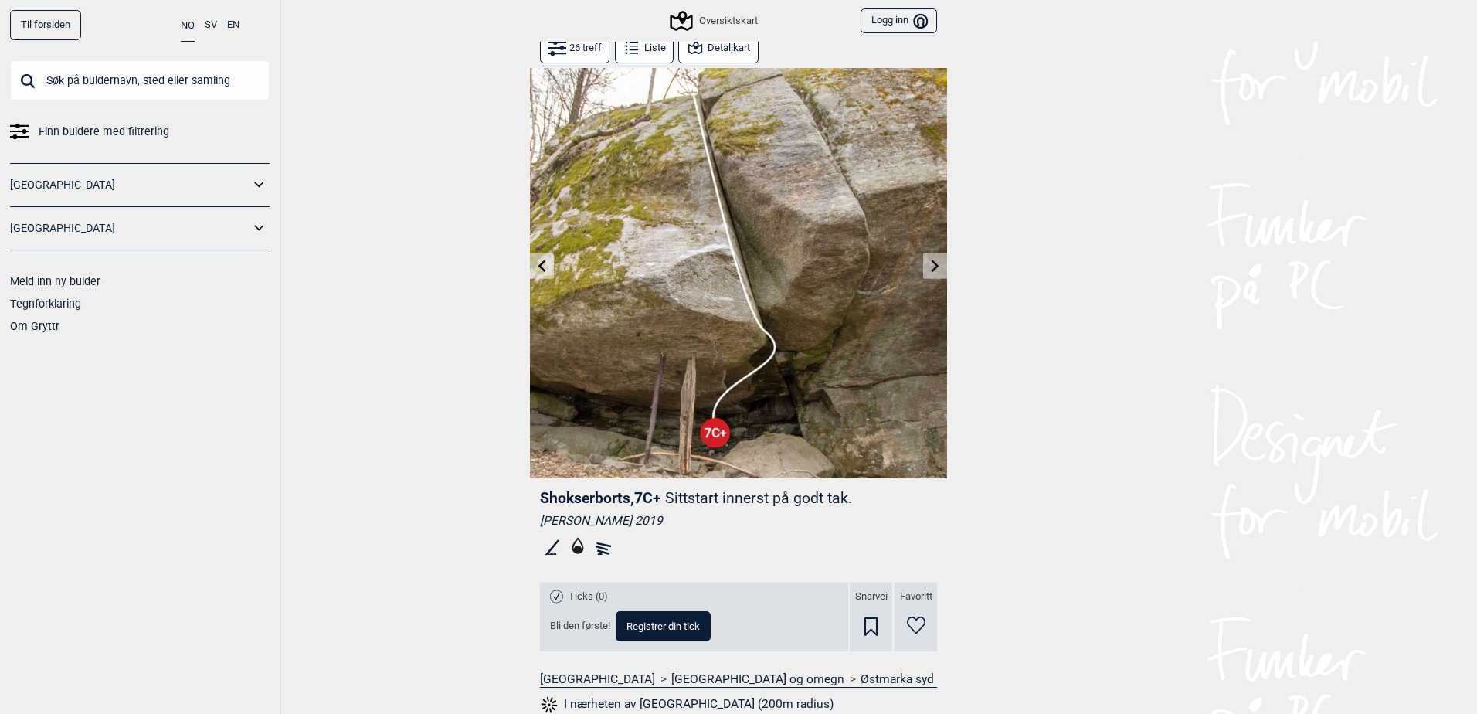
scroll to position [0, 0]
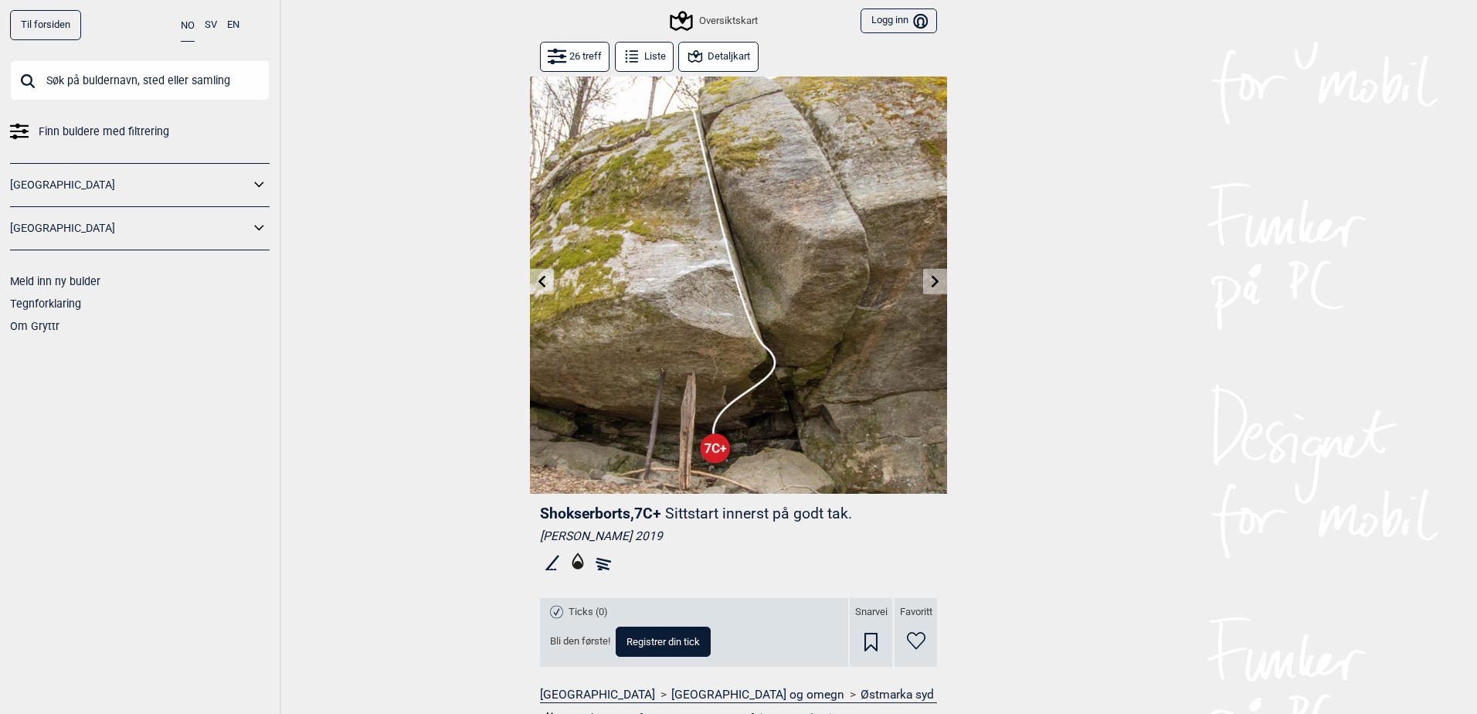
click at [721, 60] on button "Detaljkart" at bounding box center [718, 57] width 80 height 30
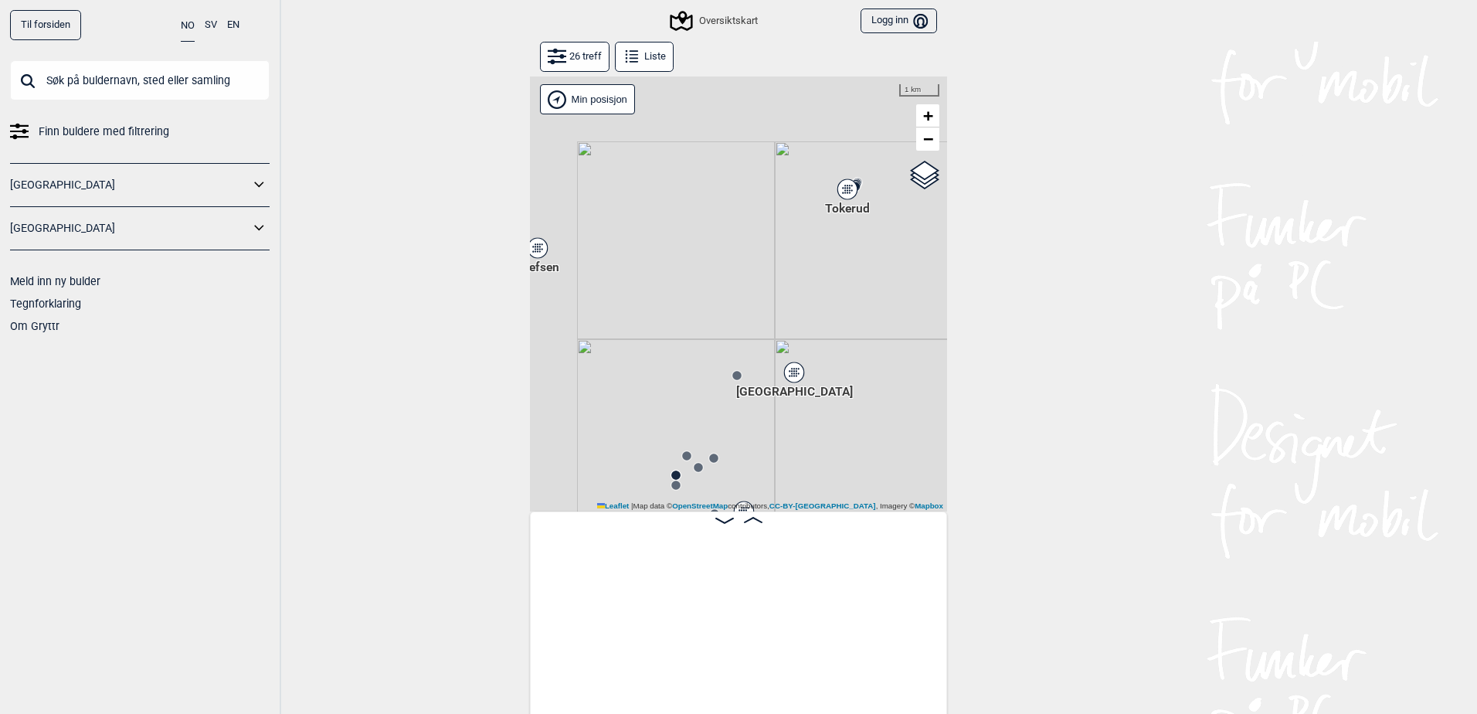
scroll to position [0, 2731]
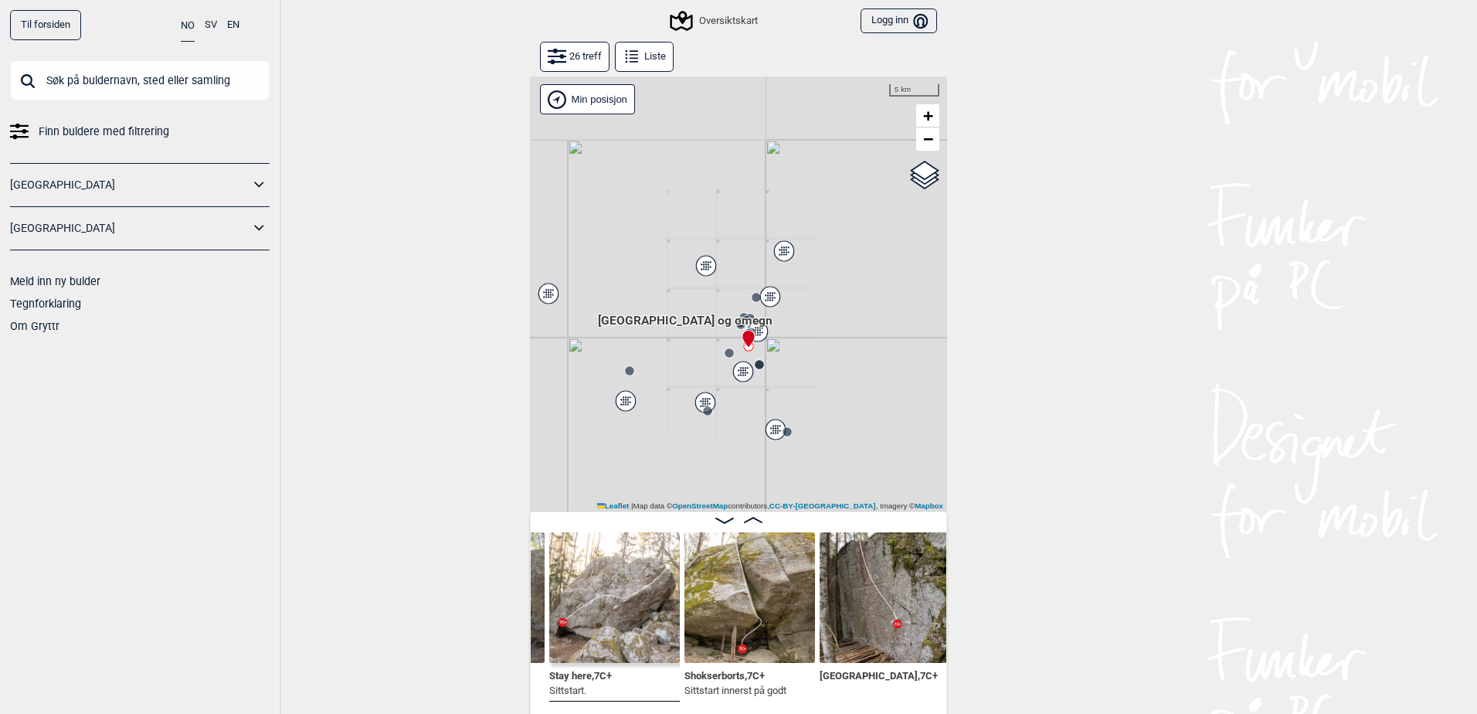
drag, startPoint x: 756, startPoint y: 426, endPoint x: 763, endPoint y: 328, distance: 97.6
click at [773, 324] on div "Hallingdal Stange Buskerud syd Oslo og omegn" at bounding box center [738, 293] width 417 height 435
click at [568, 56] on button "26 treff" at bounding box center [575, 57] width 70 height 30
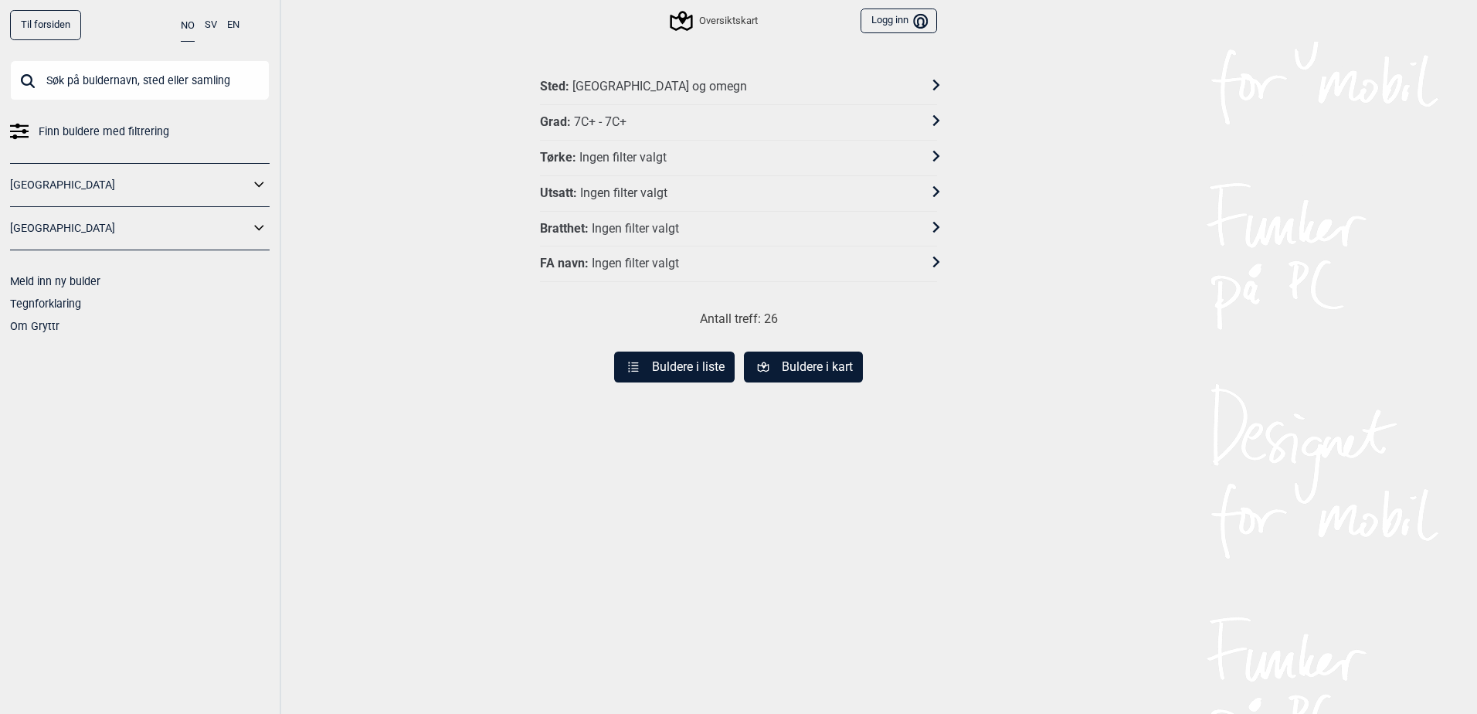
click at [715, 372] on button "Buldere i liste" at bounding box center [674, 367] width 121 height 31
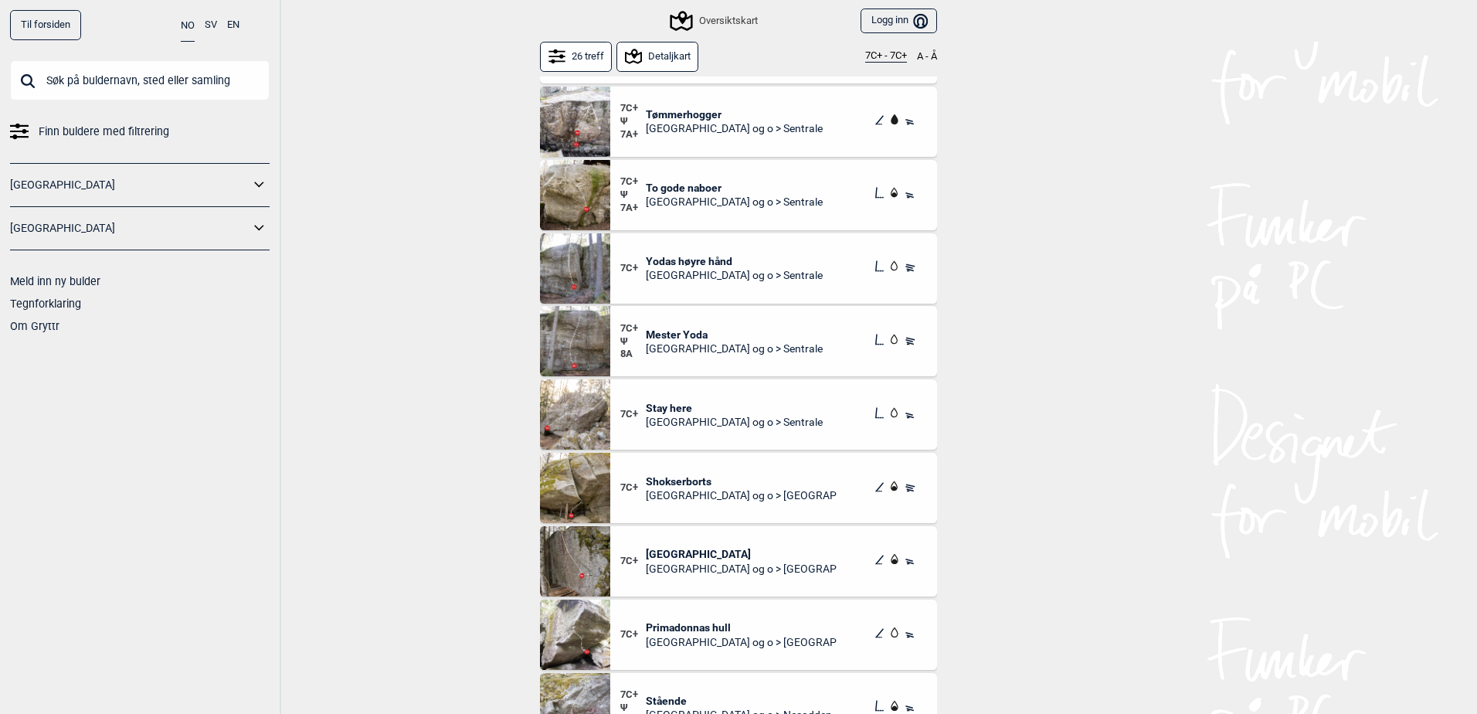
scroll to position [1050, 0]
click at [569, 410] on img at bounding box center [575, 415] width 70 height 70
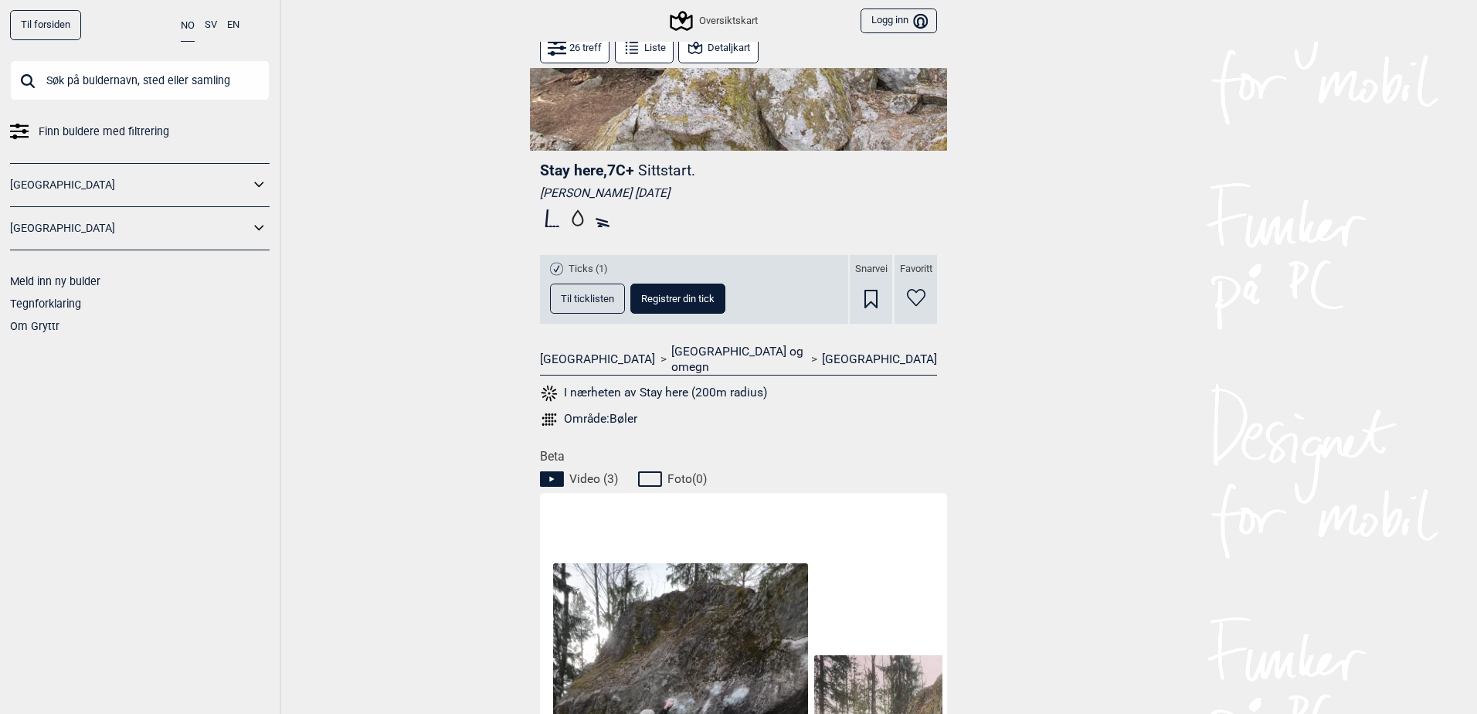
scroll to position [34, 0]
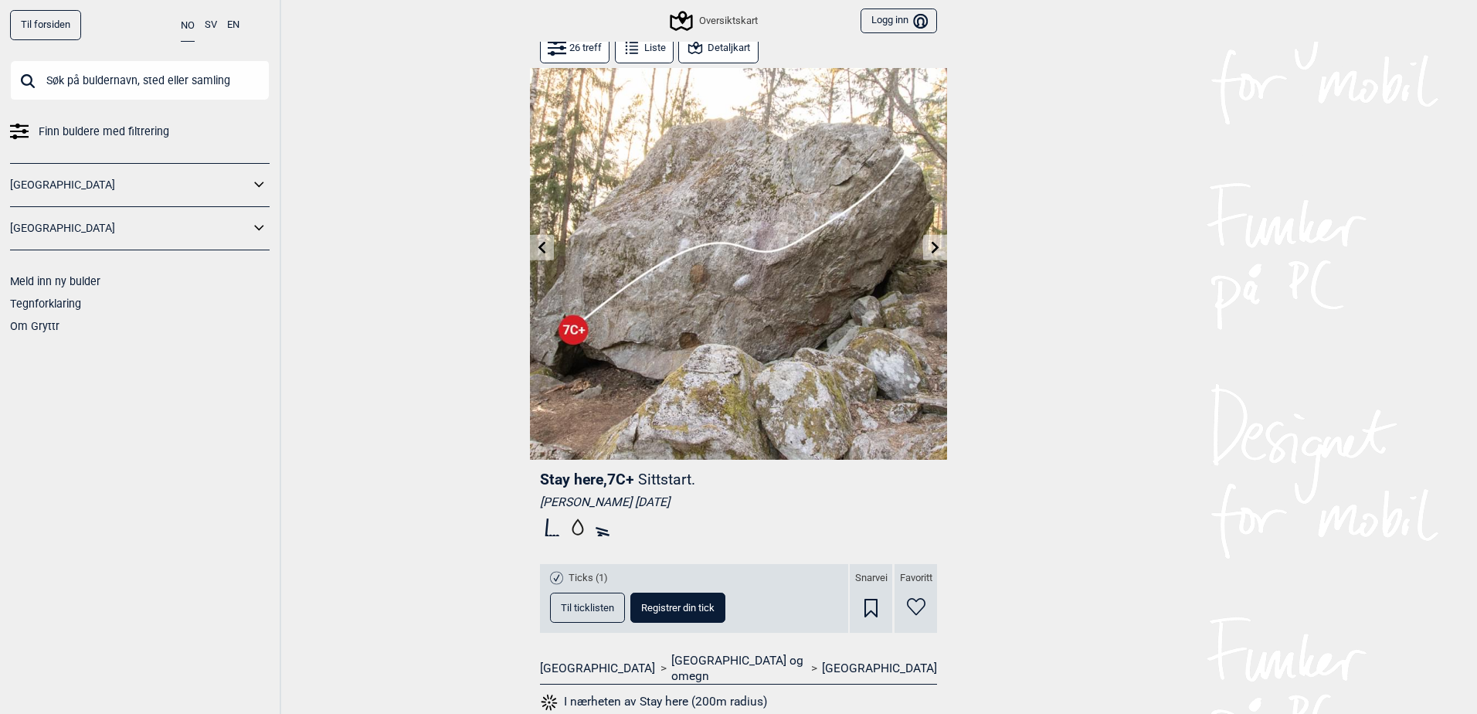
click at [657, 55] on button "Liste" at bounding box center [644, 48] width 59 height 30
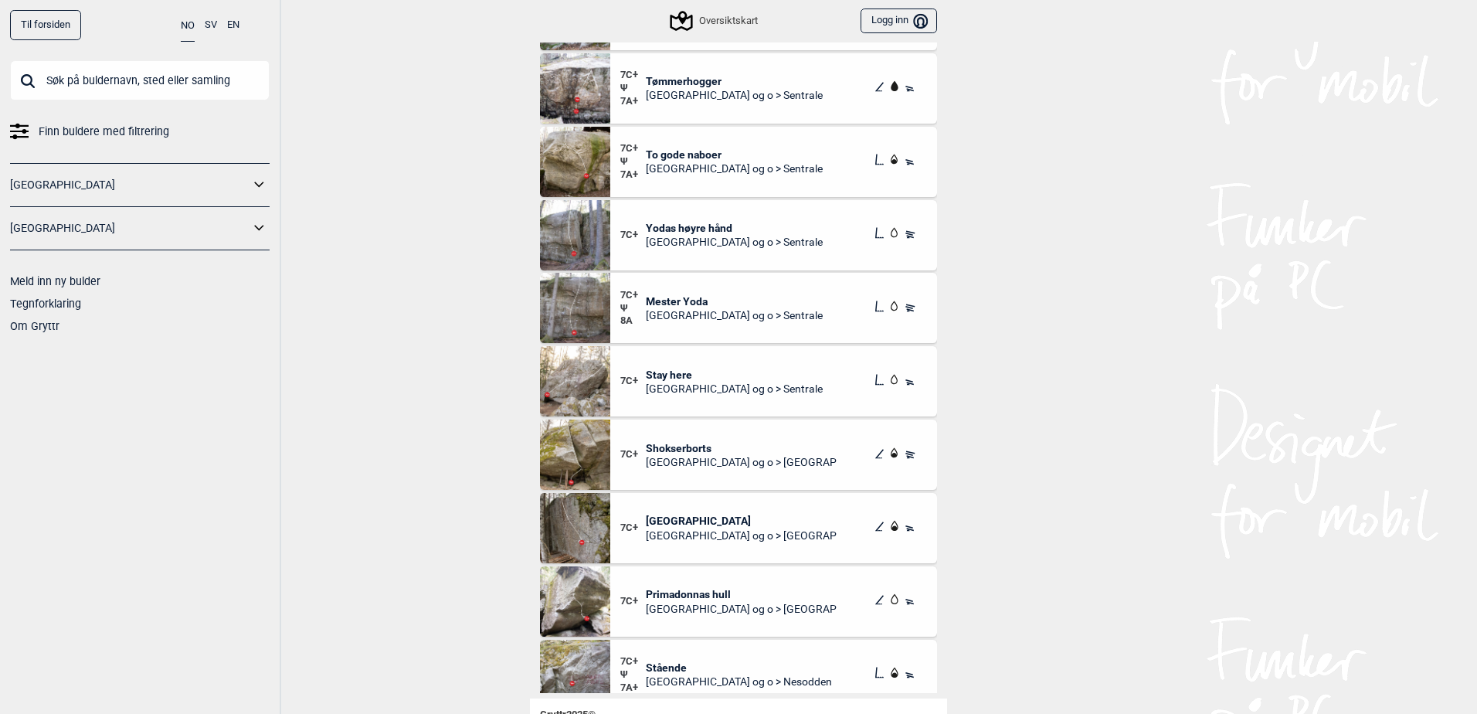
scroll to position [973, 0]
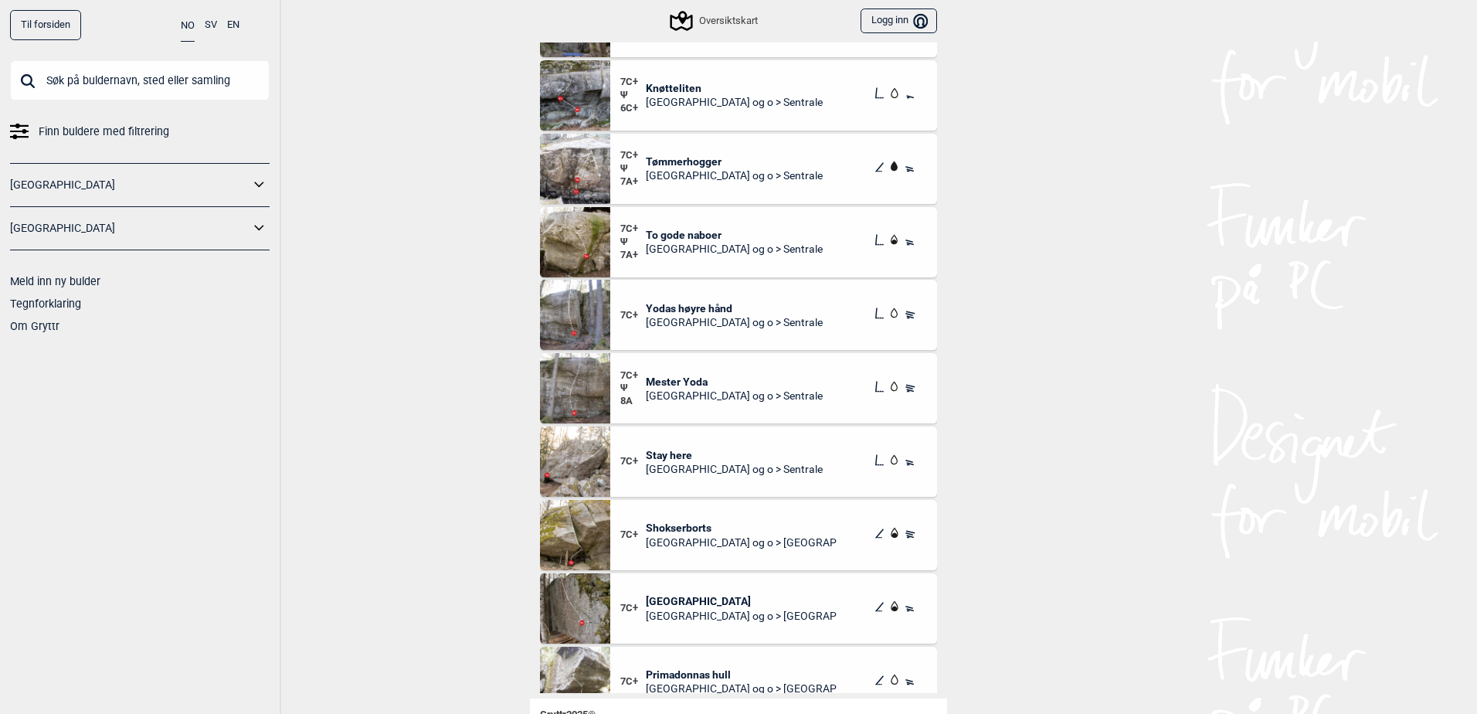
click at [593, 326] on img at bounding box center [575, 315] width 70 height 70
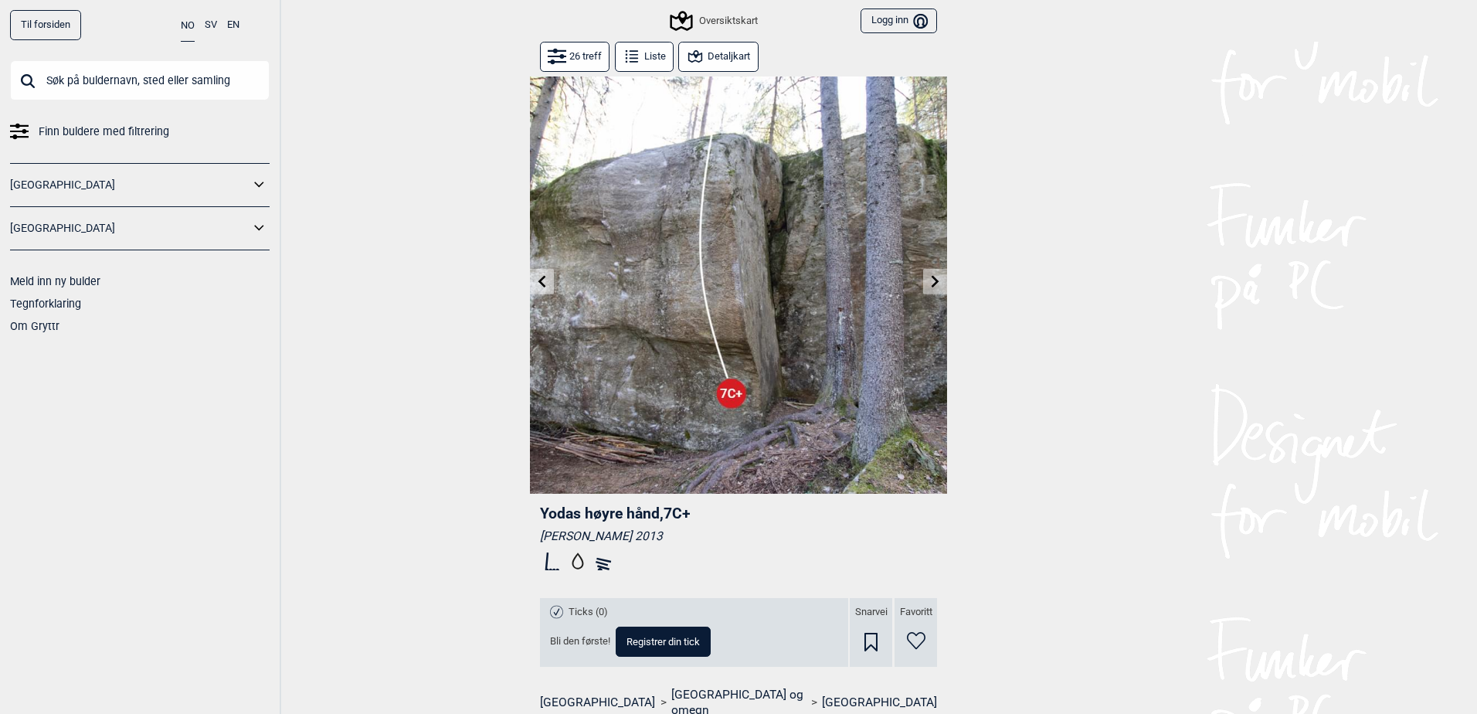
click at [582, 57] on button "26 treff" at bounding box center [575, 57] width 70 height 30
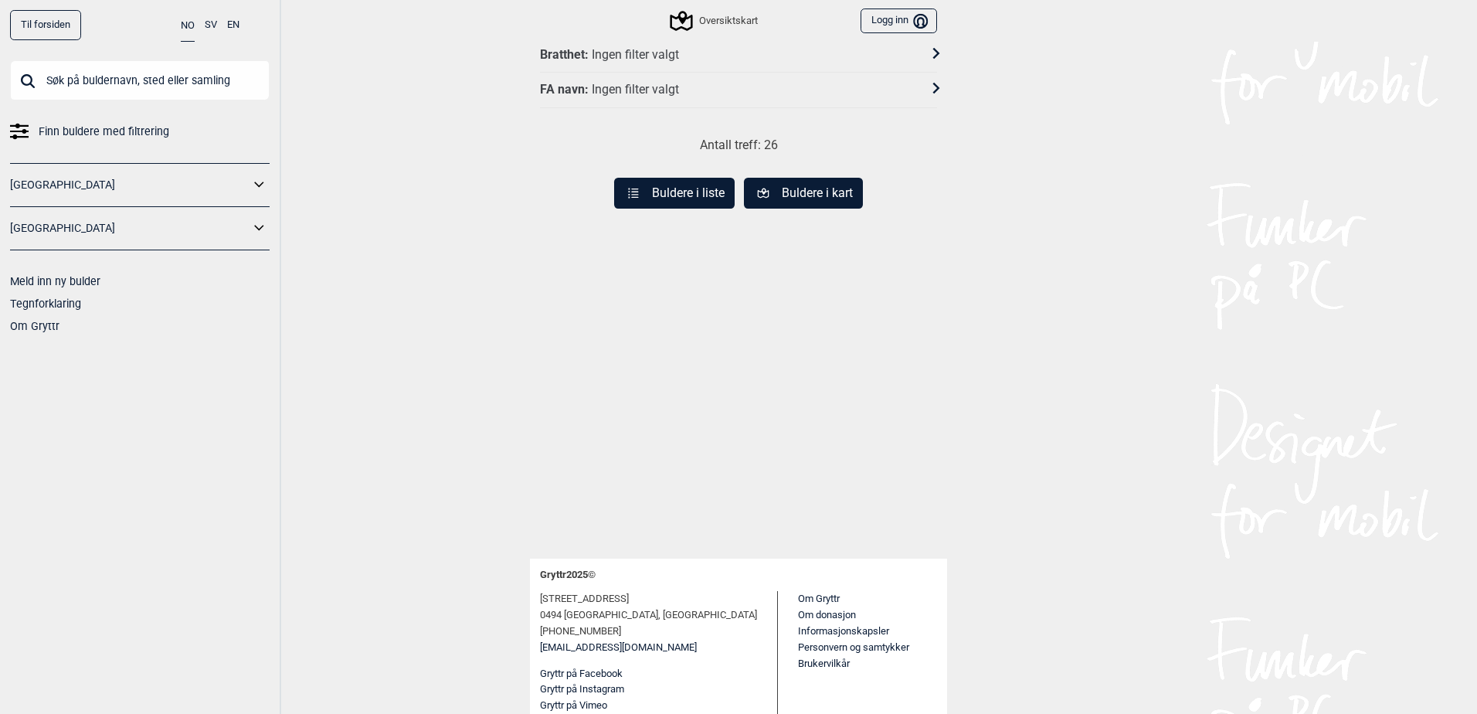
click at [702, 206] on button "Buldere i liste" at bounding box center [674, 193] width 121 height 31
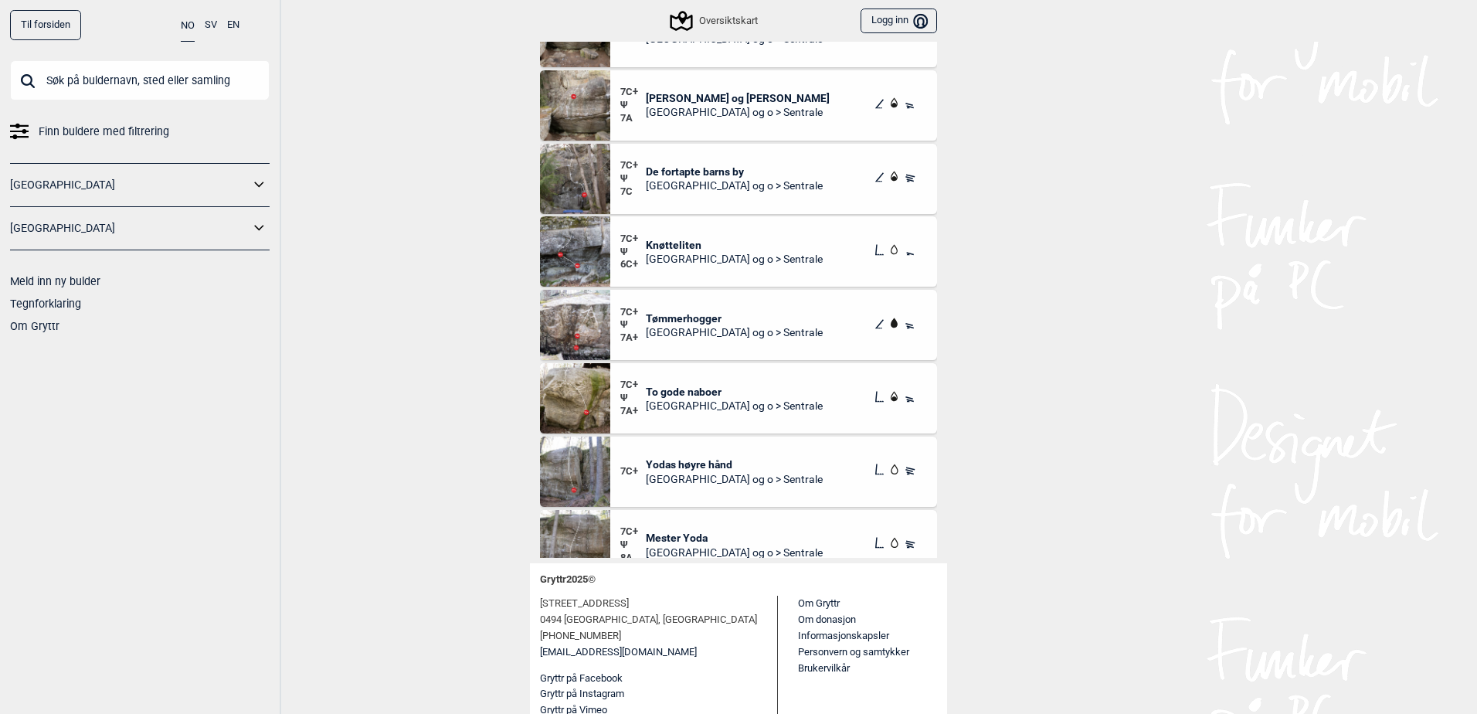
scroll to position [637, 0]
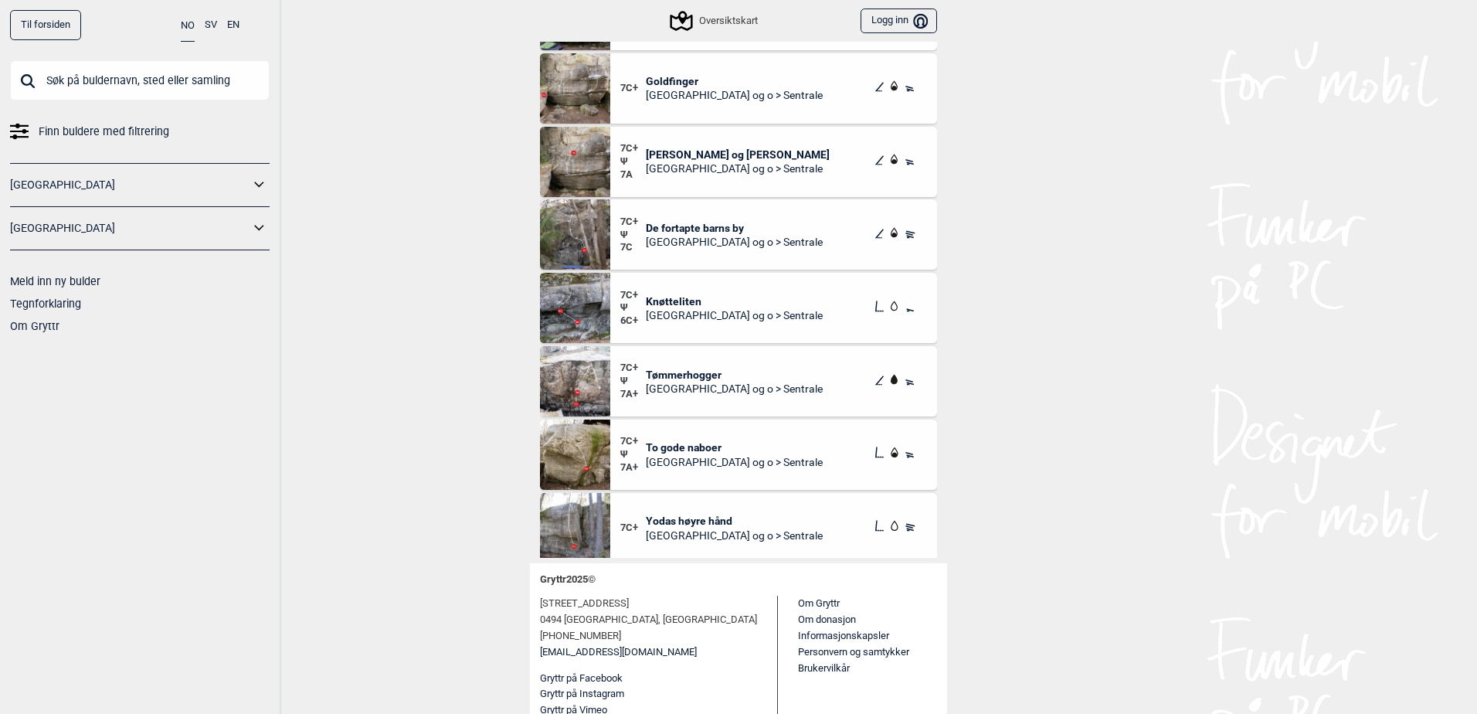
click at [583, 323] on img at bounding box center [575, 308] width 70 height 70
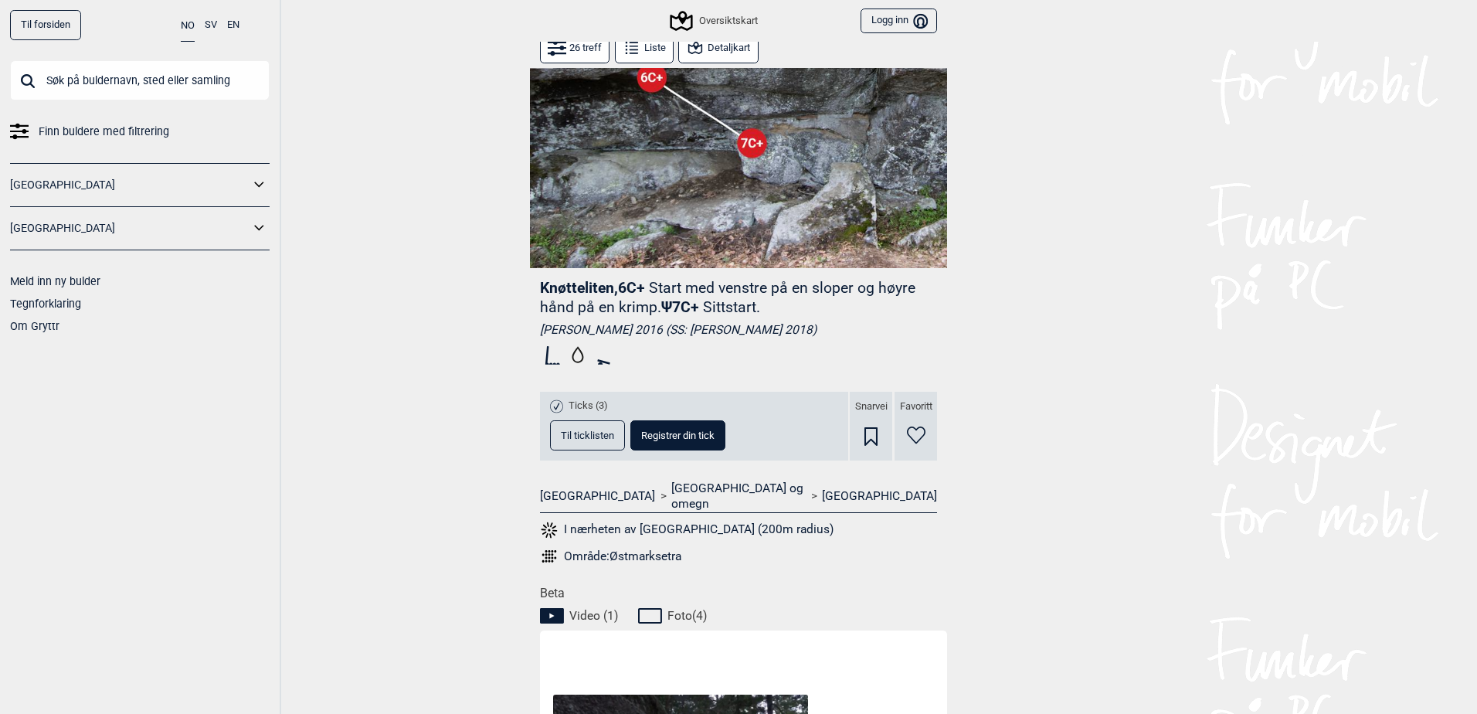
scroll to position [232, 0]
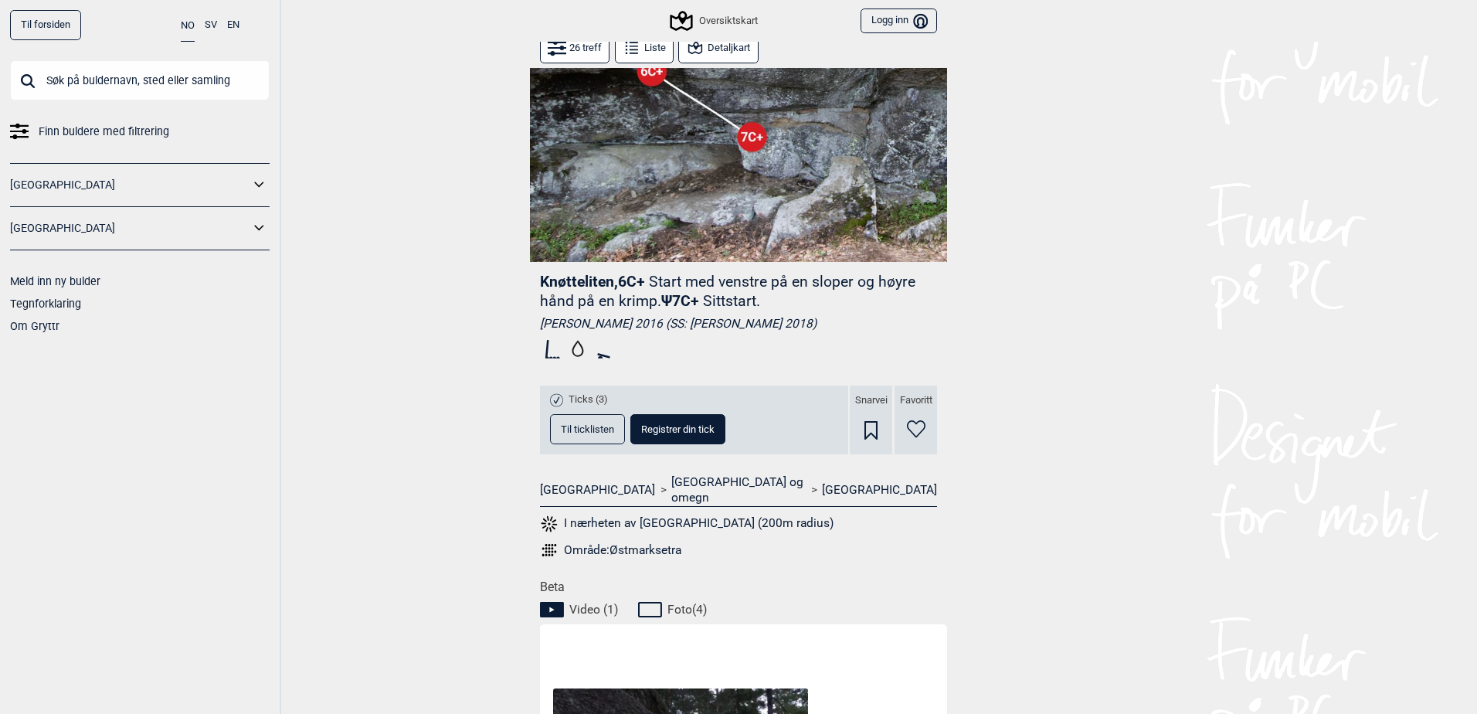
click at [631, 56] on icon at bounding box center [632, 48] width 19 height 19
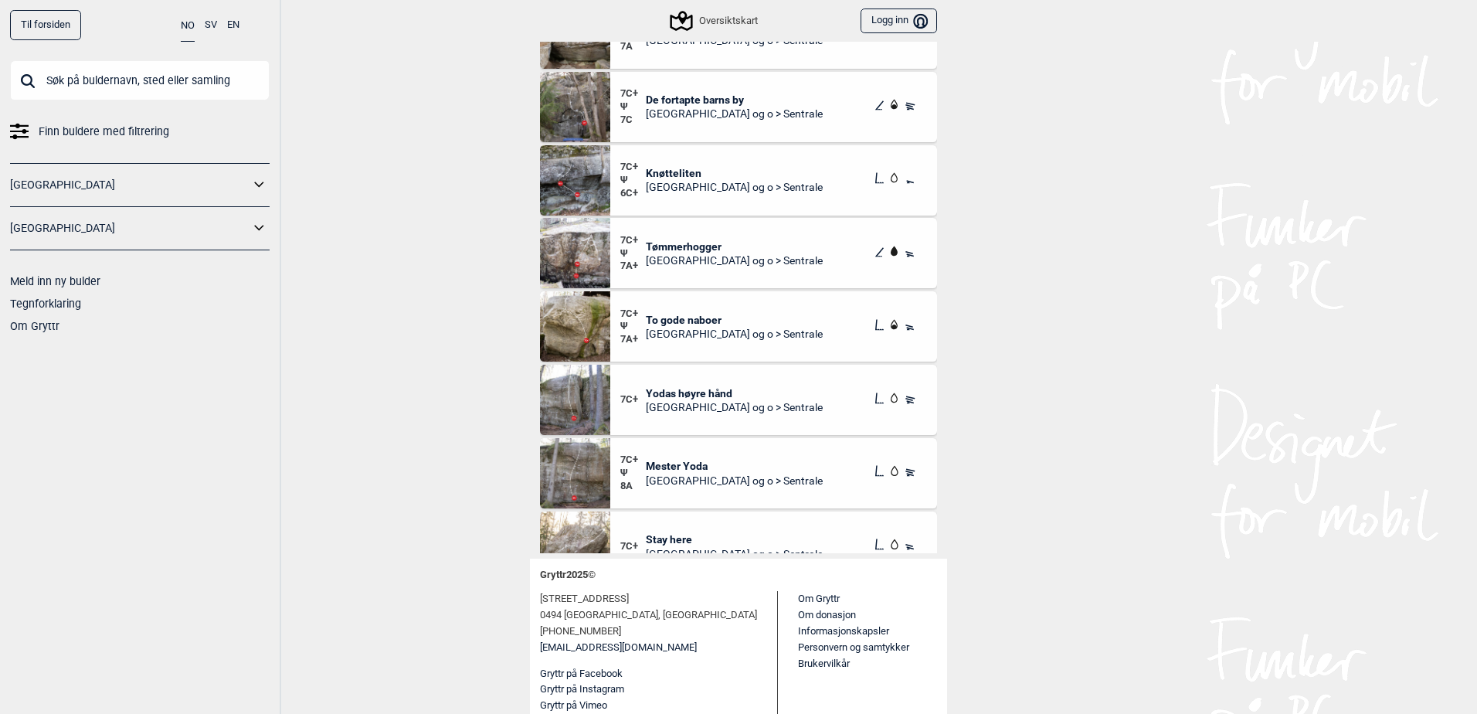
scroll to position [753, 0]
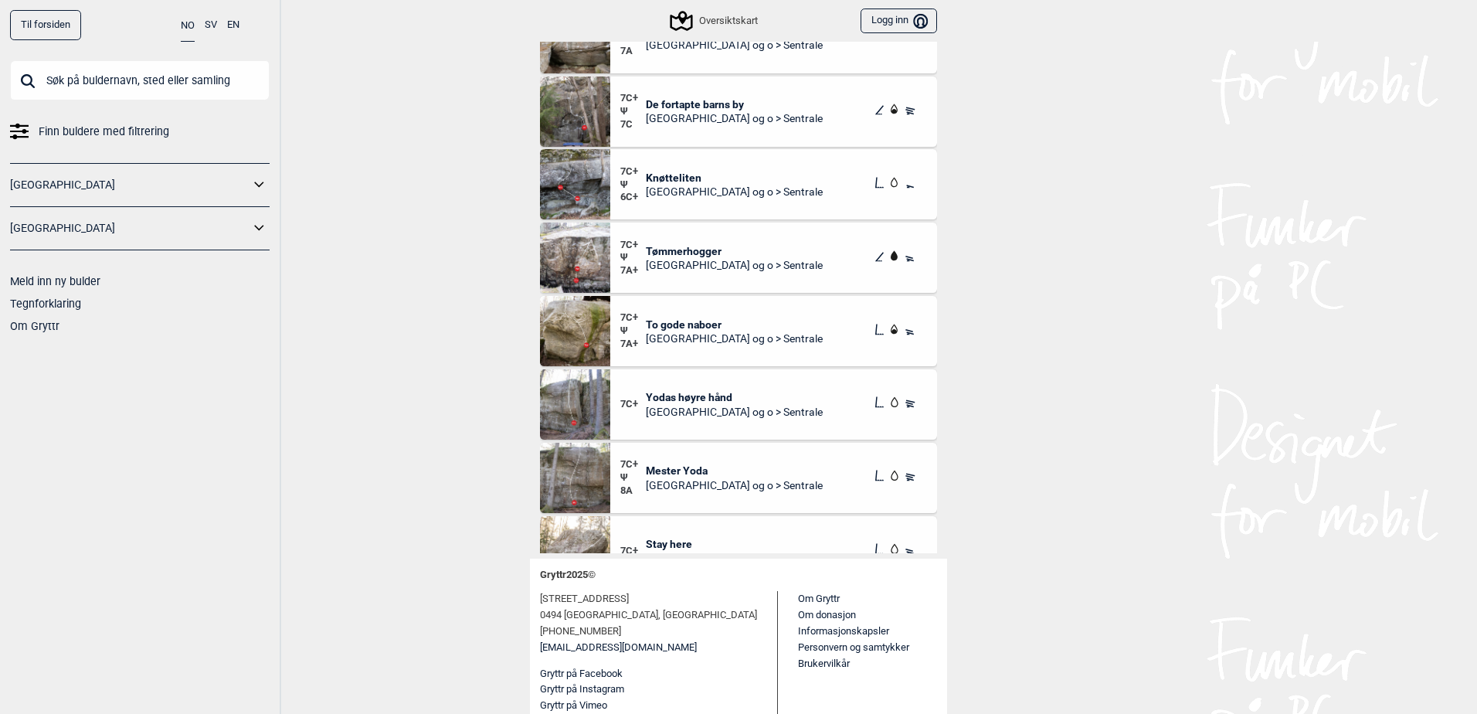
click at [705, 178] on span "Knøtteliten" at bounding box center [734, 178] width 177 height 14
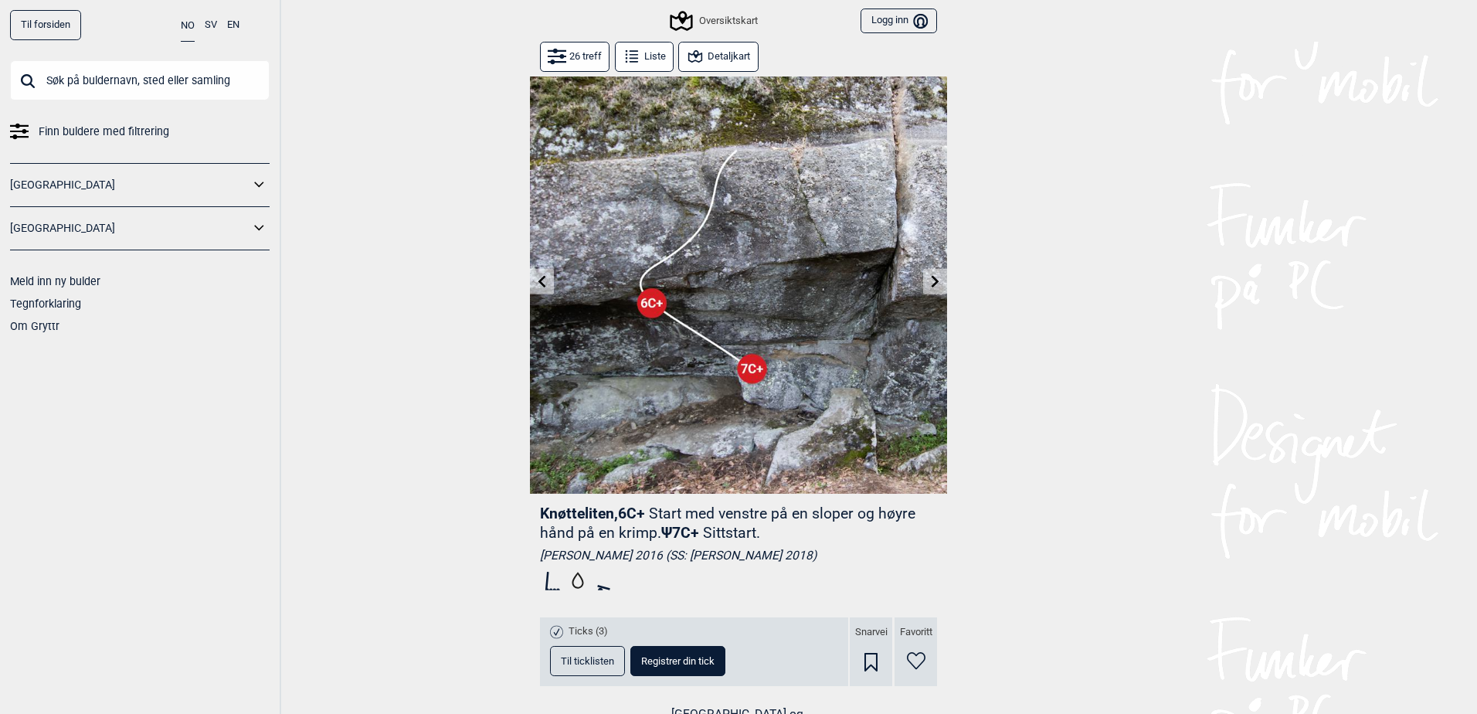
click at [707, 60] on button "Detaljkart" at bounding box center [718, 57] width 80 height 30
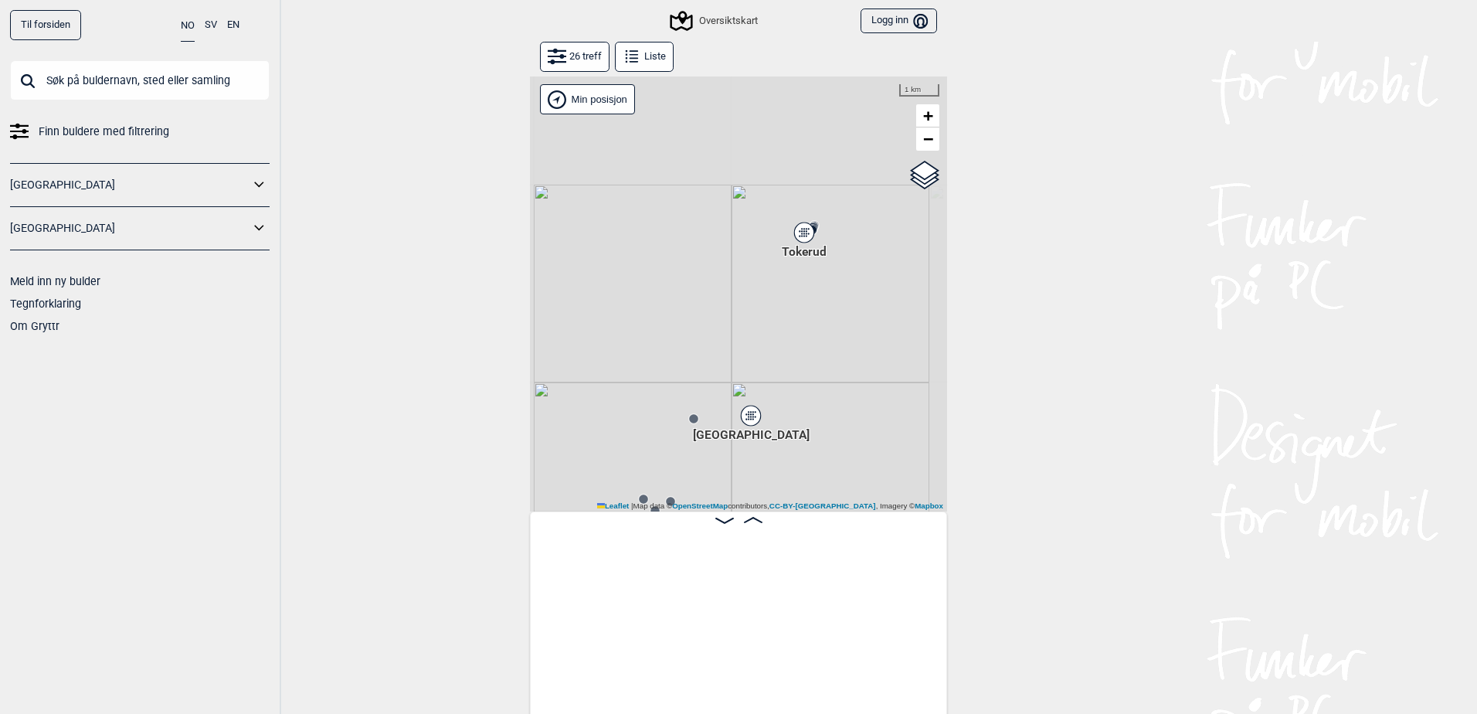
scroll to position [0, 1959]
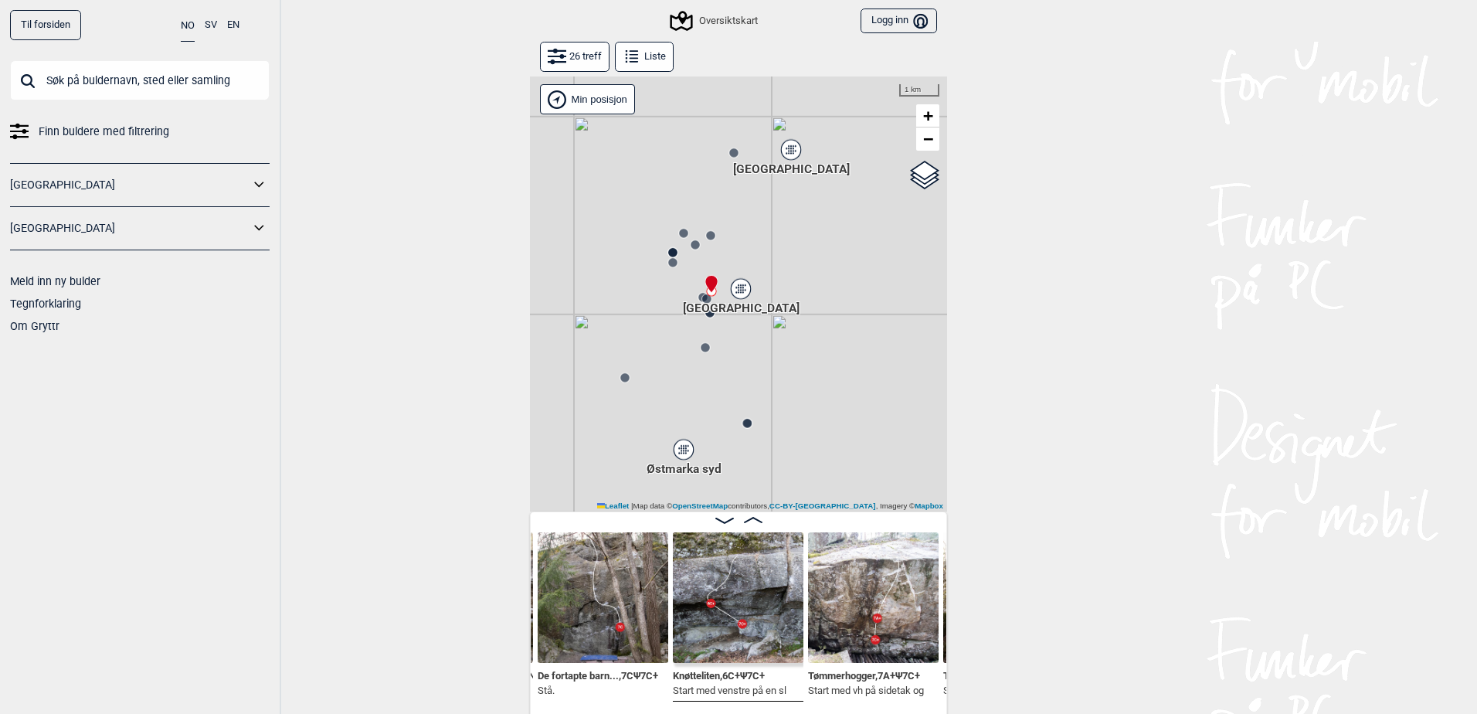
drag, startPoint x: 793, startPoint y: 367, endPoint x: 831, endPoint y: 106, distance: 263.9
click at [831, 106] on div "Gol Ål Kolomoen Vallset Tangen Sørli Åsbygda Kongsberg Efteløt Østmarka nord Se…" at bounding box center [738, 293] width 417 height 435
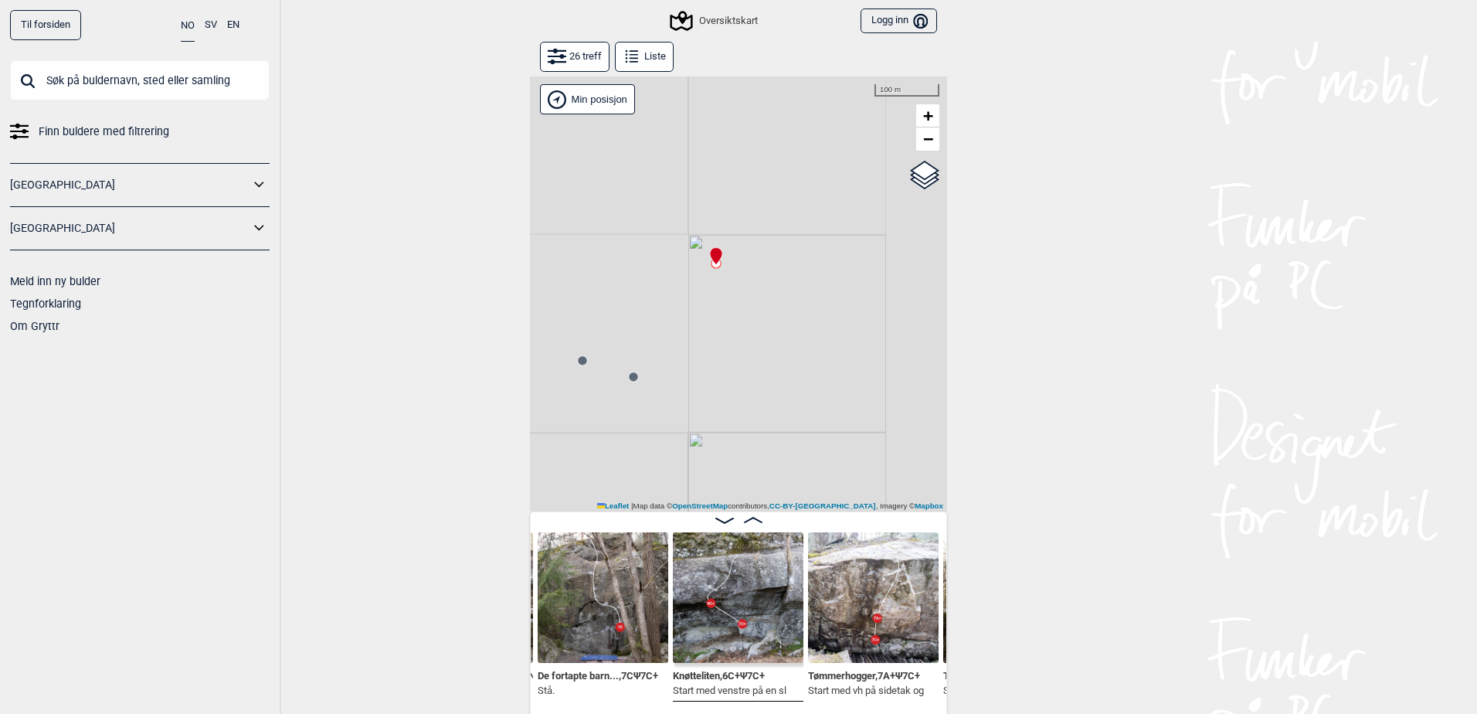
drag, startPoint x: 854, startPoint y: 313, endPoint x: 768, endPoint y: 304, distance: 86.3
click at [768, 304] on div "Gol Ål Kolomoen Vallset Tangen Sørli Åsbygda Kongsberg Efteløt Østmarka nord Se…" at bounding box center [738, 293] width 417 height 435
drag, startPoint x: 773, startPoint y: 305, endPoint x: 750, endPoint y: 292, distance: 26.6
click at [750, 292] on div "Gol Ål Kolomoen Vallset Tangen Sørli Åsbygda Kongsberg Efteløt Østmarka nord Se…" at bounding box center [738, 293] width 417 height 435
drag, startPoint x: 797, startPoint y: 276, endPoint x: 882, endPoint y: 229, distance: 96.8
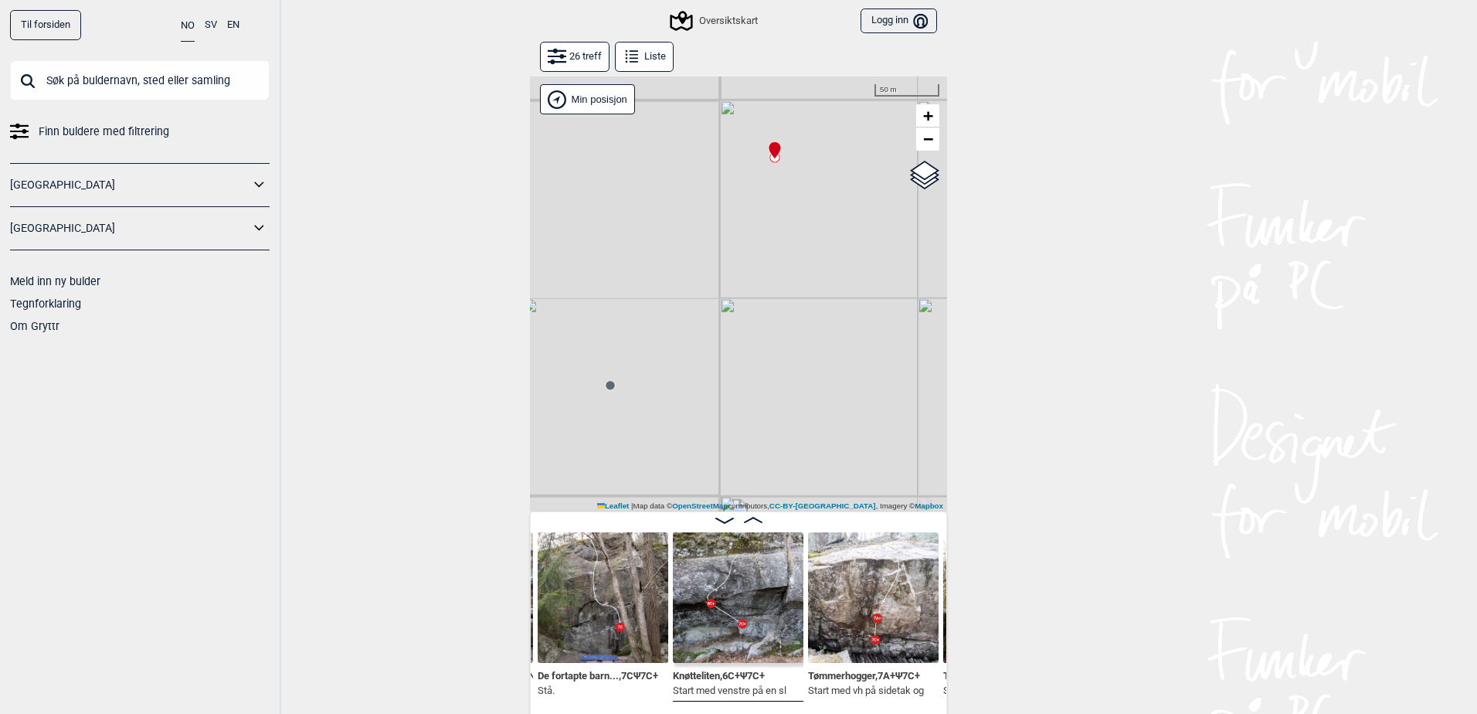
click at [882, 229] on div "Gol Ål Kolomoen Vallset Tangen Sørli Åsbygda Kongsberg Efteløt Østmarka nord Se…" at bounding box center [738, 293] width 417 height 435
click at [661, 352] on circle at bounding box center [665, 353] width 9 height 9
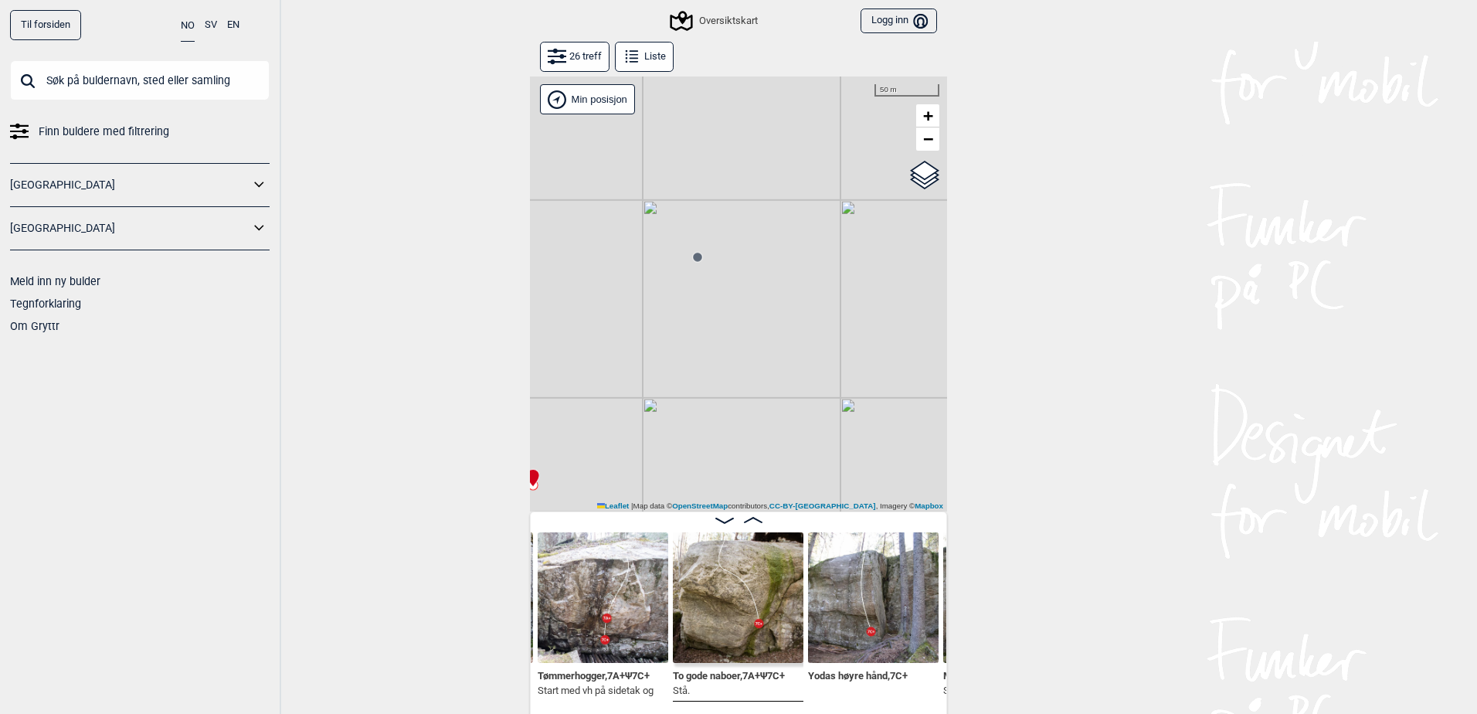
drag, startPoint x: 805, startPoint y: 231, endPoint x: 673, endPoint y: 362, distance: 186.3
click at [673, 362] on div "Gol Ål Kolomoen Vallset Tangen Sørli Åsbygda Kongsberg Efteløt Østmarka nord Se…" at bounding box center [738, 293] width 417 height 435
click at [695, 257] on circle at bounding box center [697, 257] width 9 height 9
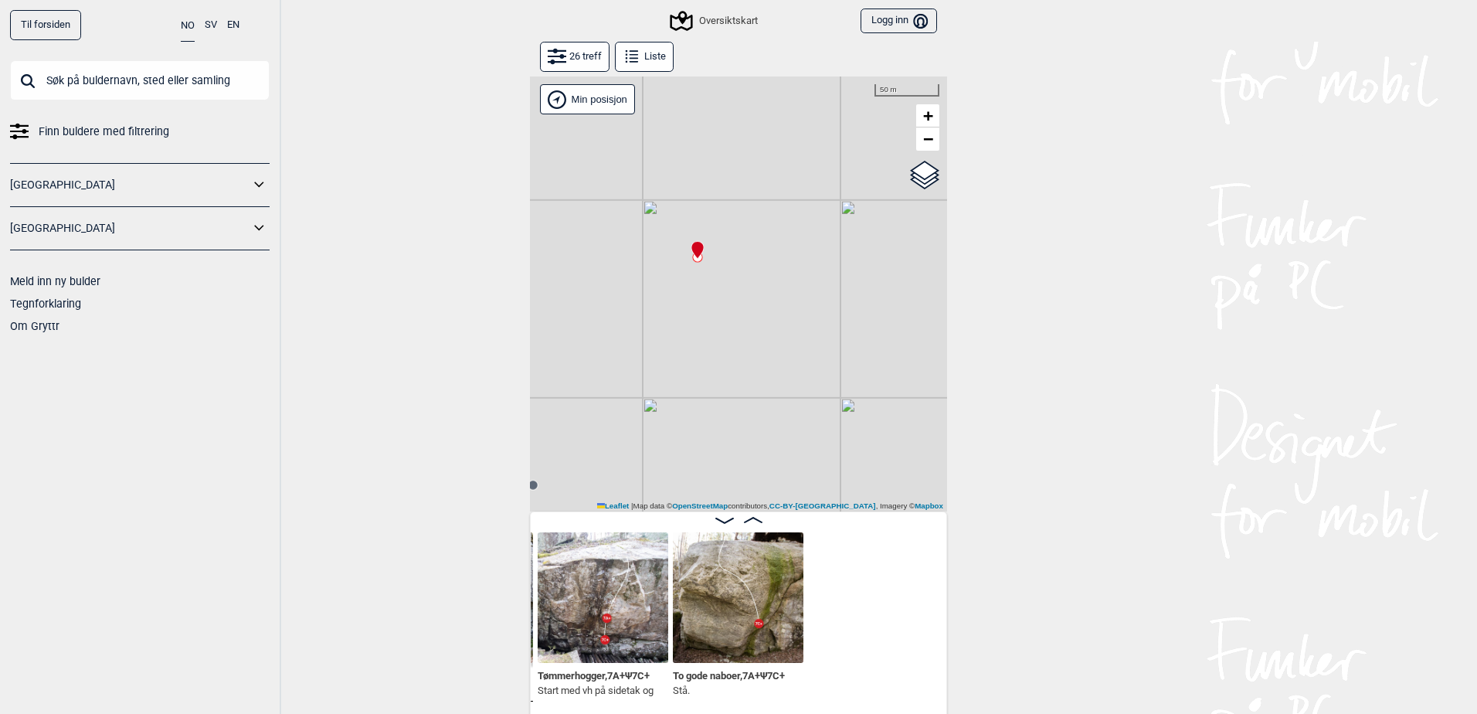
scroll to position [0, 1959]
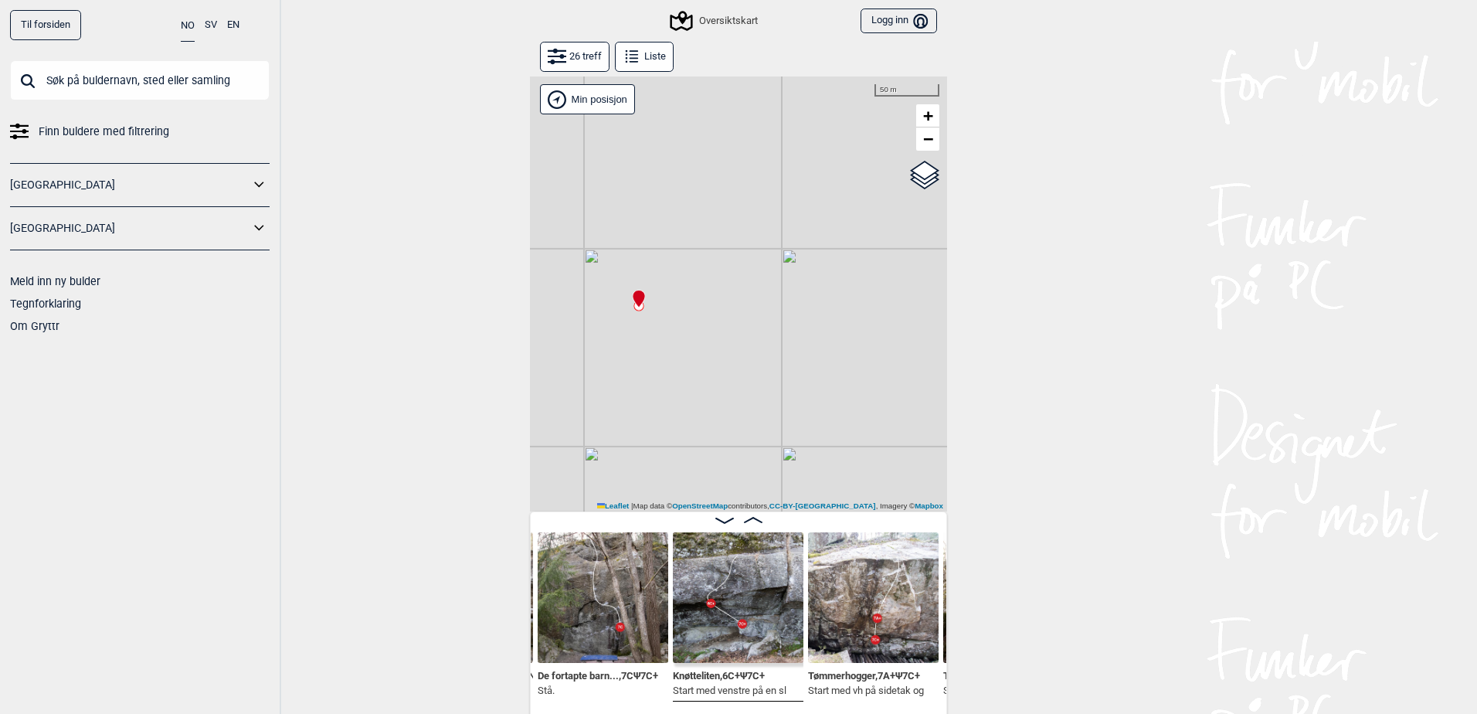
drag, startPoint x: 782, startPoint y: 377, endPoint x: 709, endPoint y: 390, distance: 74.6
click at [709, 390] on div "Gol Ål Kolomoen Vallset Tangen Sørli Åsbygda Kongsberg Efteløt Østmarka nord Se…" at bounding box center [738, 293] width 417 height 435
drag, startPoint x: 662, startPoint y: 332, endPoint x: 711, endPoint y: 416, distance: 96.6
click at [711, 416] on div "Gol Ål Kolomoen Vallset Tangen Sørli Åsbygda Kongsberg Efteløt Østmarka nord Se…" at bounding box center [738, 293] width 417 height 435
click at [736, 584] on img at bounding box center [738, 597] width 131 height 131
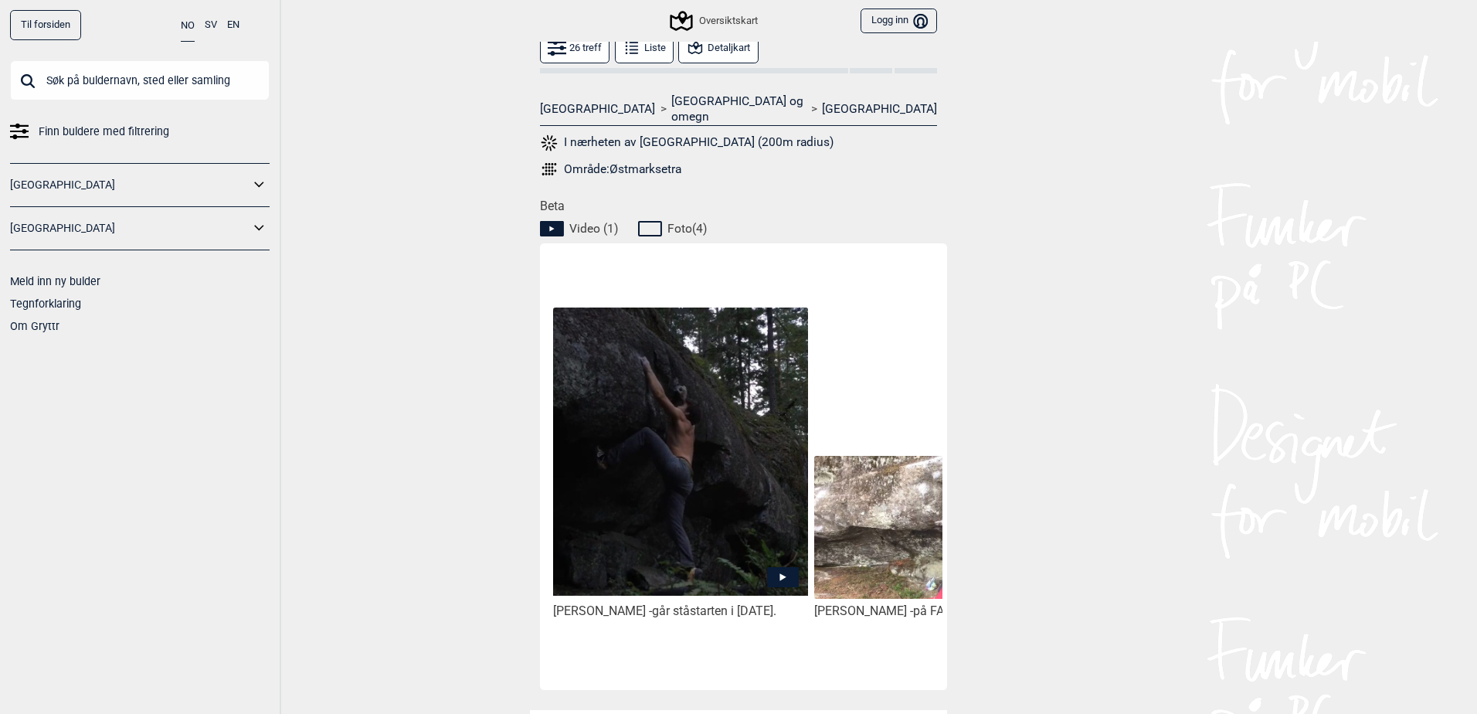
scroll to position [749, 0]
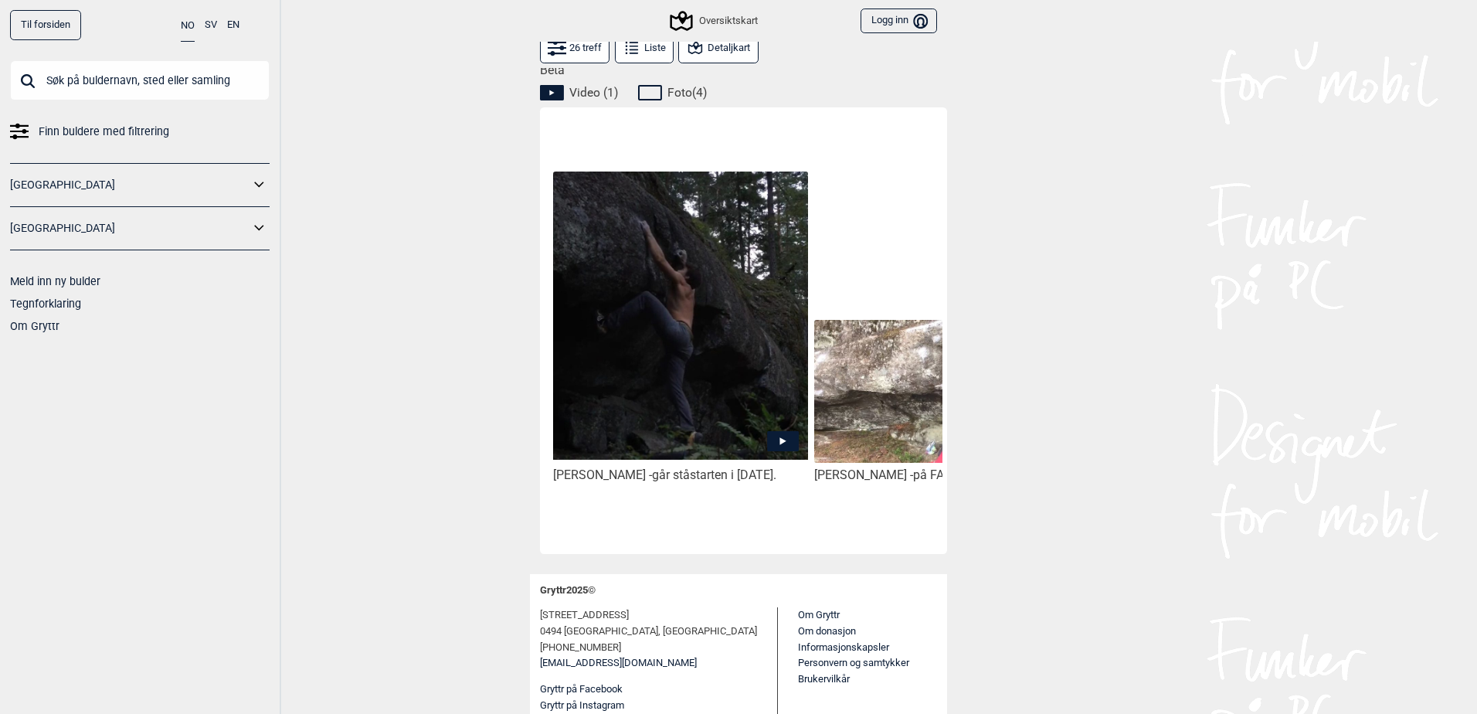
drag, startPoint x: 629, startPoint y: 532, endPoint x: 656, endPoint y: 526, distance: 27.7
click at [654, 527] on div "Tomas Reinsborg - går ståstarten i august 2019. Øyvind Ville Sæter - på FA av s…" at bounding box center [743, 330] width 407 height 447
drag, startPoint x: 652, startPoint y: 508, endPoint x: 695, endPoint y: 501, distance: 44.0
click at [694, 501] on div "Tomas Reinsborg - går ståstarten i august 2019." at bounding box center [680, 328] width 261 height 432
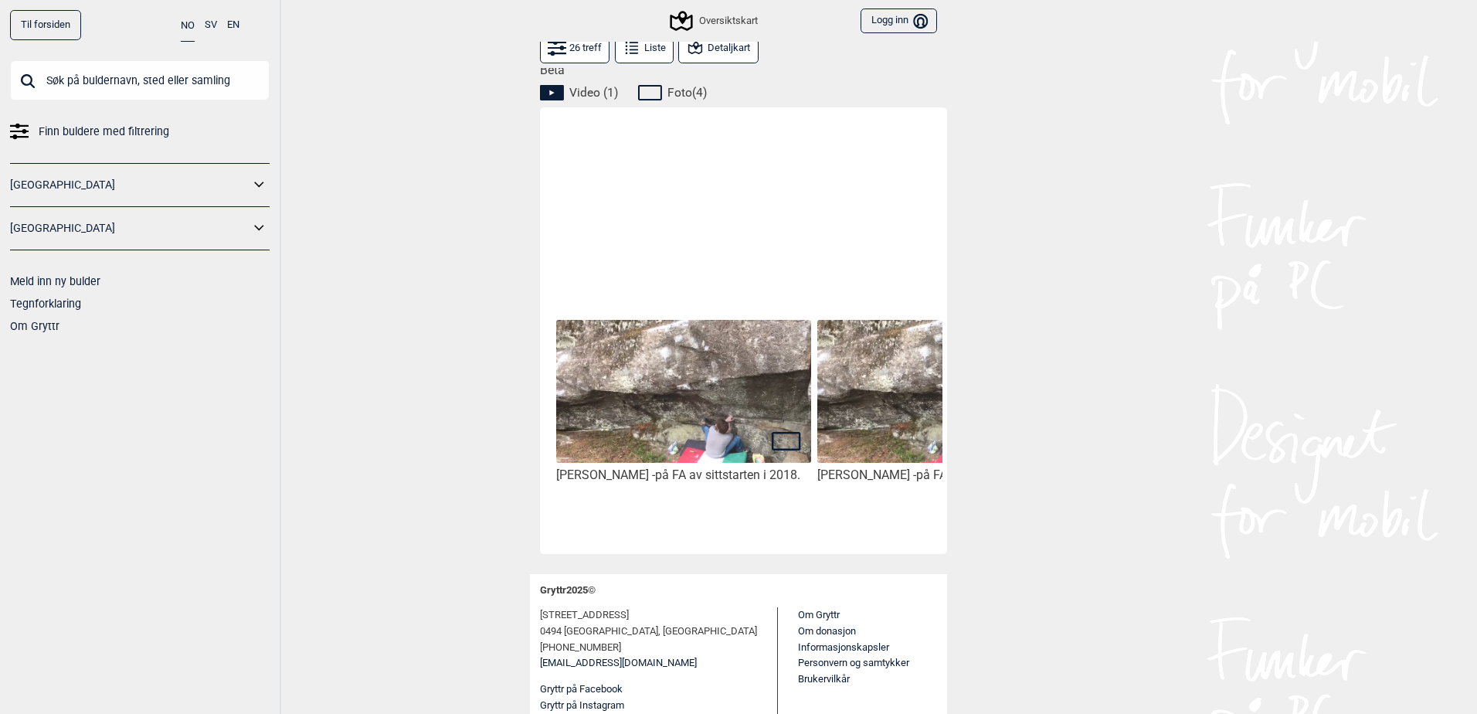
scroll to position [0, 267]
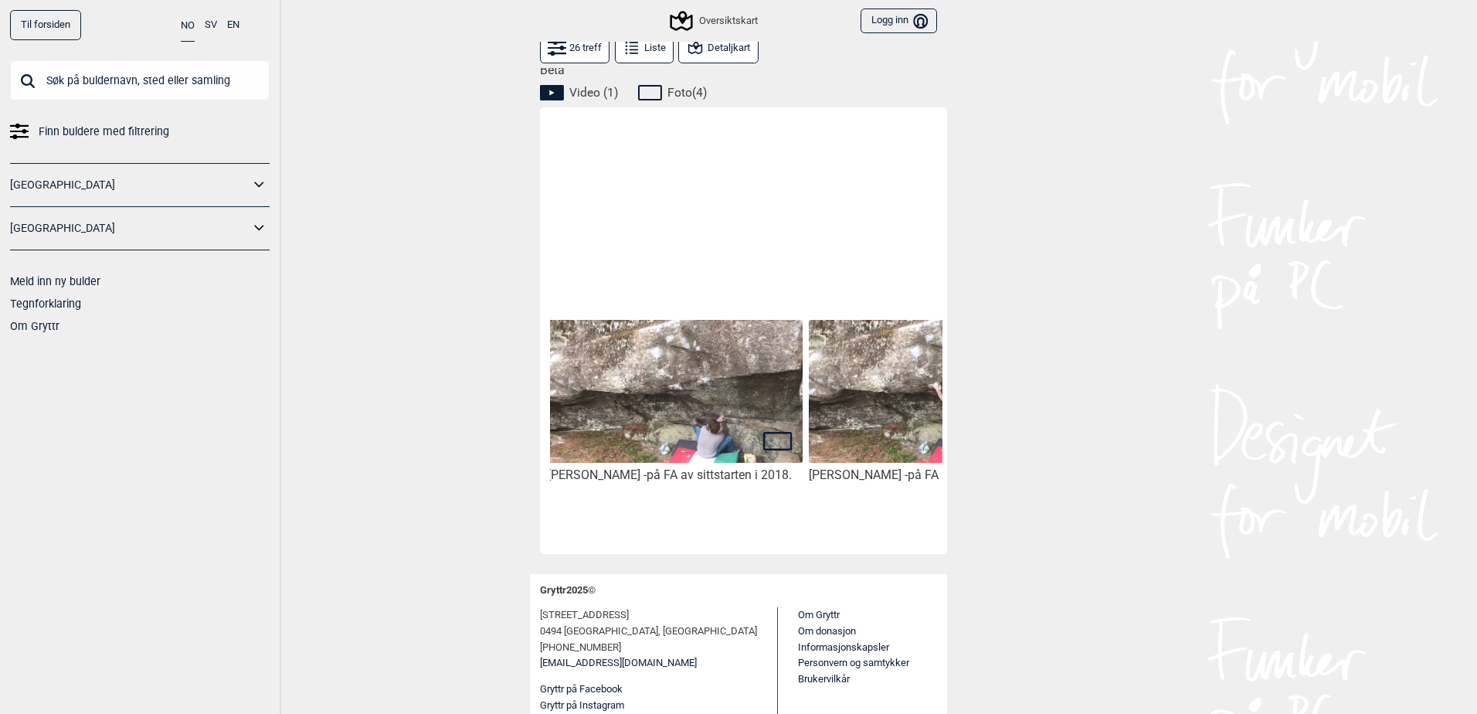
click at [744, 372] on img at bounding box center [675, 391] width 255 height 143
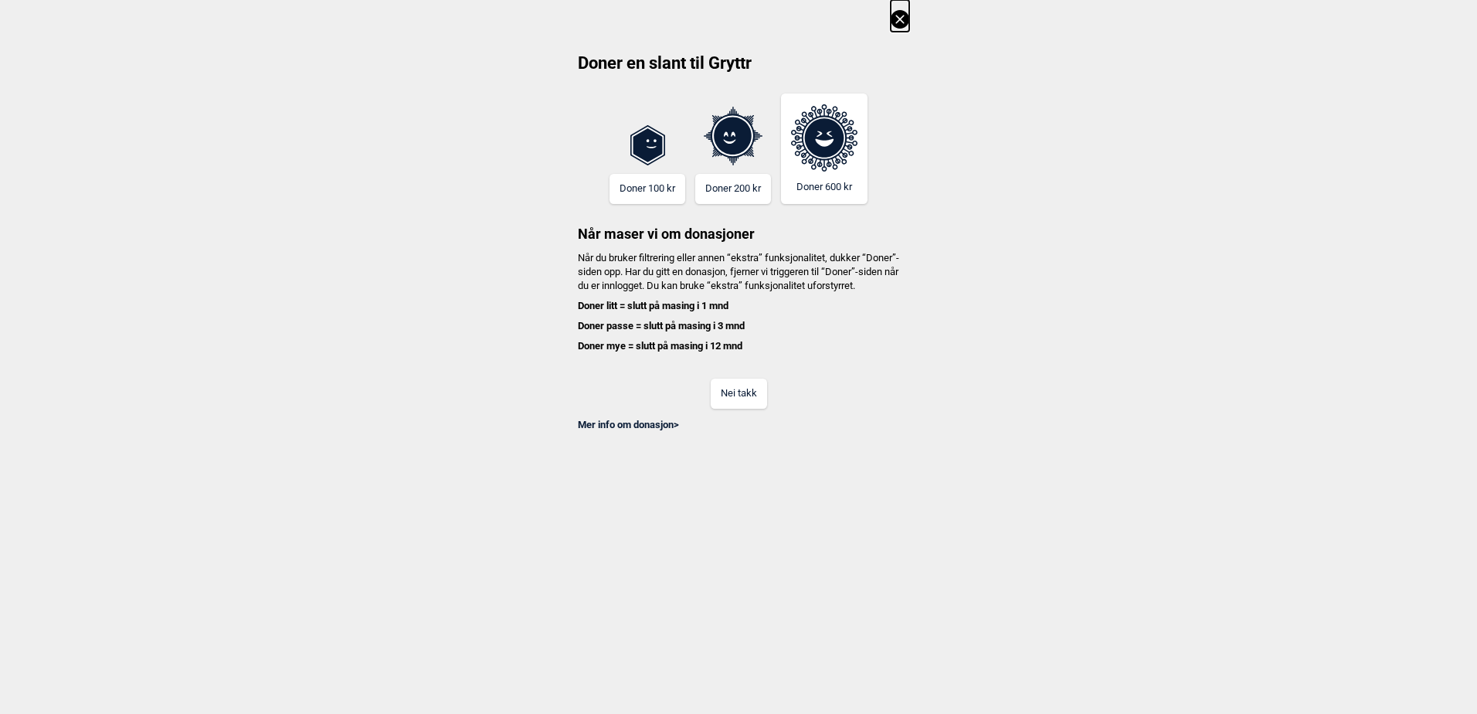
click at [743, 409] on button "Nei takk" at bounding box center [739, 394] width 56 height 30
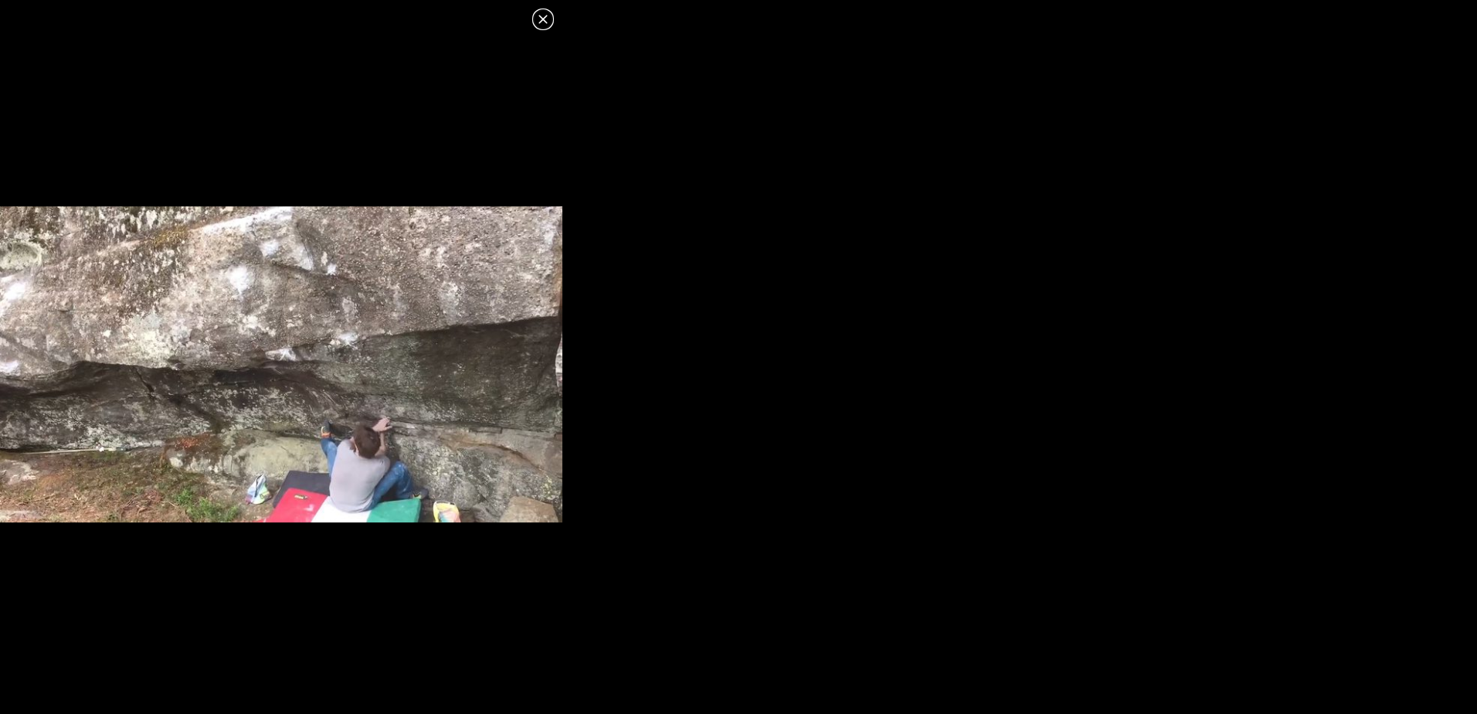
click at [383, 387] on img at bounding box center [281, 364] width 563 height 316
click at [546, 14] on icon at bounding box center [543, 19] width 19 height 19
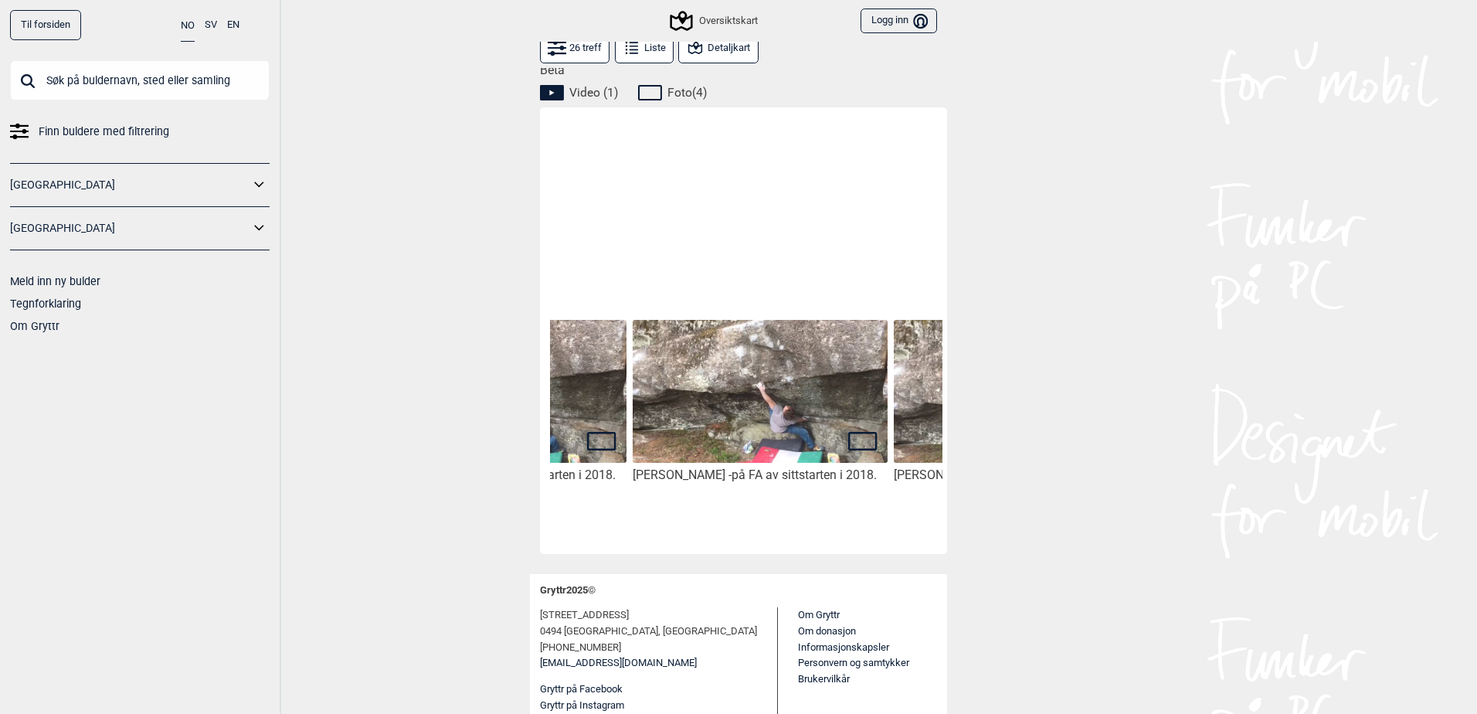
scroll to position [0, 463]
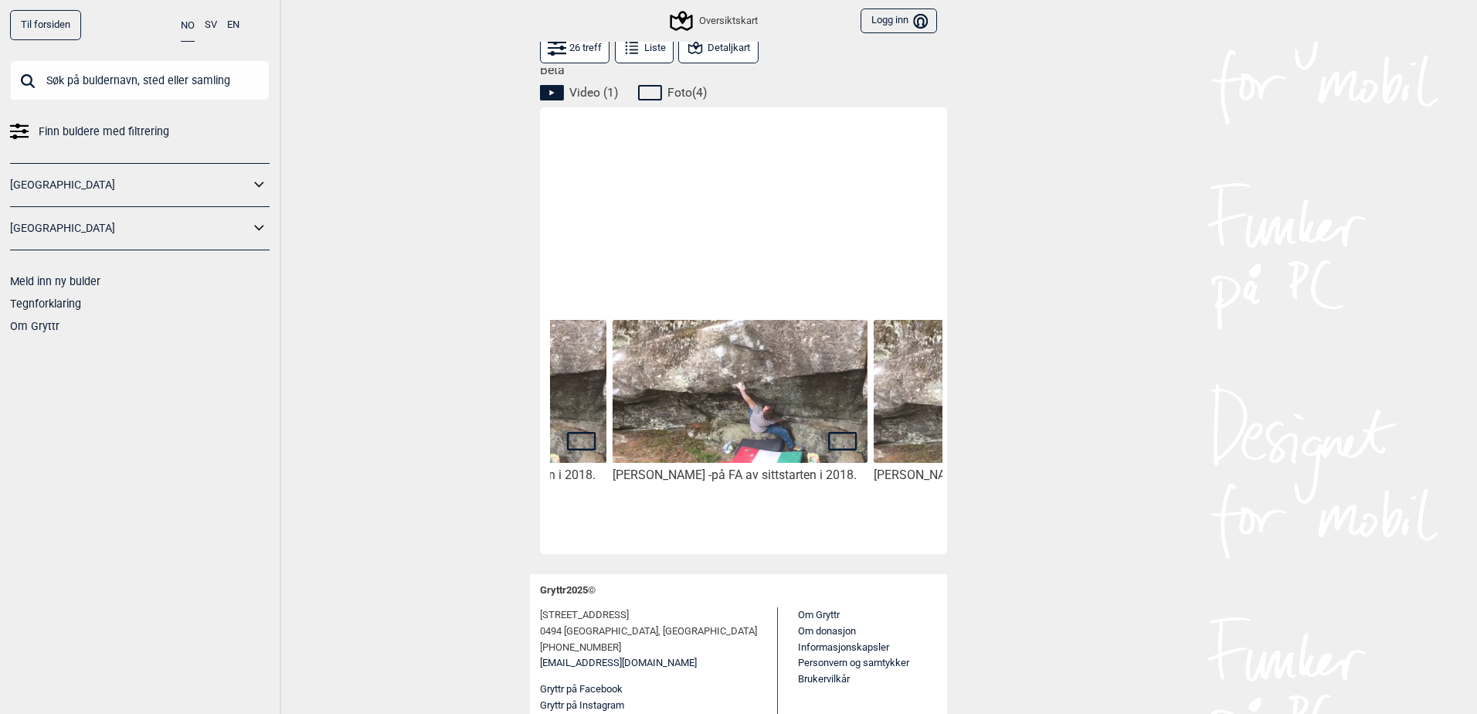
click at [777, 369] on img at bounding box center [740, 391] width 255 height 143
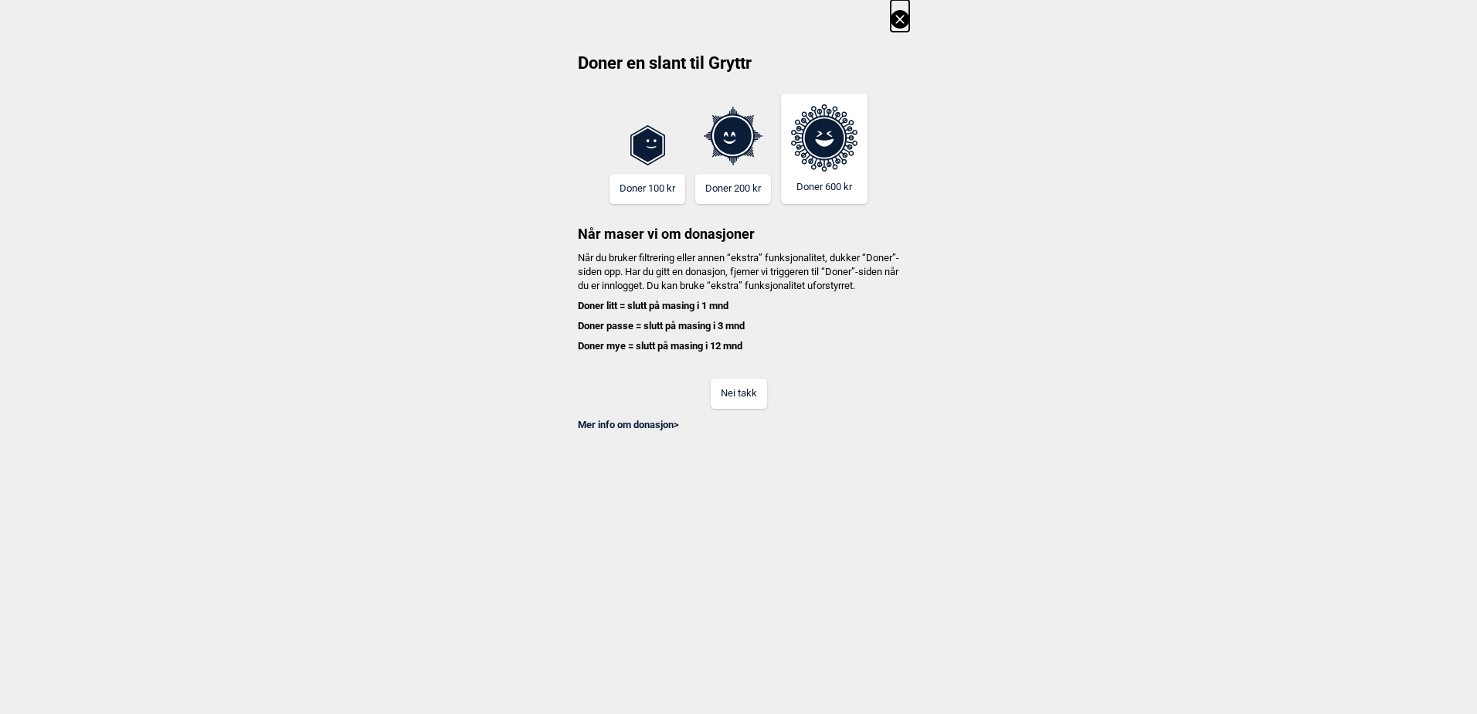
click at [719, 409] on button "Nei takk" at bounding box center [739, 394] width 56 height 30
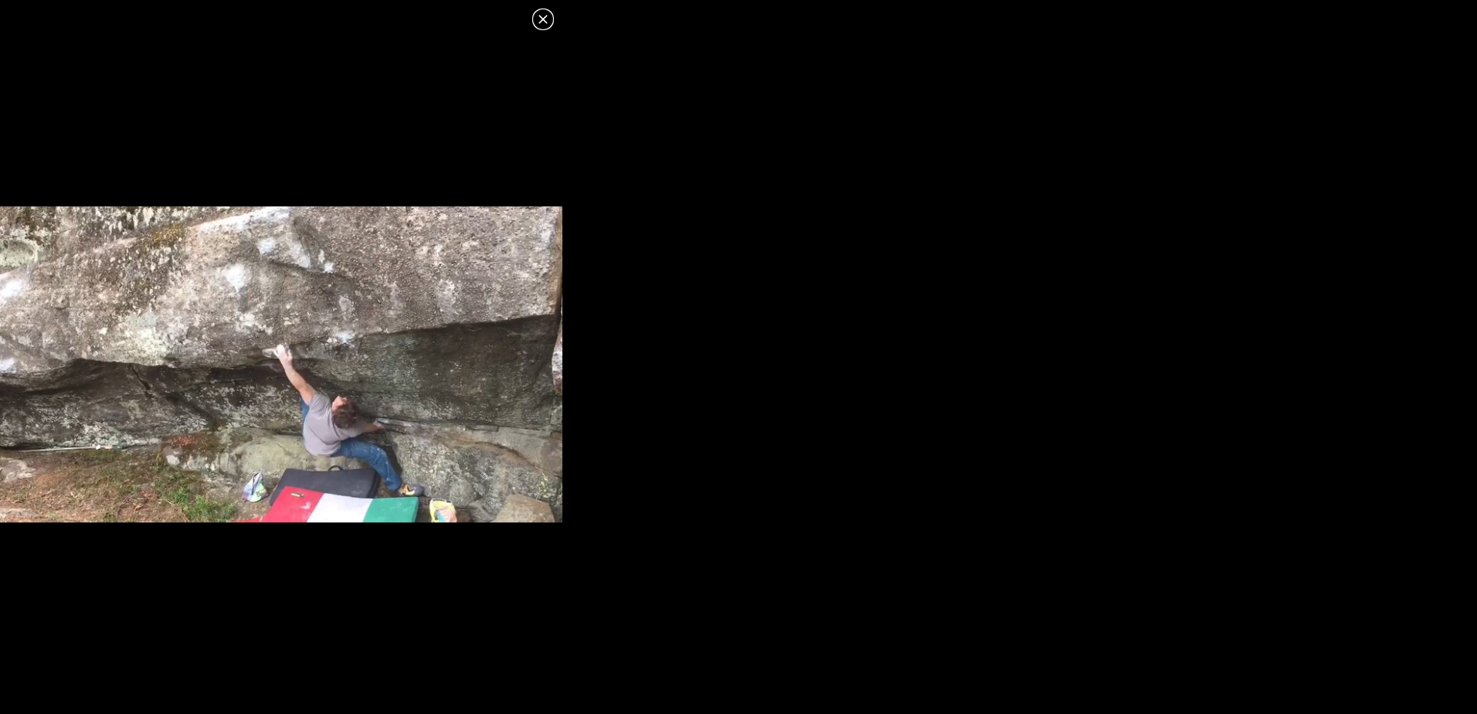
click at [546, 19] on icon at bounding box center [543, 19] width 19 height 19
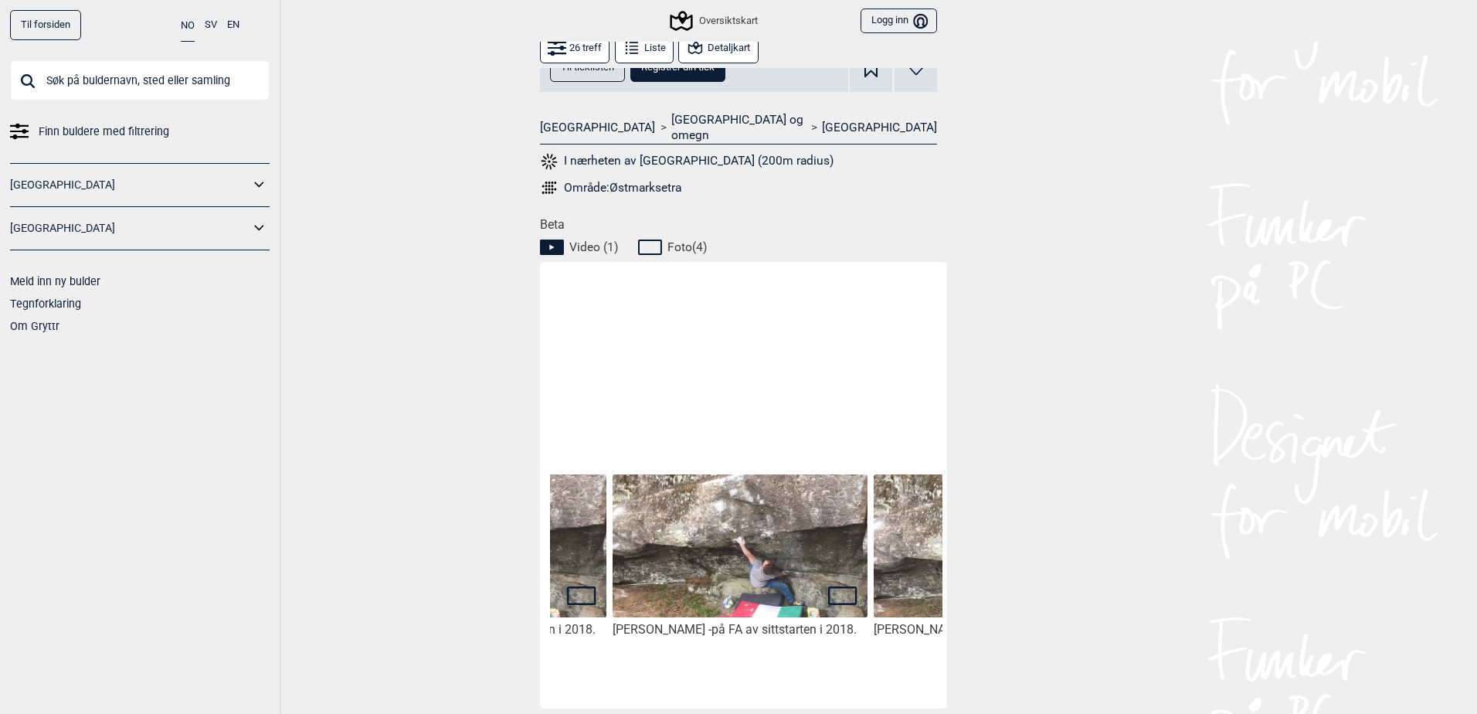
click at [638, 49] on button "Liste" at bounding box center [644, 48] width 59 height 30
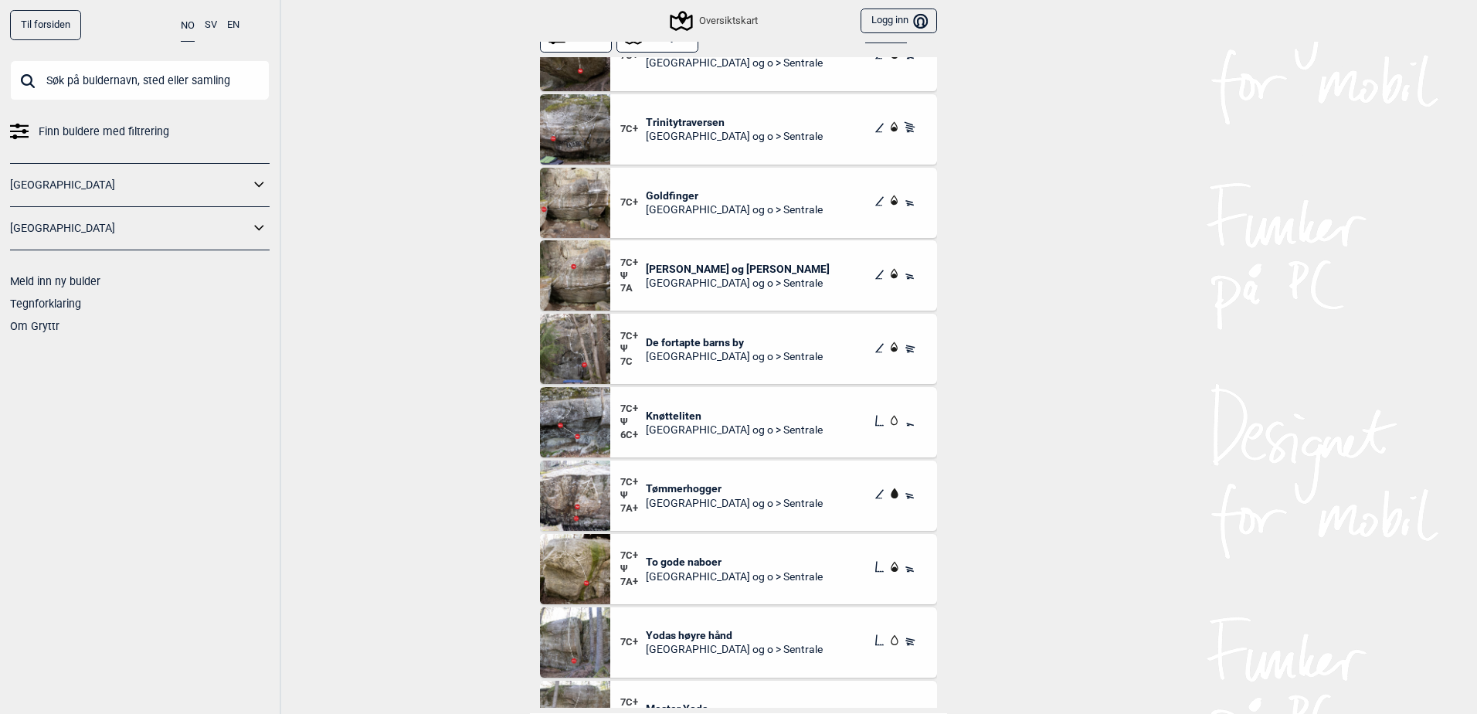
scroll to position [598, 0]
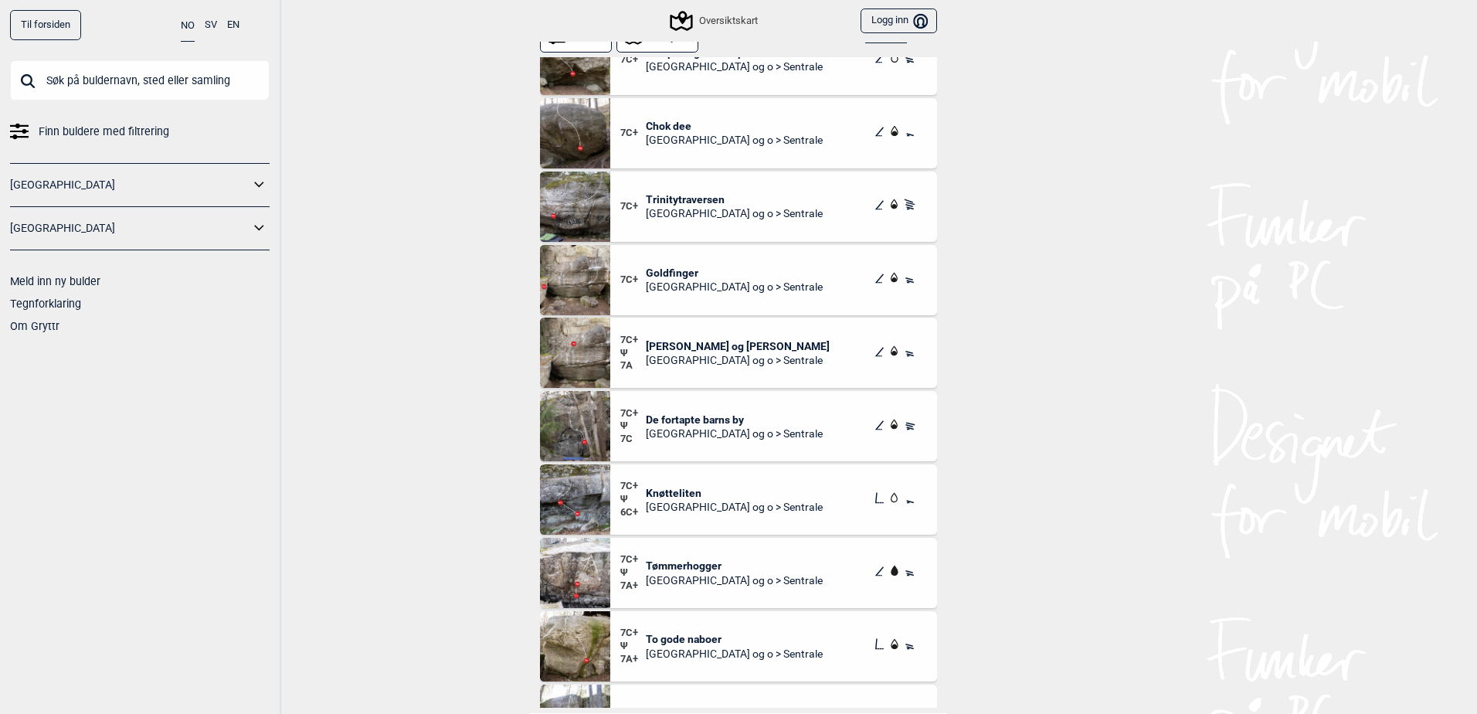
click at [550, 355] on img at bounding box center [575, 353] width 70 height 70
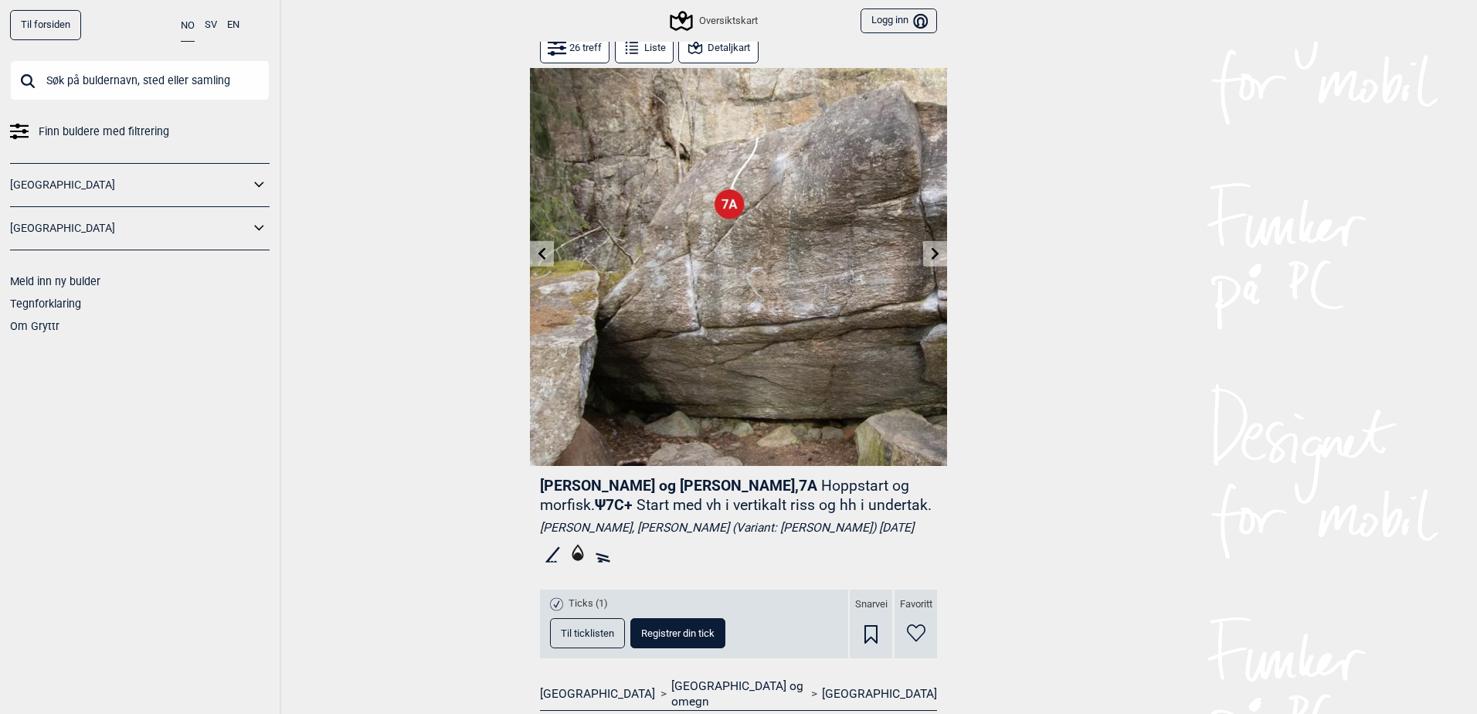
scroll to position [8, 0]
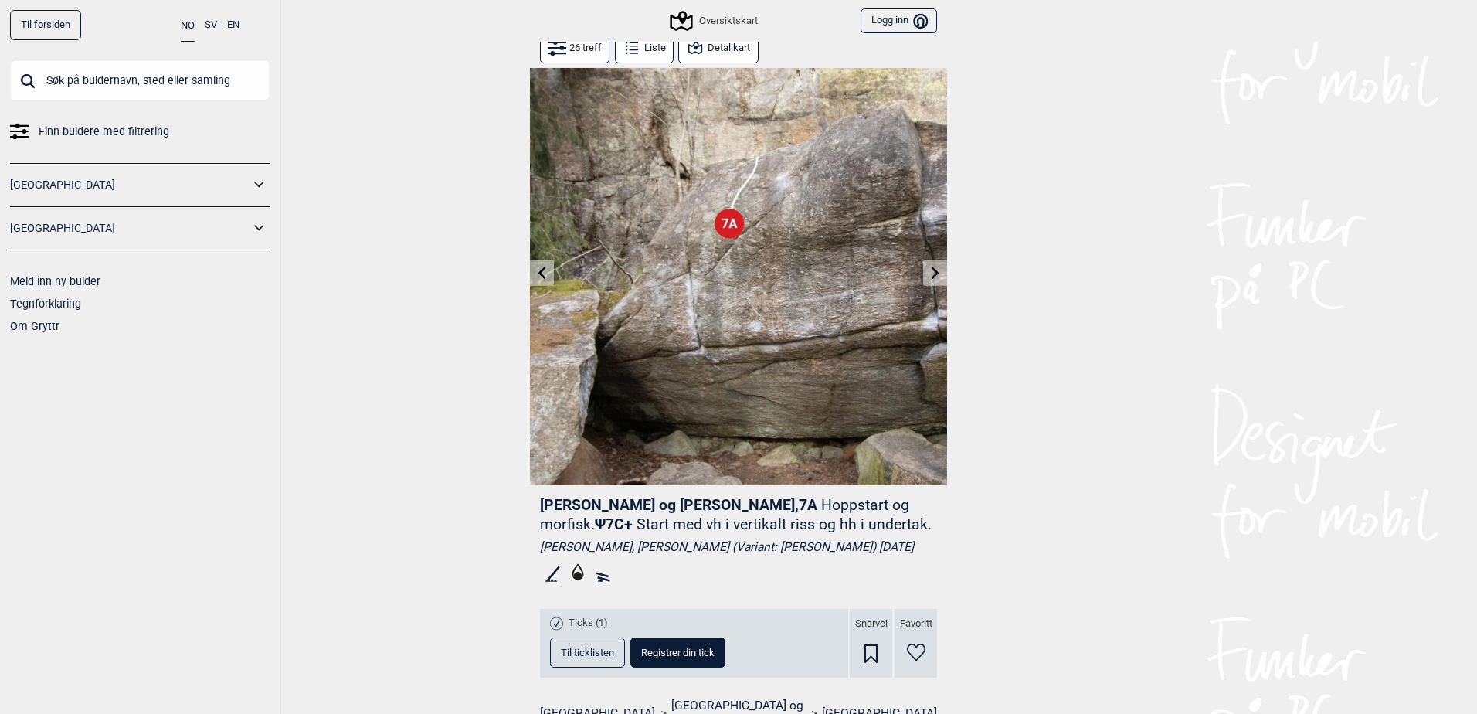
click at [658, 55] on button "Liste" at bounding box center [644, 48] width 59 height 30
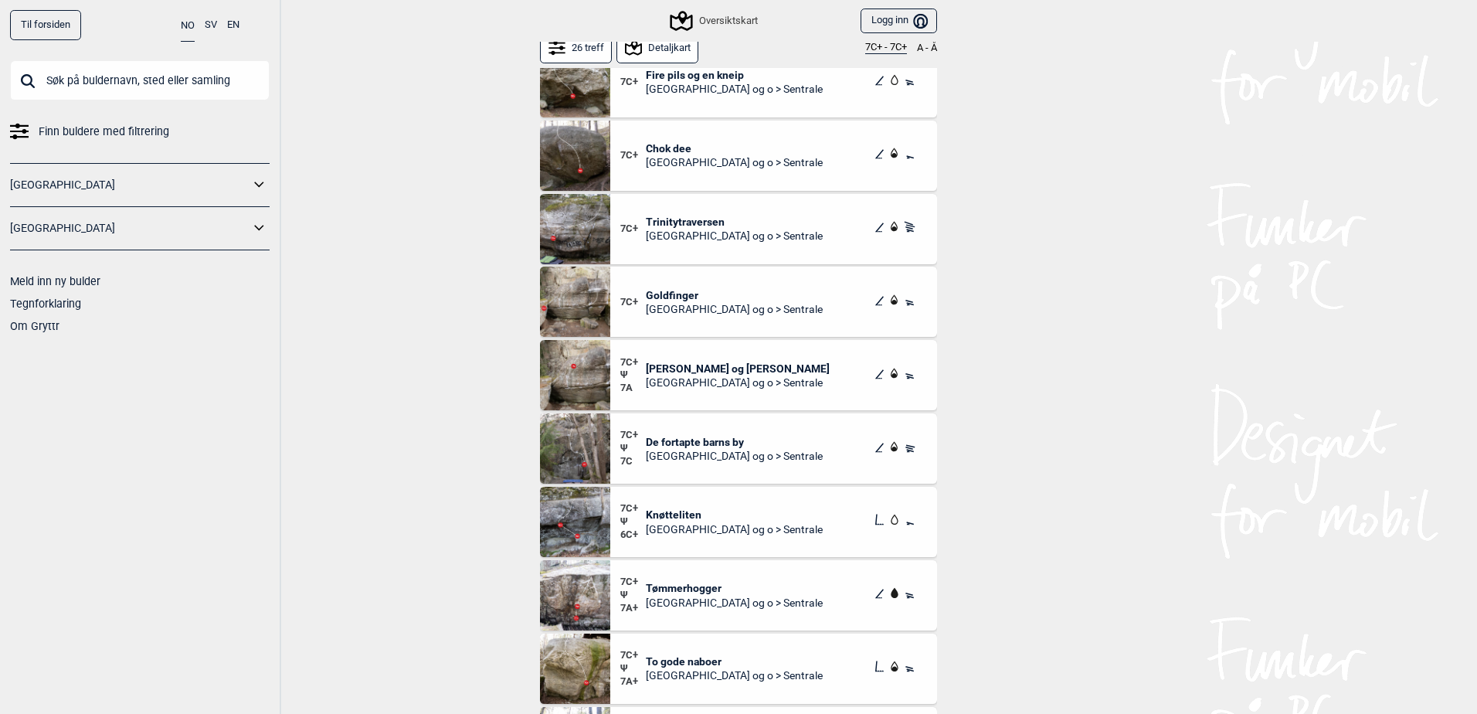
scroll to position [535, 0]
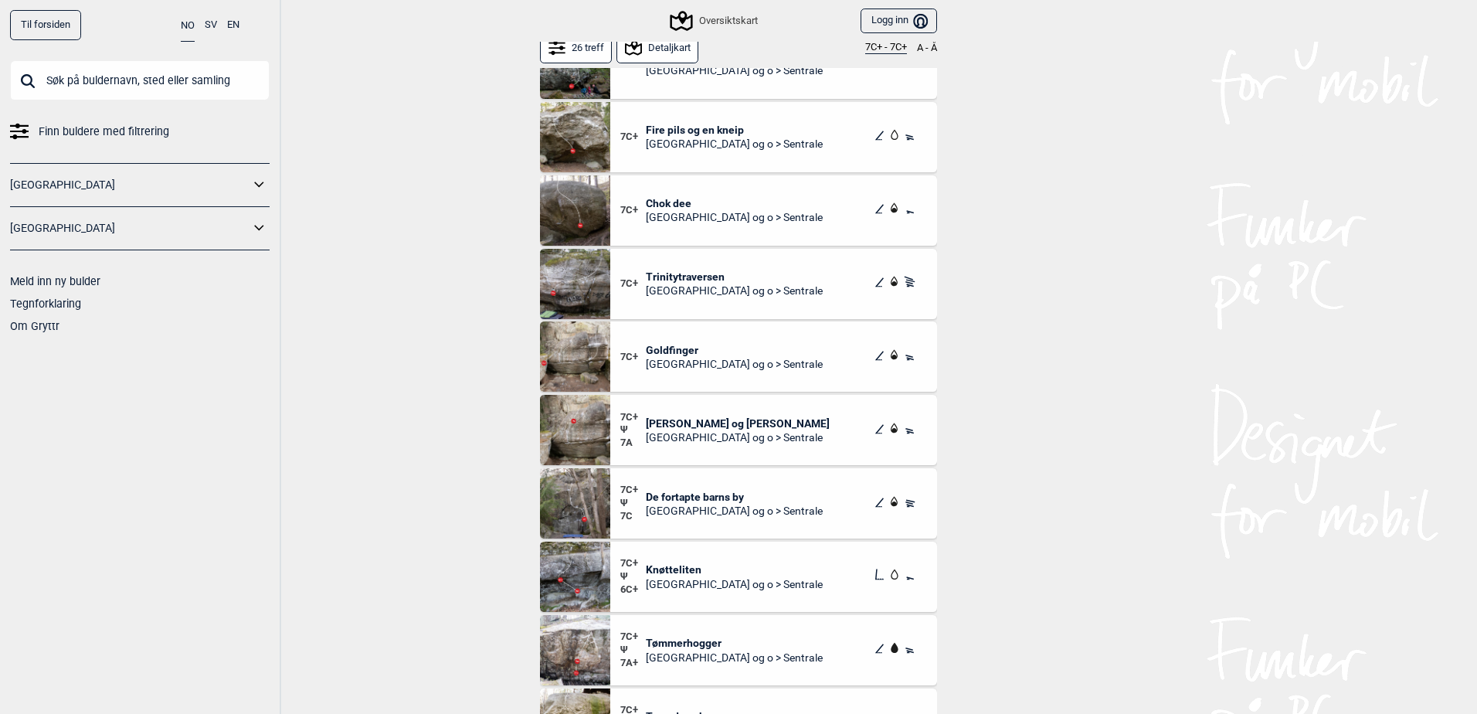
click at [567, 356] on img at bounding box center [575, 356] width 70 height 70
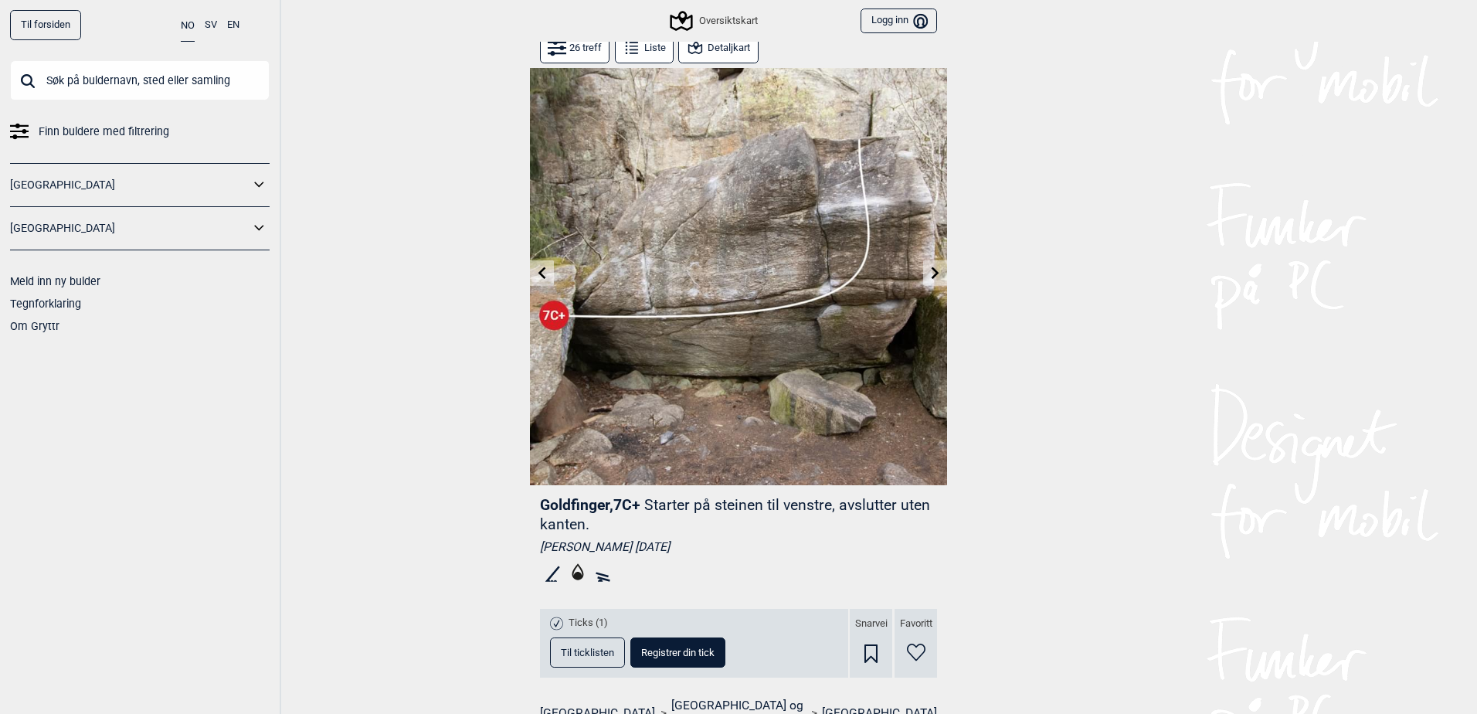
click at [644, 53] on button "Liste" at bounding box center [644, 48] width 59 height 30
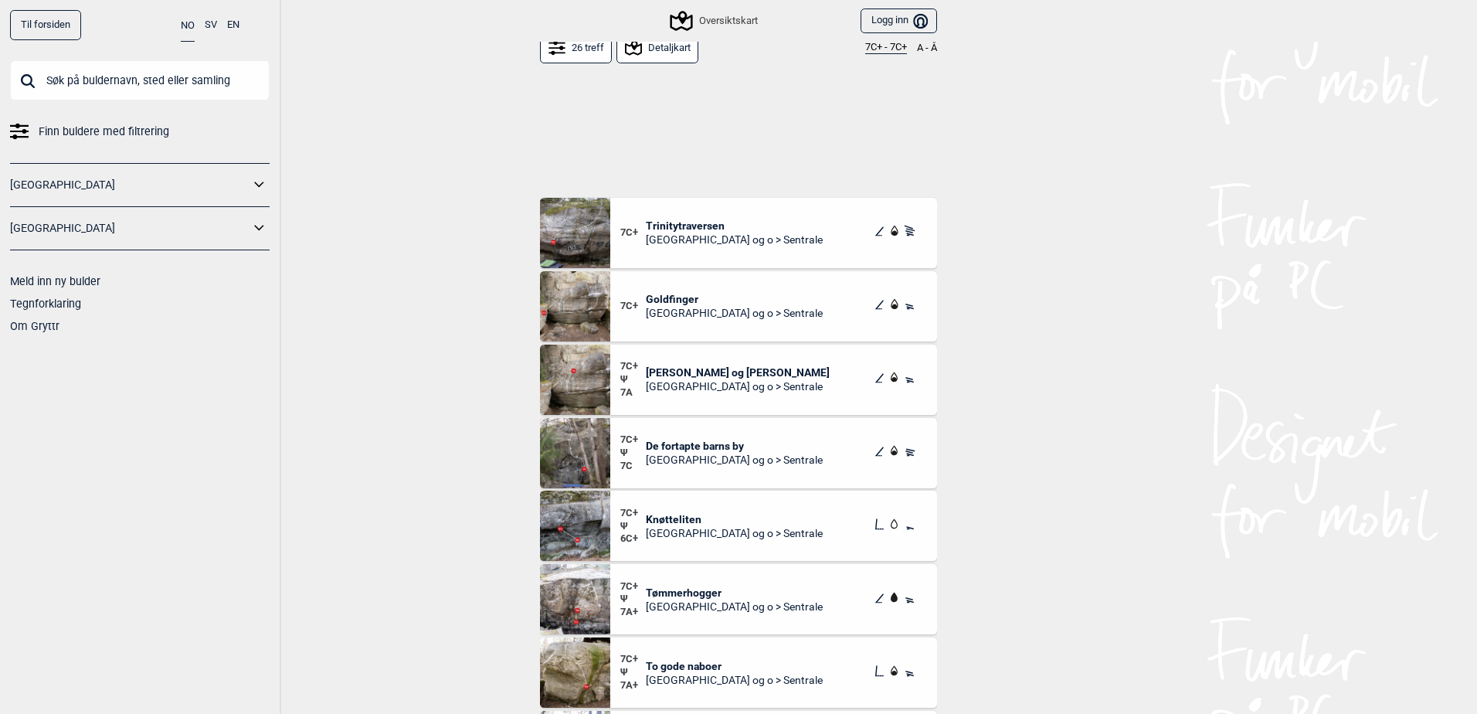
scroll to position [542, 0]
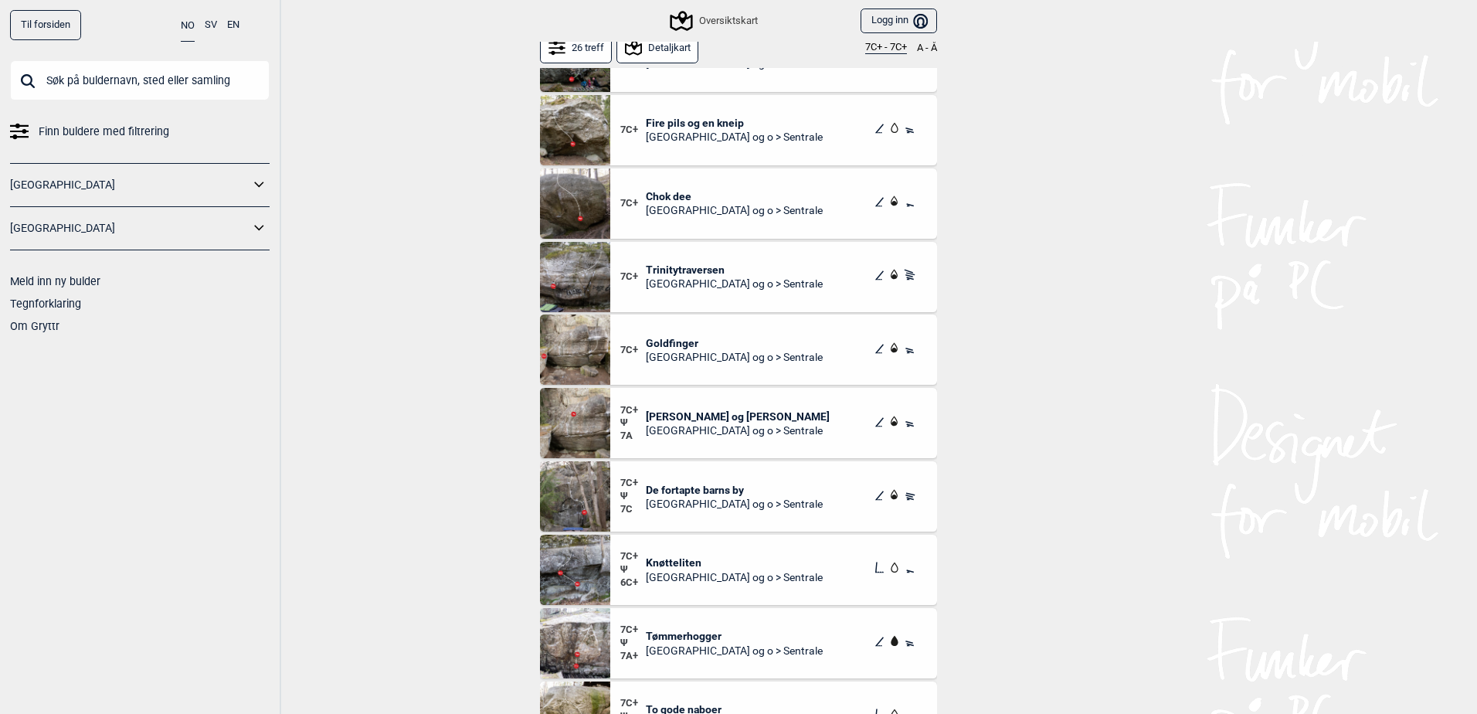
click at [698, 270] on span "Trinitytraversen" at bounding box center [734, 270] width 177 height 14
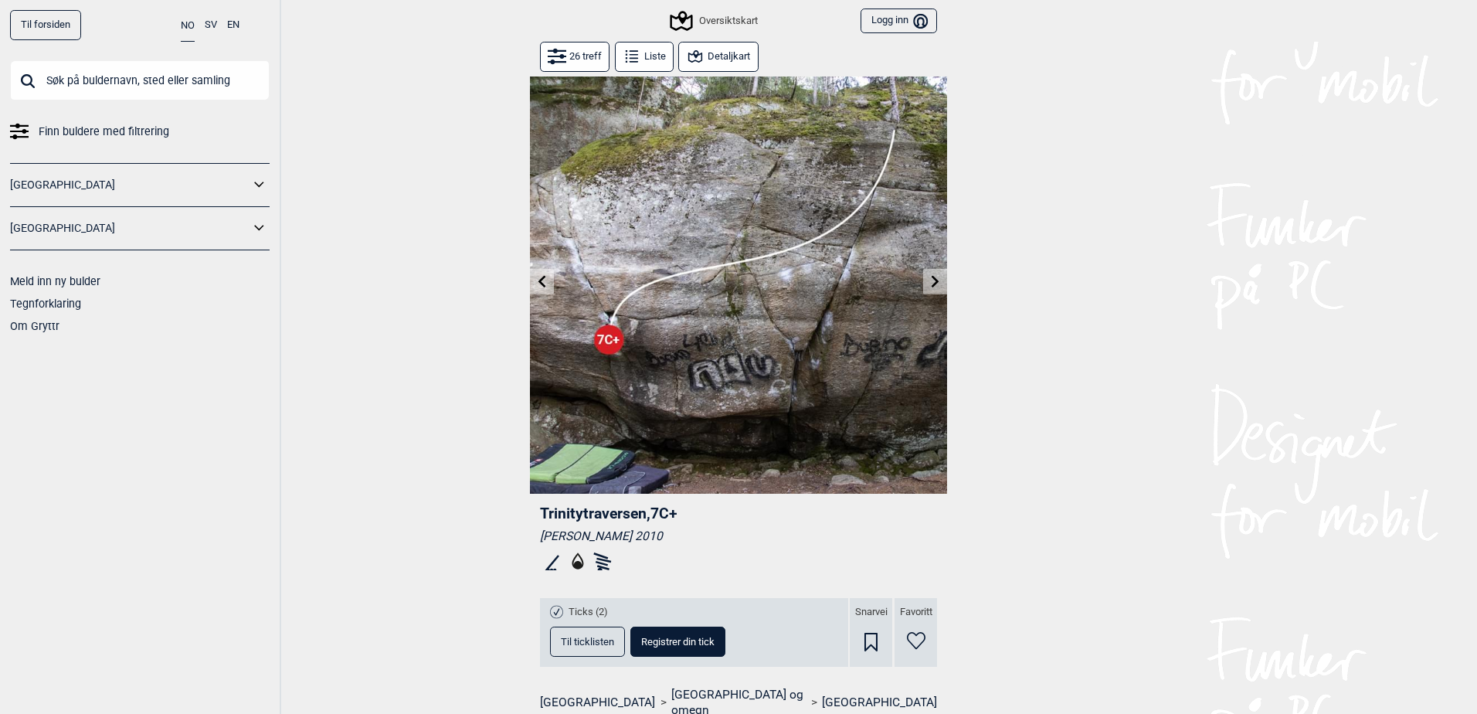
drag, startPoint x: 699, startPoint y: 510, endPoint x: 527, endPoint y: 519, distance: 171.8
click at [530, 519] on div "Trinitytraversen , 7C+ Erik Henningsen 2010 Ticks (2) Til ticklisten Registrer …" at bounding box center [738, 643] width 417 height 298
copy span "Trinitytraversen , 7C+"
click at [644, 60] on button "Liste" at bounding box center [644, 57] width 59 height 30
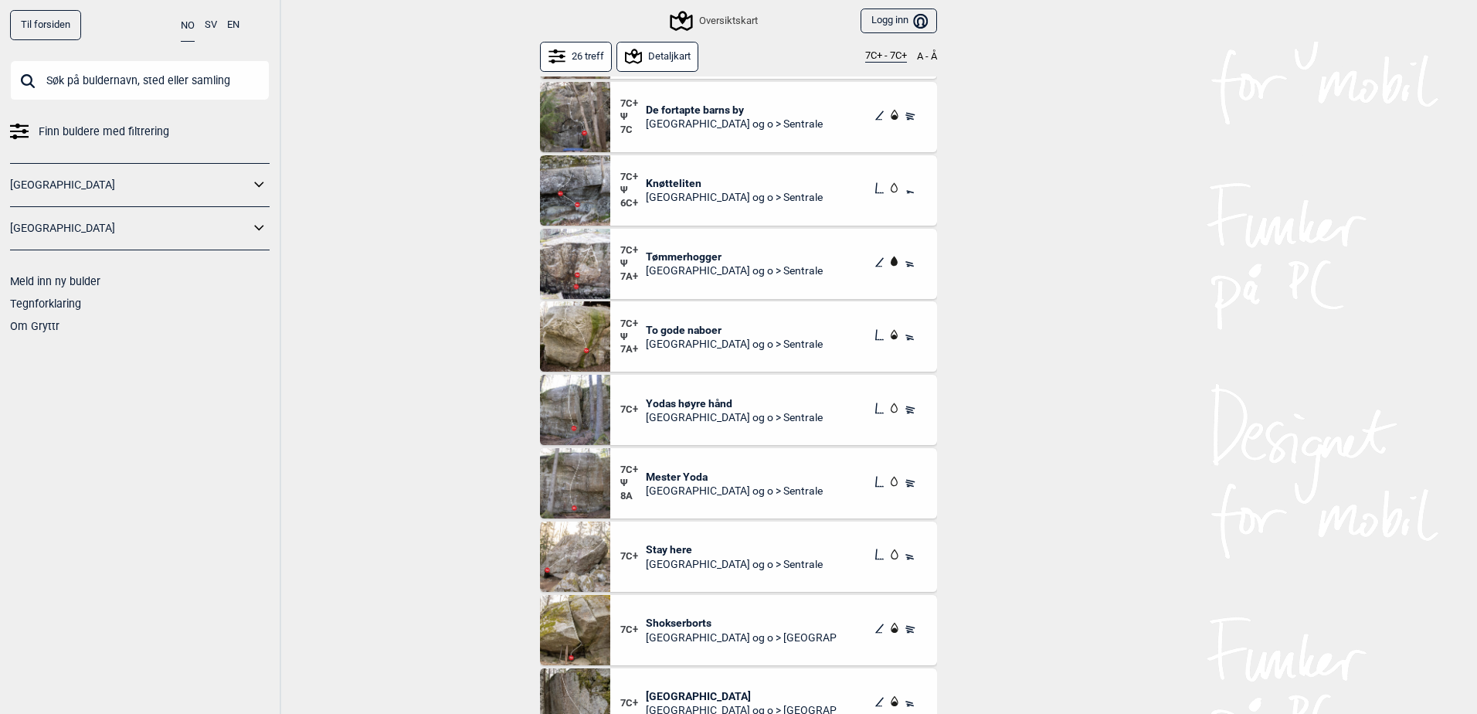
scroll to position [927, 0]
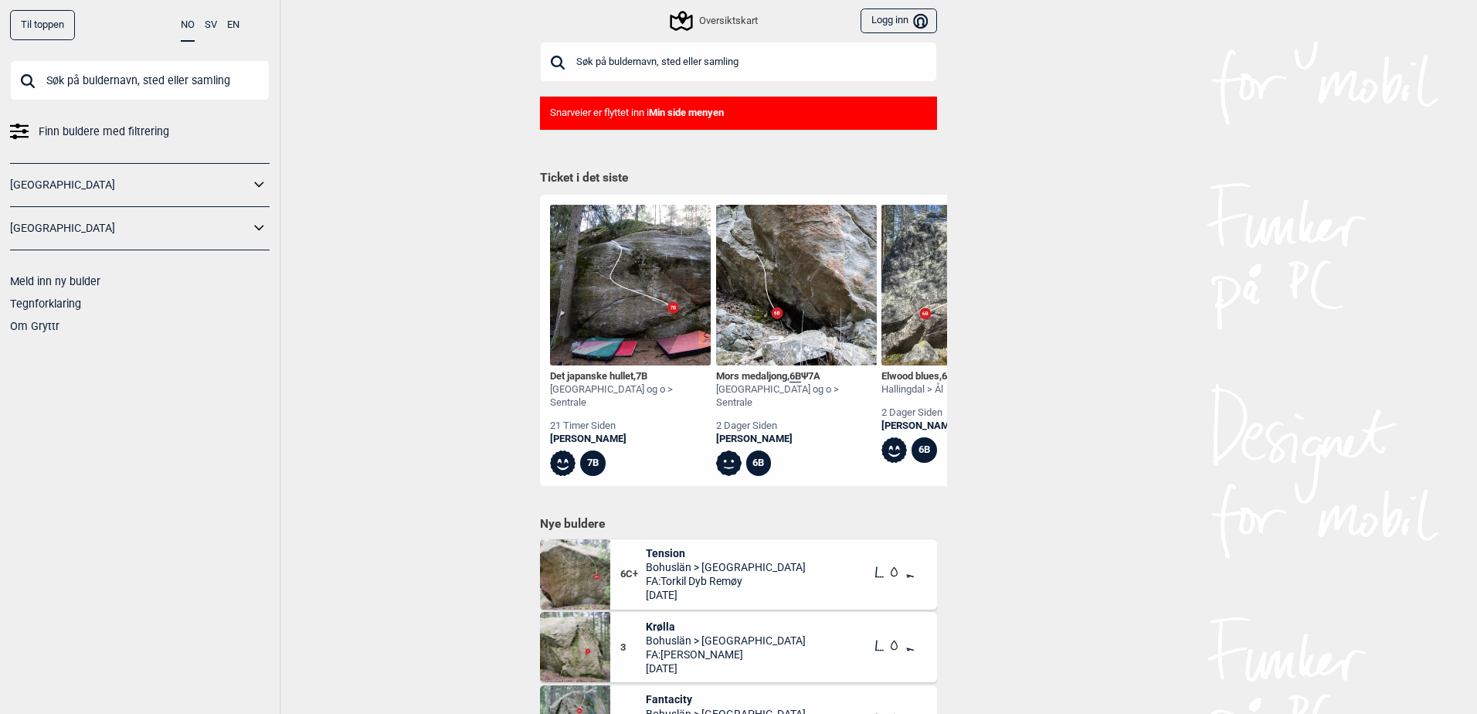
click at [240, 73] on input "text" at bounding box center [140, 80] width 260 height 40
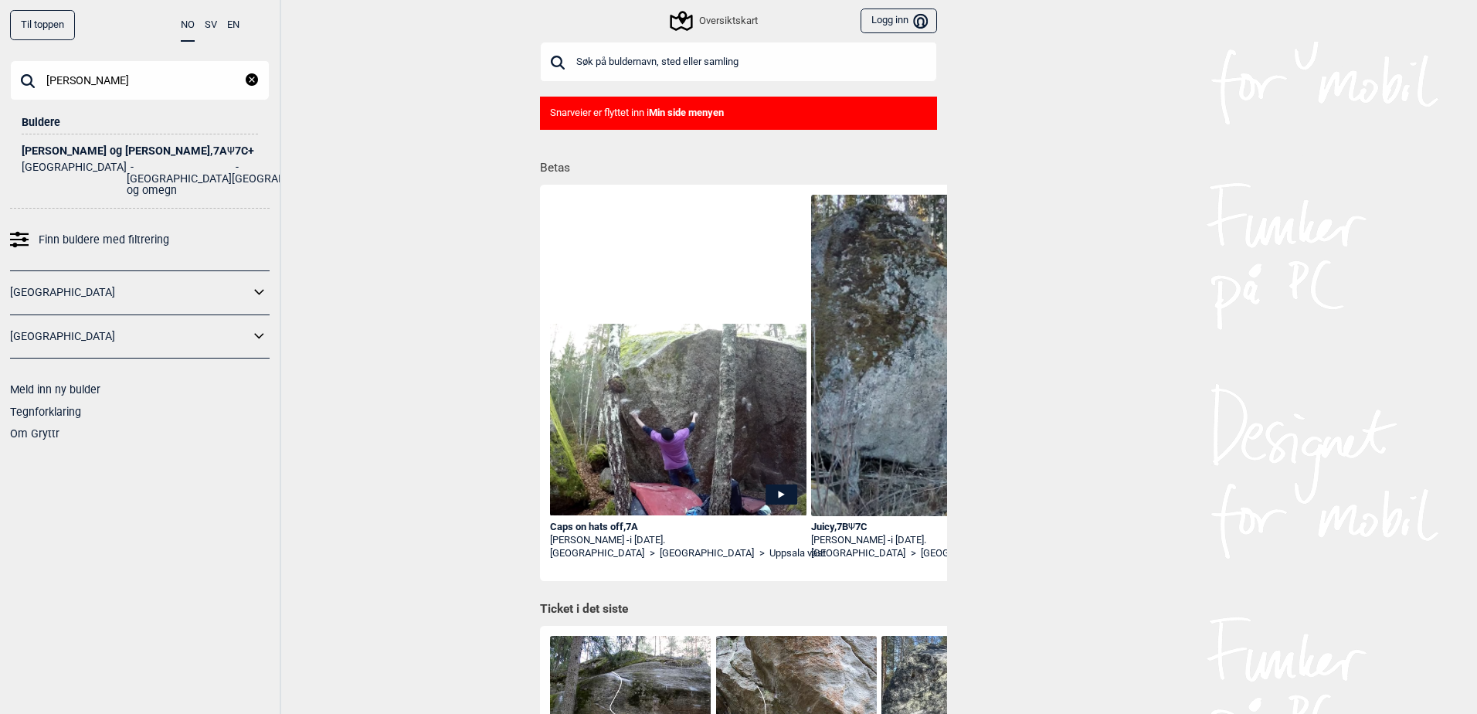
type input "[PERSON_NAME]"
click at [113, 131] on div "Buldere" at bounding box center [140, 117] width 236 height 34
click at [127, 166] on li "[GEOGRAPHIC_DATA] og omegn" at bounding box center [179, 178] width 105 height 35
click at [100, 151] on div "[PERSON_NAME] og tyven , 7A Ψ 7C+" at bounding box center [140, 151] width 236 height 12
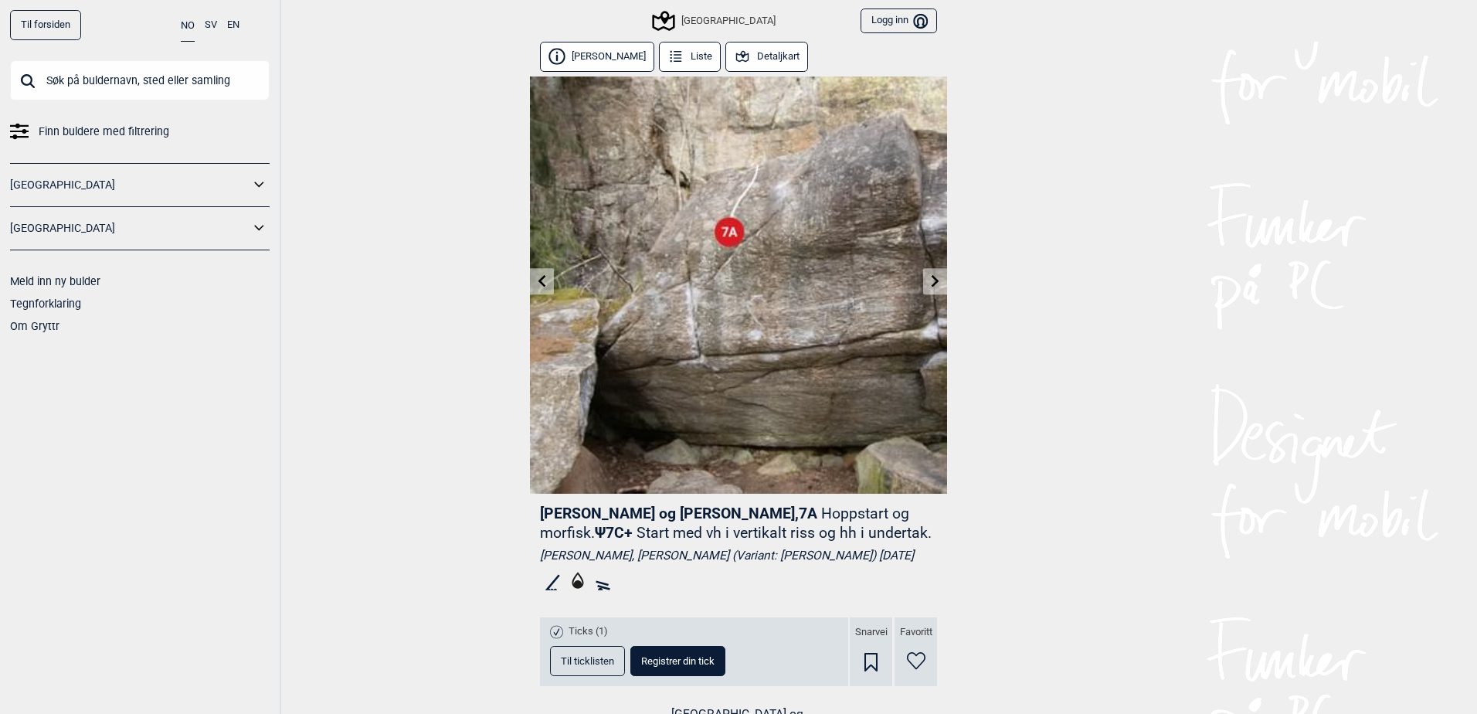
click at [786, 60] on button "Detaljkart" at bounding box center [767, 57] width 83 height 30
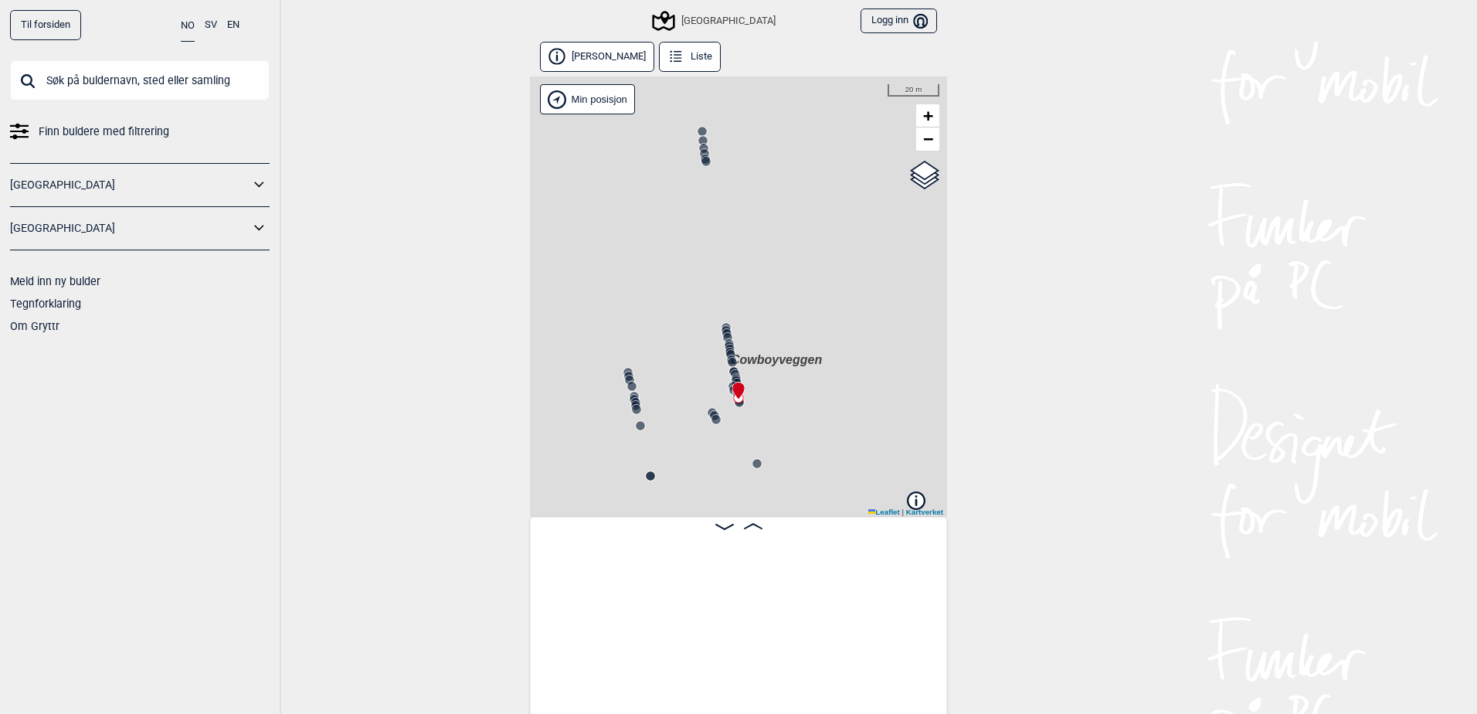
scroll to position [0, 21547]
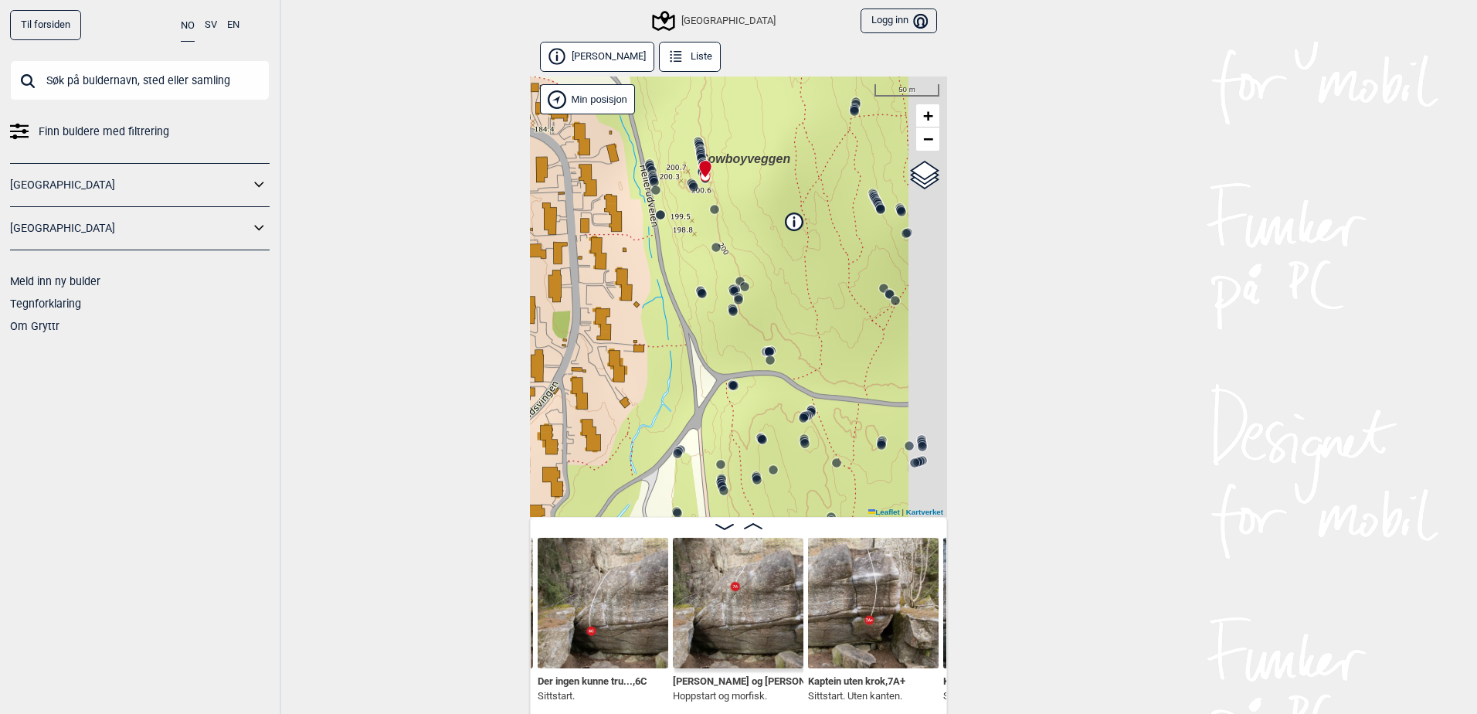
drag, startPoint x: 766, startPoint y: 396, endPoint x: 724, endPoint y: 182, distance: 218.1
click at [724, 182] on div "Speidersteinen Barnehageveggen Cowboyveggen Bølerveggen [GEOGRAPHIC_DATA]" at bounding box center [738, 296] width 417 height 440
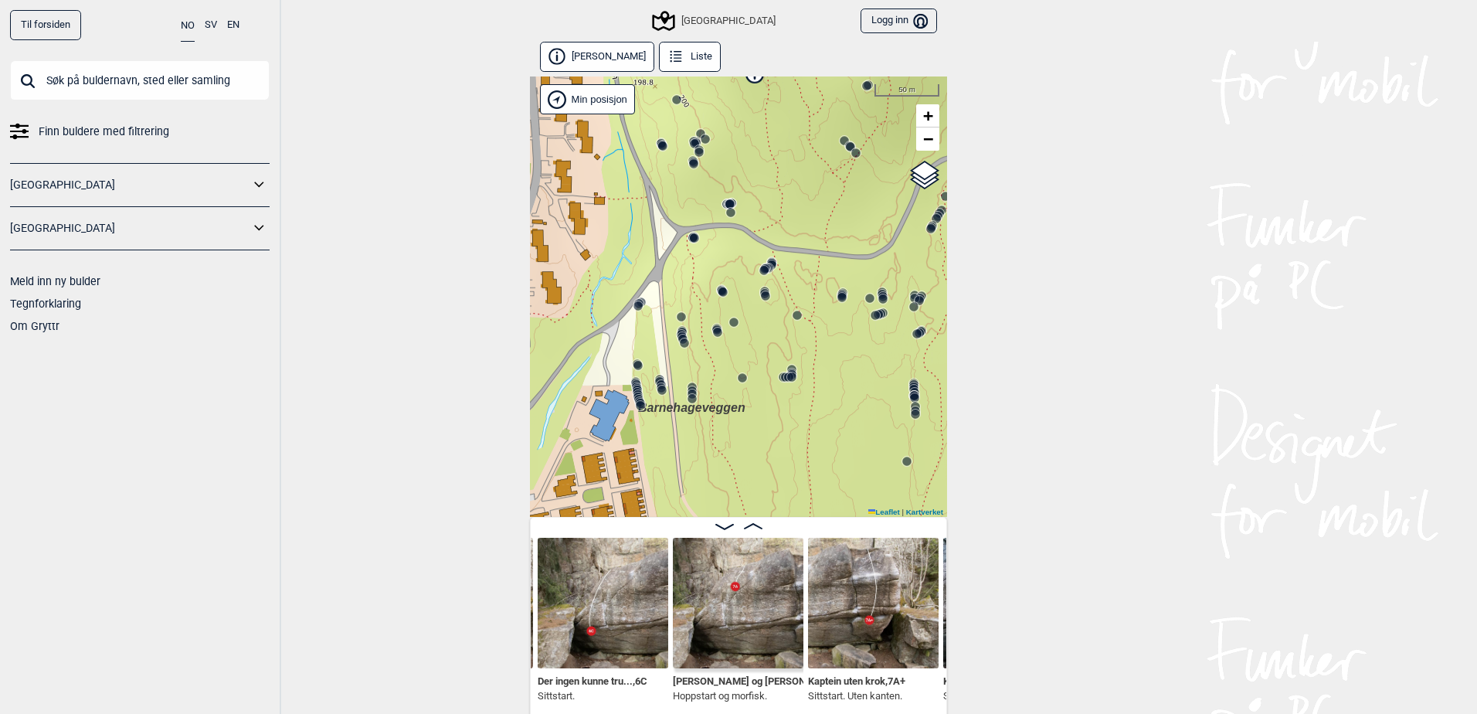
drag, startPoint x: 780, startPoint y: 347, endPoint x: 740, endPoint y: 205, distance: 147.5
click at [740, 205] on div "Speidersteinen Barnehageveggen Cowboyveggen Bølerveggen [GEOGRAPHIC_DATA]" at bounding box center [738, 296] width 417 height 440
click at [1016, 311] on div "Til forsiden NO SV EN Finn buldere med filtrering [GEOGRAPHIC_DATA] [GEOGRAPHIC…" at bounding box center [738, 357] width 1477 height 714
